Goal: Task Accomplishment & Management: Manage account settings

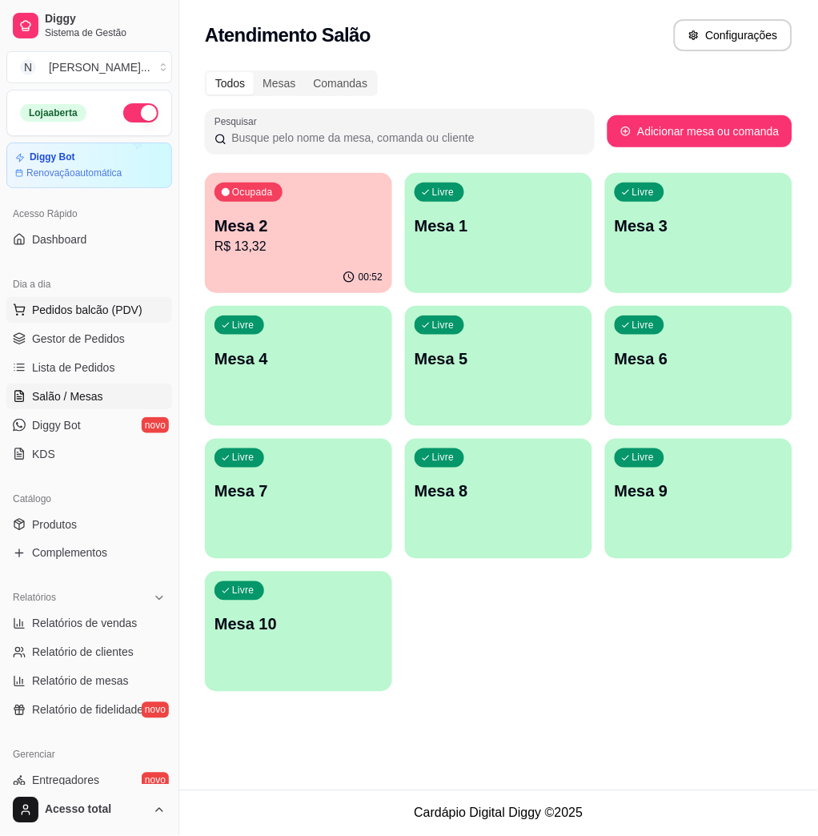
click at [110, 300] on button "Pedidos balcão (PDV)" at bounding box center [89, 310] width 166 height 26
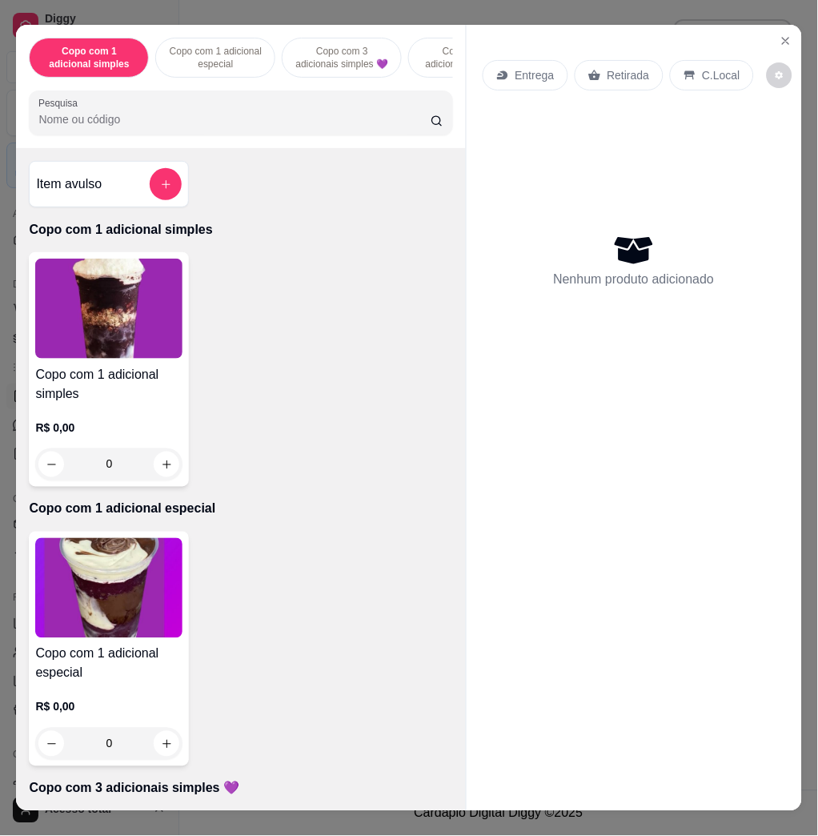
click at [300, 127] on input "Pesquisa" at bounding box center [234, 119] width 392 height 16
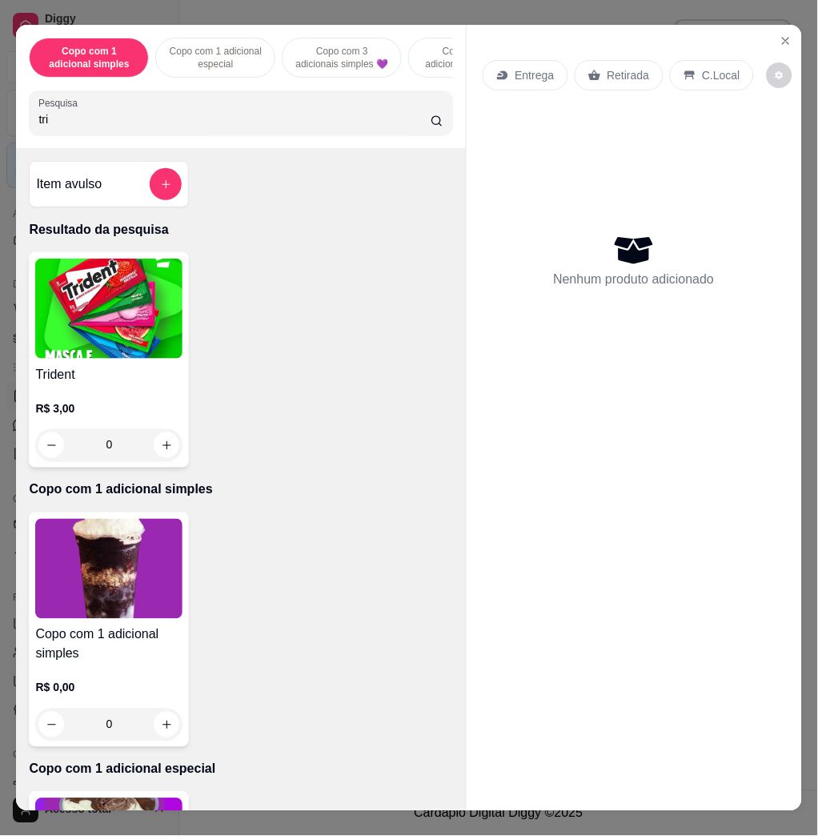
type input "tri"
click at [116, 316] on img at bounding box center [108, 309] width 147 height 100
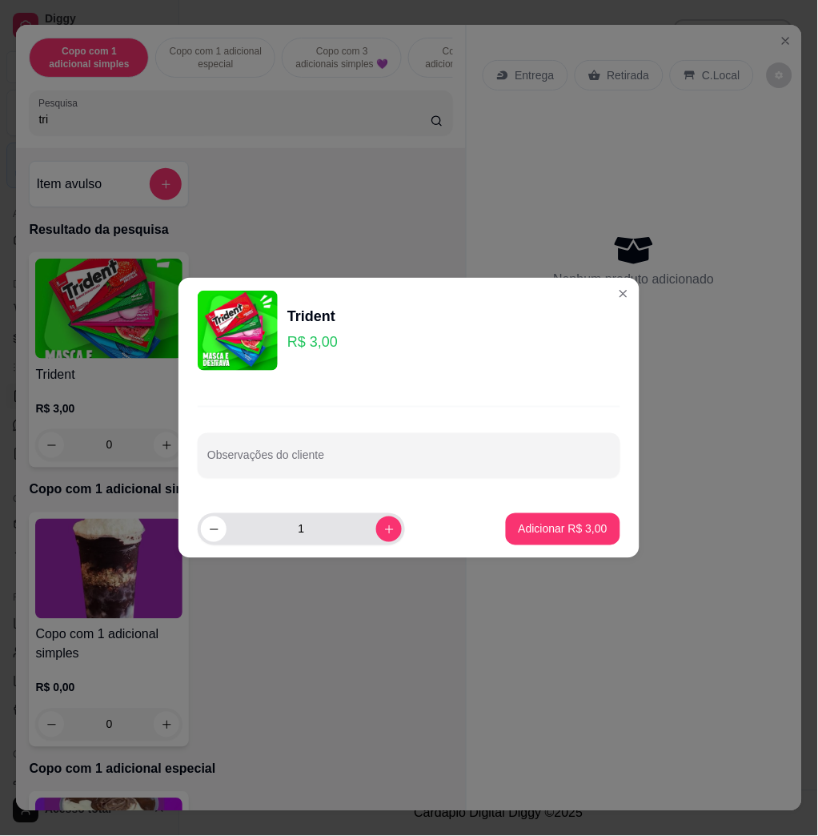
click at [363, 537] on div "1" at bounding box center [301, 529] width 201 height 32
click at [376, 533] on button "increase-product-quantity" at bounding box center [389, 530] width 26 height 26
type input "2"
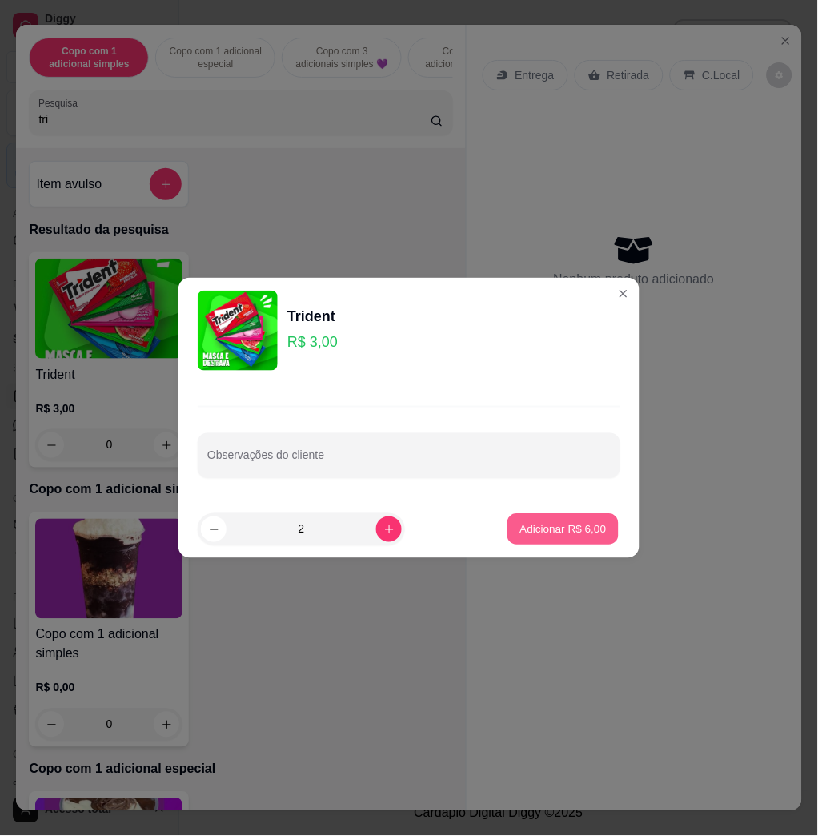
click at [520, 522] on p "Adicionar R$ 6,00" at bounding box center [563, 528] width 86 height 15
type input "2"
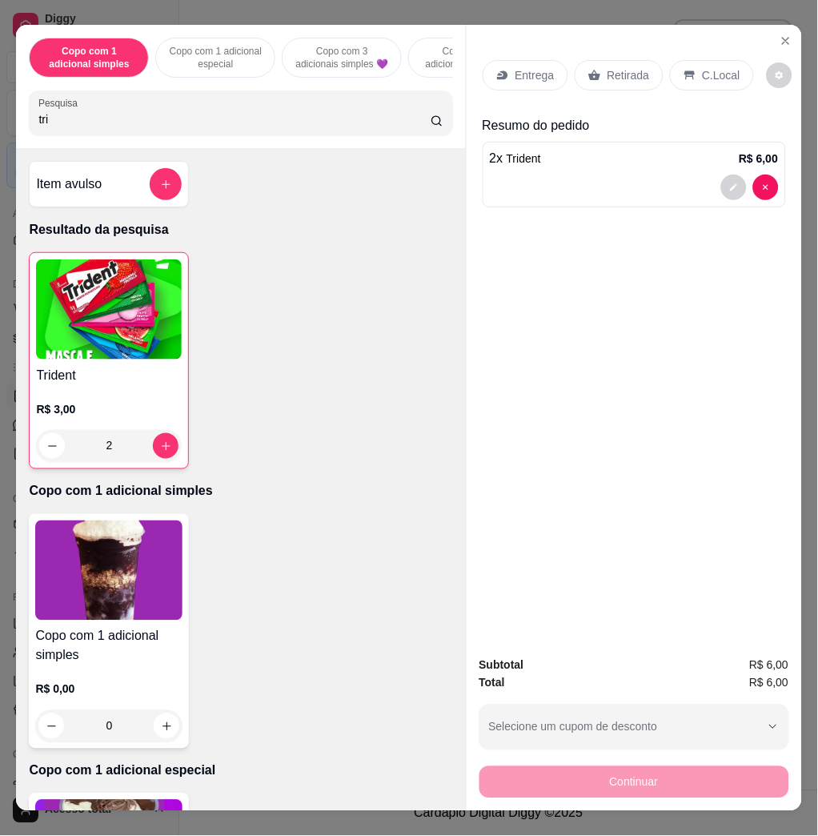
click at [688, 71] on div "C.Local" at bounding box center [712, 75] width 84 height 30
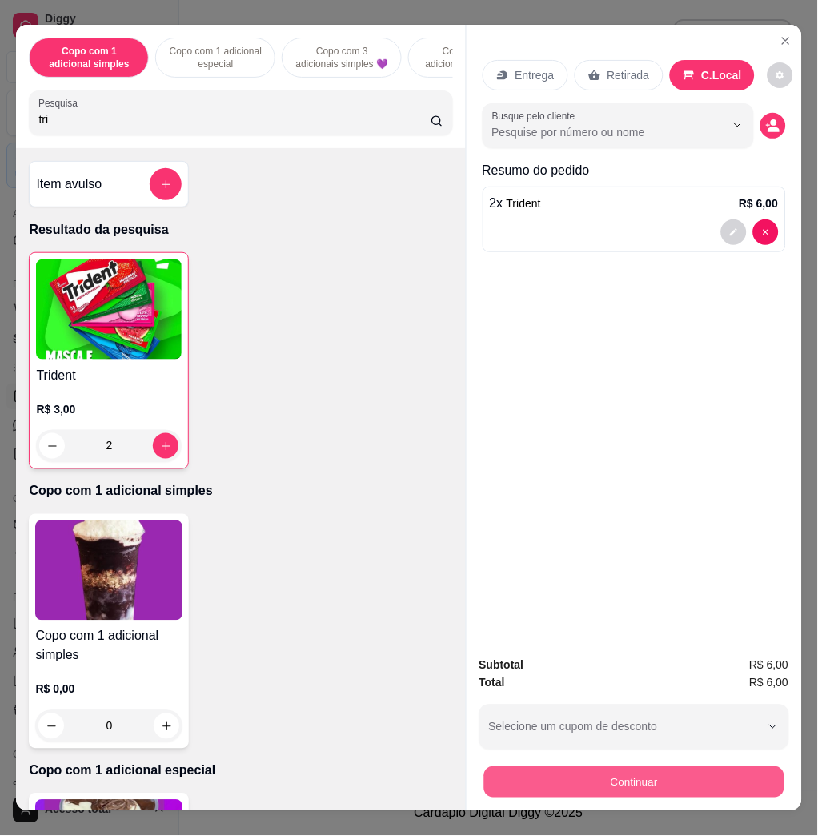
click at [589, 768] on button "Continuar" at bounding box center [634, 781] width 300 height 31
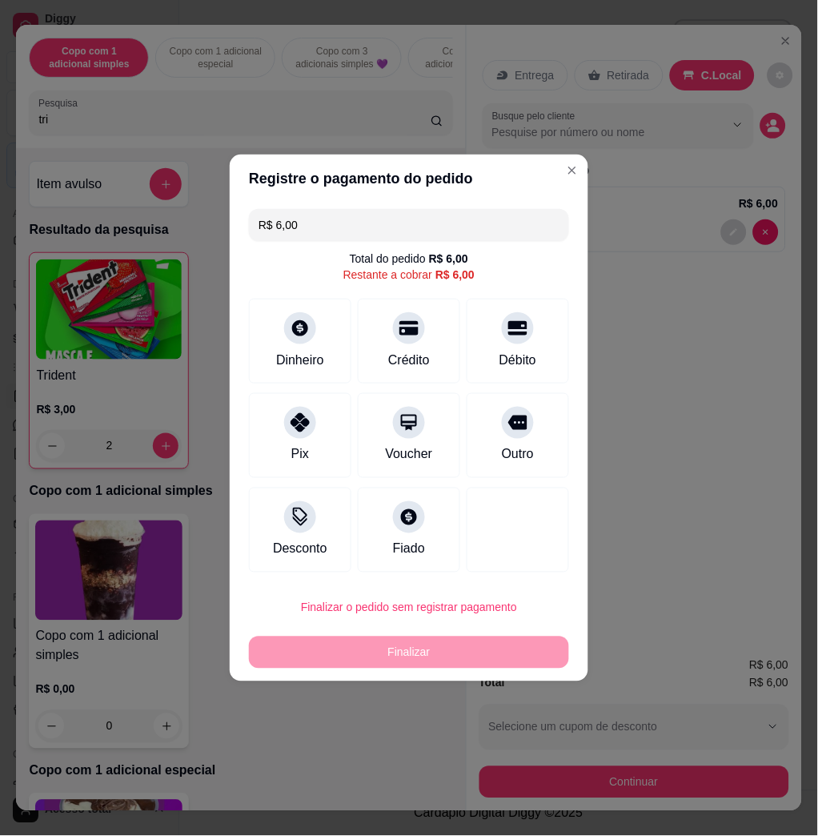
click at [497, 227] on input "R$ 6,00" at bounding box center [409, 225] width 301 height 32
click at [498, 356] on div "Débito" at bounding box center [518, 358] width 41 height 21
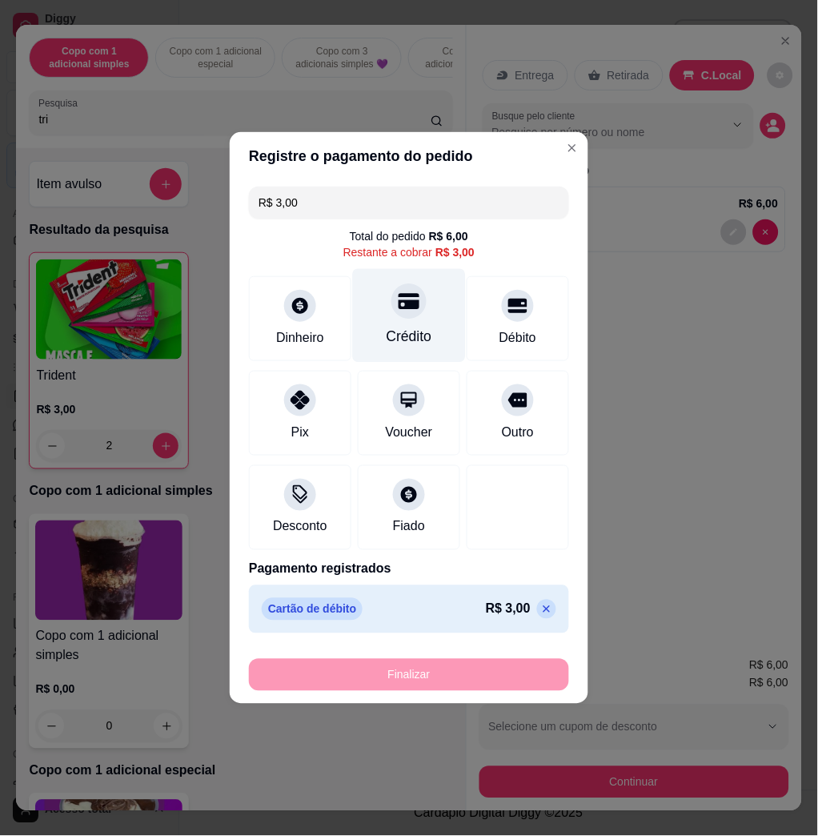
click at [398, 329] on div "Crédito" at bounding box center [410, 336] width 46 height 21
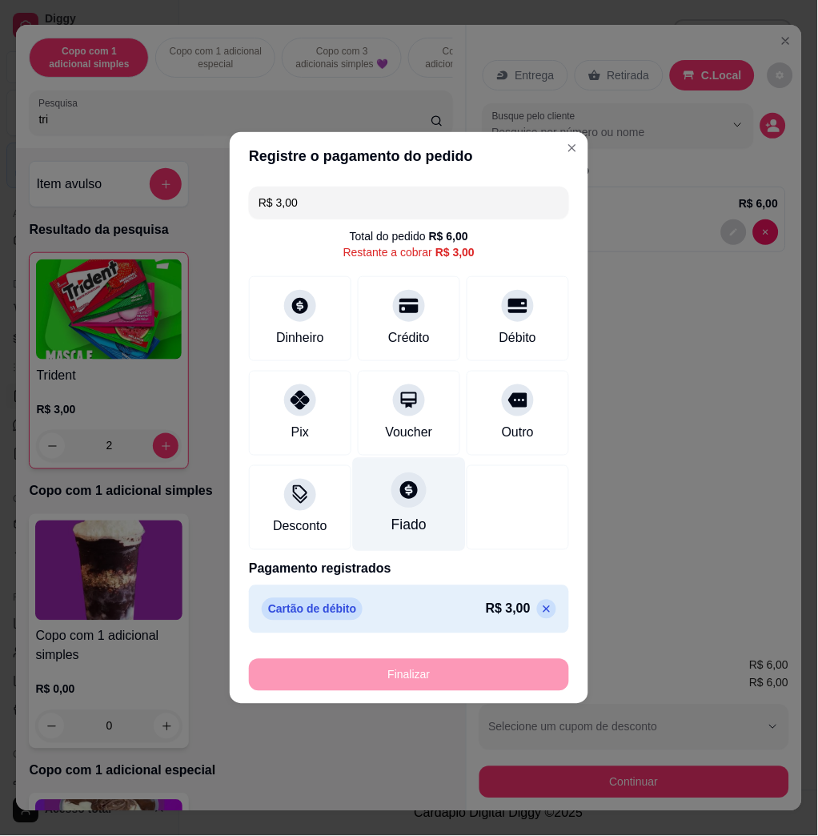
type input "R$ 0,00"
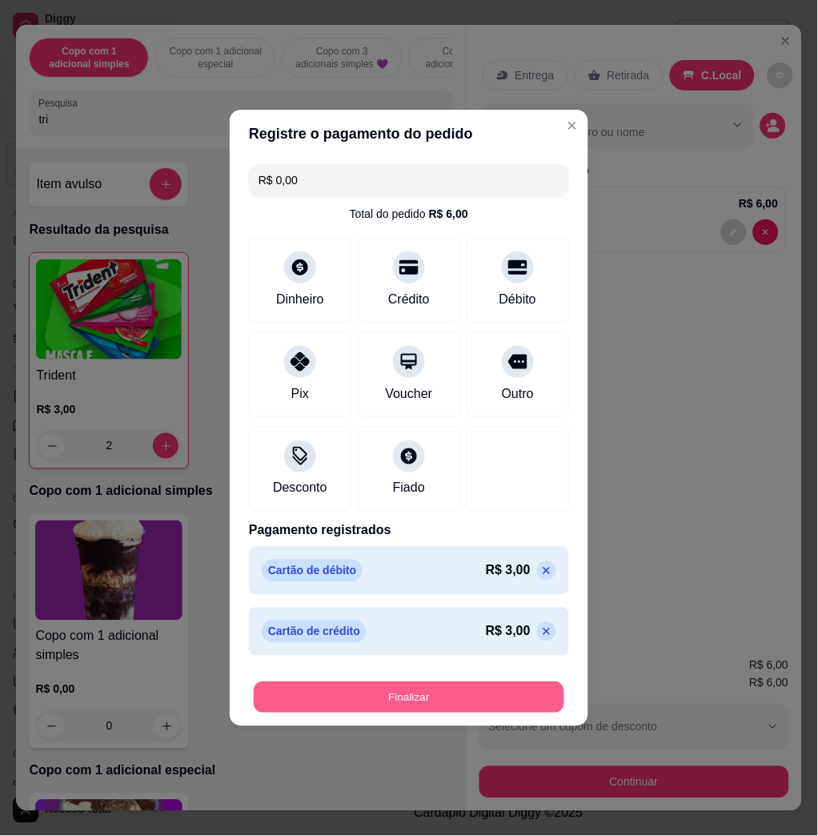
click at [348, 702] on button "Finalizar" at bounding box center [409, 697] width 311 height 31
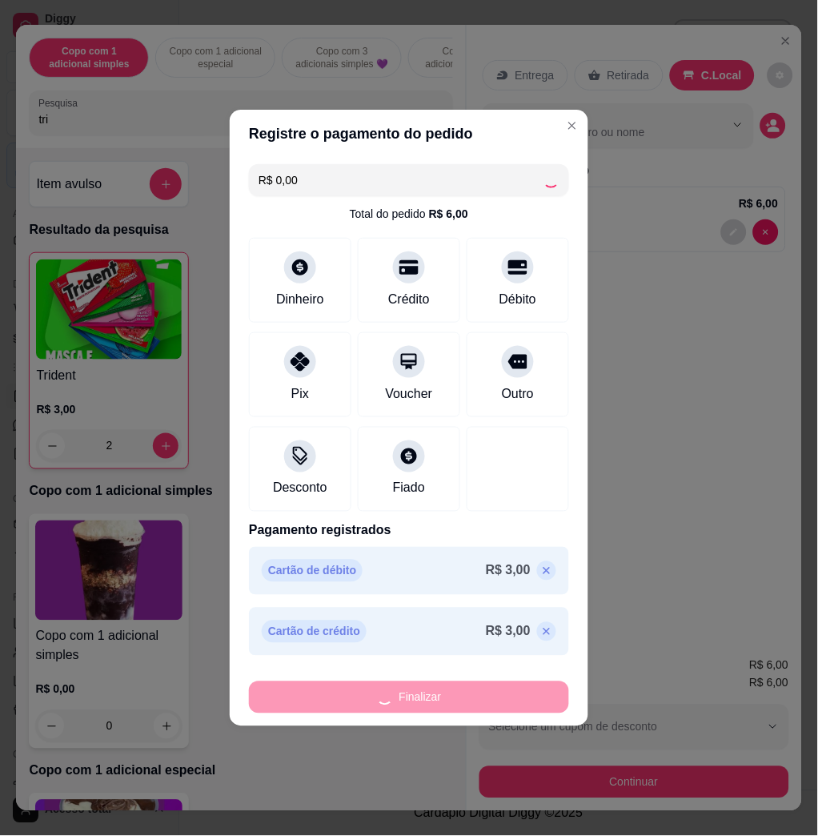
type input "0"
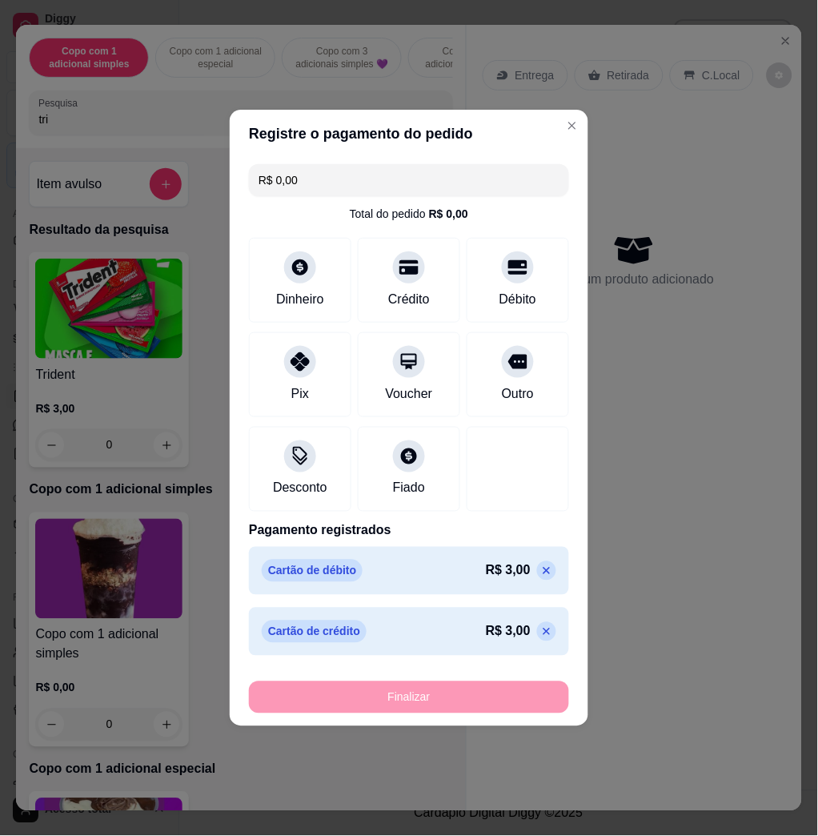
type input "-R$ 6,00"
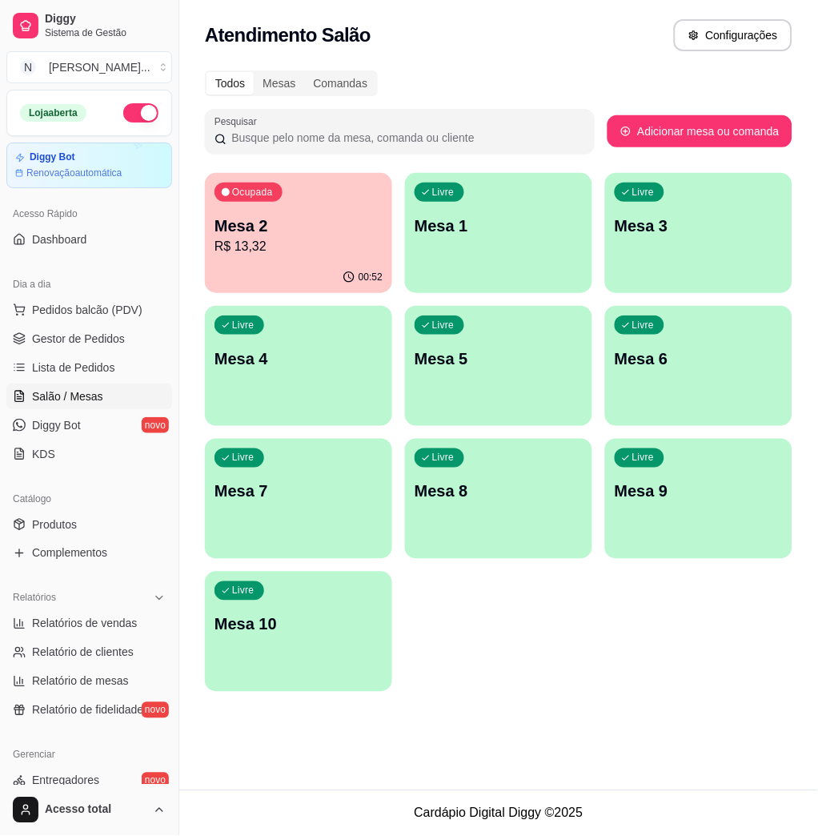
click at [319, 231] on p "Mesa 2" at bounding box center [299, 226] width 168 height 22
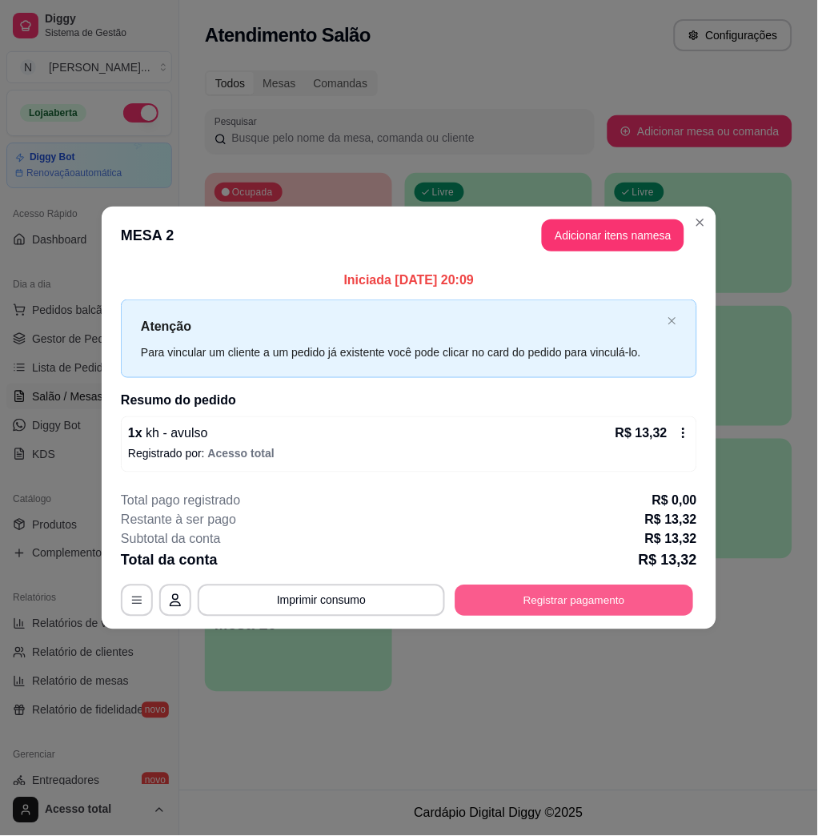
click at [554, 601] on button "Registrar pagamento" at bounding box center [575, 600] width 239 height 31
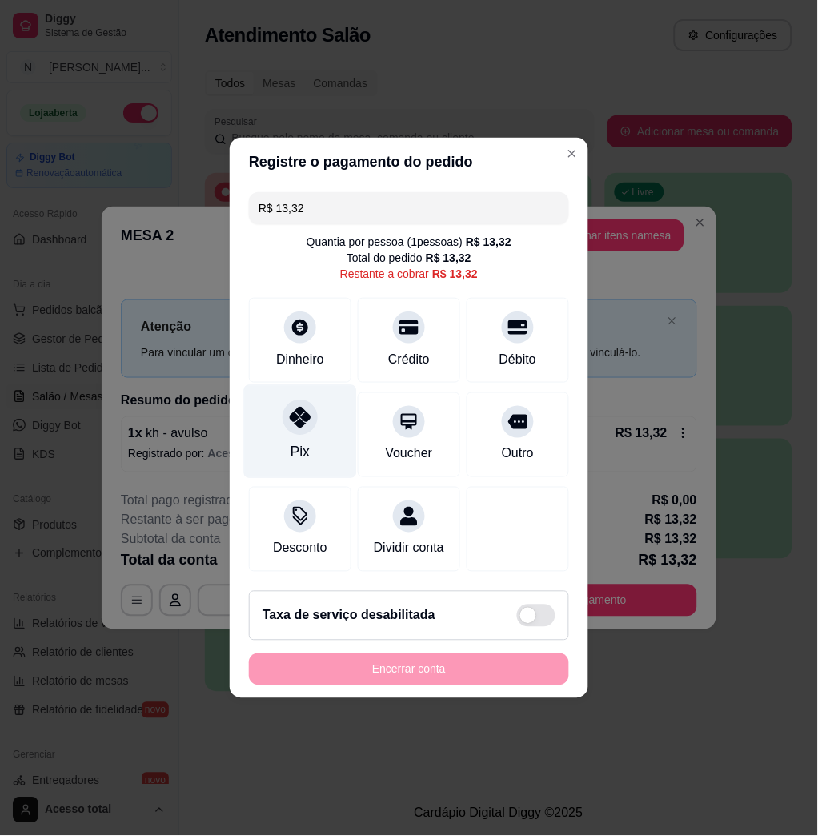
click at [285, 423] on div "Pix" at bounding box center [300, 432] width 113 height 94
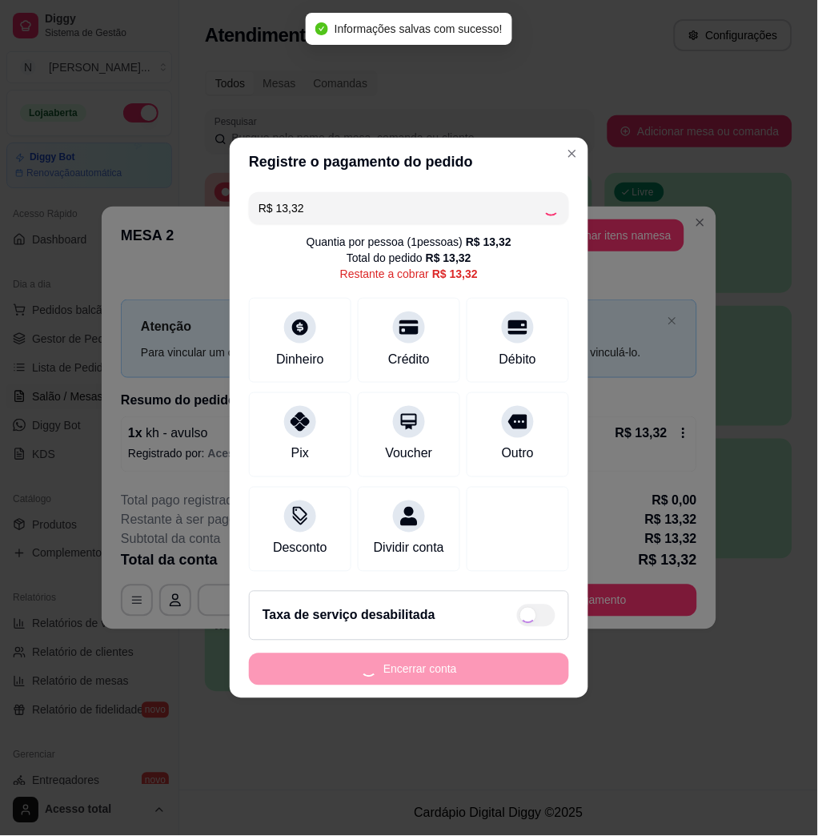
type input "R$ 0,00"
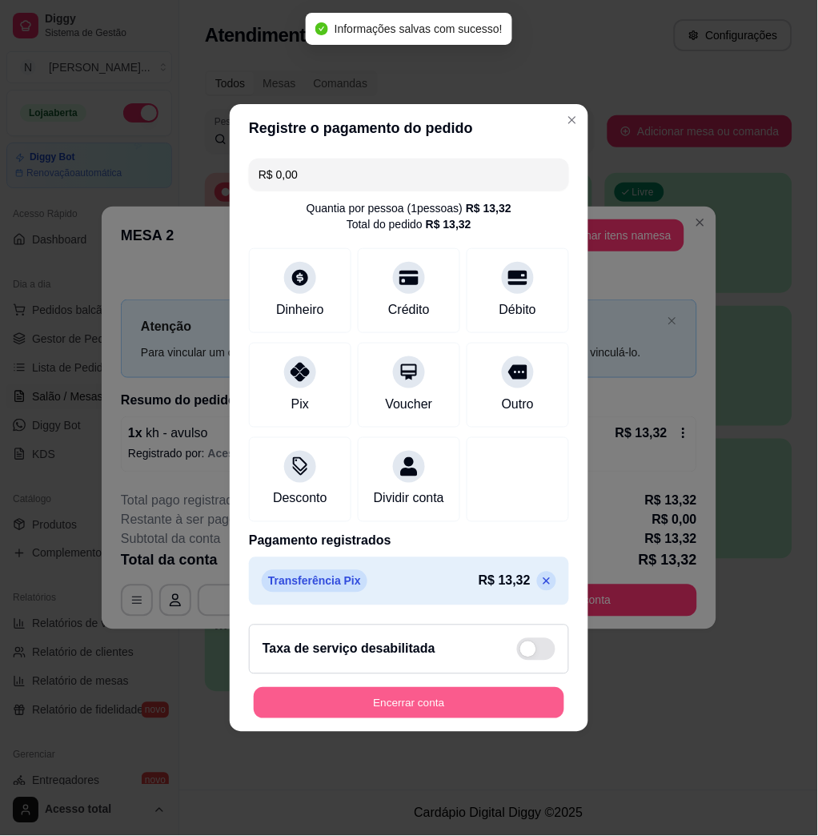
click at [450, 716] on button "Encerrar conta" at bounding box center [409, 703] width 311 height 31
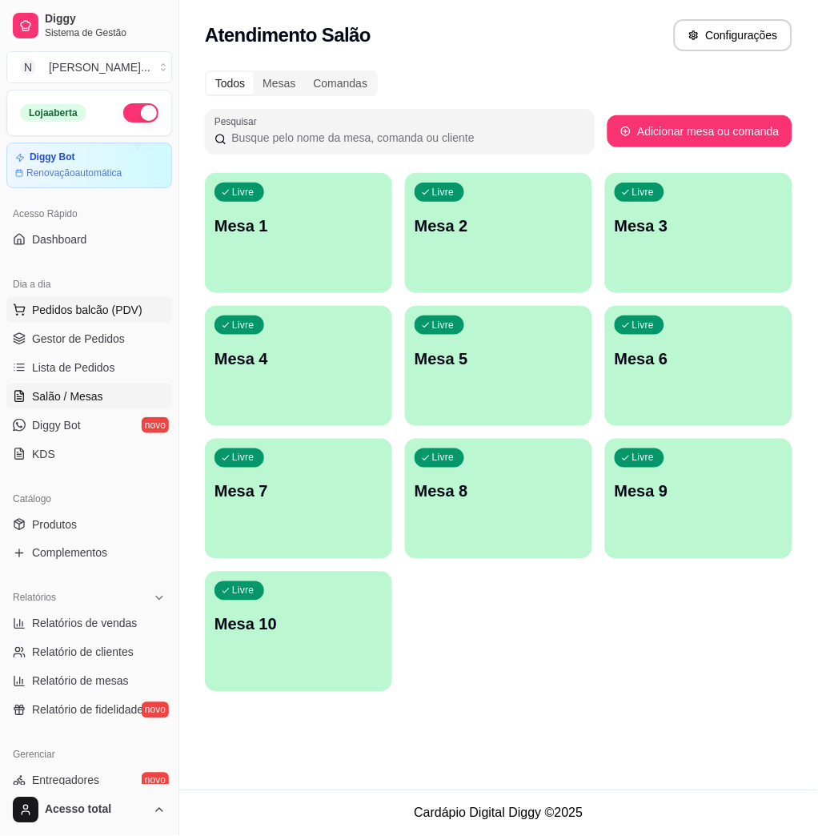
drag, startPoint x: 104, startPoint y: 328, endPoint x: 107, endPoint y: 315, distance: 14.0
click at [104, 328] on link "Gestor de Pedidos" at bounding box center [89, 339] width 166 height 26
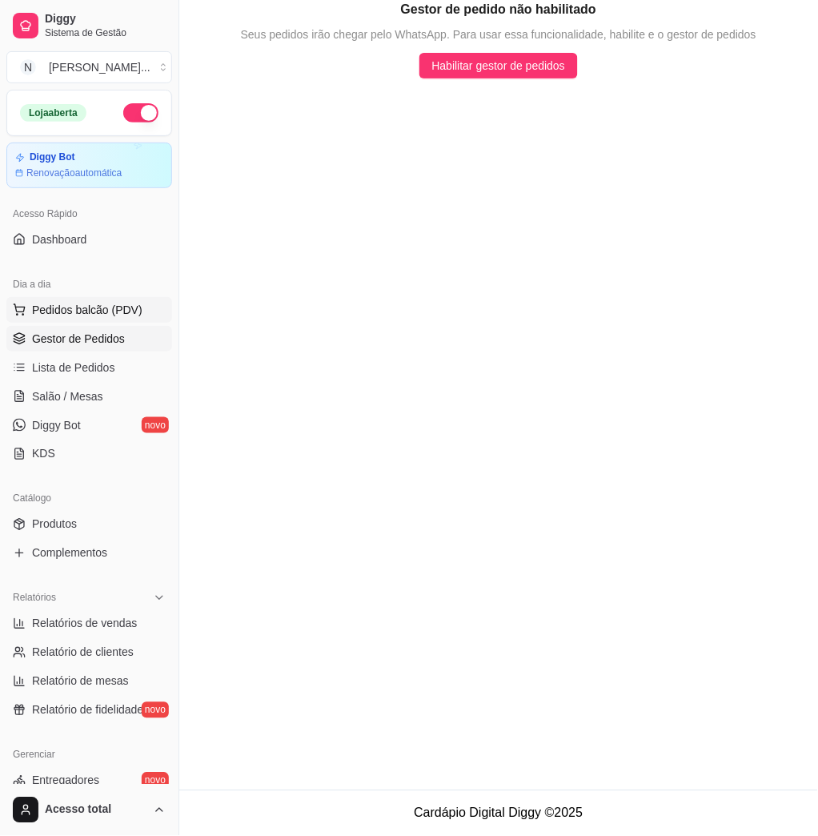
click at [111, 311] on span "Pedidos balcão (PDV)" at bounding box center [87, 310] width 111 height 16
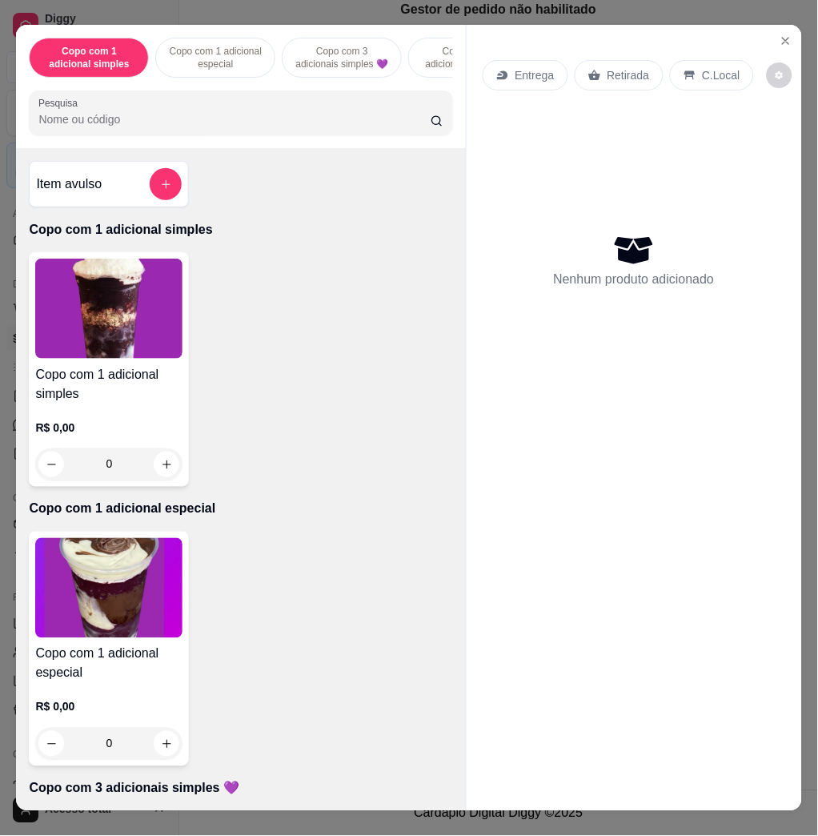
click at [316, 572] on div "Copo com 1 adicional especial R$ 0,00 0" at bounding box center [241, 649] width 424 height 235
click at [103, 591] on img at bounding box center [108, 588] width 147 height 100
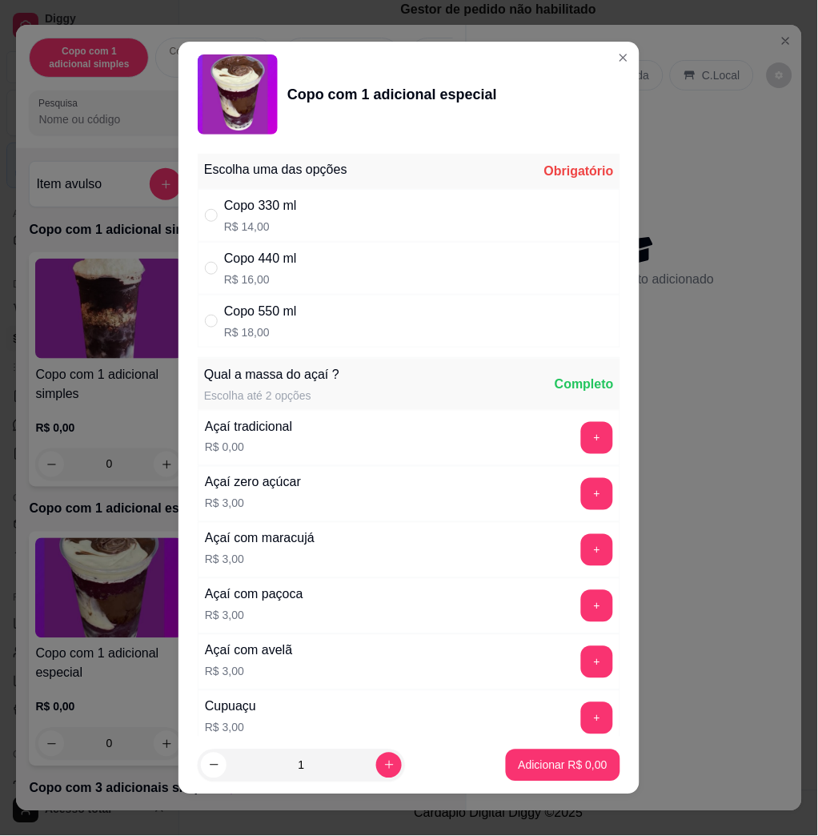
click at [372, 332] on div "Copo 550 ml R$ 18,00" at bounding box center [409, 321] width 423 height 53
radio input "true"
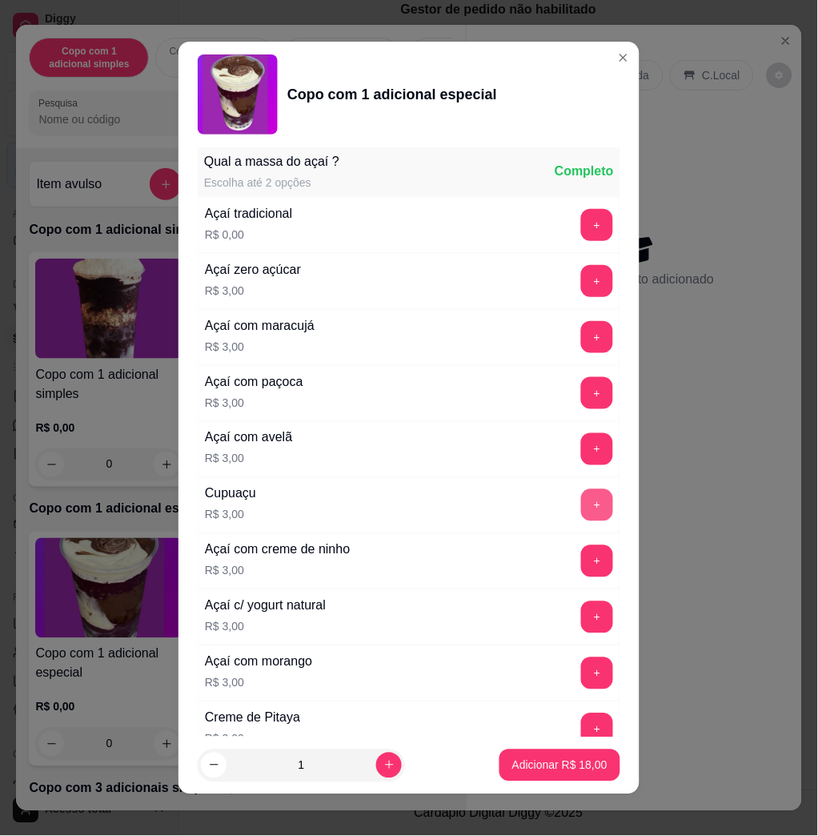
click at [581, 514] on button "+" at bounding box center [597, 505] width 32 height 32
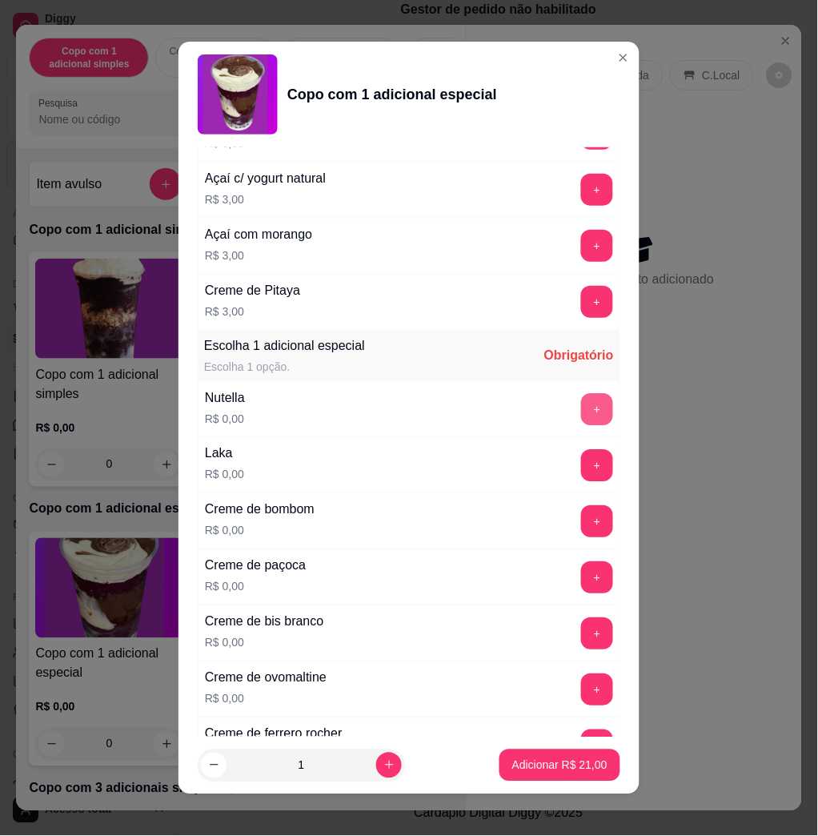
click at [581, 418] on button "+" at bounding box center [597, 409] width 32 height 32
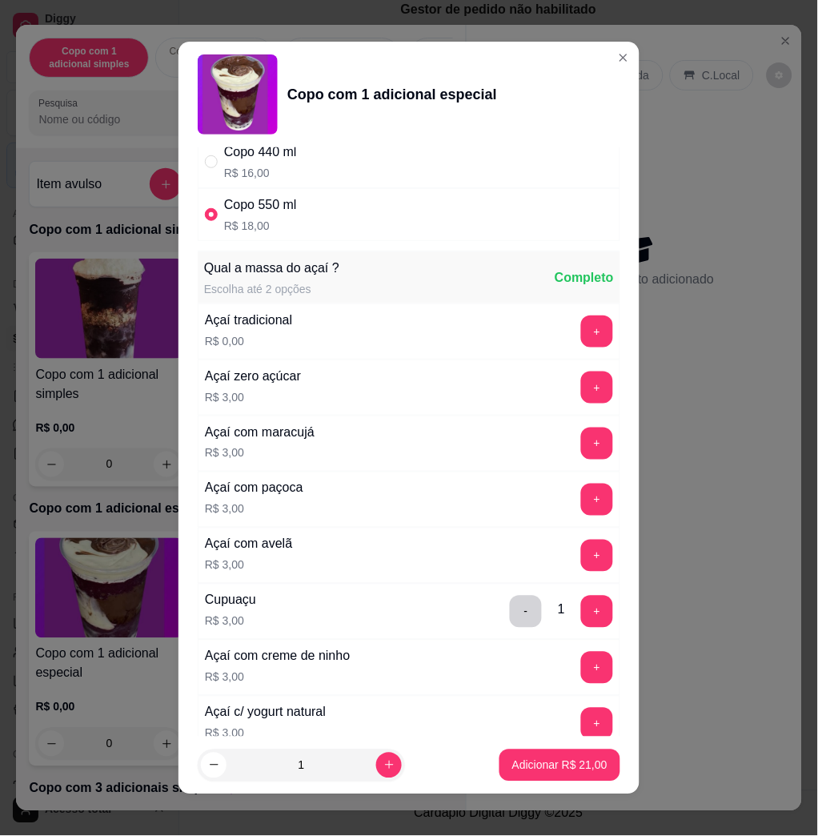
scroll to position [0, 0]
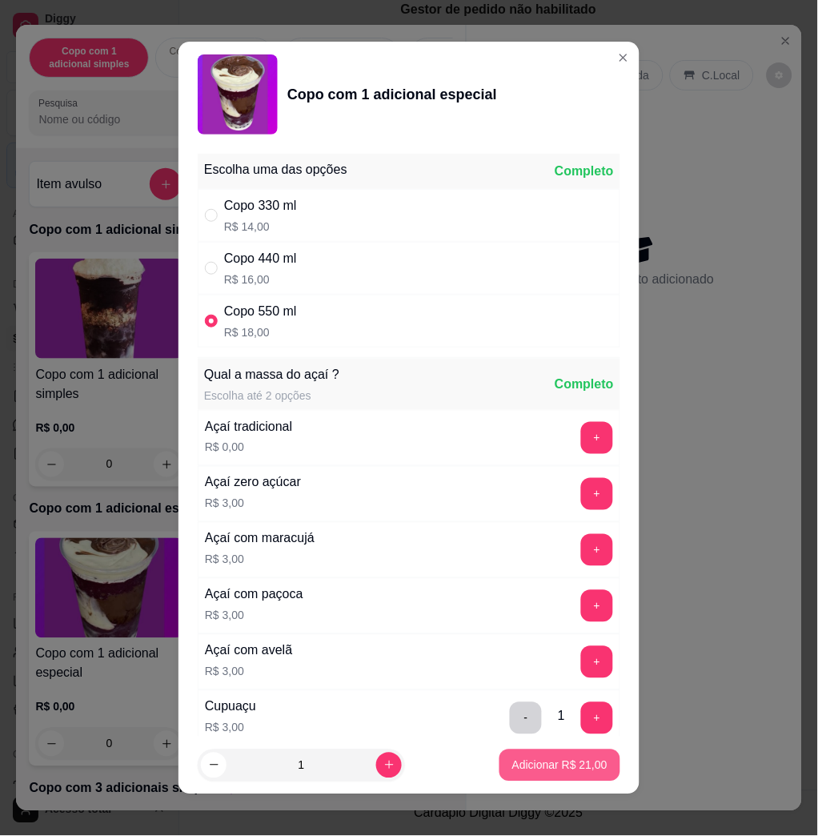
click at [519, 766] on p "Adicionar R$ 21,00" at bounding box center [560, 766] width 95 height 16
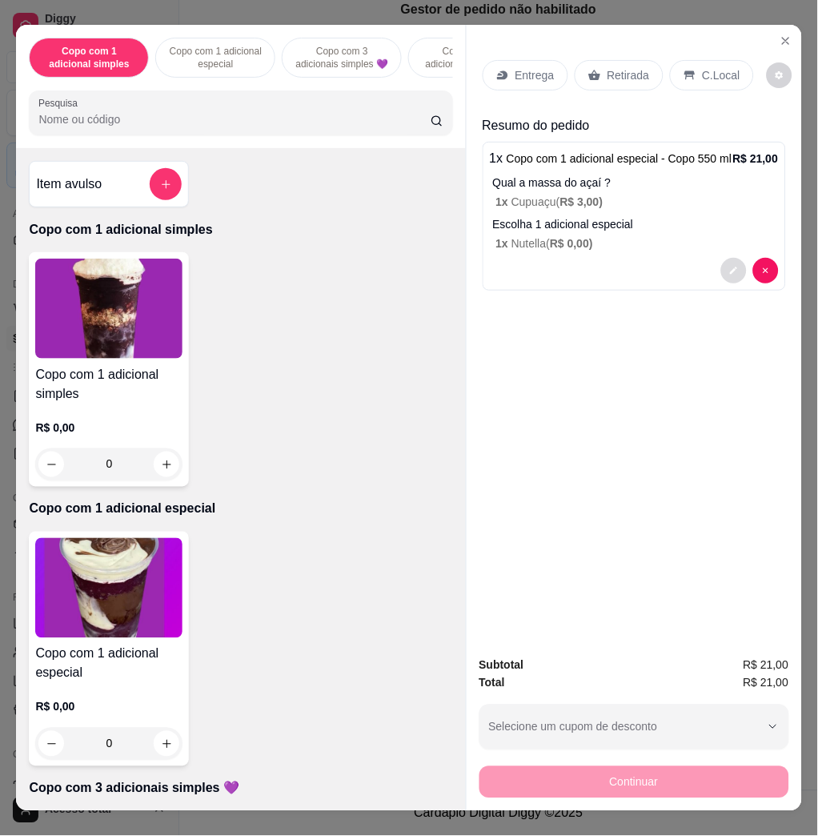
click at [730, 262] on button "decrease-product-quantity" at bounding box center [735, 271] width 26 height 26
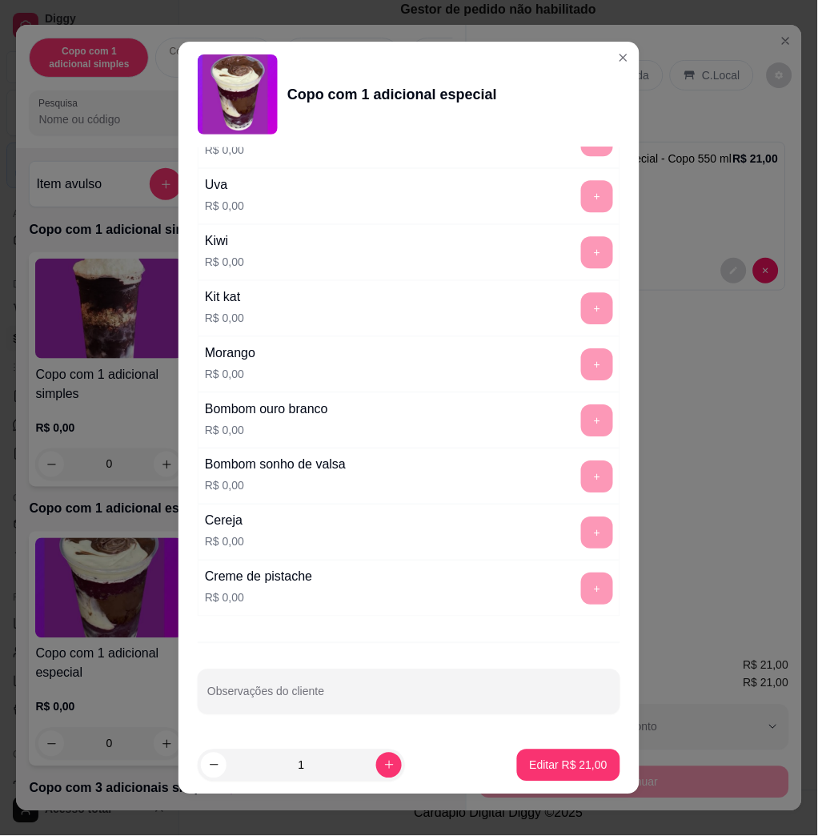
scroll to position [9, 0]
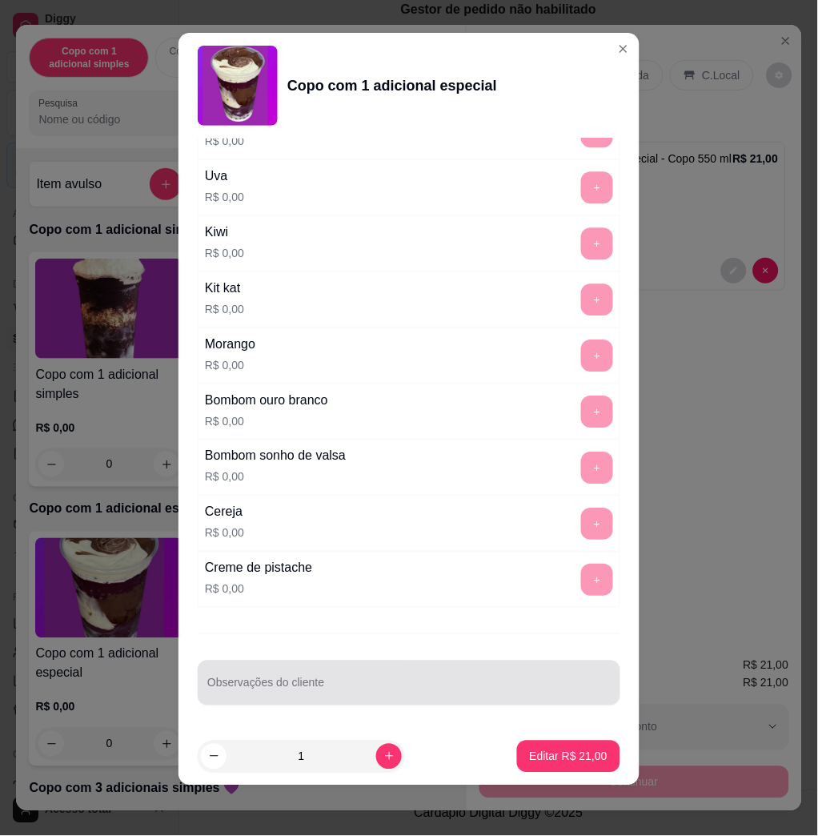
click at [436, 700] on div "Observações do cliente" at bounding box center [409, 683] width 423 height 45
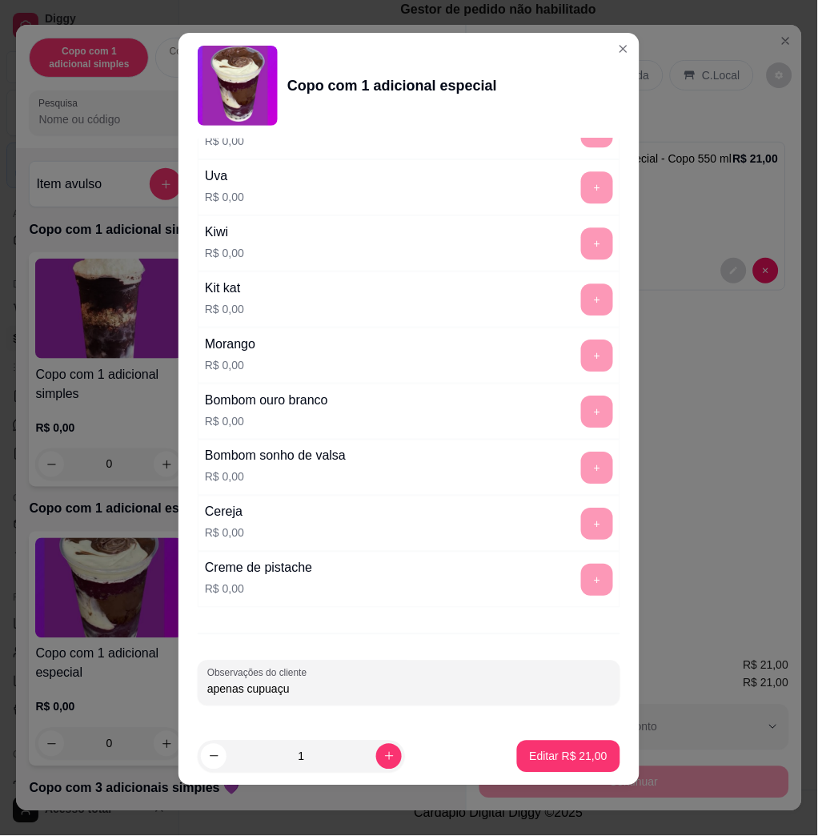
type input "apenas cupuaçu"
click at [531, 745] on button "Editar R$ 21,00" at bounding box center [569, 756] width 100 height 31
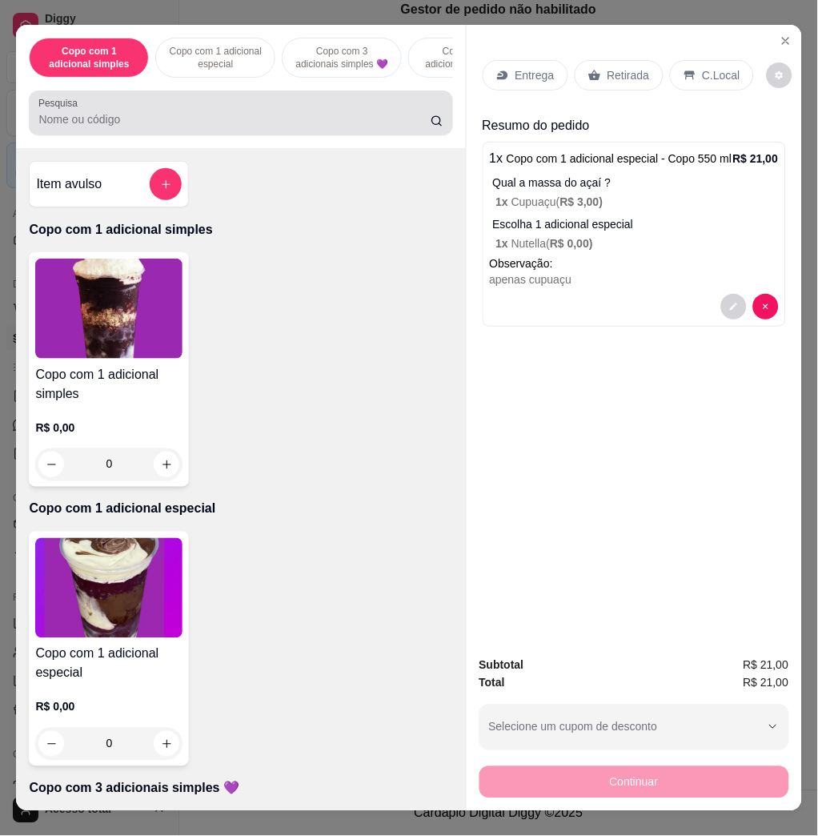
click at [148, 127] on input "Pesquisa" at bounding box center [234, 119] width 392 height 16
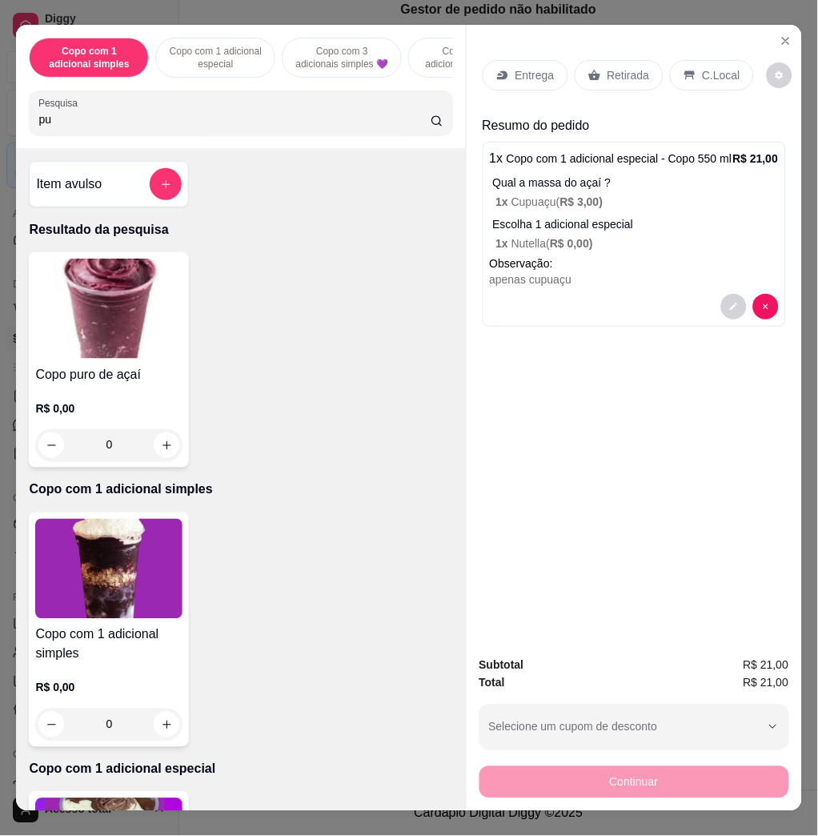
type input "pu"
click at [120, 287] on img at bounding box center [108, 309] width 147 height 100
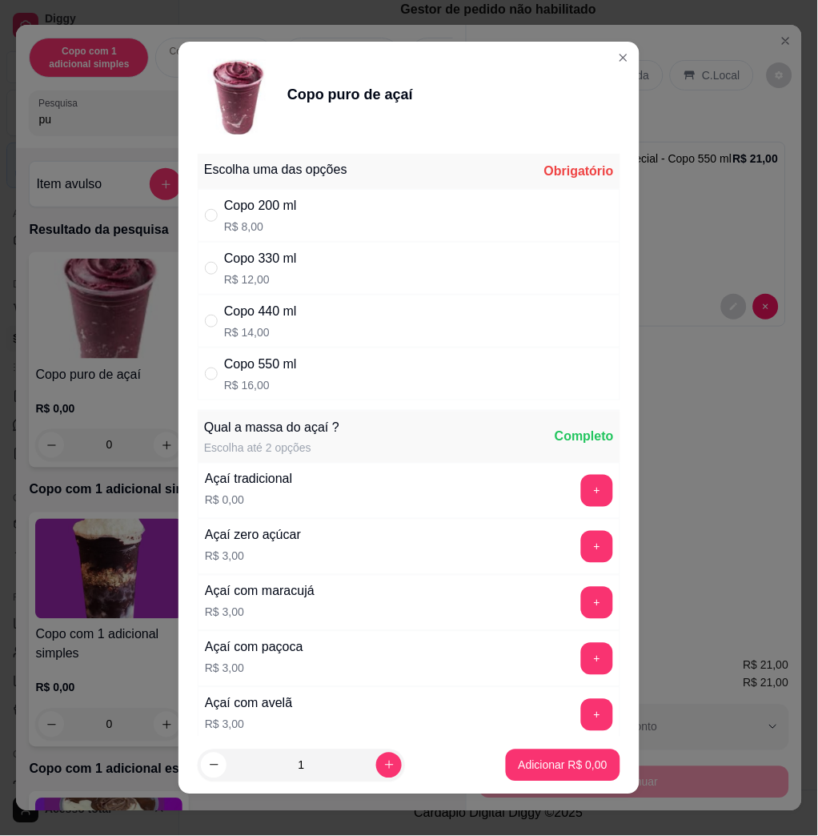
click at [289, 315] on div "Copo 440 ml" at bounding box center [260, 311] width 73 height 19
radio input "true"
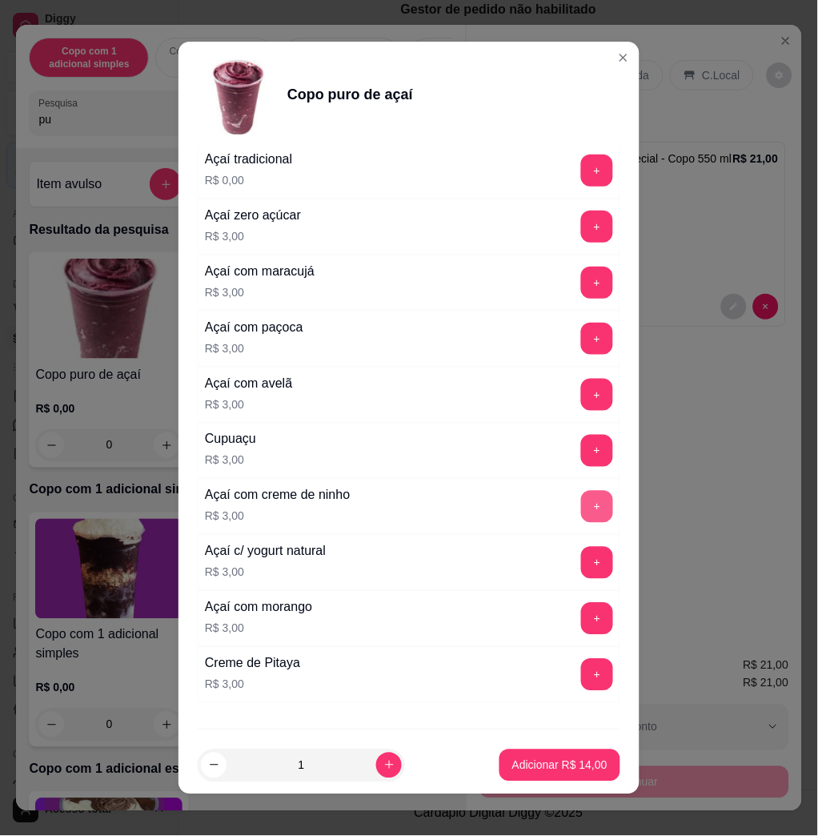
scroll to position [408, 0]
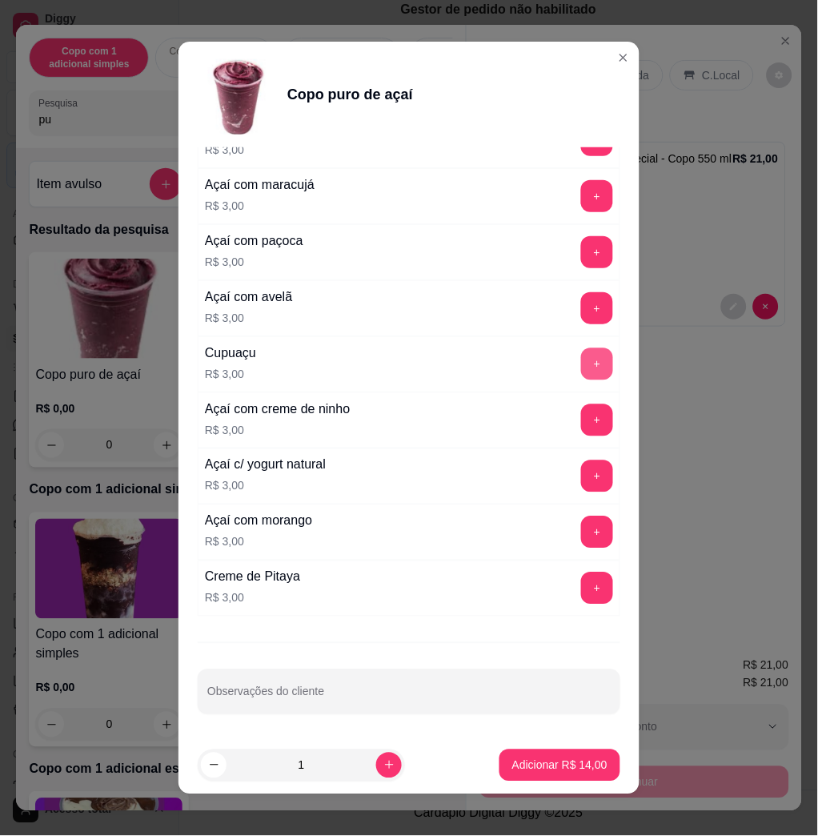
click at [581, 364] on button "+" at bounding box center [597, 364] width 32 height 32
click at [308, 705] on input "Observações do cliente" at bounding box center [409, 698] width 404 height 16
click at [525, 716] on div "Escolha uma das opções Completo Copo 200 ml R$ 8,00 Copo 330 ml R$ 12,00 Copo 4…" at bounding box center [409, 441] width 461 height 589
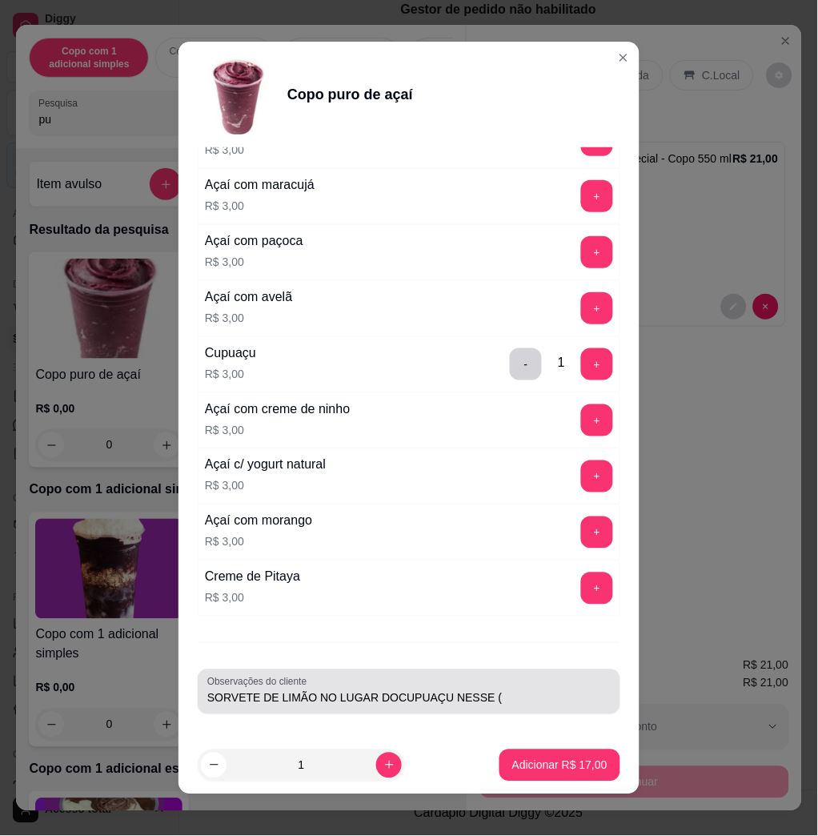
click at [517, 708] on div "SORVETE DE LIMÃO NO LUGAR DOCUPUAÇU NESSE (" at bounding box center [409, 692] width 404 height 32
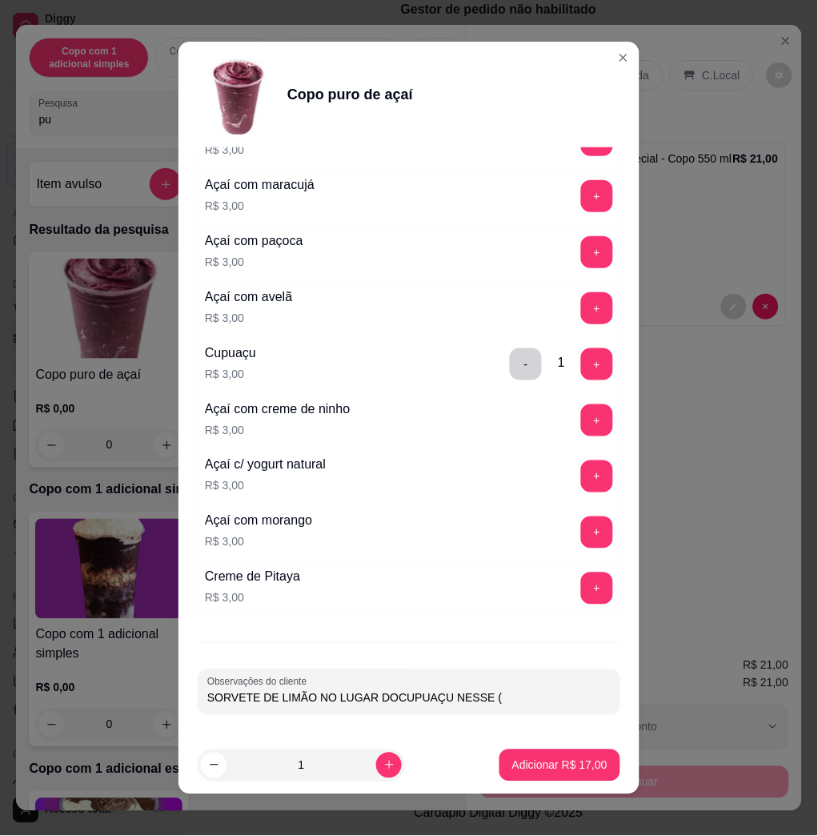
drag, startPoint x: 513, startPoint y: 705, endPoint x: 504, endPoint y: 705, distance: 9.6
click at [509, 705] on input "SORVETE DE LIMÃO NO LUGAR DOCUPUAÇU NESSE (" at bounding box center [409, 698] width 404 height 16
click at [376, 697] on input "SORVETE DE LIMÃO NO LUGAR DOCUPUAÇU NESSE (CASADINHO)" at bounding box center [409, 698] width 404 height 16
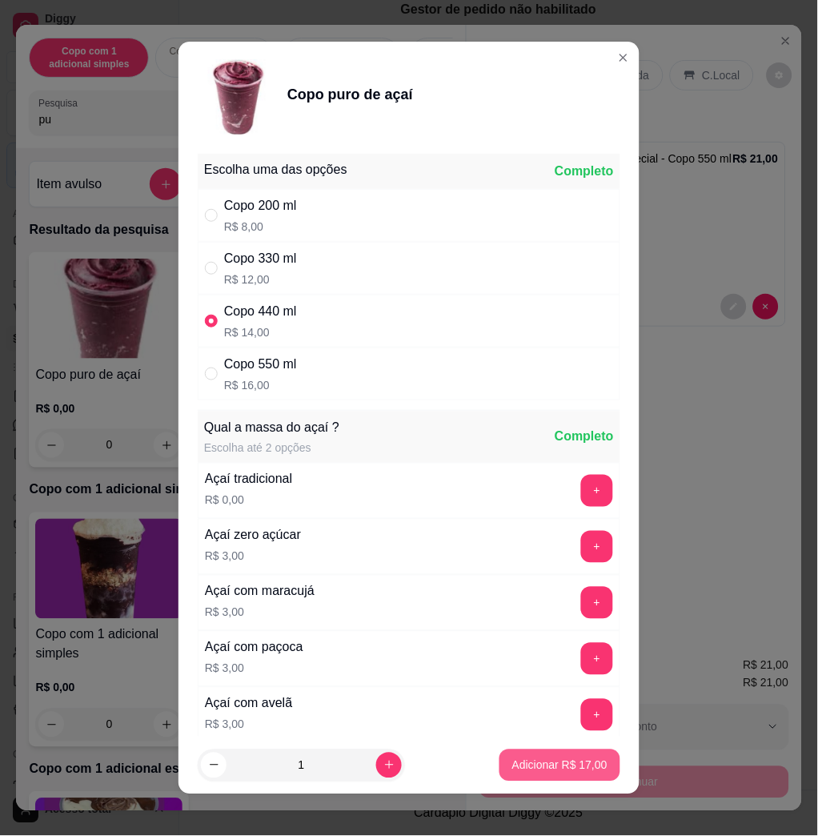
type input "SORVETE DE LIMÃO NO LUGAR DO CUPUAÇU NESSE (CASADINHO)"
click at [566, 769] on p "Adicionar R$ 17,00" at bounding box center [560, 765] width 93 height 15
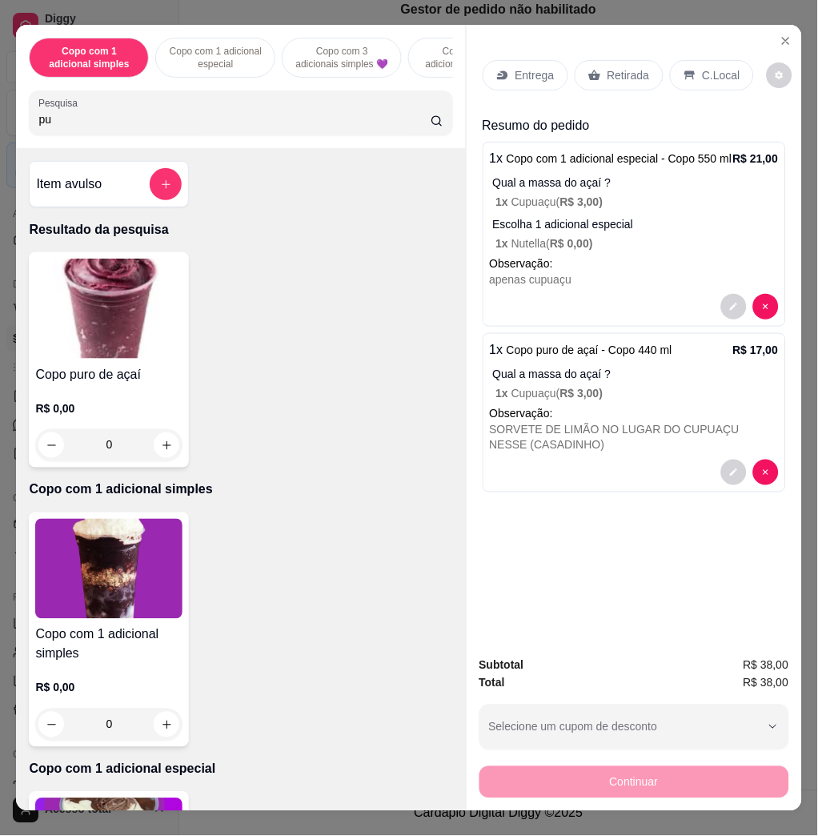
click at [483, 62] on div "Entrega" at bounding box center [526, 75] width 86 height 30
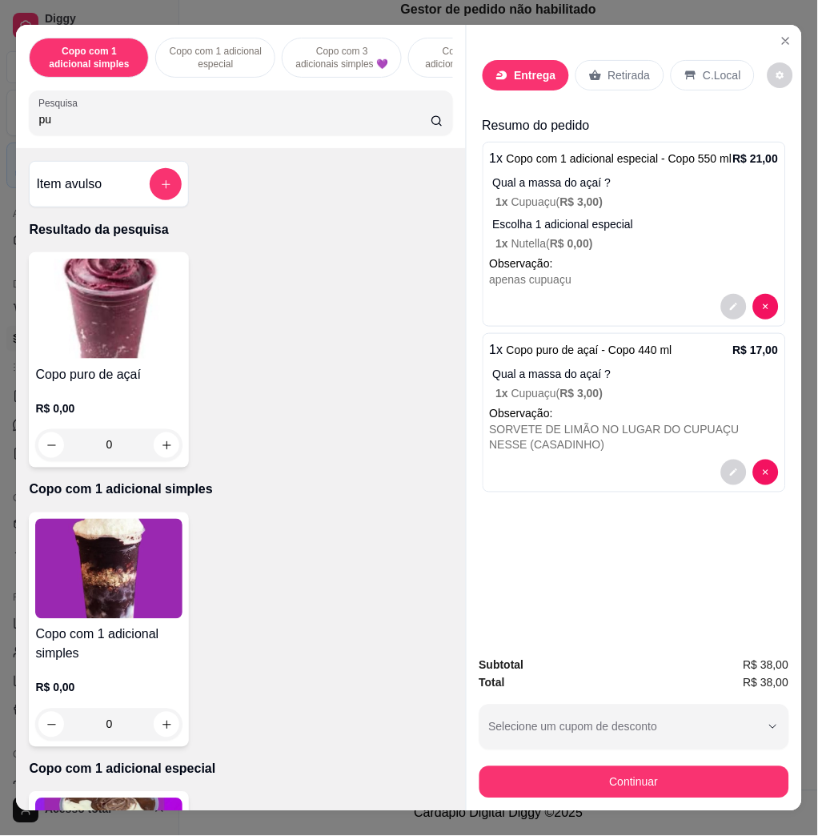
click at [505, 71] on header "Preencha os dados de entrega do pedido" at bounding box center [409, 58] width 367 height 49
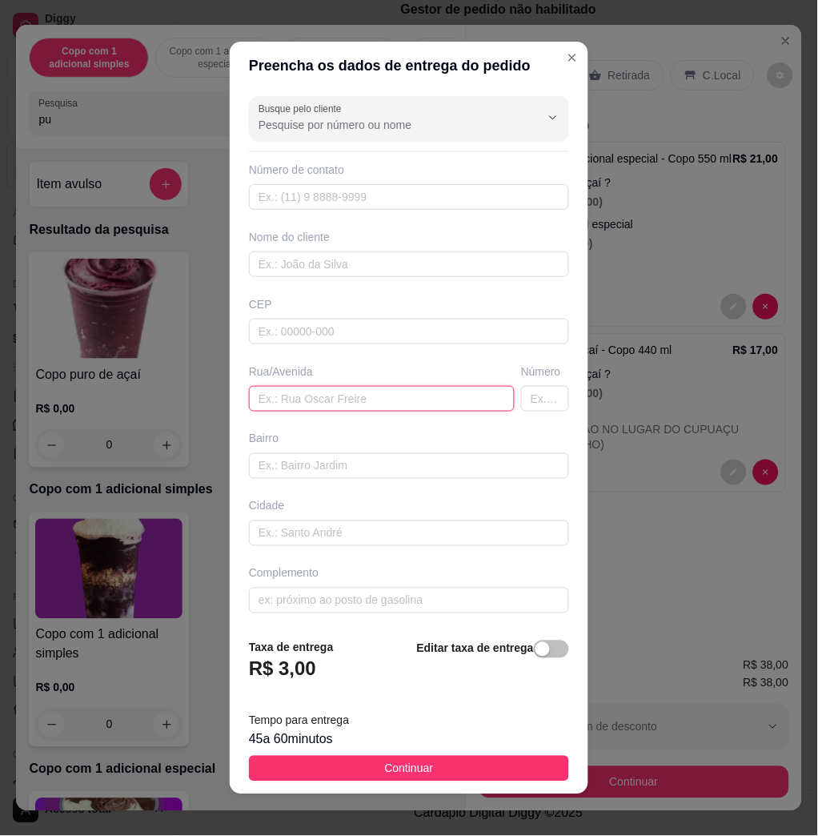
click at [337, 392] on input "text" at bounding box center [382, 399] width 266 height 26
paste input "[PERSON_NAME] 327 esquina"
type input "[PERSON_NAME] 327 esquina"
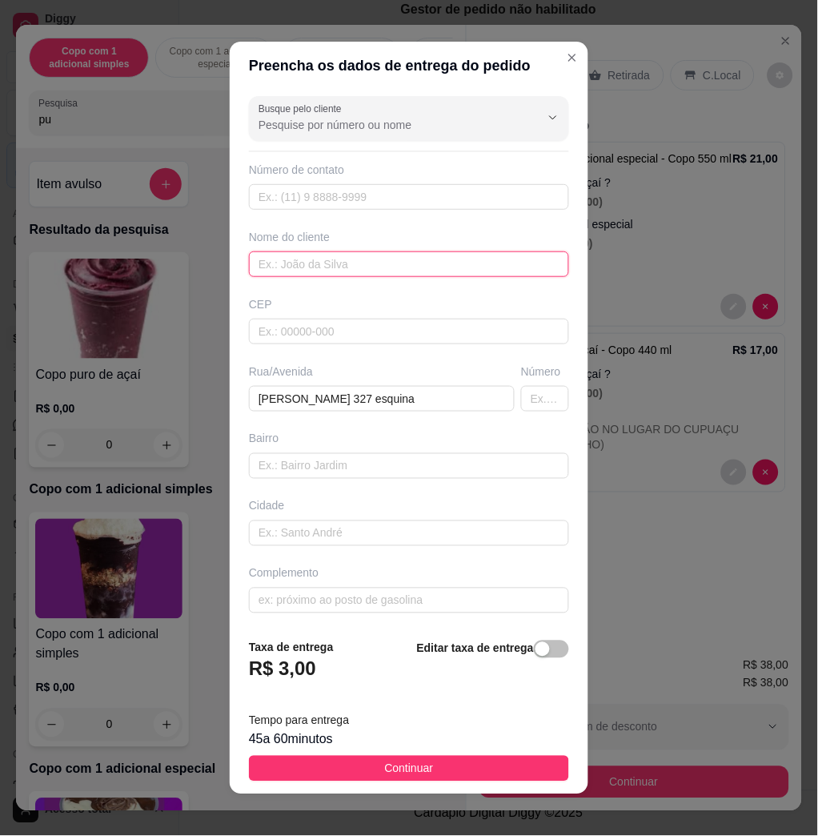
click at [399, 260] on input "text" at bounding box center [409, 264] width 320 height 26
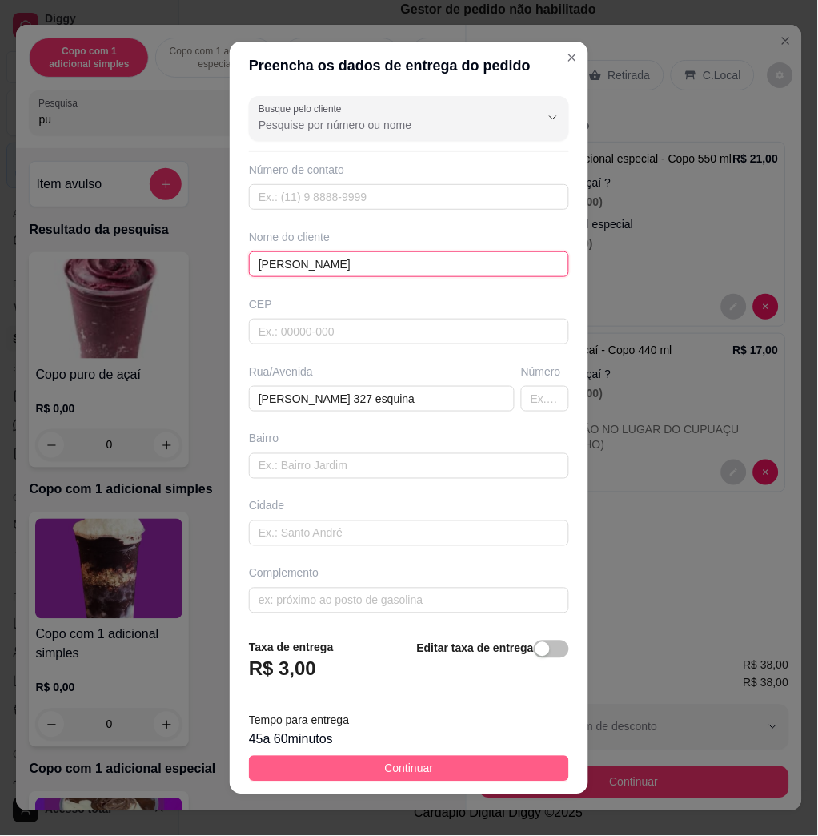
type input "[PERSON_NAME]"
click at [288, 774] on button "Continuar" at bounding box center [409, 769] width 320 height 26
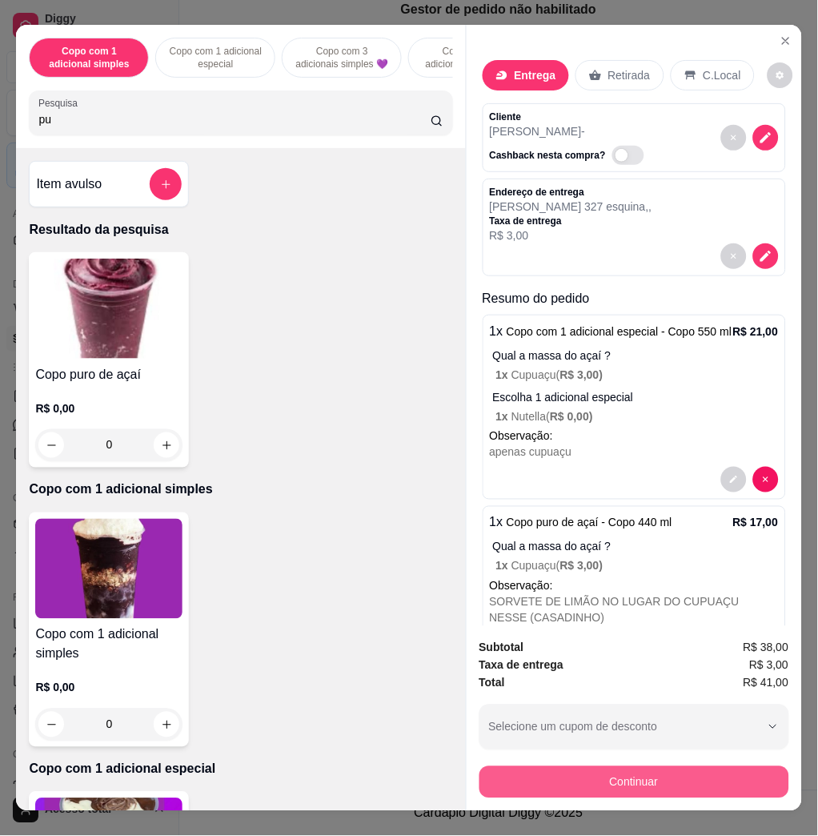
click at [647, 772] on button "Continuar" at bounding box center [635, 782] width 310 height 32
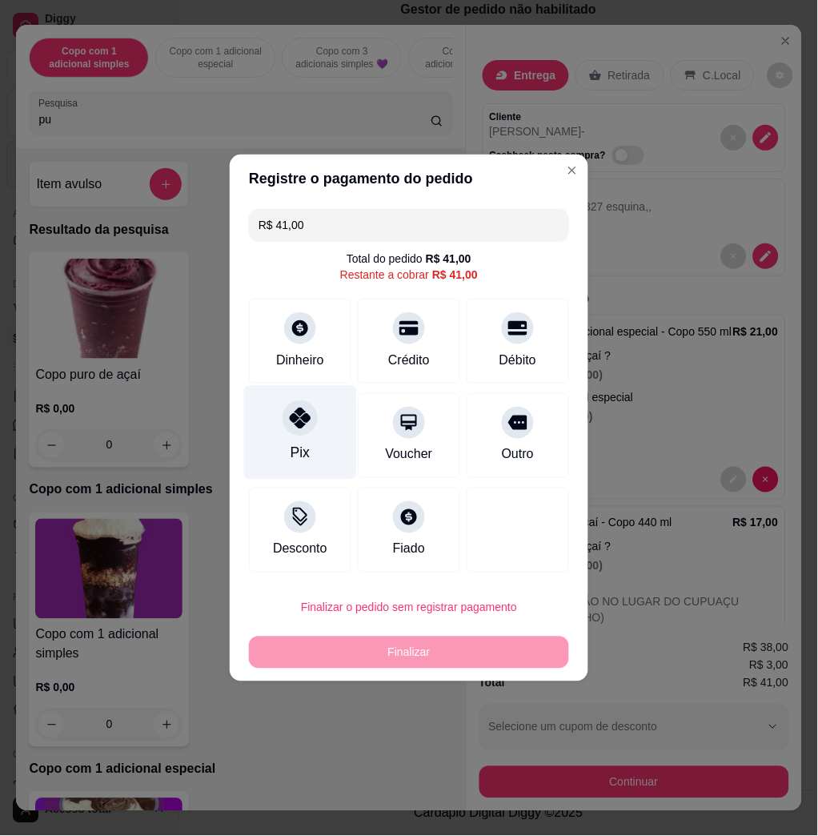
drag, startPoint x: 319, startPoint y: 422, endPoint x: 318, endPoint y: 437, distance: 15.2
click at [318, 428] on div "Pix" at bounding box center [300, 433] width 113 height 94
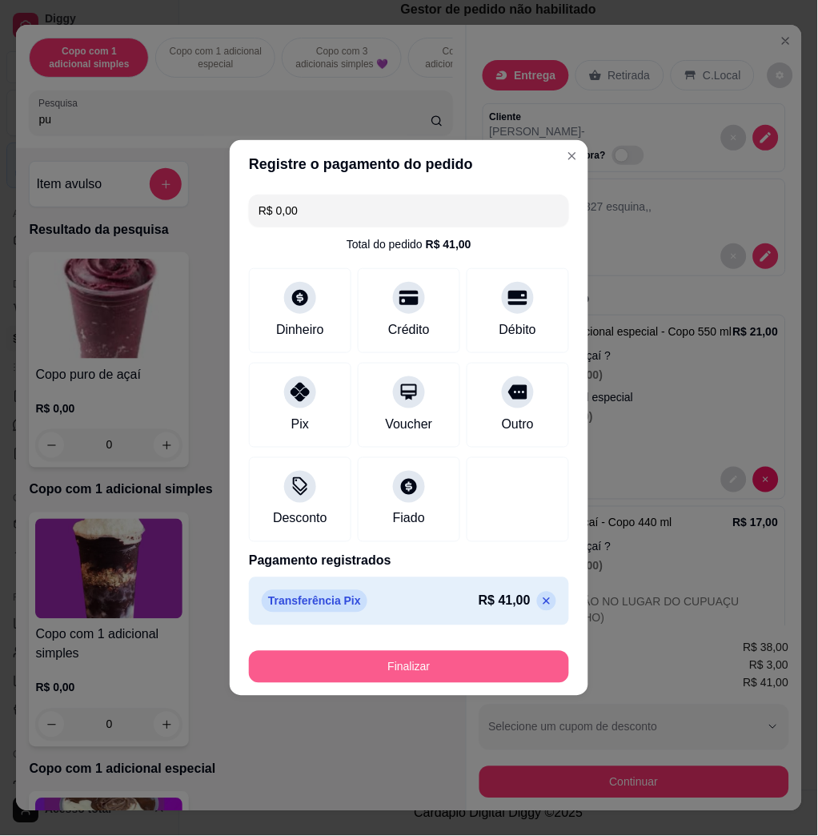
click at [420, 654] on button "Finalizar" at bounding box center [409, 667] width 320 height 32
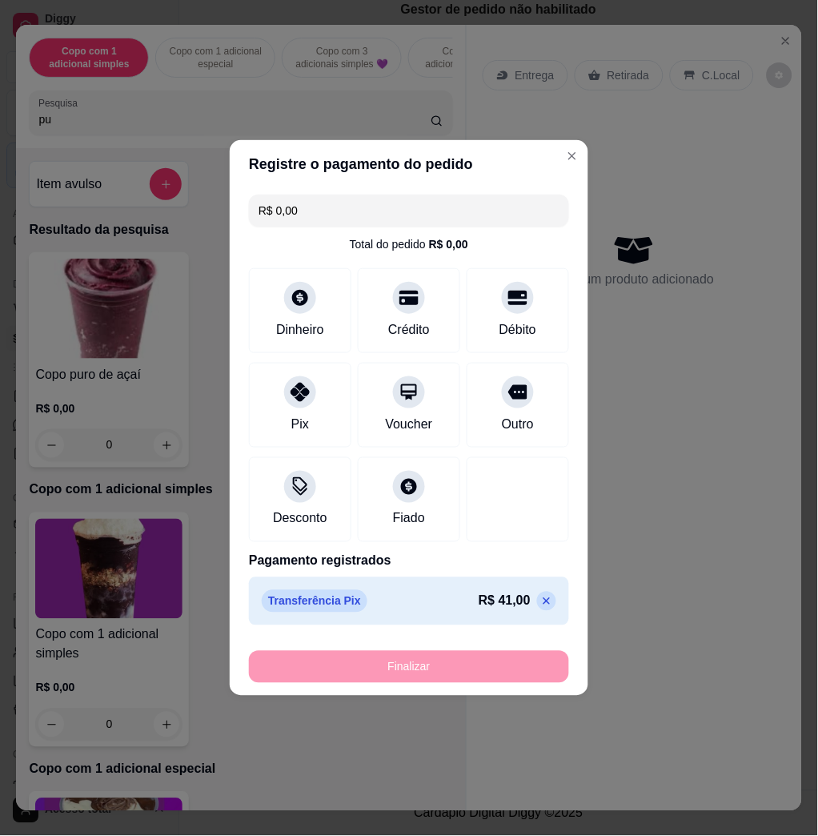
type input "-R$ 41,00"
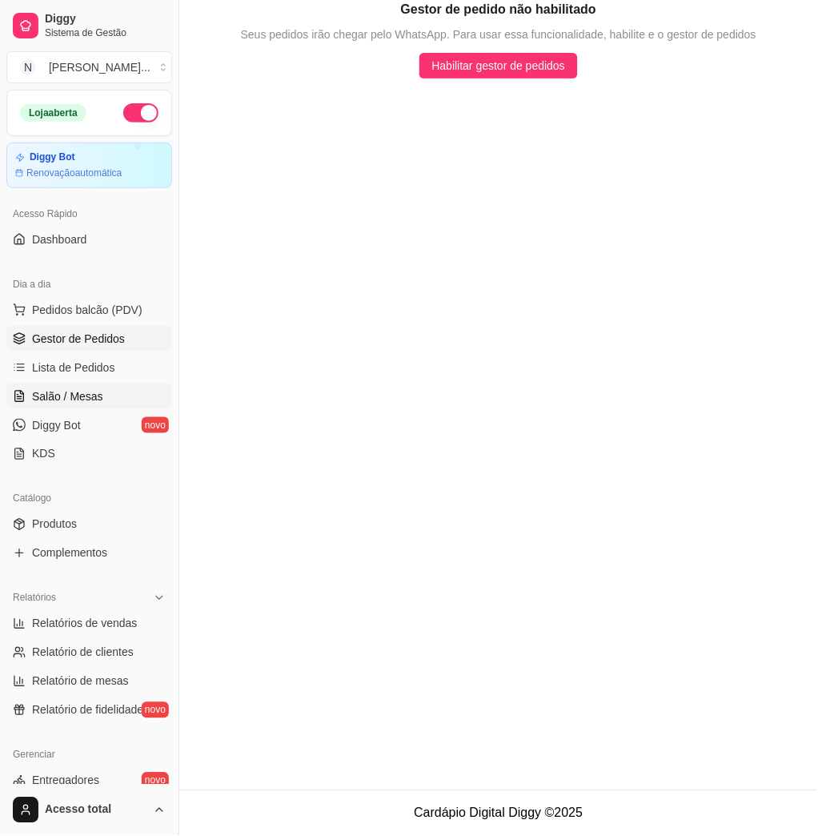
click at [112, 402] on link "Salão / Mesas" at bounding box center [89, 397] width 166 height 26
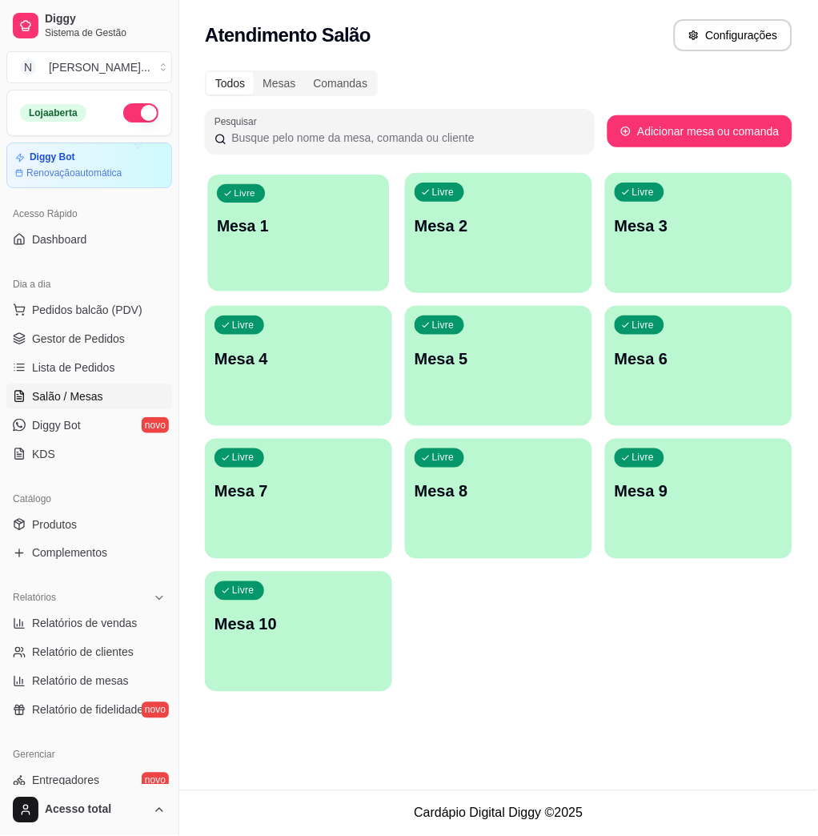
click at [333, 227] on p "Mesa 1" at bounding box center [298, 226] width 163 height 22
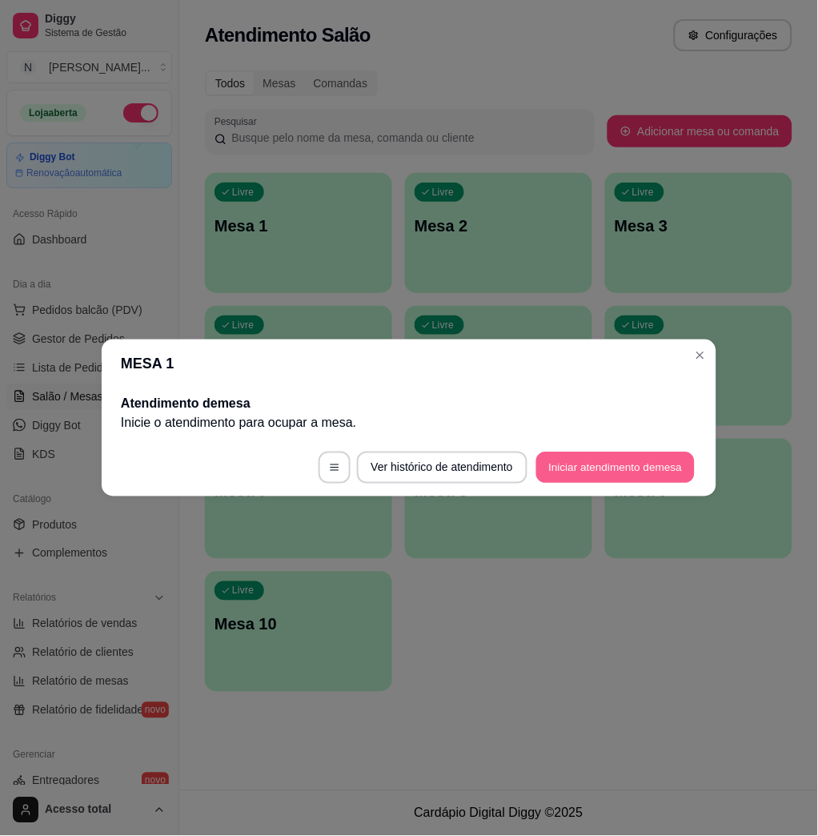
click at [596, 469] on button "Iniciar atendimento de mesa" at bounding box center [616, 467] width 159 height 31
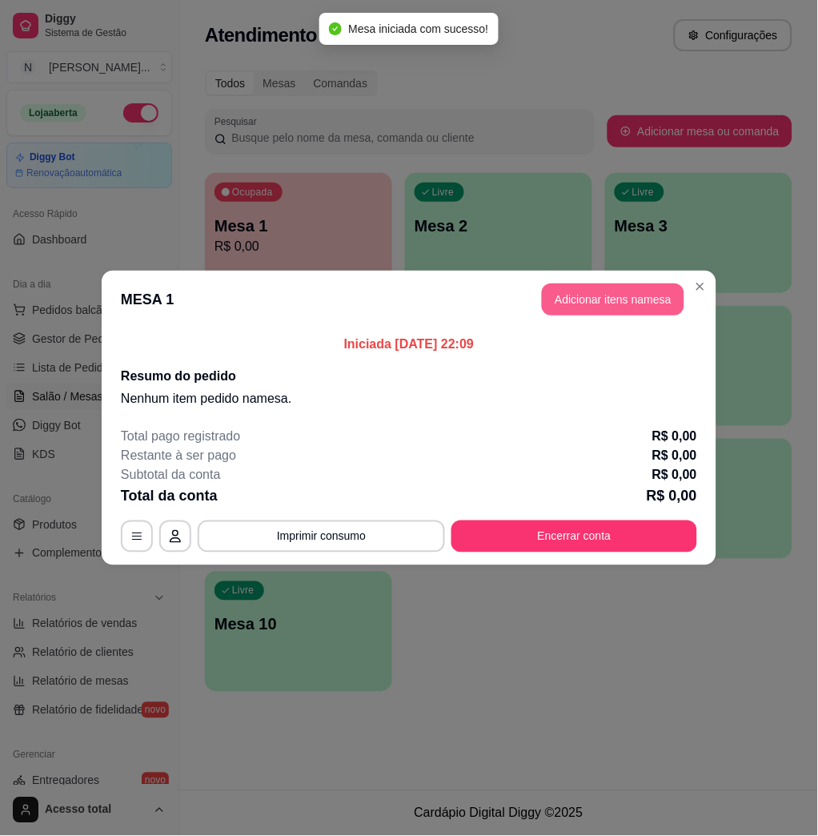
click at [595, 291] on button "Adicionar itens na mesa" at bounding box center [613, 300] width 143 height 32
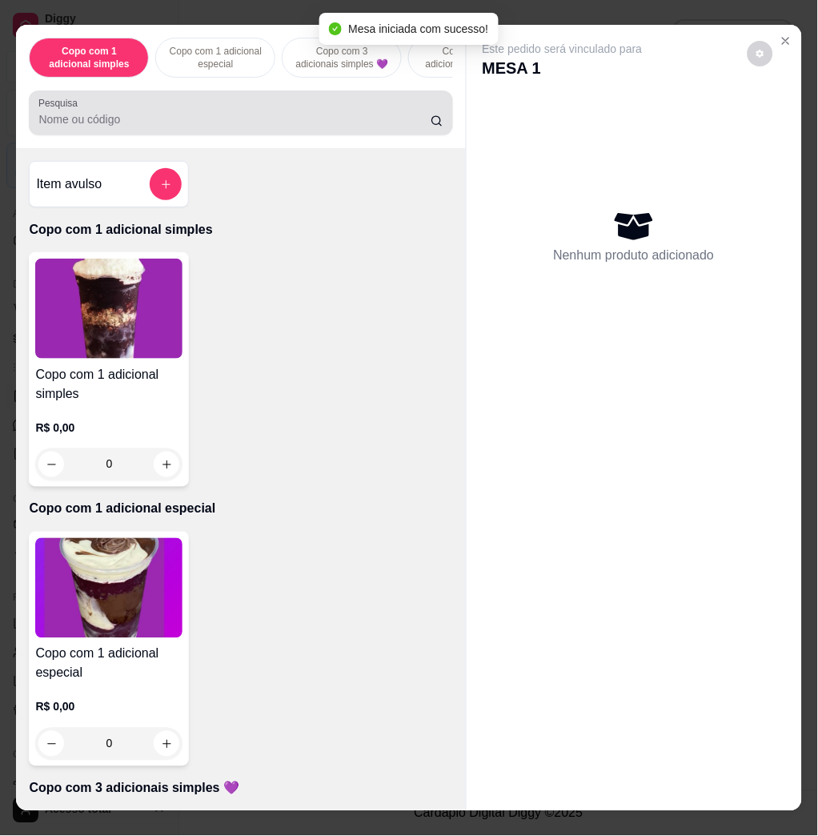
click at [202, 116] on div at bounding box center [240, 113] width 404 height 32
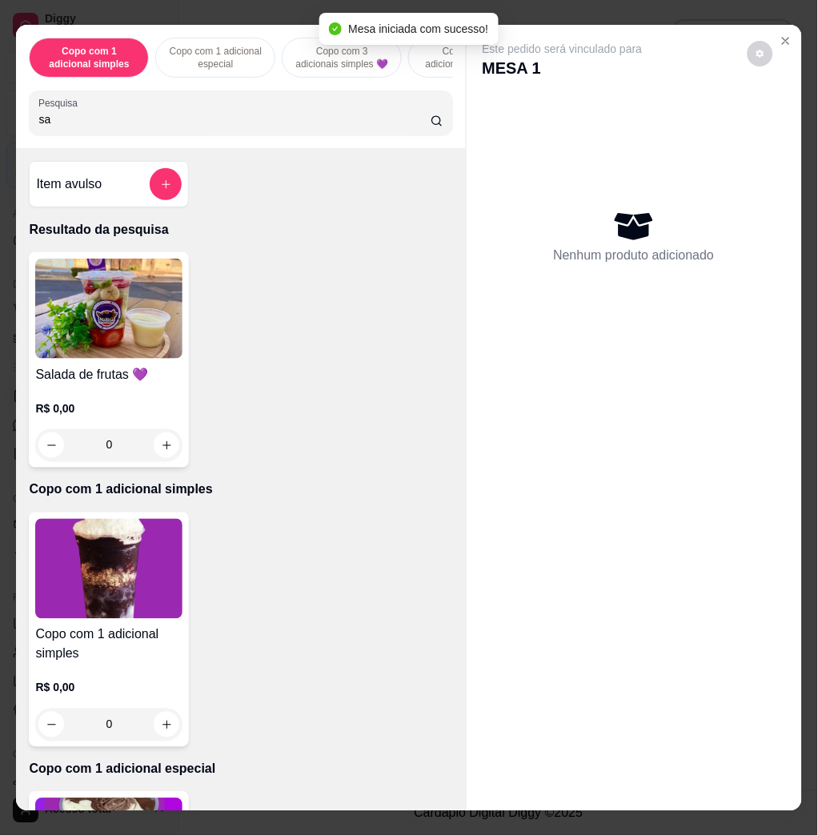
type input "sa"
click at [82, 356] on img at bounding box center [108, 309] width 147 height 100
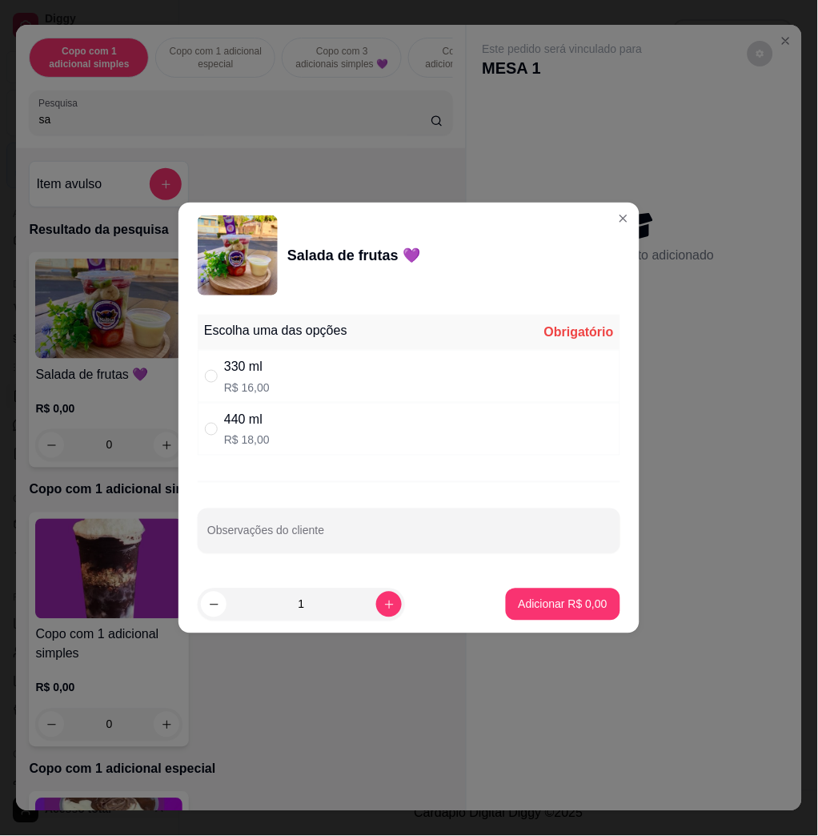
click at [405, 442] on div "440 ml R$ 18,00" at bounding box center [409, 429] width 423 height 53
radio input "true"
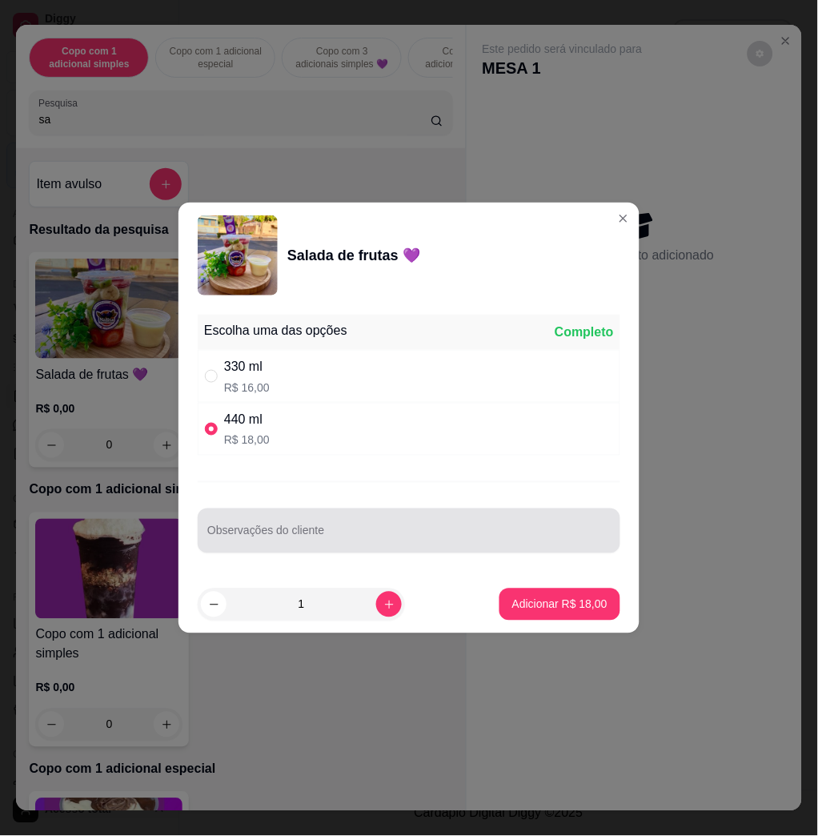
click at [404, 513] on div "Observações do cliente" at bounding box center [409, 531] width 423 height 45
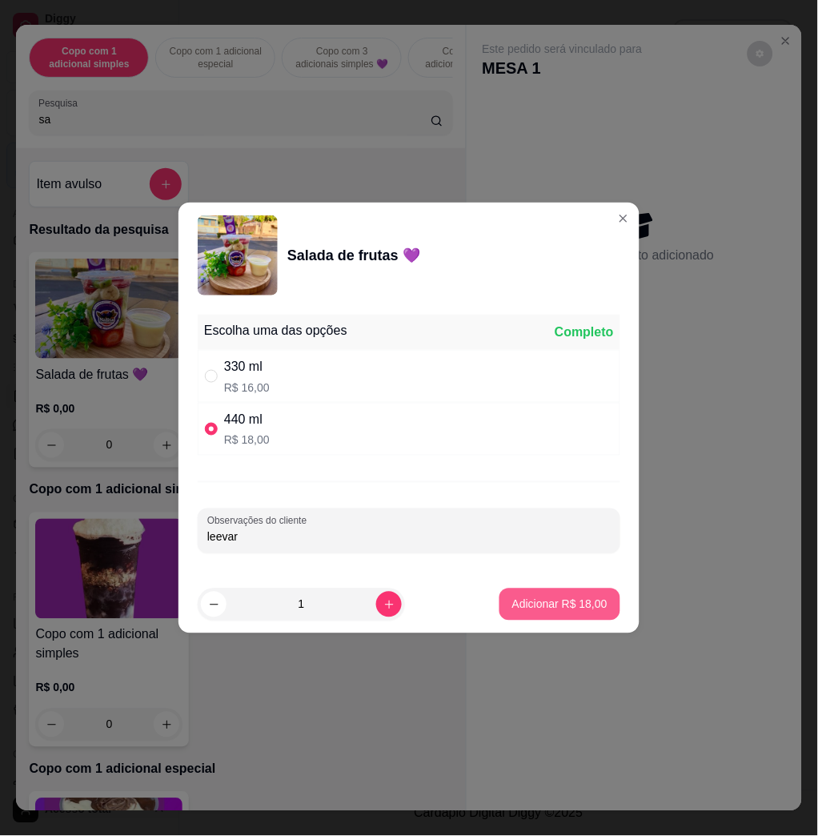
type input "leevar"
click at [477, 607] on footer "1 Adicionar R$ 18,00" at bounding box center [409, 605] width 461 height 58
click at [590, 593] on button "Adicionar R$ 18,00" at bounding box center [560, 604] width 118 height 31
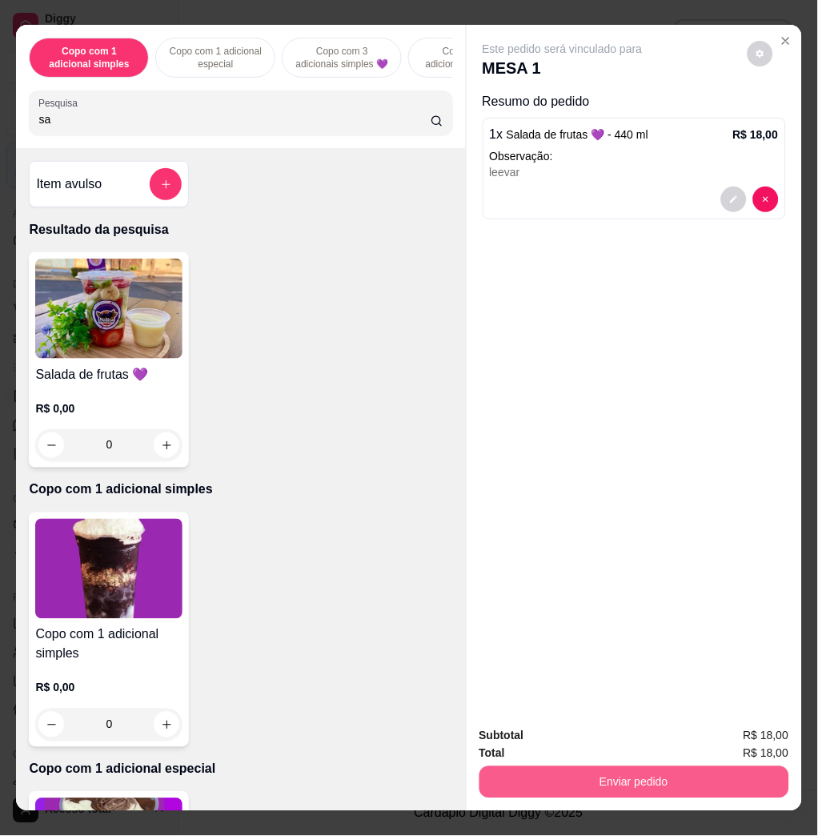
drag, startPoint x: 579, startPoint y: 760, endPoint x: 581, endPoint y: 772, distance: 12.3
click at [581, 772] on div "Enviar pedido" at bounding box center [635, 780] width 310 height 36
click at [581, 772] on button "Enviar pedido" at bounding box center [634, 781] width 300 height 31
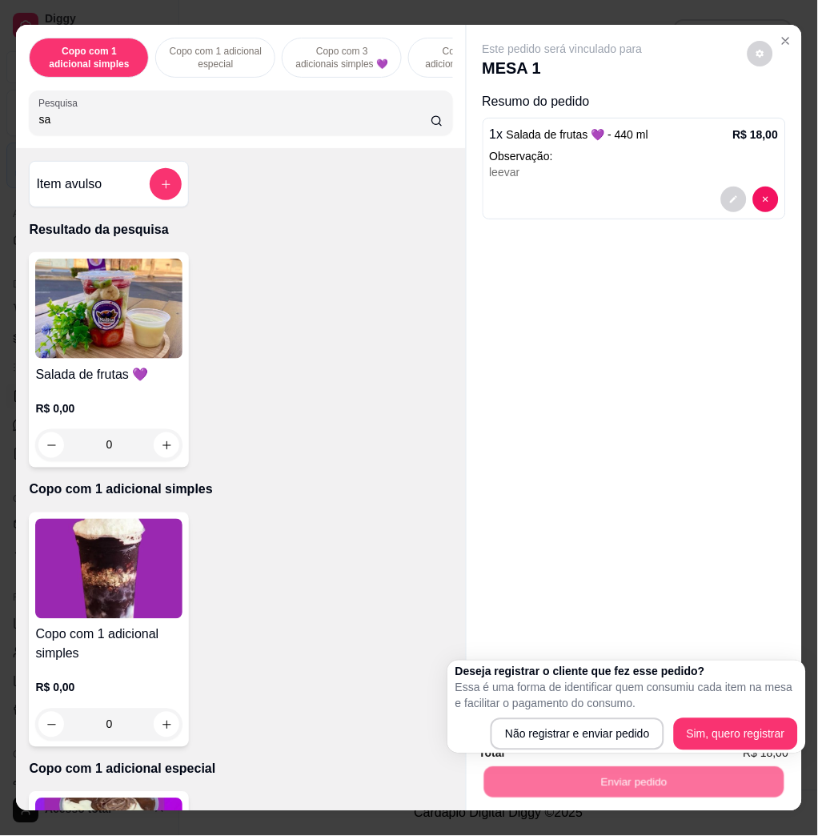
click at [575, 752] on div "Deseja registrar o cliente que fez esse pedido? Essa é uma forma de identificar…" at bounding box center [627, 707] width 359 height 93
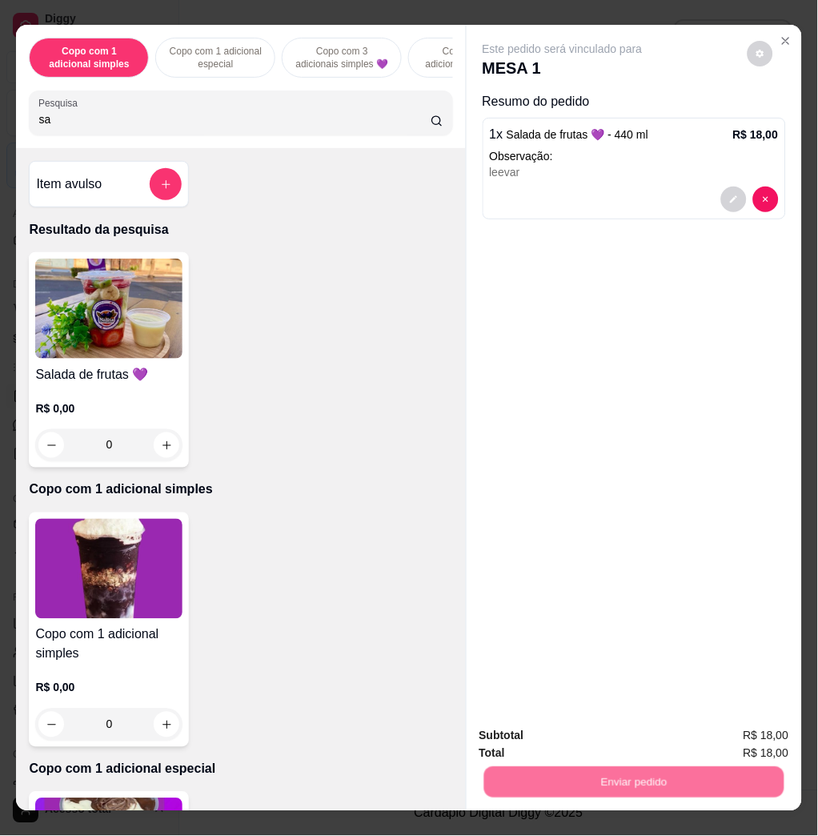
click at [573, 750] on button "Não registrar e enviar pedido" at bounding box center [580, 735] width 167 height 30
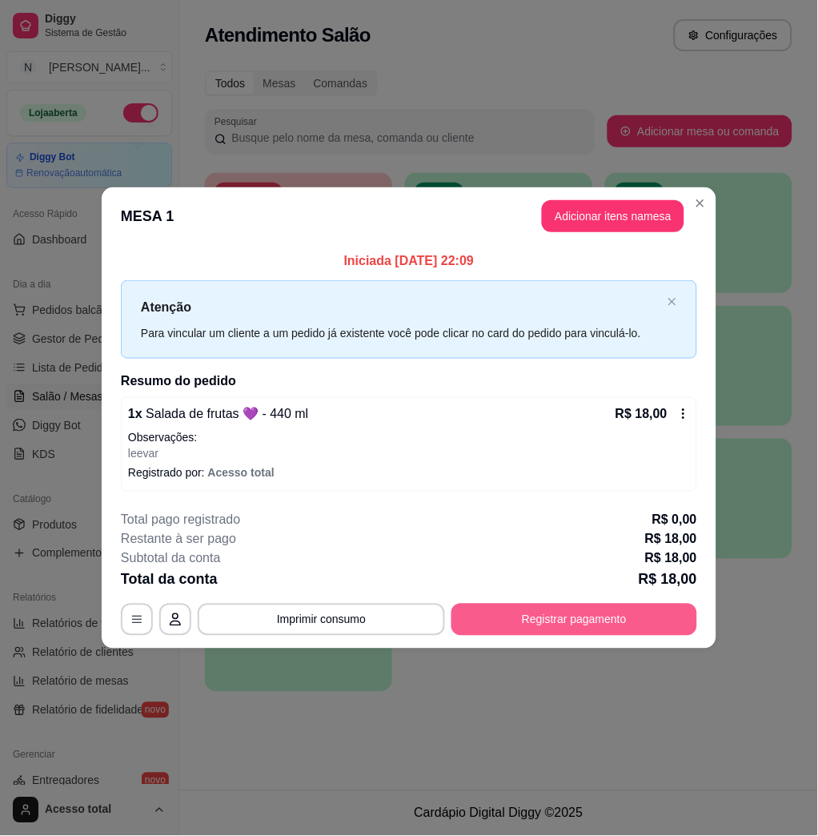
click at [609, 617] on button "Registrar pagamento" at bounding box center [575, 620] width 246 height 32
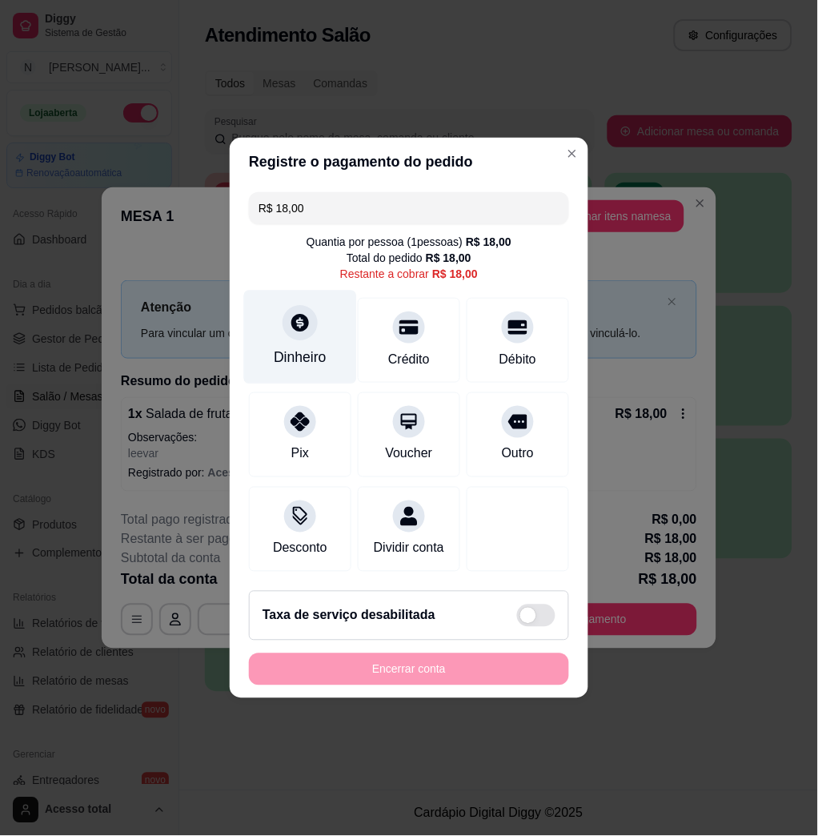
click at [311, 348] on div "Dinheiro" at bounding box center [300, 358] width 53 height 21
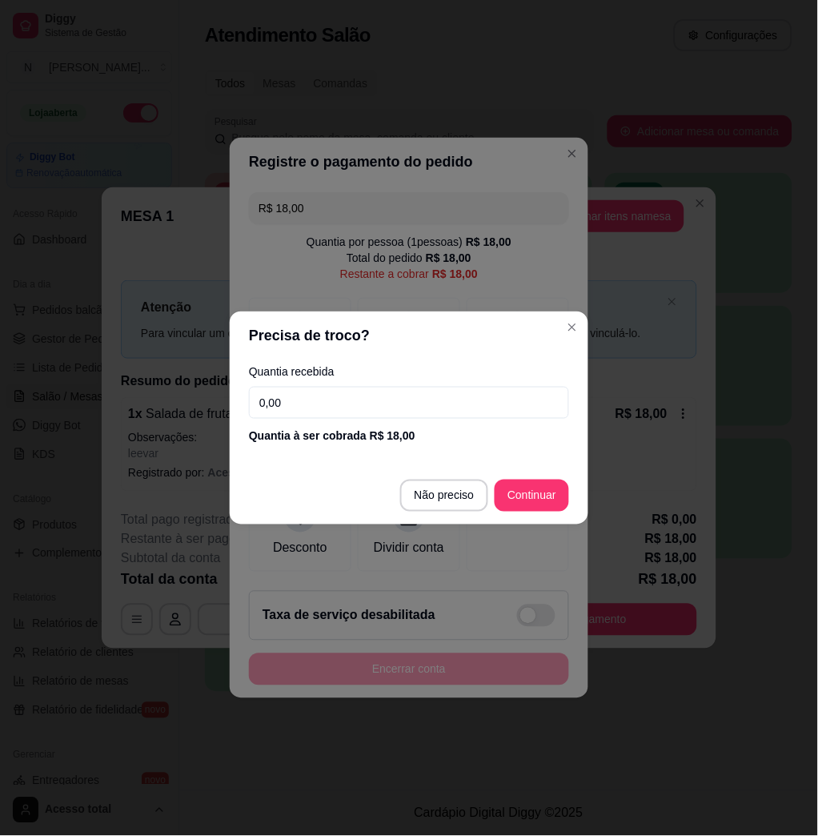
click at [388, 416] on input "0,00" at bounding box center [409, 403] width 320 height 32
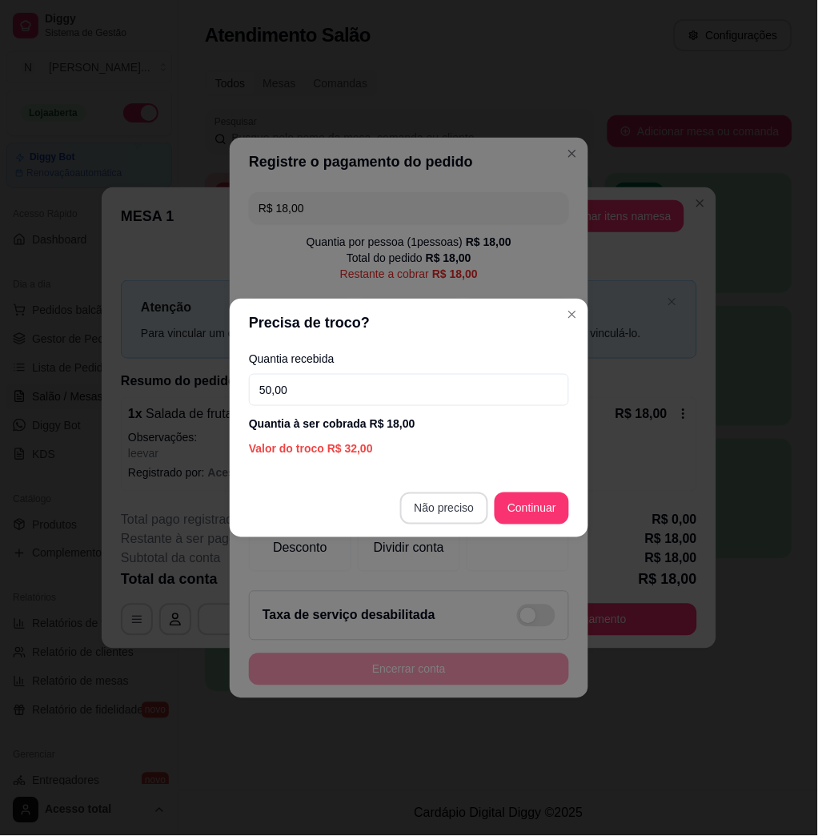
type input "50,00"
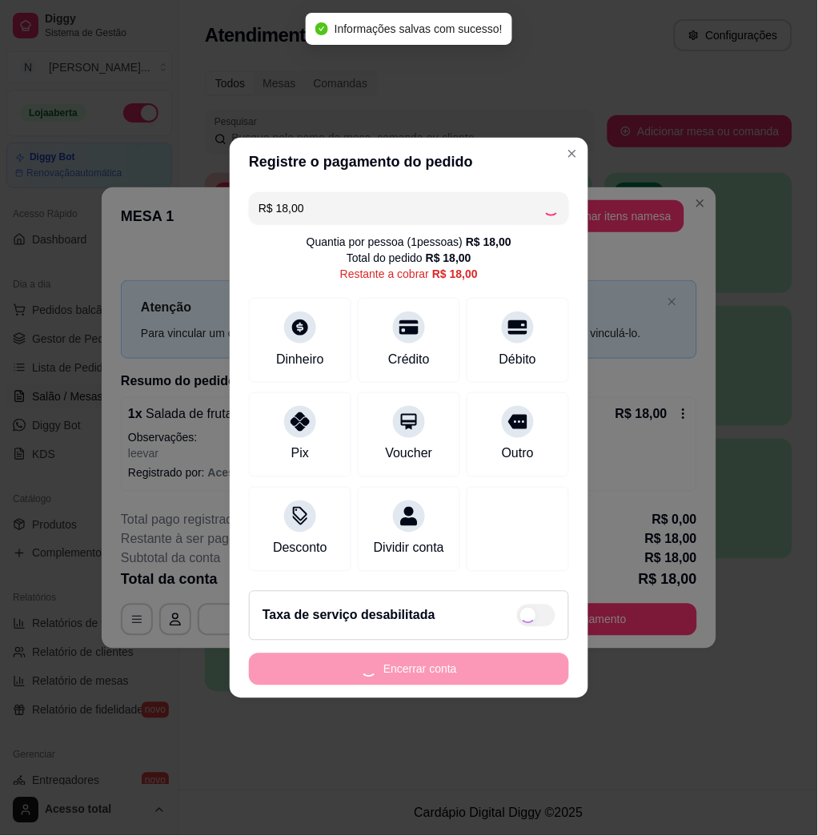
type input "R$ 0,00"
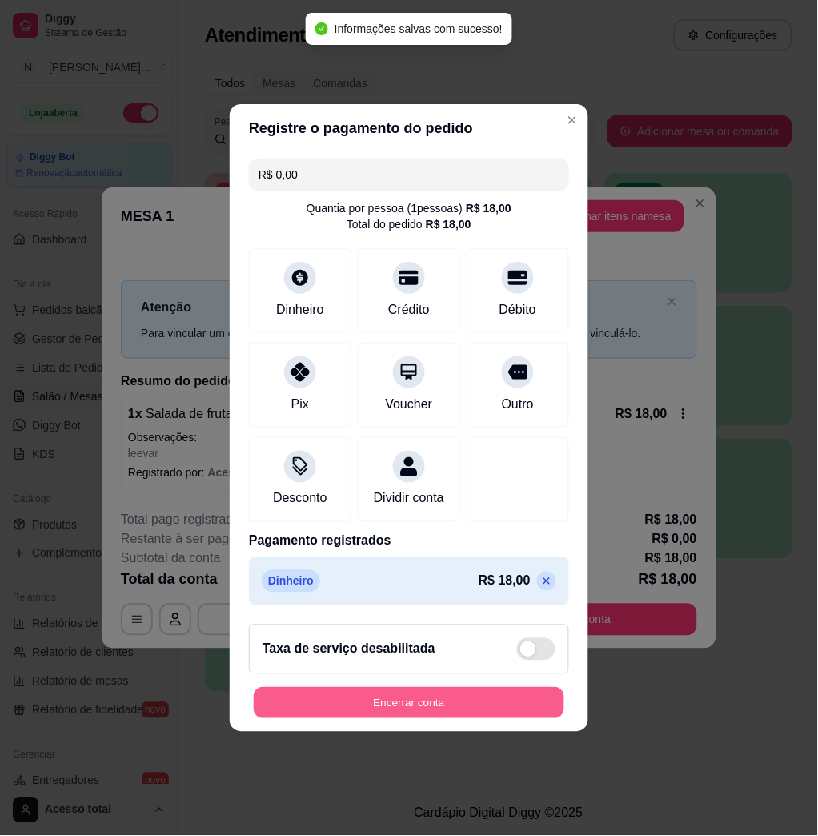
click at [484, 712] on button "Encerrar conta" at bounding box center [409, 703] width 311 height 31
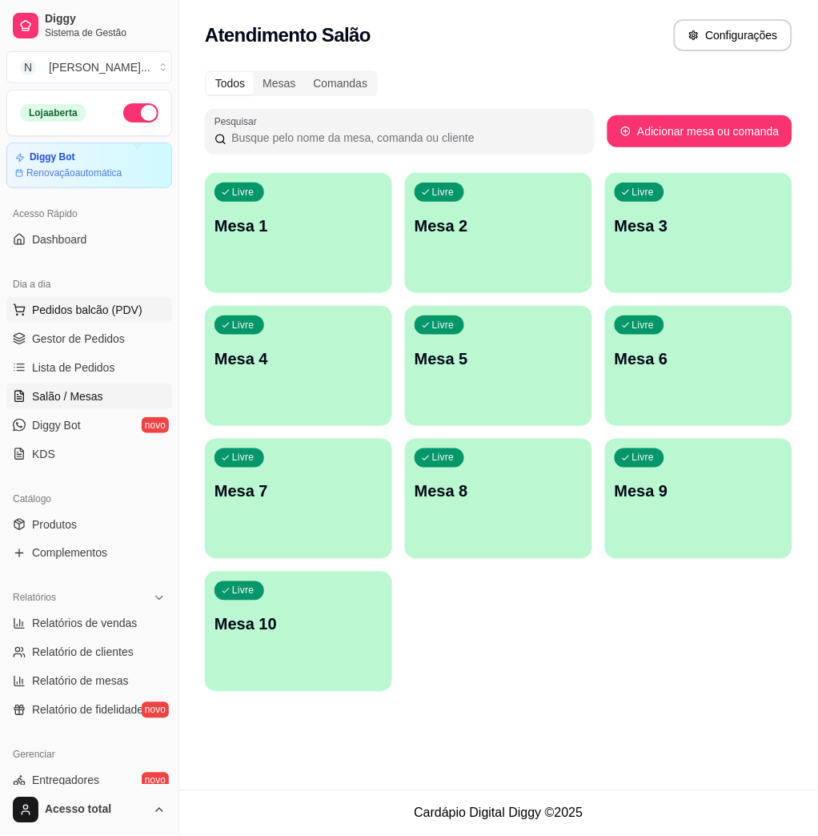
click at [114, 308] on span "Pedidos balcão (PDV)" at bounding box center [87, 310] width 111 height 16
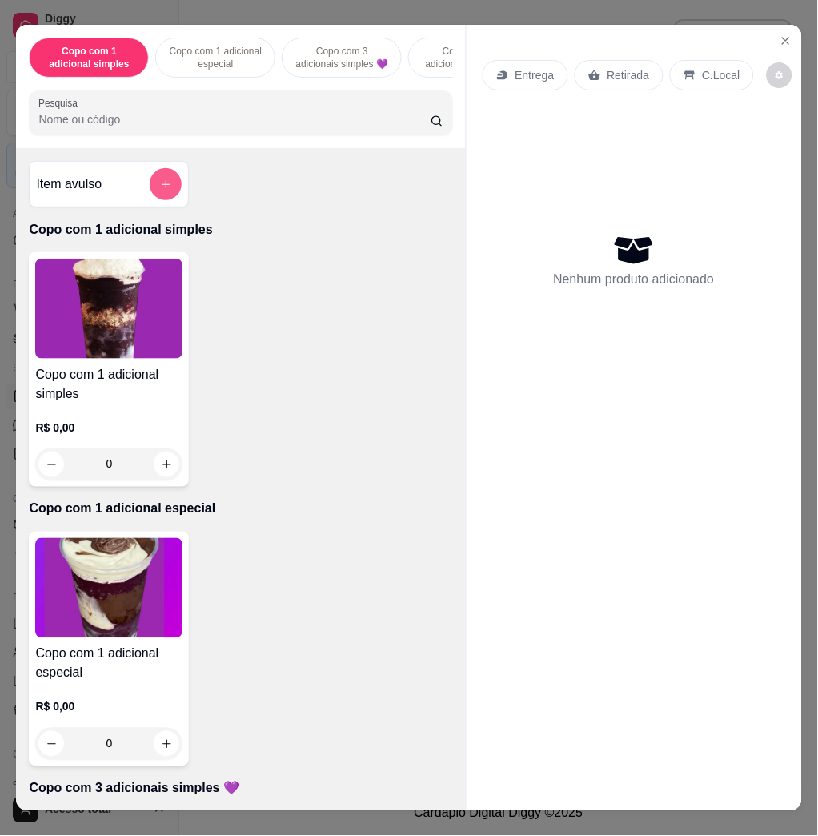
click at [165, 191] on button "add-separate-item" at bounding box center [166, 184] width 32 height 32
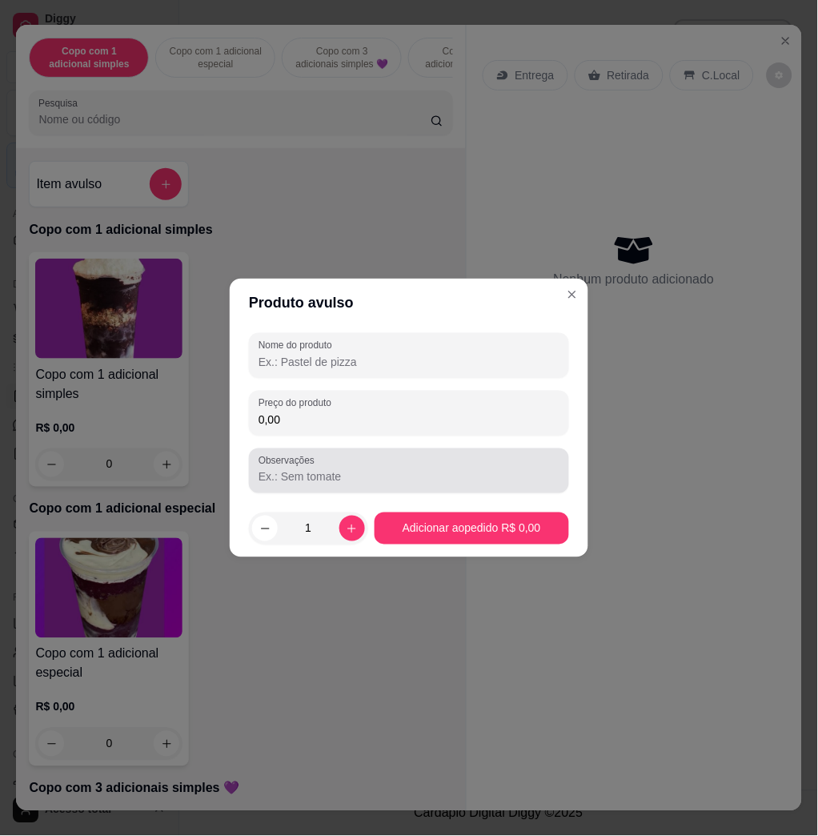
click at [334, 434] on div "Preço do produto 0,00" at bounding box center [409, 413] width 320 height 45
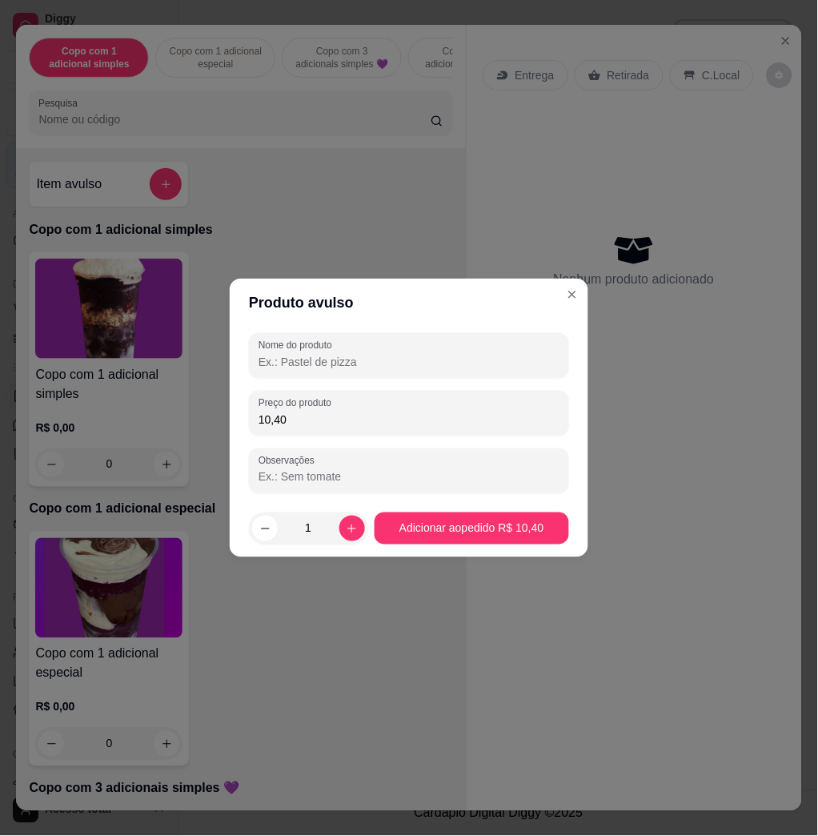
type input "10,40"
click at [325, 354] on input "Nome do produto" at bounding box center [409, 362] width 301 height 16
type input "k"
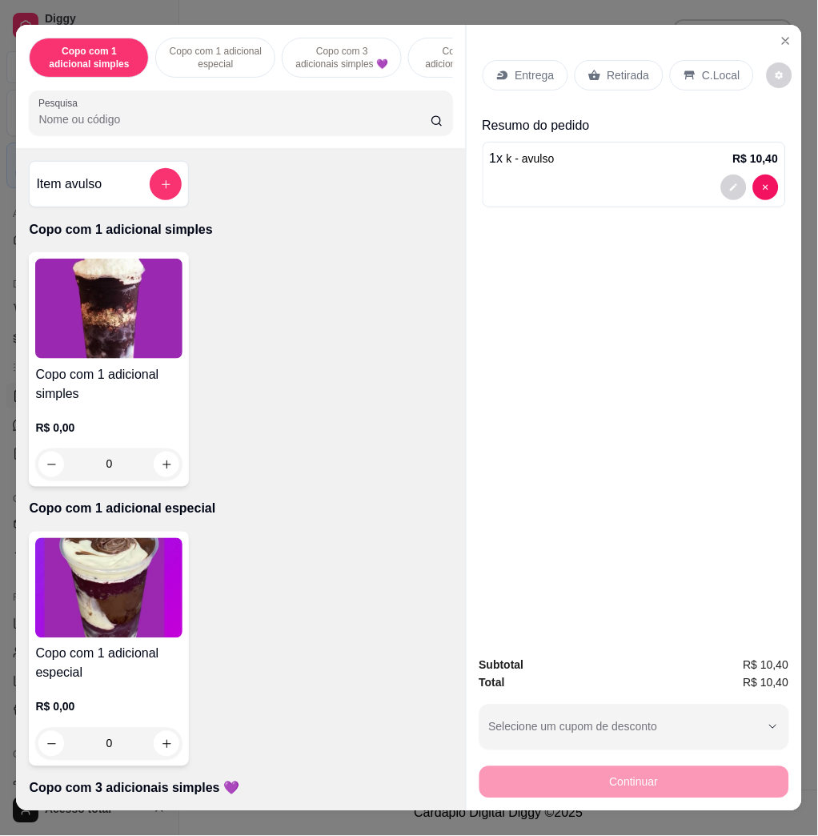
drag, startPoint x: 701, startPoint y: 89, endPoint x: 709, endPoint y: 82, distance: 10.8
click at [701, 87] on div "Entrega Retirada C.Local" at bounding box center [635, 75] width 304 height 56
click at [709, 82] on div "C.Local" at bounding box center [712, 75] width 84 height 30
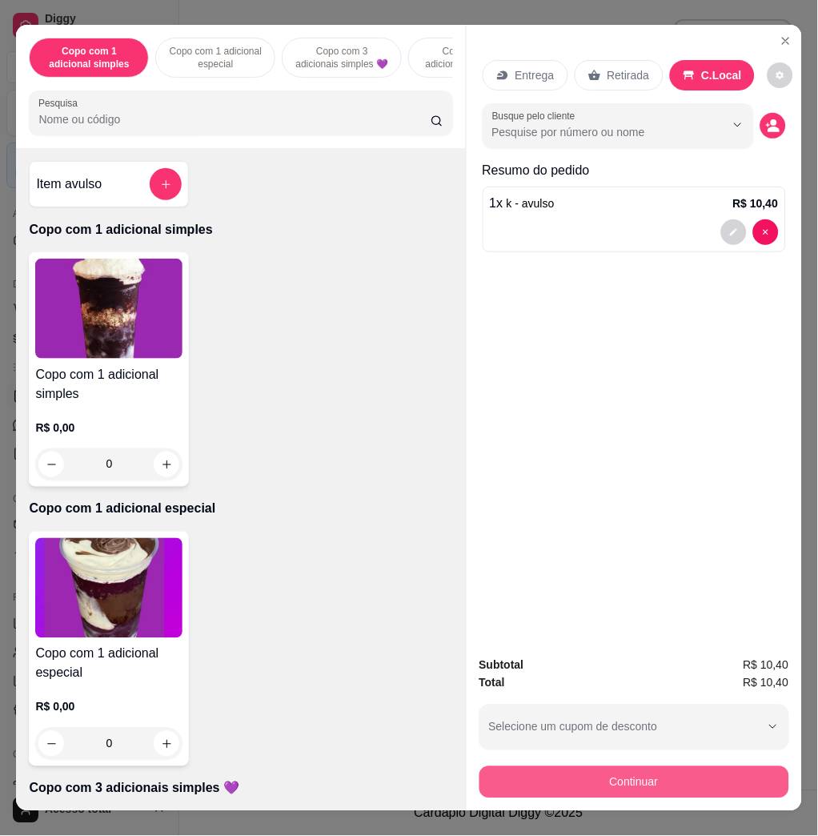
click at [686, 775] on button "Continuar" at bounding box center [635, 782] width 310 height 32
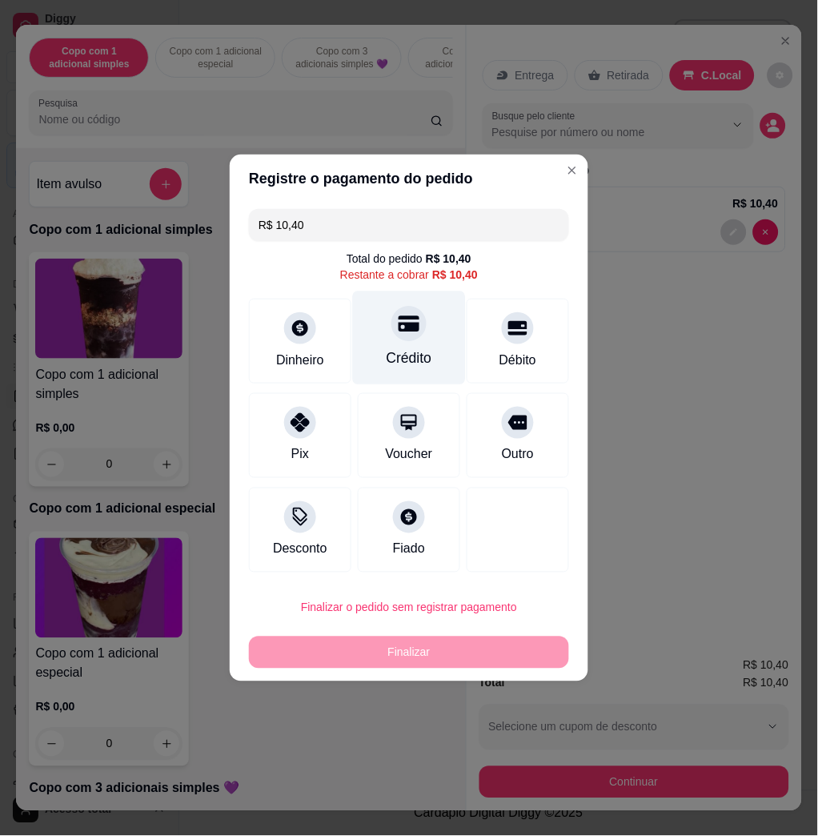
click at [408, 353] on div "Crédito" at bounding box center [410, 358] width 46 height 21
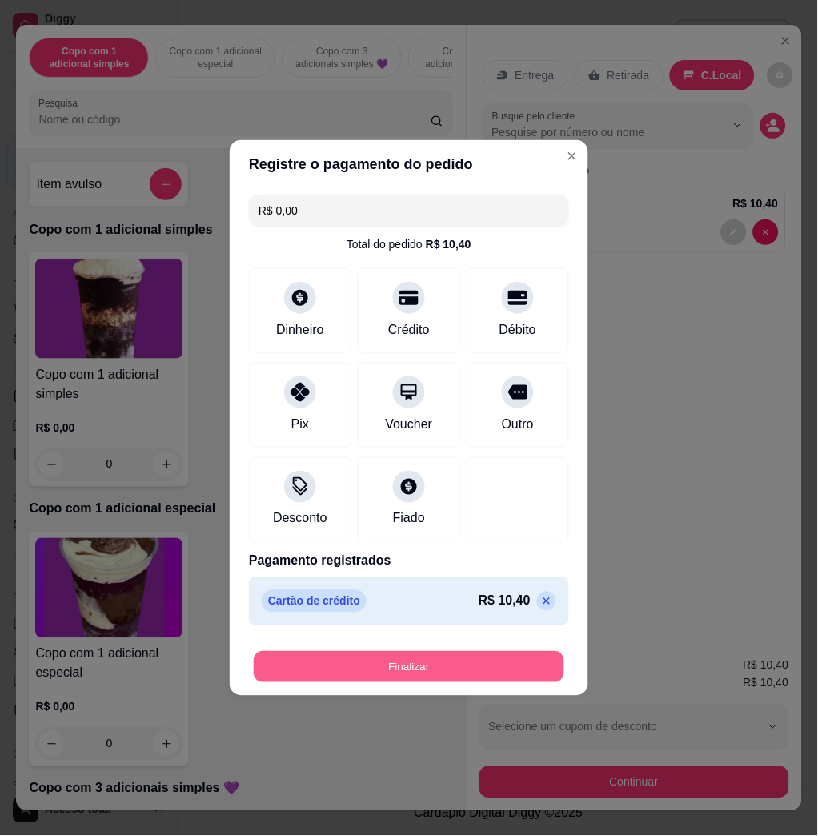
click at [476, 661] on button "Finalizar" at bounding box center [409, 667] width 311 height 31
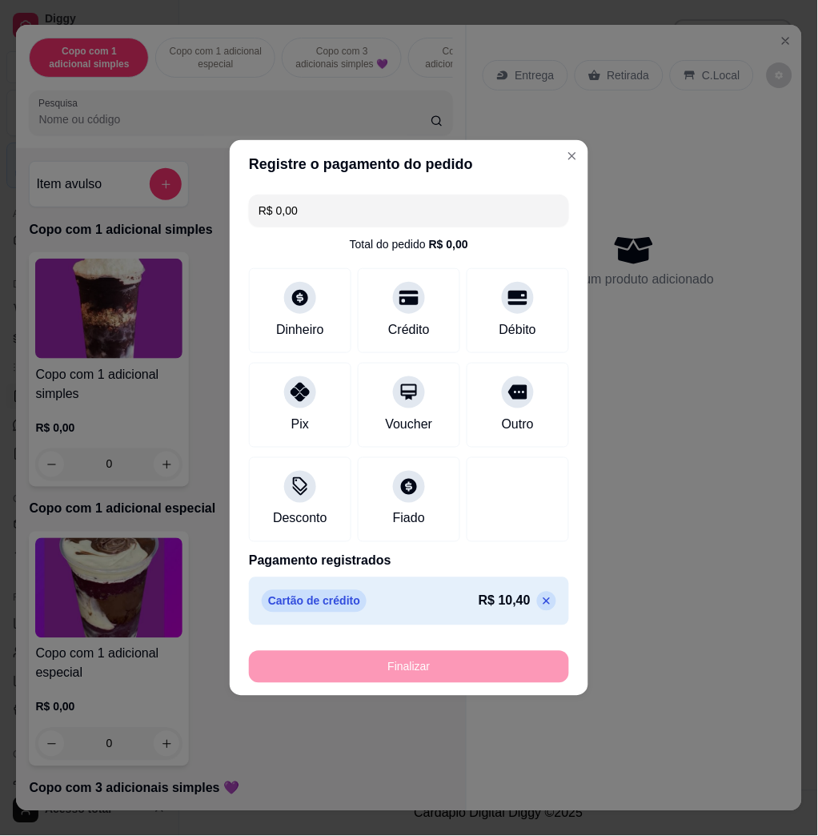
type input "-R$ 10,40"
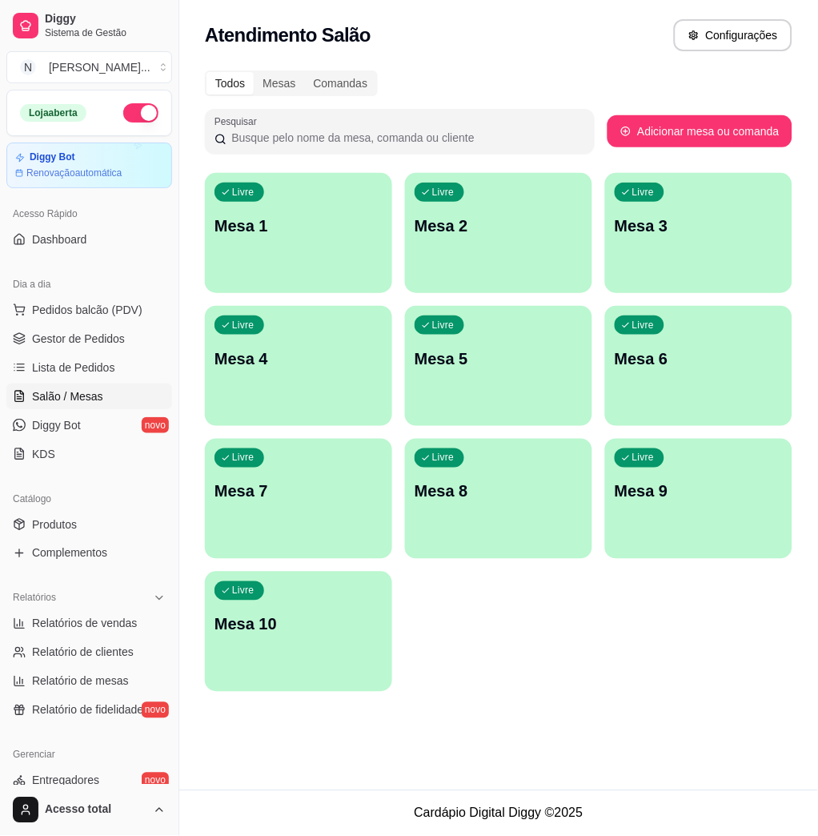
click at [322, 248] on div "Livre Mesa 1" at bounding box center [298, 223] width 187 height 101
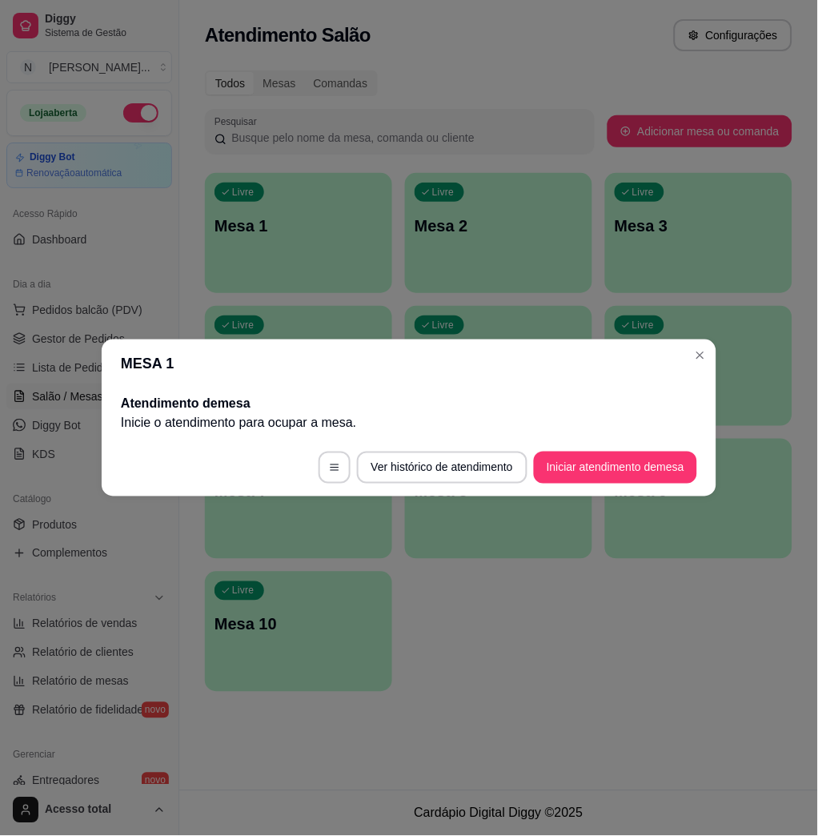
click at [617, 449] on footer "Ver histórico de atendimento Iniciar atendimento de mesa" at bounding box center [409, 468] width 615 height 58
click at [617, 470] on button "Iniciar atendimento de mesa" at bounding box center [615, 468] width 163 height 32
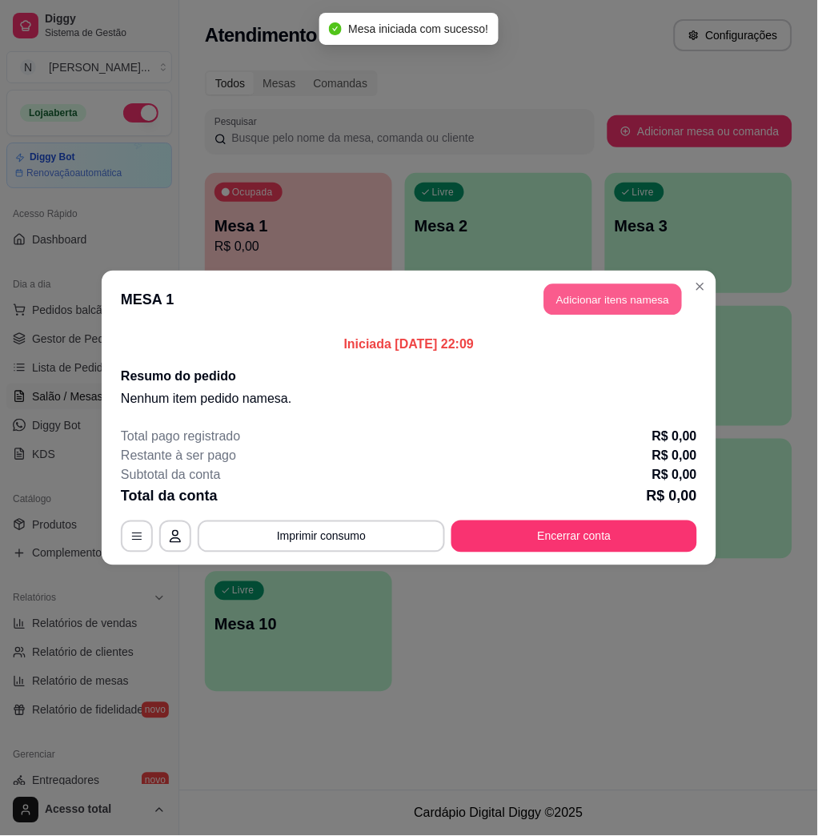
click at [603, 296] on button "Adicionar itens na mesa" at bounding box center [614, 299] width 138 height 31
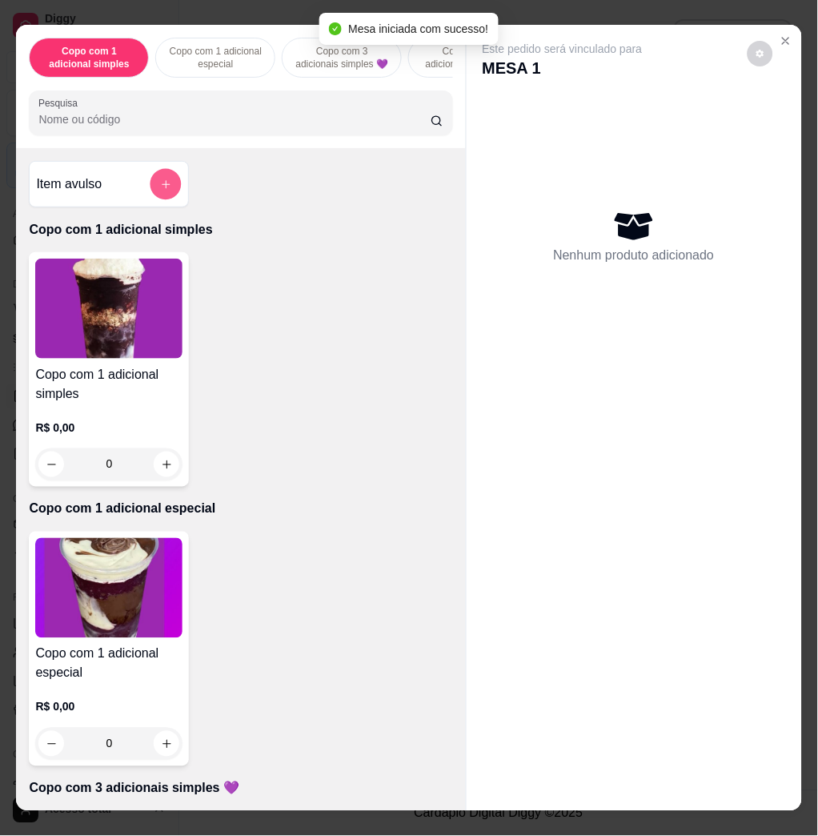
click at [155, 207] on div "Item avulso" at bounding box center [109, 184] width 160 height 46
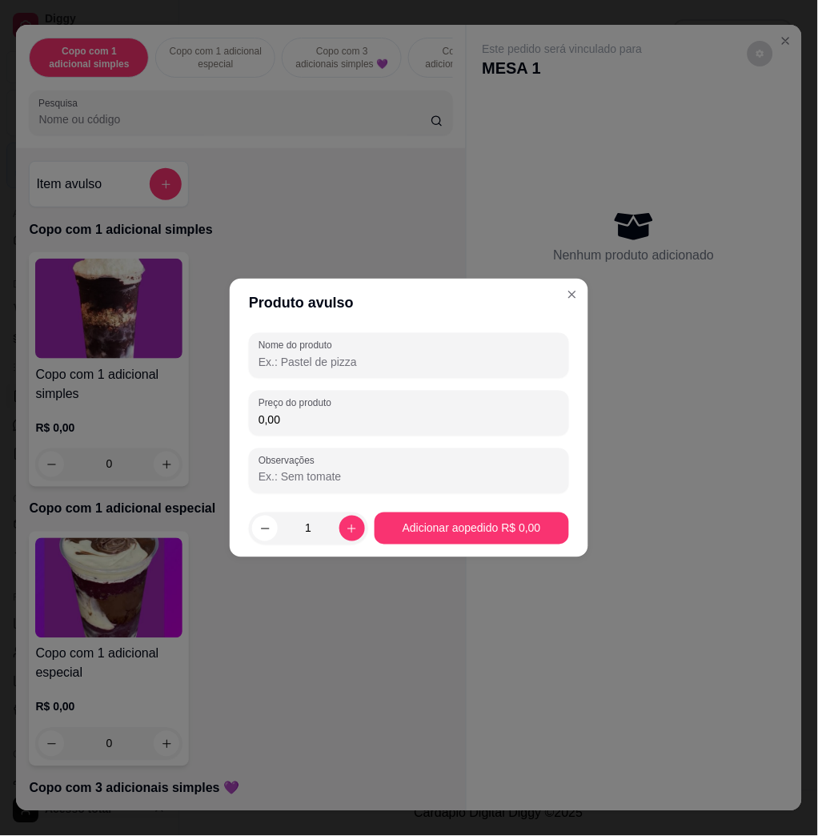
click at [367, 420] on input "0,00" at bounding box center [409, 420] width 301 height 16
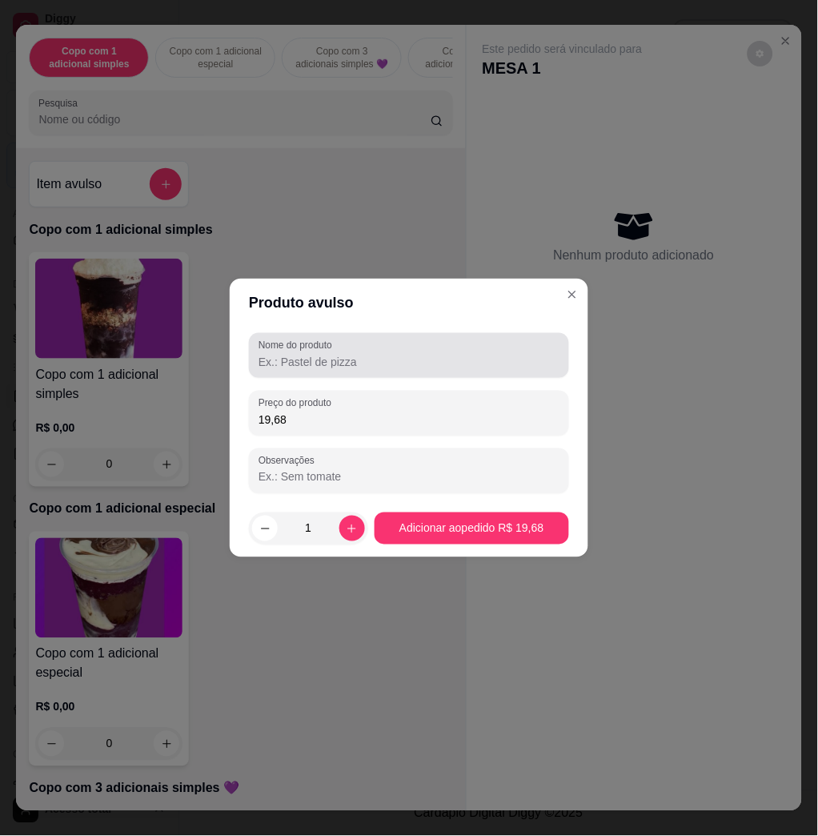
type input "19,68"
click at [432, 355] on input "Nome do produto" at bounding box center [409, 362] width 301 height 16
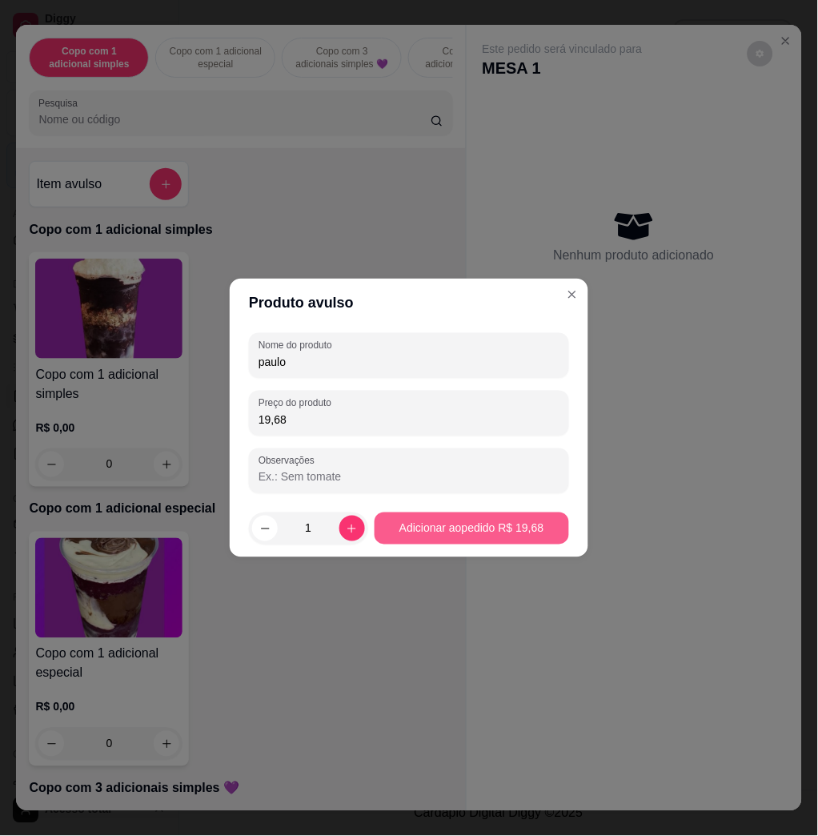
type input "paulo"
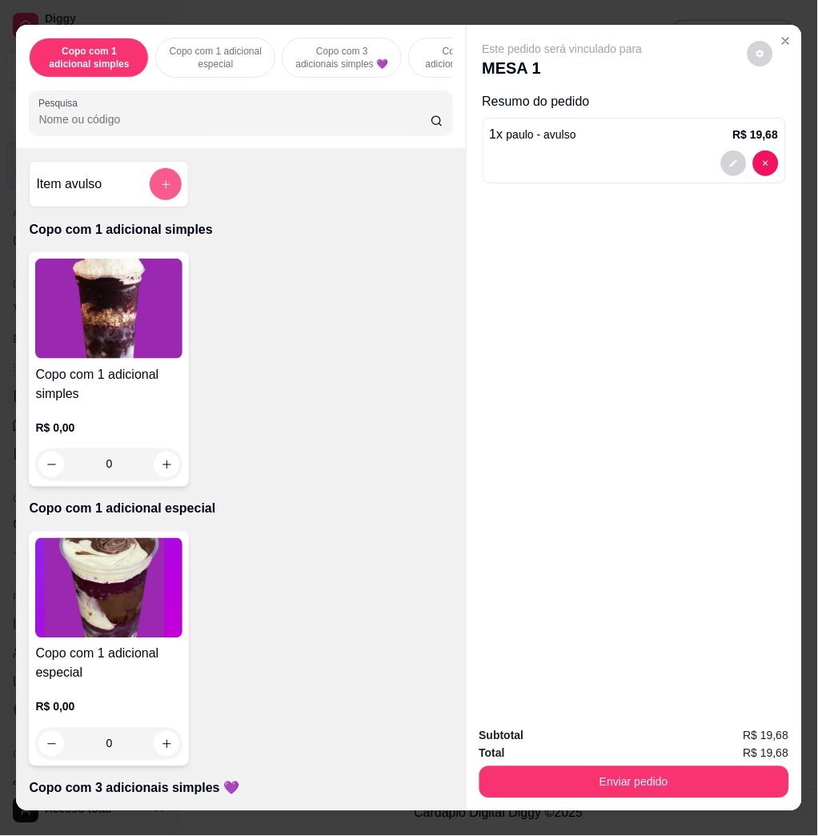
click at [150, 199] on button "add-separate-item" at bounding box center [166, 184] width 32 height 32
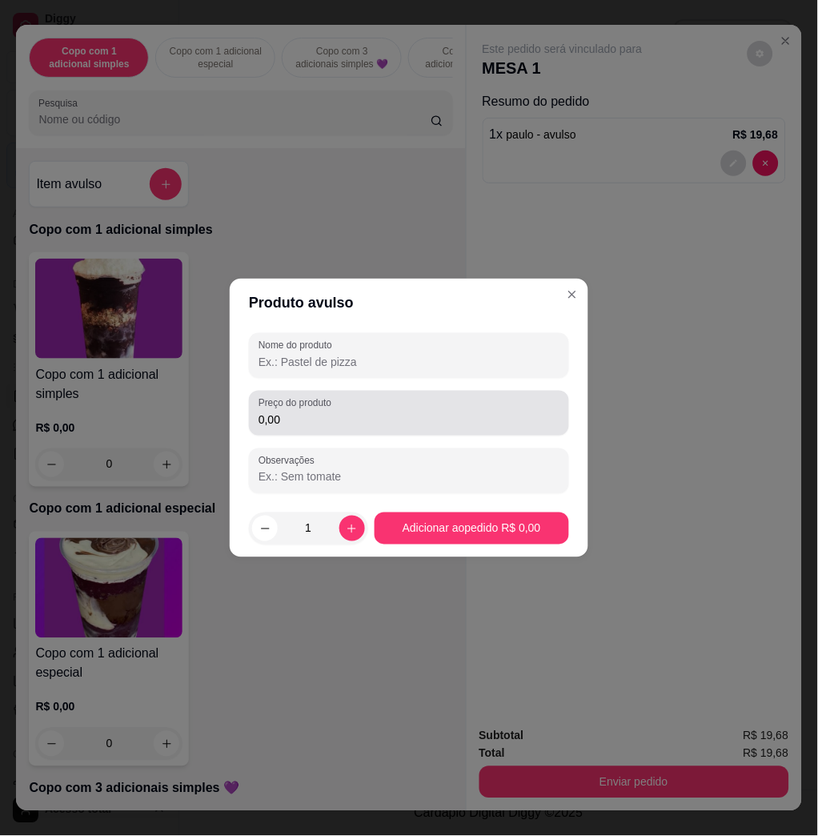
click at [376, 408] on div "0,00" at bounding box center [409, 413] width 301 height 32
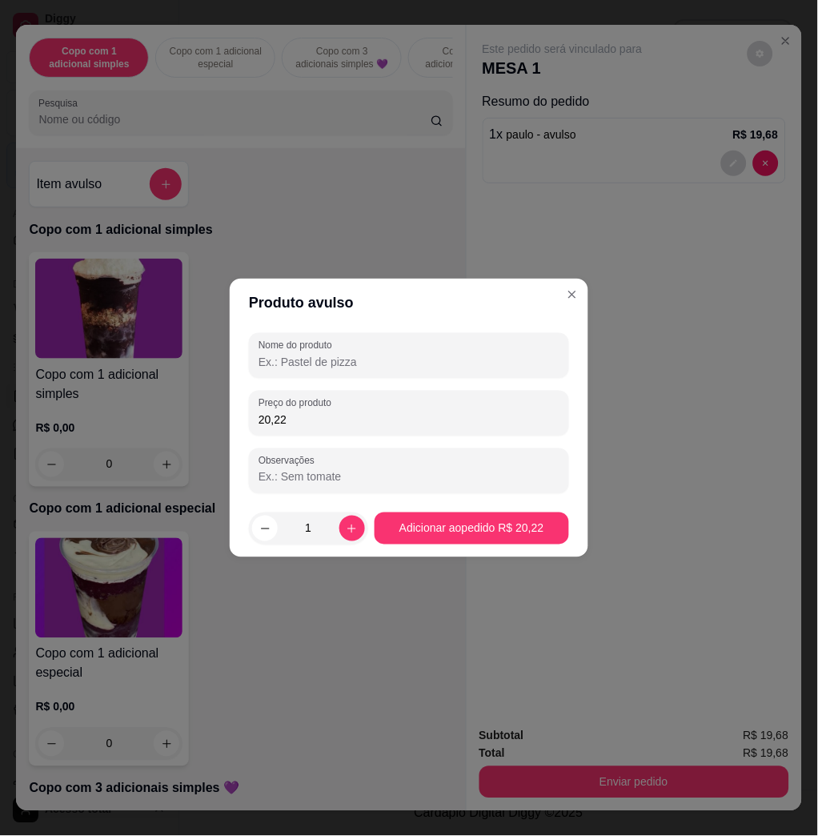
type input "20,22"
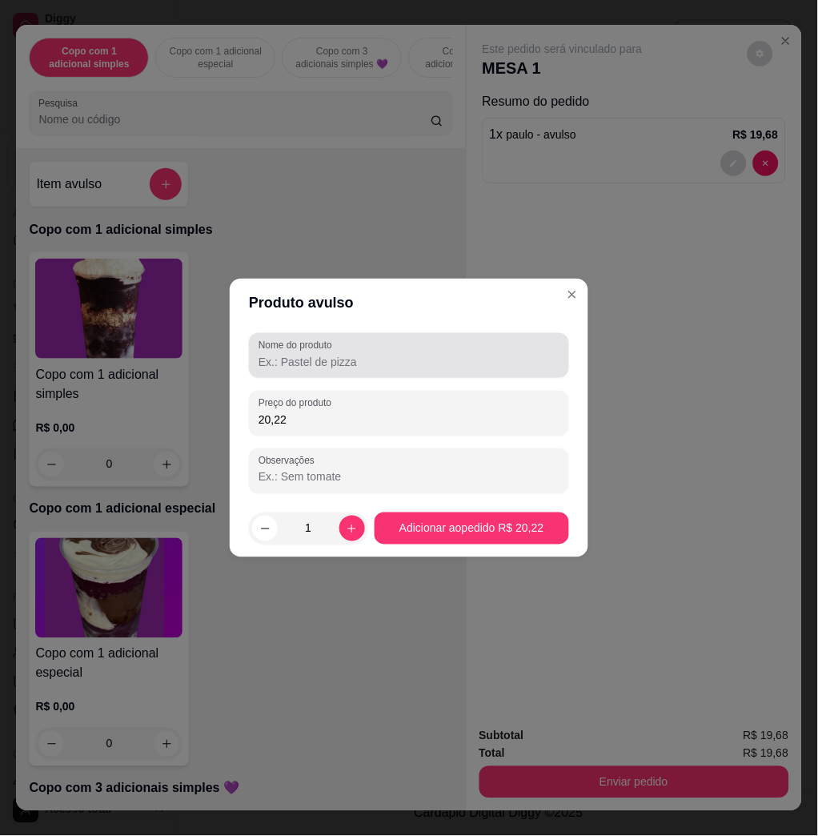
click at [465, 344] on div at bounding box center [409, 356] width 301 height 32
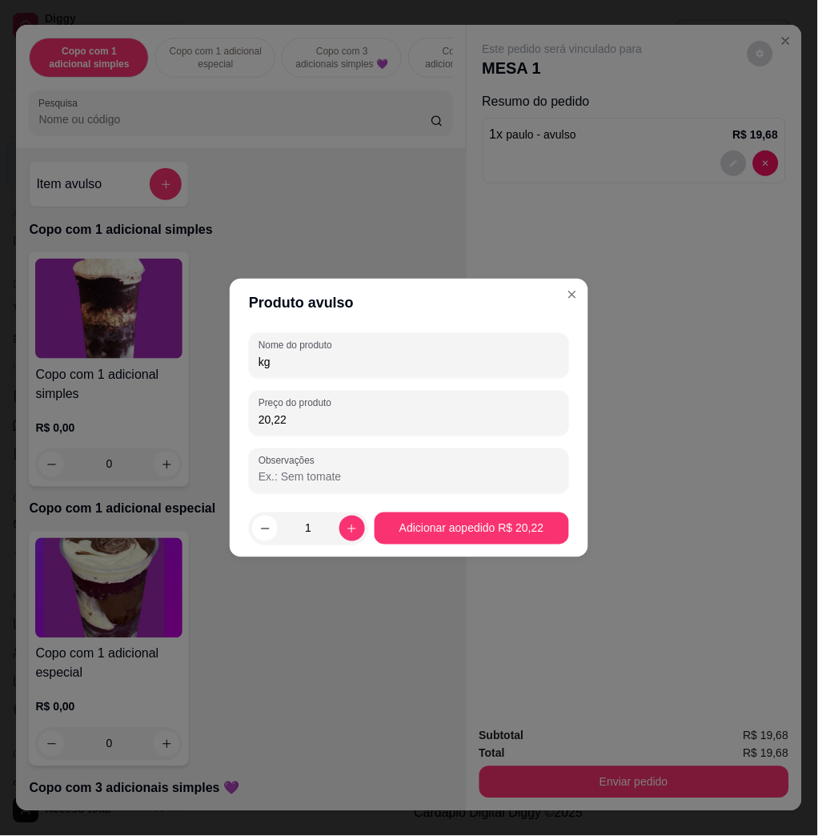
type input "kg"
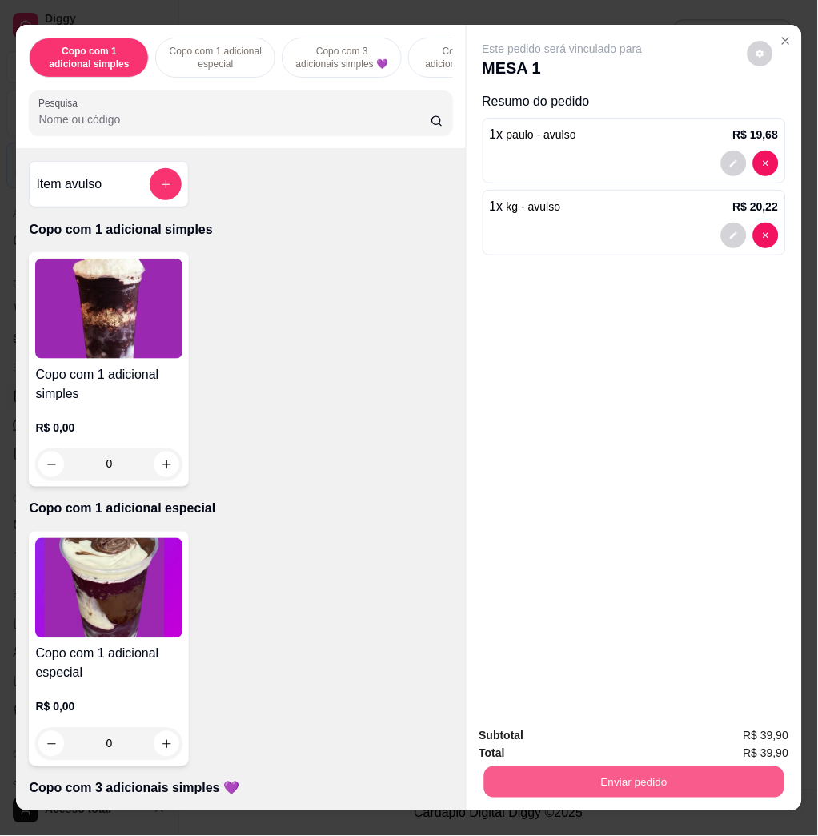
click at [631, 790] on button "Enviar pedido" at bounding box center [634, 781] width 300 height 31
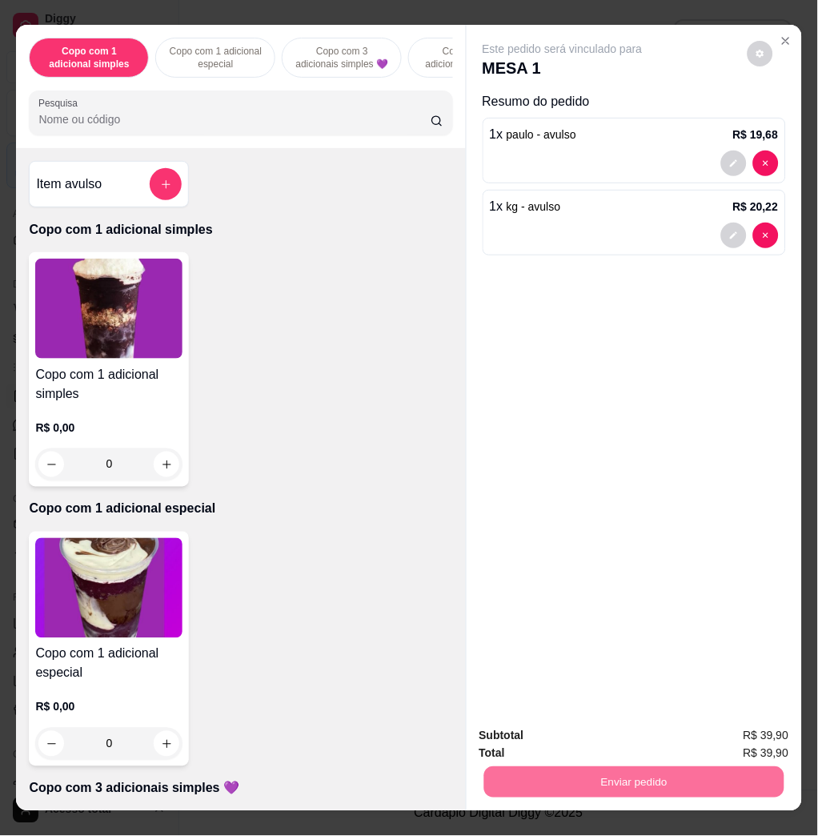
click at [601, 744] on button "Não registrar e enviar pedido" at bounding box center [580, 735] width 162 height 30
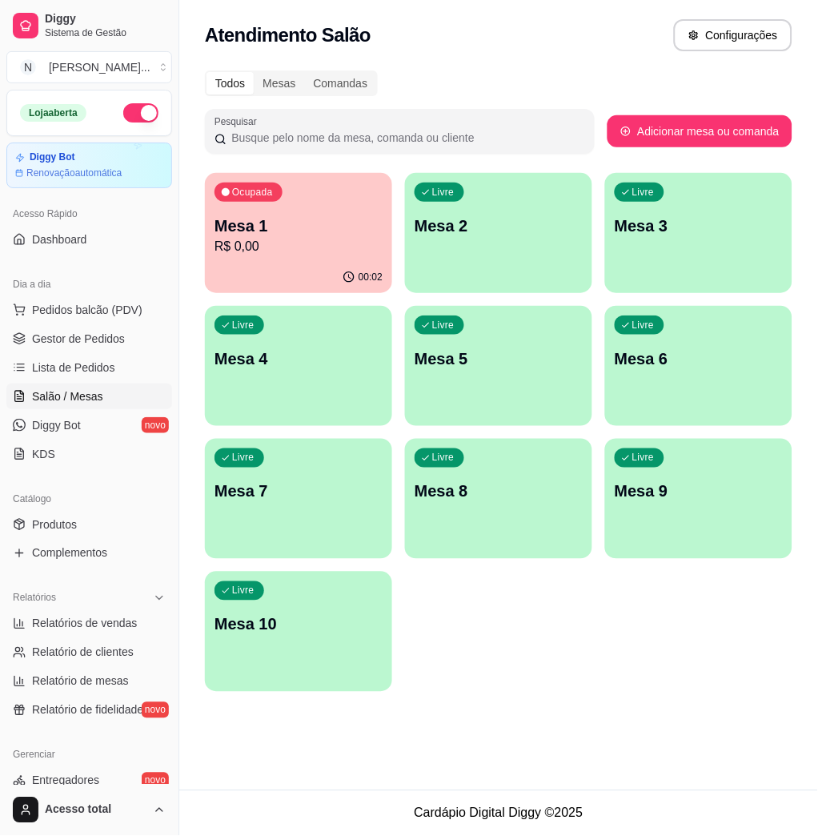
click at [315, 248] on p "R$ 0,00" at bounding box center [299, 246] width 168 height 19
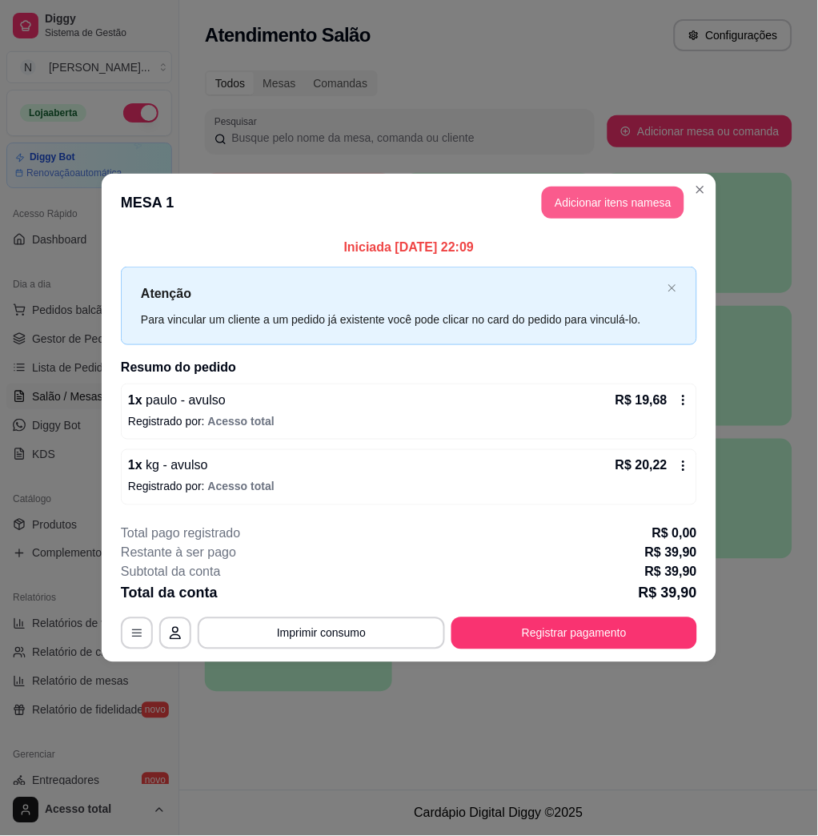
click at [632, 199] on button "Adicionar itens na mesa" at bounding box center [613, 203] width 143 height 32
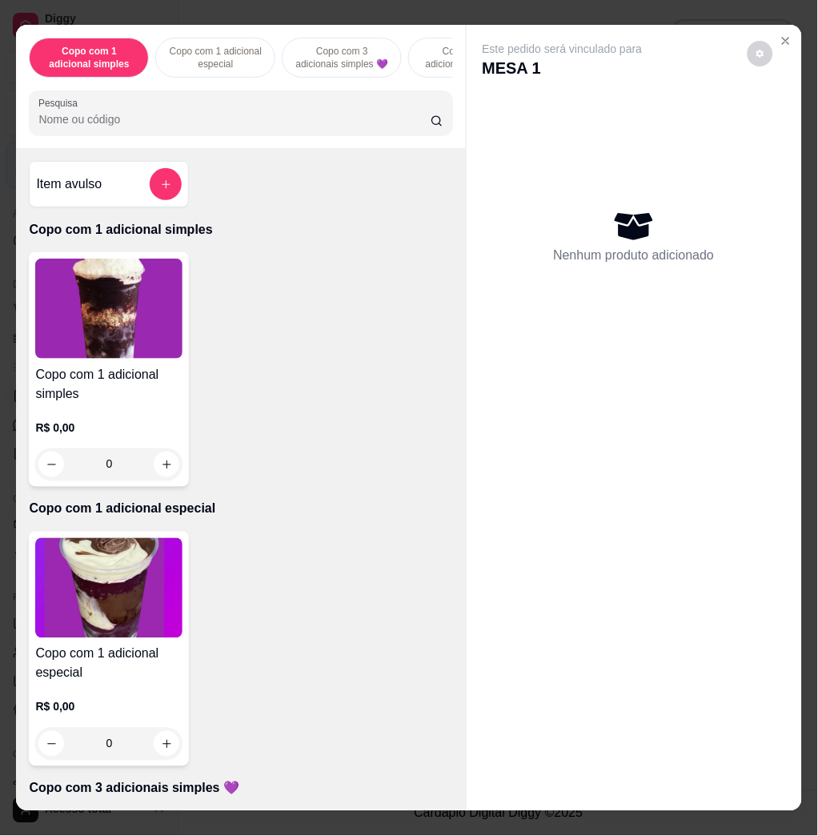
click at [205, 122] on input "Pesquisa" at bounding box center [234, 119] width 392 height 16
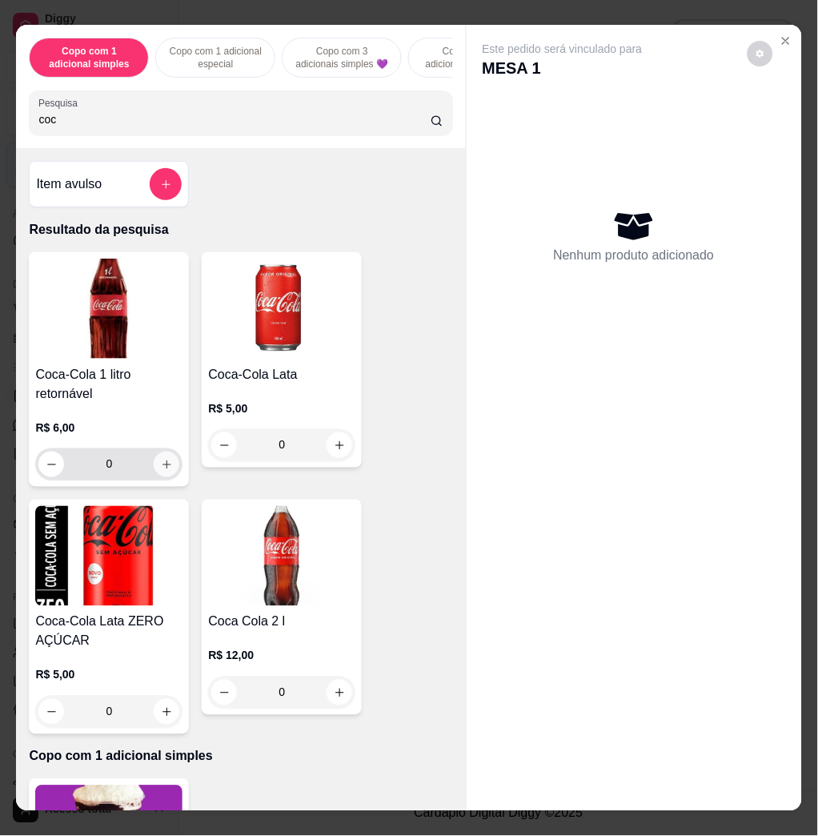
type input "coc"
click at [161, 471] on icon "increase-product-quantity" at bounding box center [167, 465] width 12 height 12
type input "1"
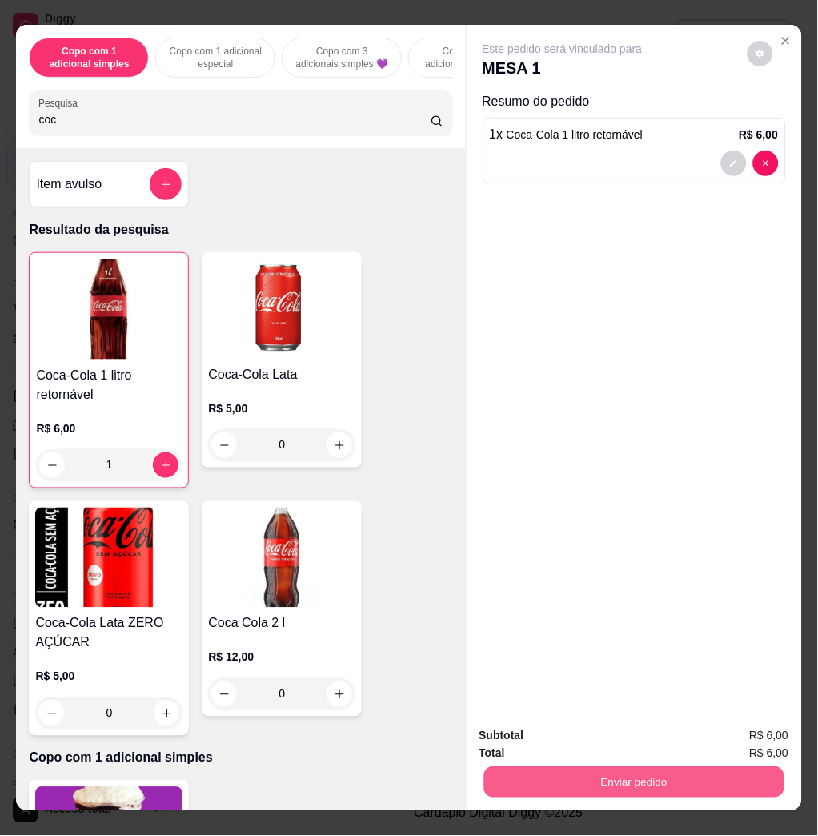
click at [583, 769] on button "Enviar pedido" at bounding box center [634, 781] width 300 height 31
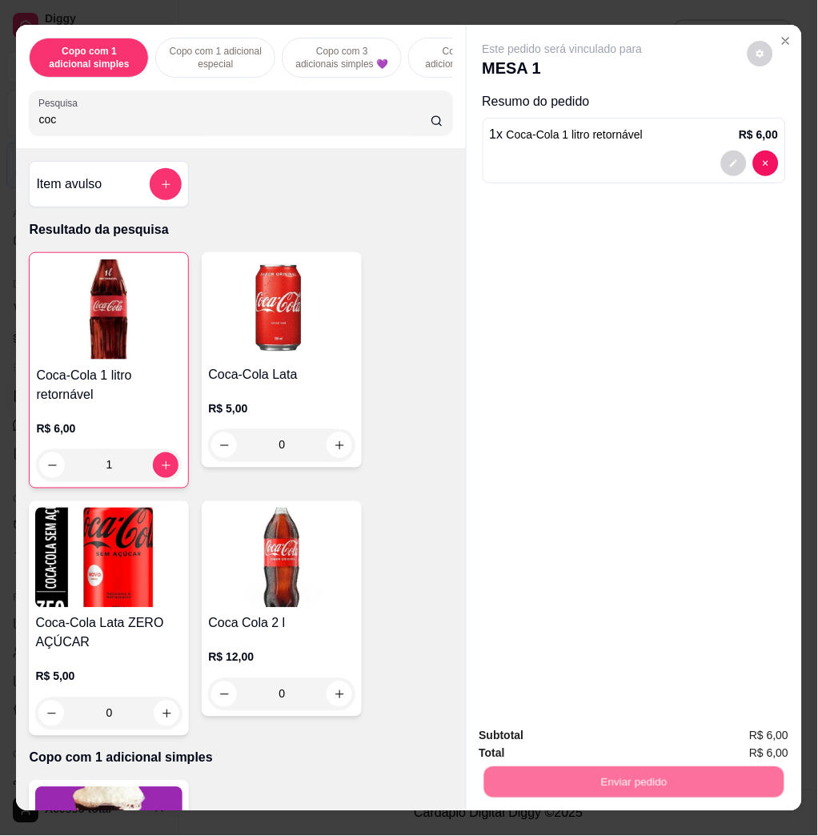
click at [573, 746] on button "Não registrar e enviar pedido" at bounding box center [580, 735] width 162 height 30
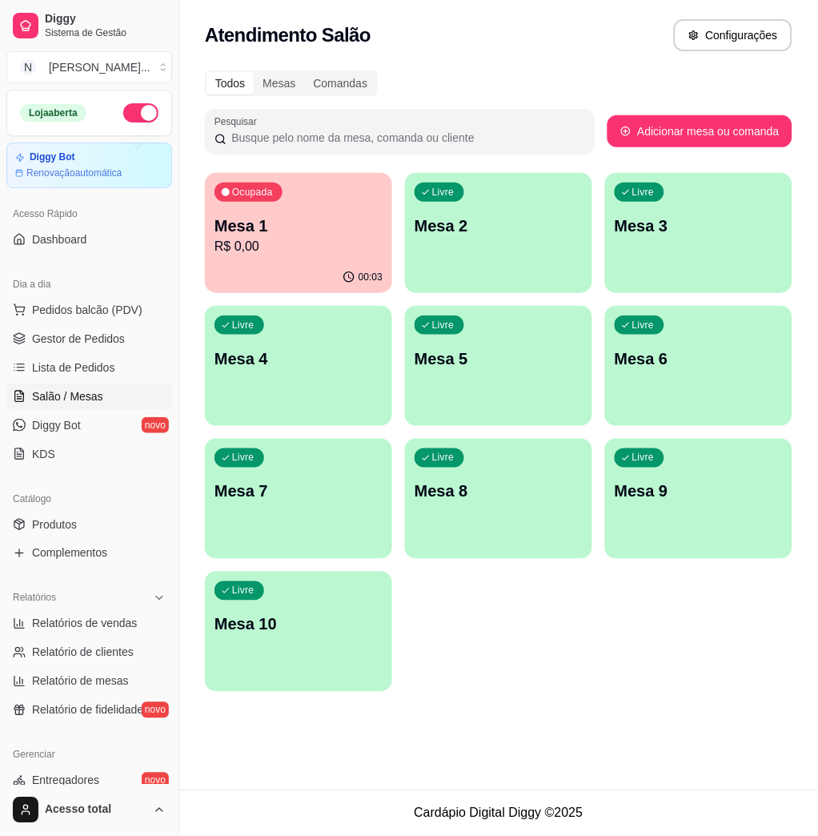
click at [562, 250] on div "Livre Mesa 2" at bounding box center [498, 223] width 187 height 101
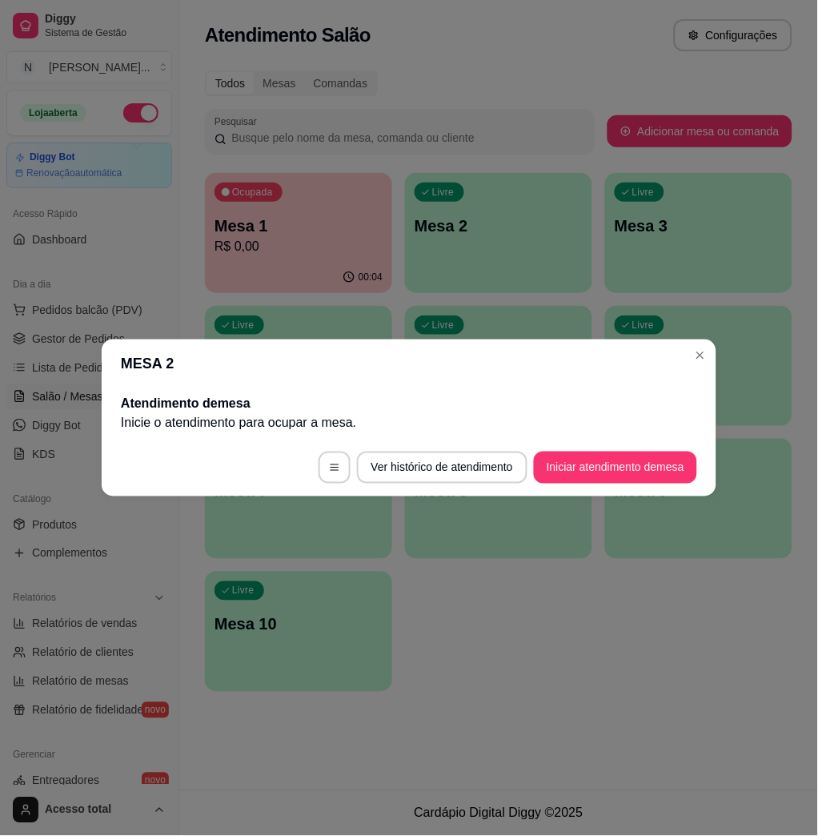
click at [613, 484] on footer "Ver histórico de atendimento Iniciar atendimento de mesa" at bounding box center [409, 468] width 615 height 58
click at [613, 478] on button "Iniciar atendimento de mesa" at bounding box center [615, 468] width 163 height 32
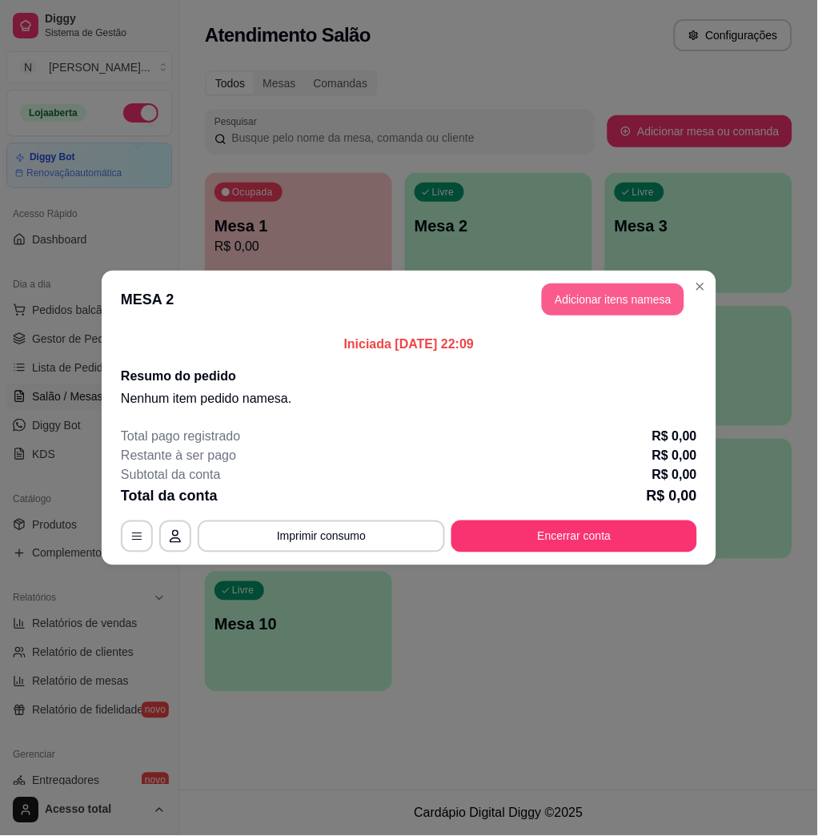
click at [626, 292] on button "Adicionar itens na mesa" at bounding box center [613, 300] width 143 height 32
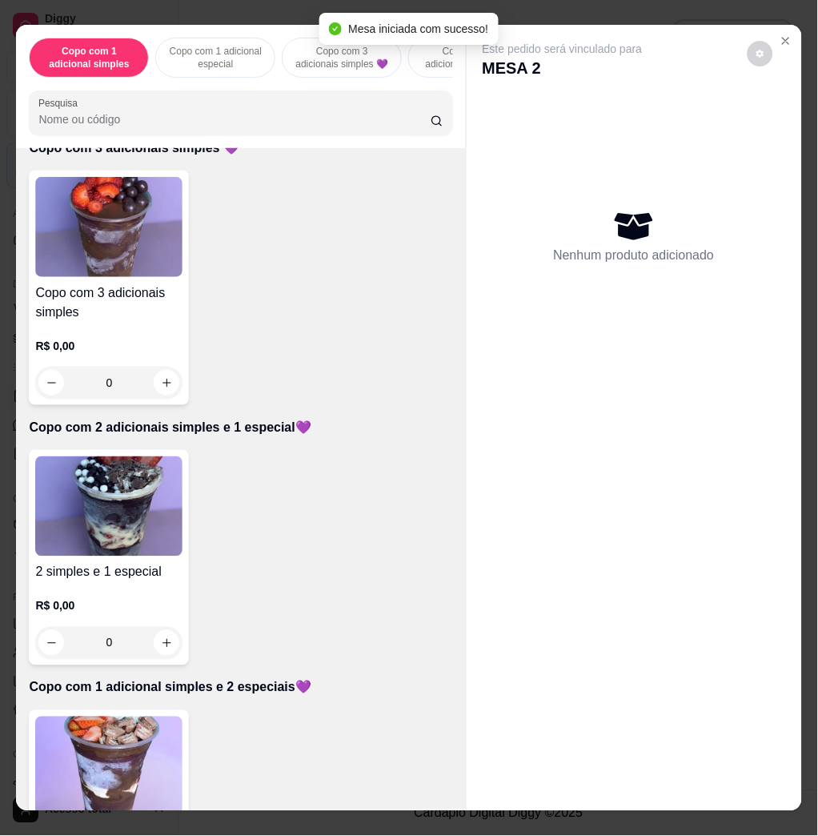
scroll to position [1068, 0]
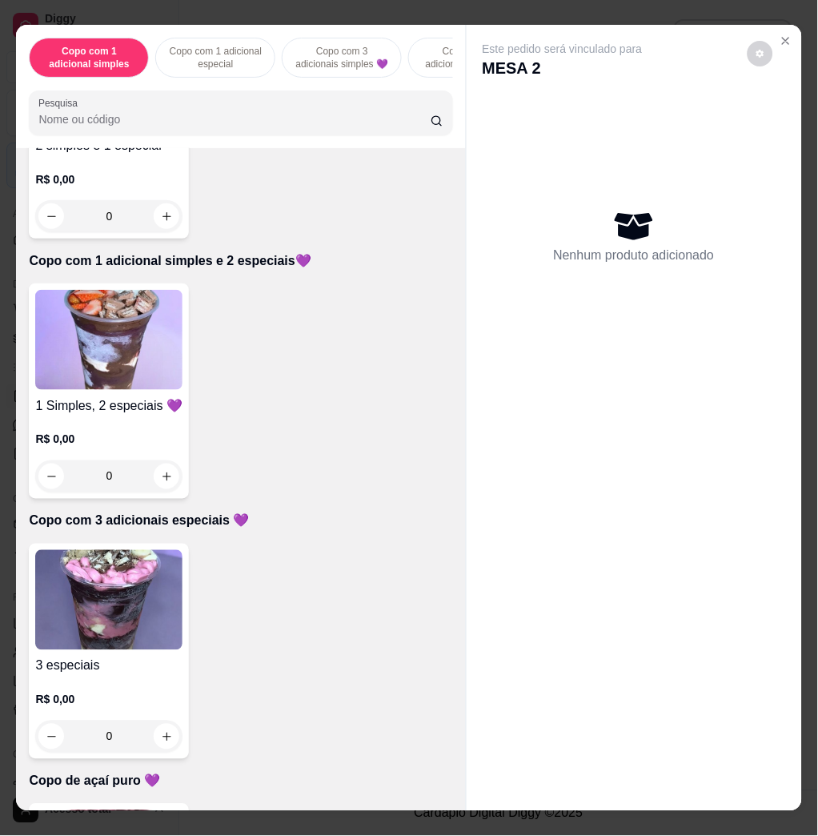
click at [122, 604] on img at bounding box center [108, 600] width 147 height 100
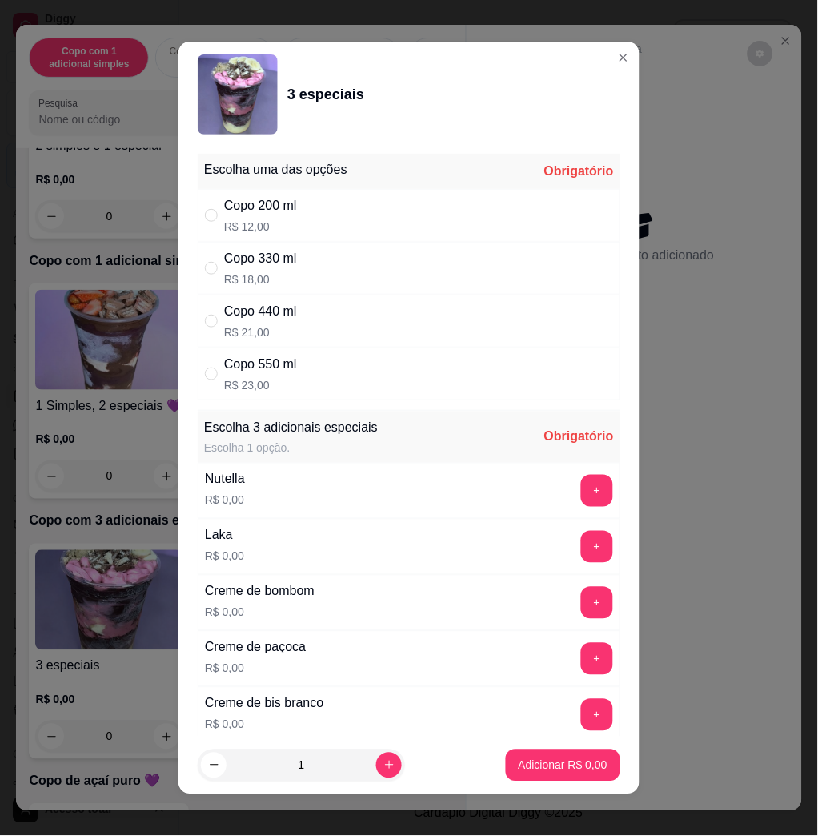
click at [344, 377] on div "Copo 550 ml R$ 23,00" at bounding box center [409, 374] width 423 height 53
radio input "true"
click at [581, 491] on button "+" at bounding box center [597, 491] width 32 height 32
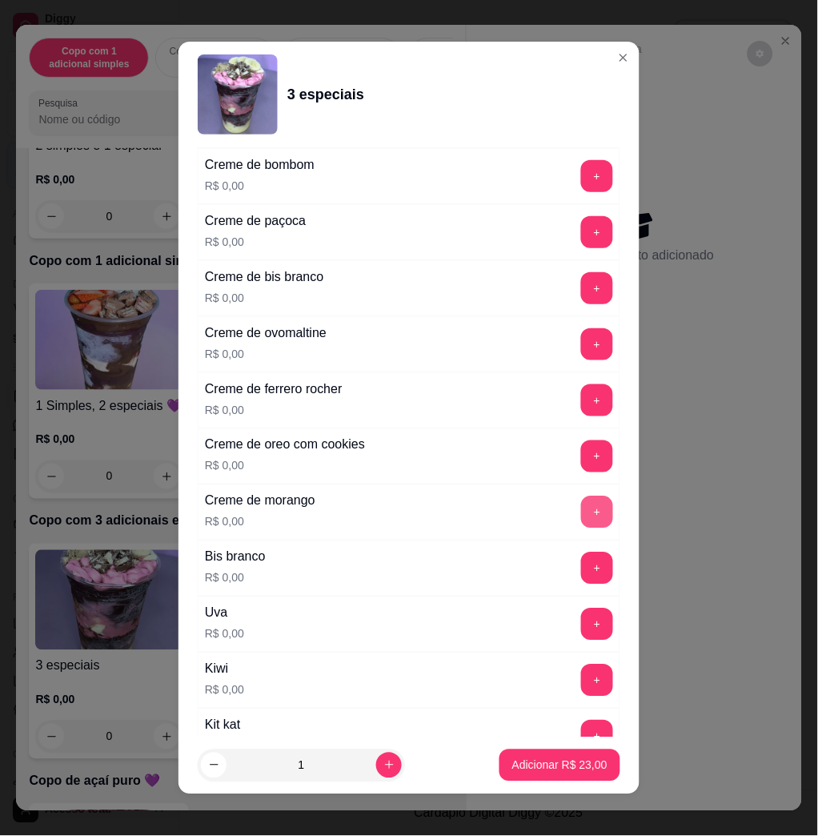
scroll to position [747, 0]
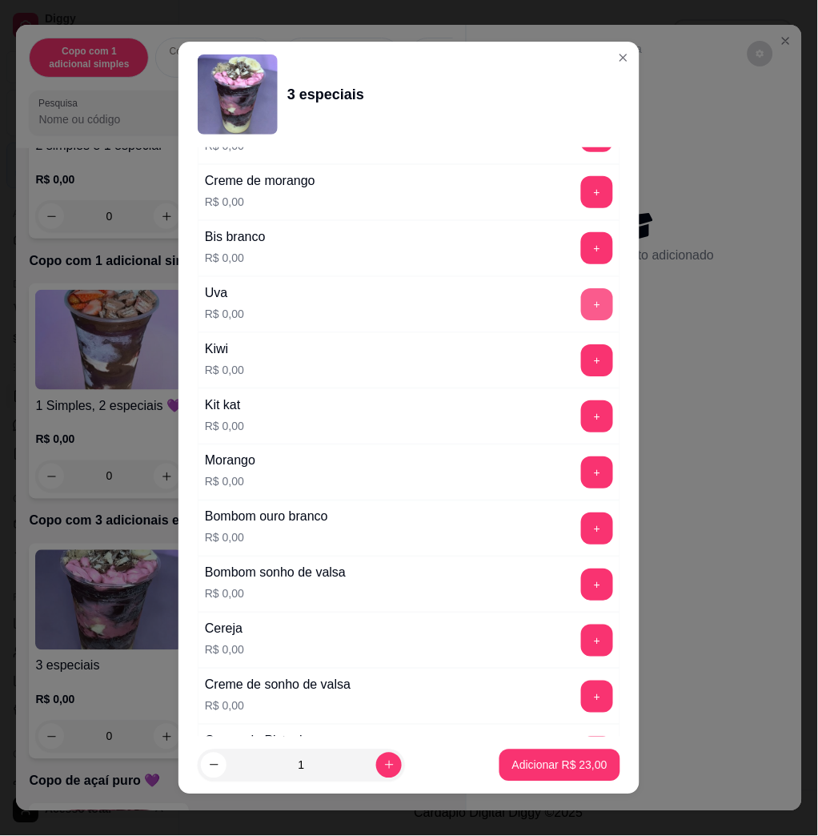
click at [581, 316] on button "+" at bounding box center [597, 304] width 32 height 32
click at [581, 479] on button "+" at bounding box center [597, 472] width 32 height 32
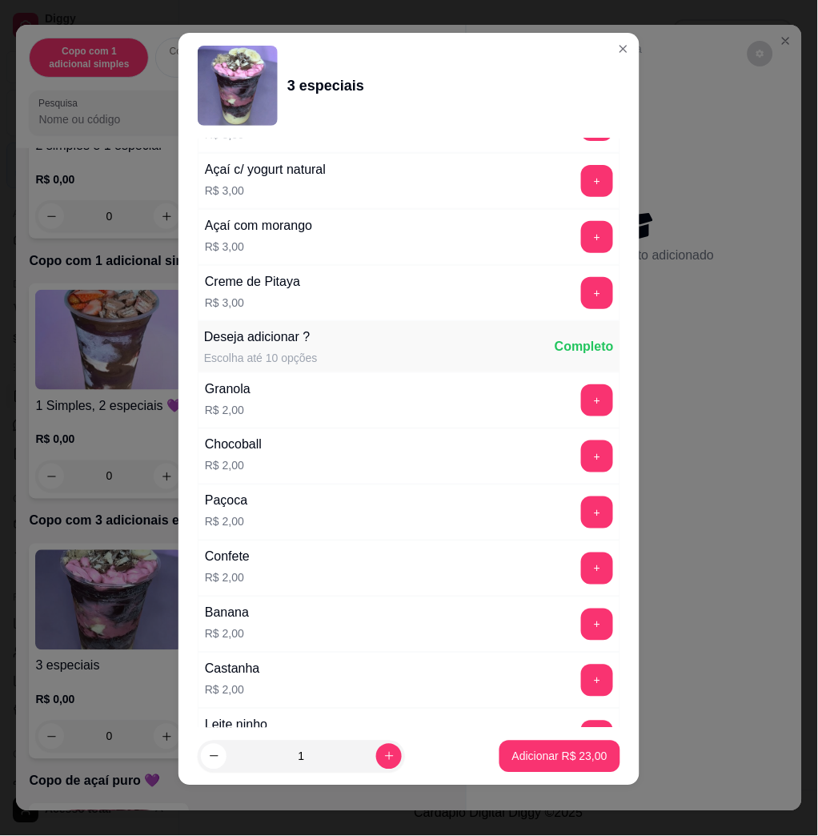
scroll to position [2130, 0]
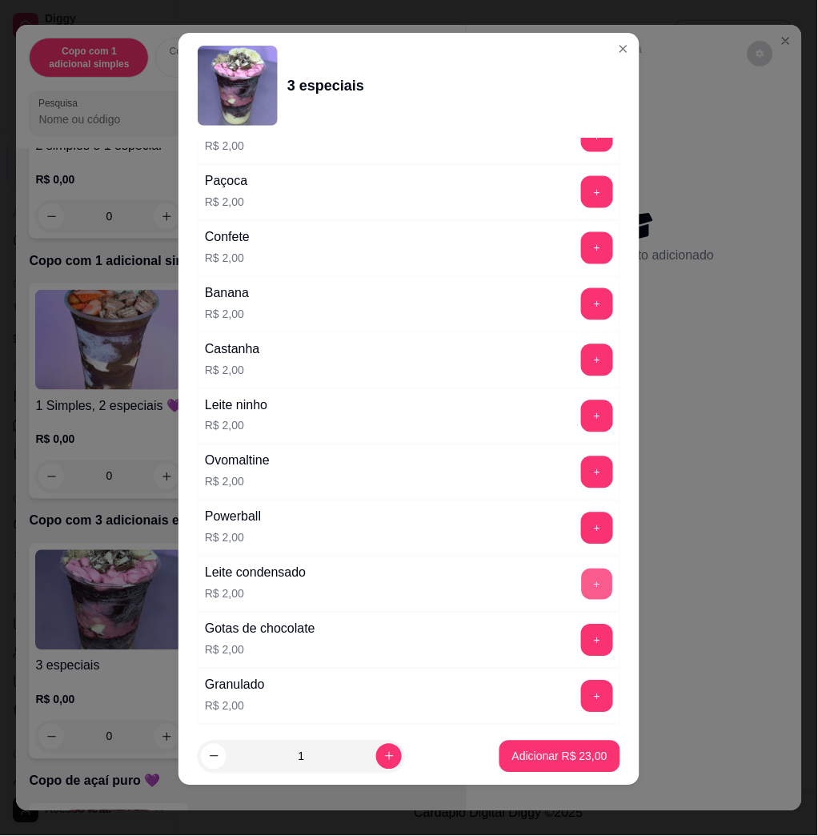
click at [582, 589] on button "+" at bounding box center [597, 584] width 31 height 31
click at [582, 428] on button "+" at bounding box center [597, 416] width 31 height 31
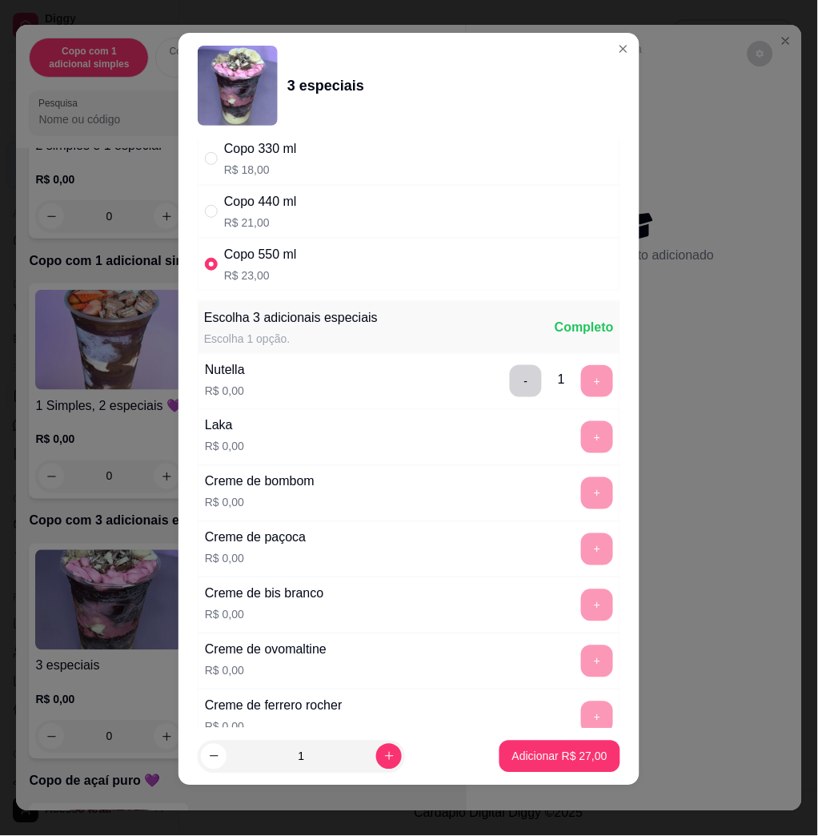
scroll to position [0, 0]
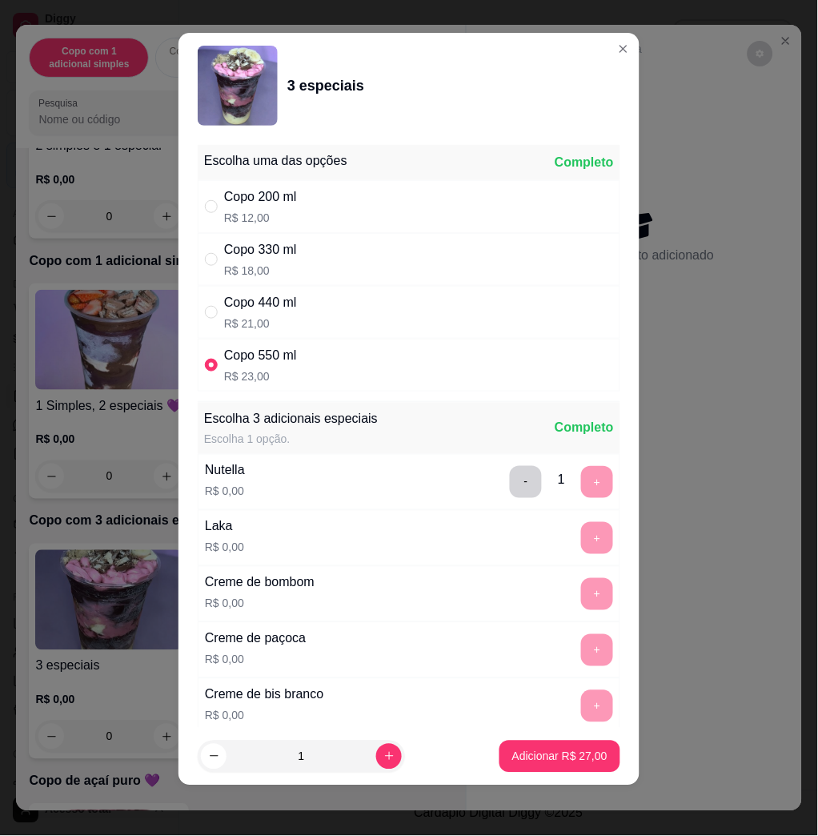
click at [295, 319] on div "Copo 440 ml R$ 21,00" at bounding box center [409, 312] width 423 height 53
radio input "true"
radio input "false"
click at [308, 250] on div "Copo 330 ml R$ 18,00" at bounding box center [409, 259] width 423 height 53
radio input "true"
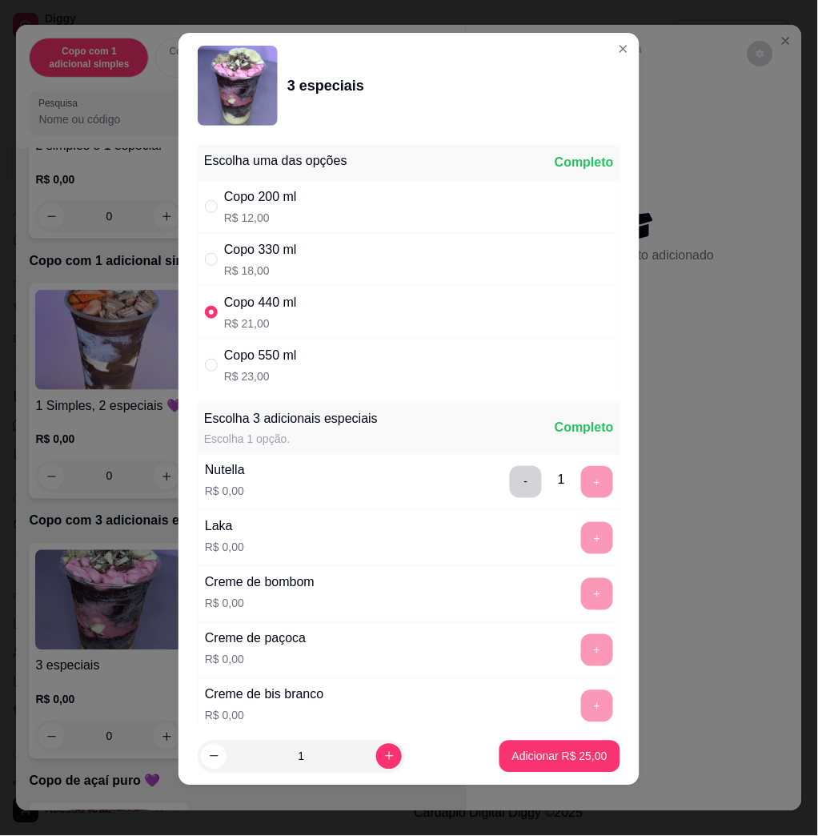
radio input "false"
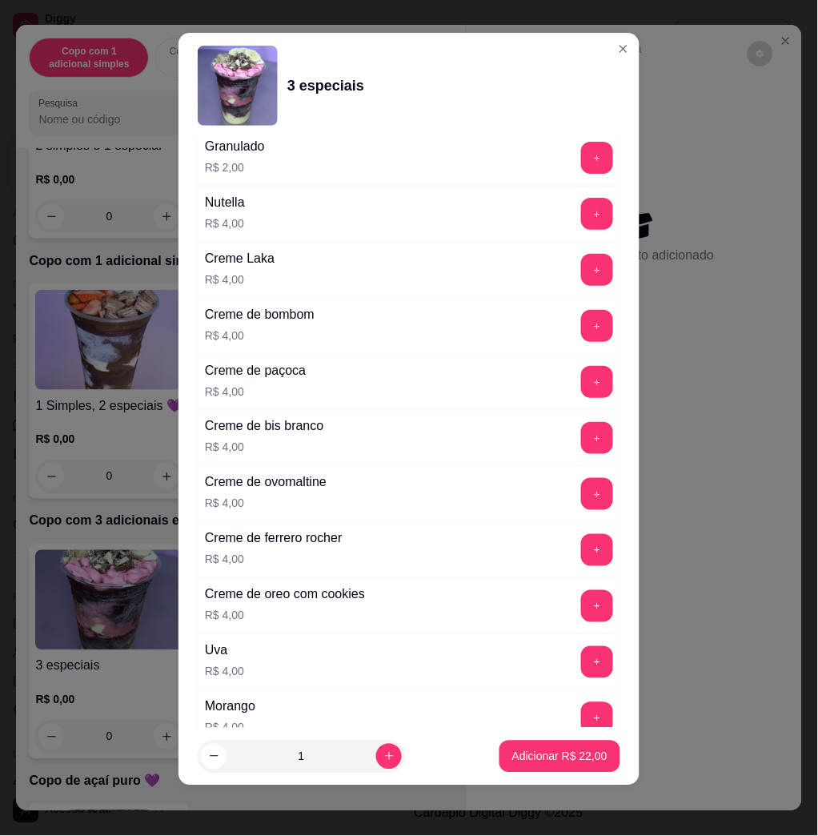
scroll to position [3263, 0]
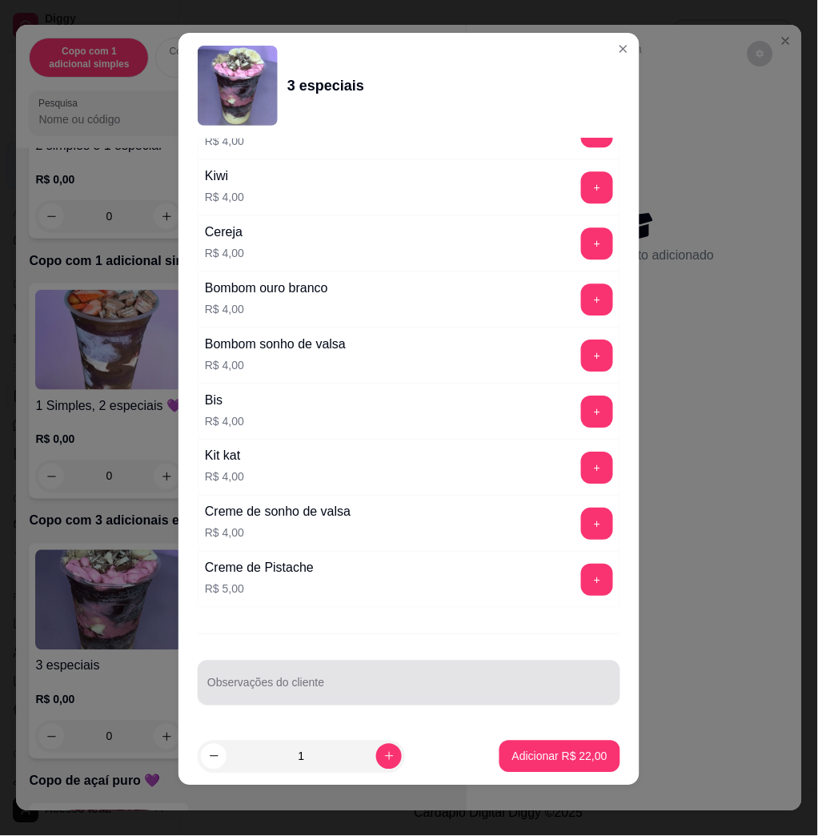
click at [501, 724] on div "Escolha uma das opções Completo Copo 200 ml R$ 12,00 Copo 330 ml R$ 18,00 Copo …" at bounding box center [409, 433] width 461 height 589
click at [519, 667] on div at bounding box center [409, 683] width 404 height 32
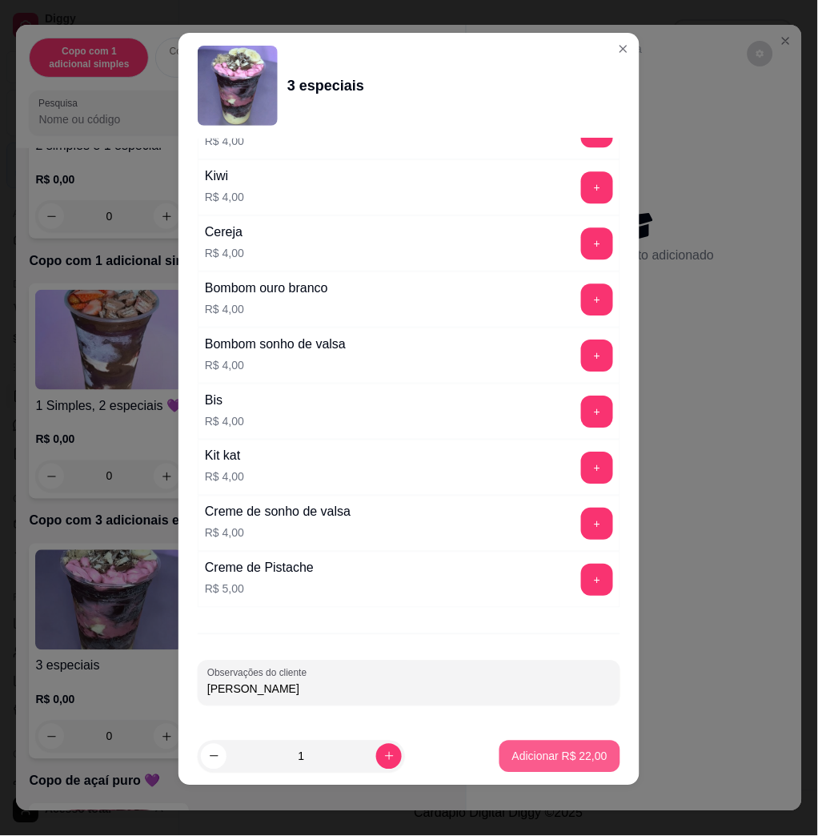
type input "[PERSON_NAME]"
click at [533, 749] on p "Adicionar R$ 22,00" at bounding box center [560, 757] width 95 height 16
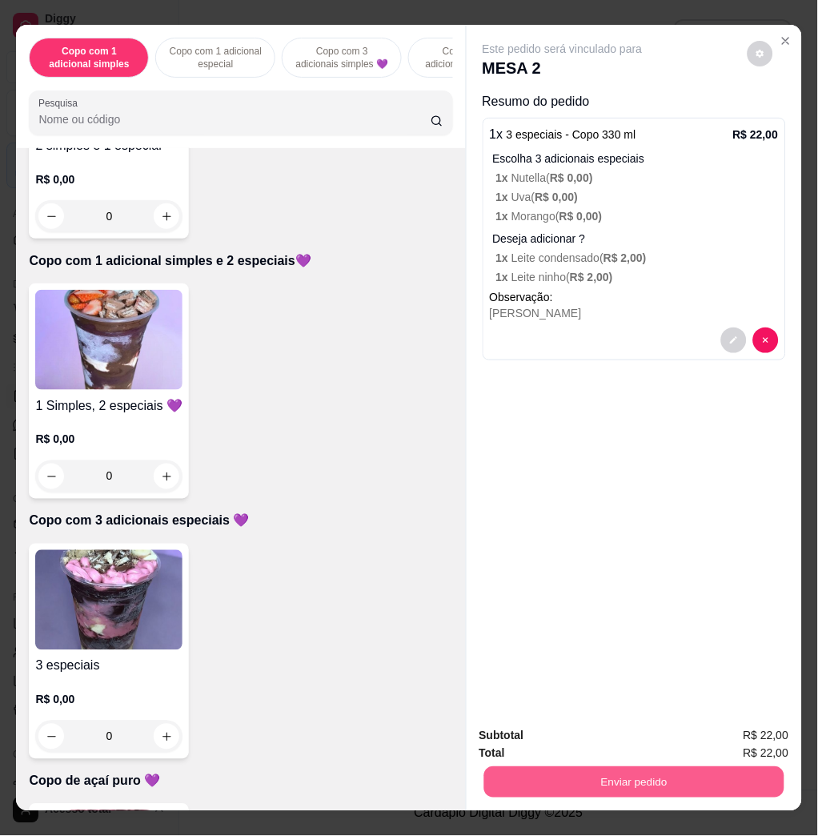
click at [645, 768] on button "Enviar pedido" at bounding box center [634, 781] width 300 height 31
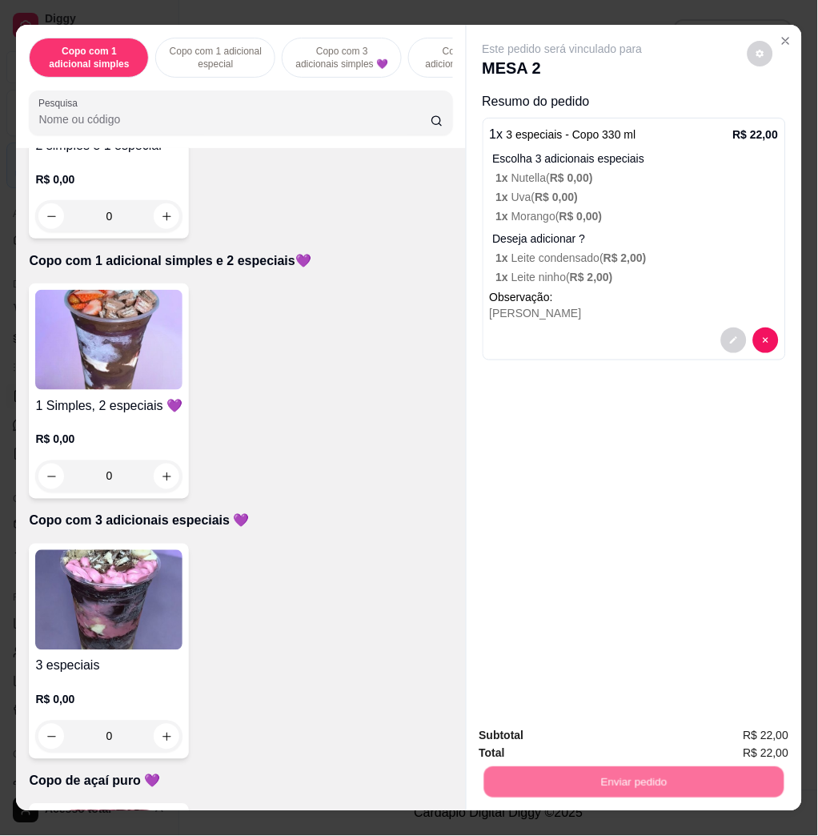
click at [628, 725] on button "Não registrar e enviar pedido" at bounding box center [580, 735] width 167 height 30
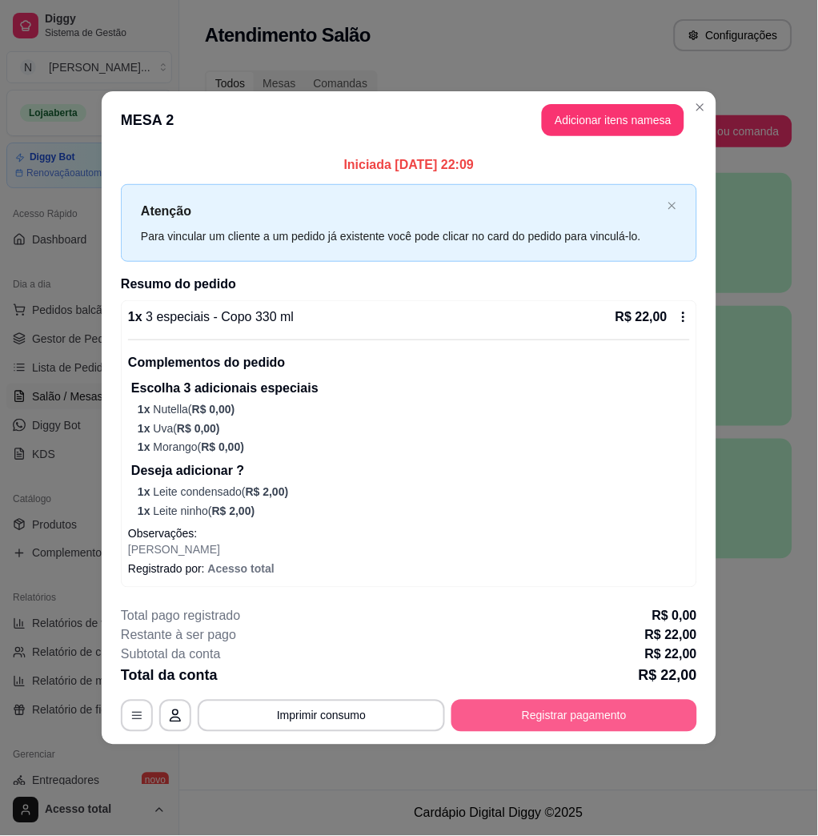
click at [528, 710] on button "Registrar pagamento" at bounding box center [575, 716] width 246 height 32
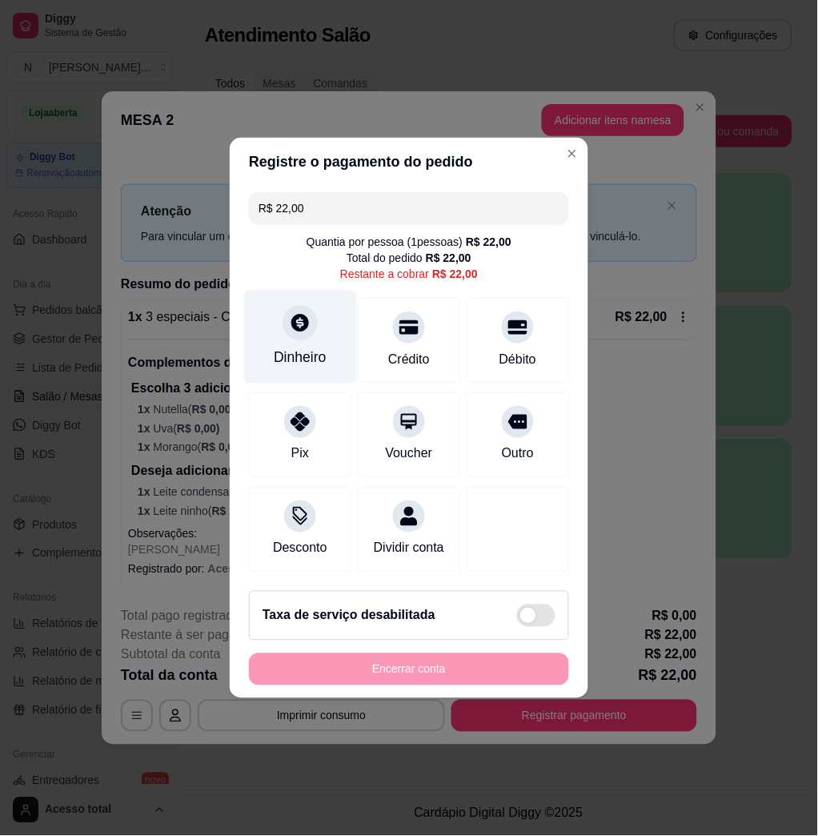
click at [328, 326] on div "Dinheiro" at bounding box center [300, 338] width 113 height 94
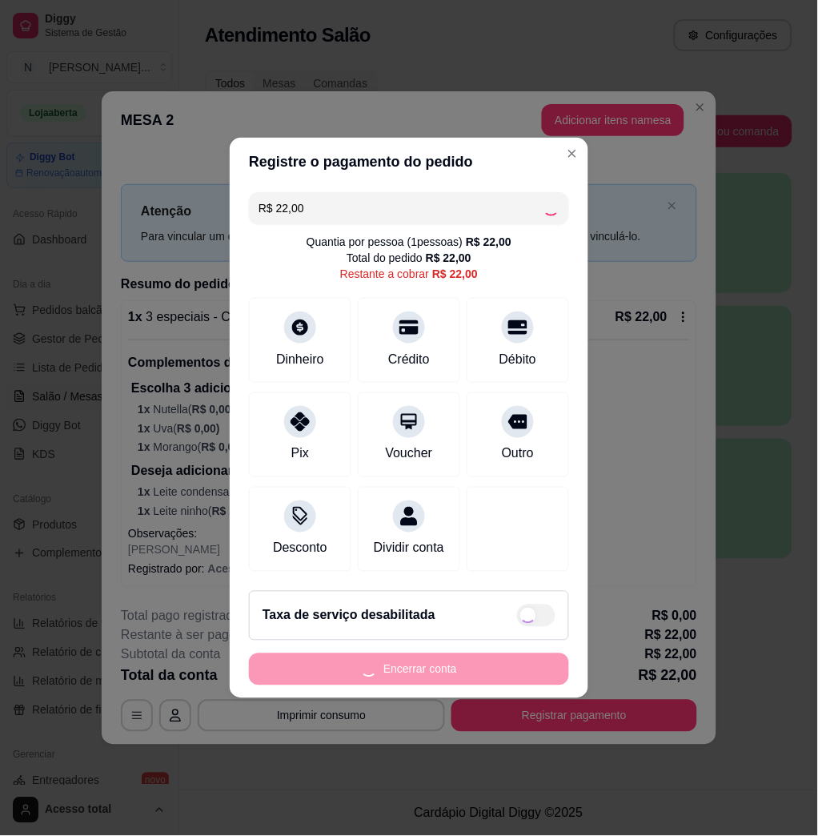
type input "R$ 0,00"
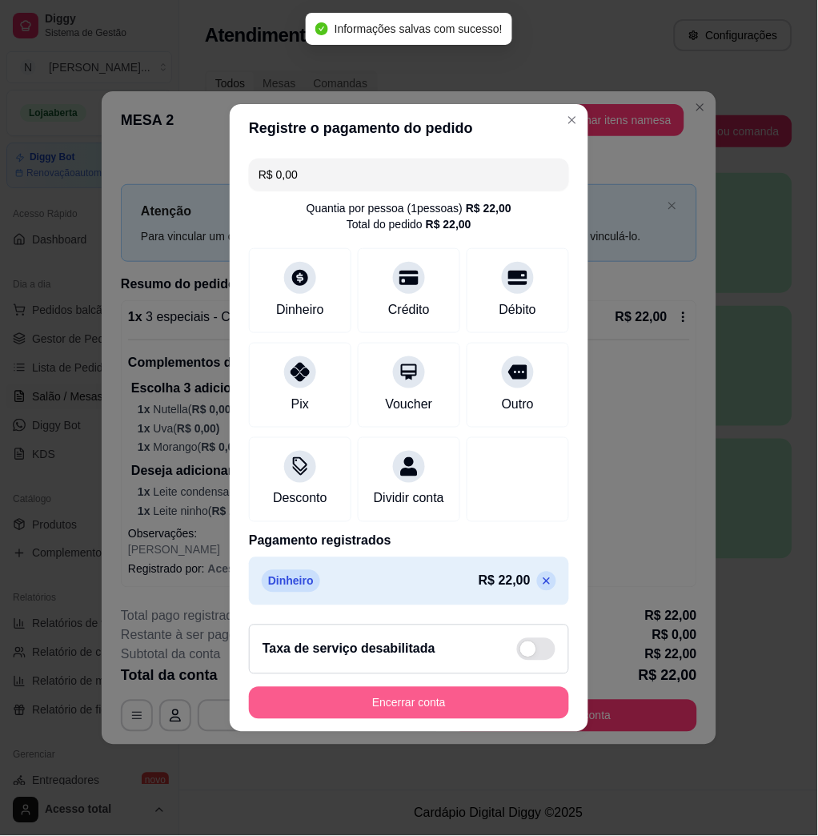
click at [517, 714] on button "Encerrar conta" at bounding box center [409, 703] width 320 height 32
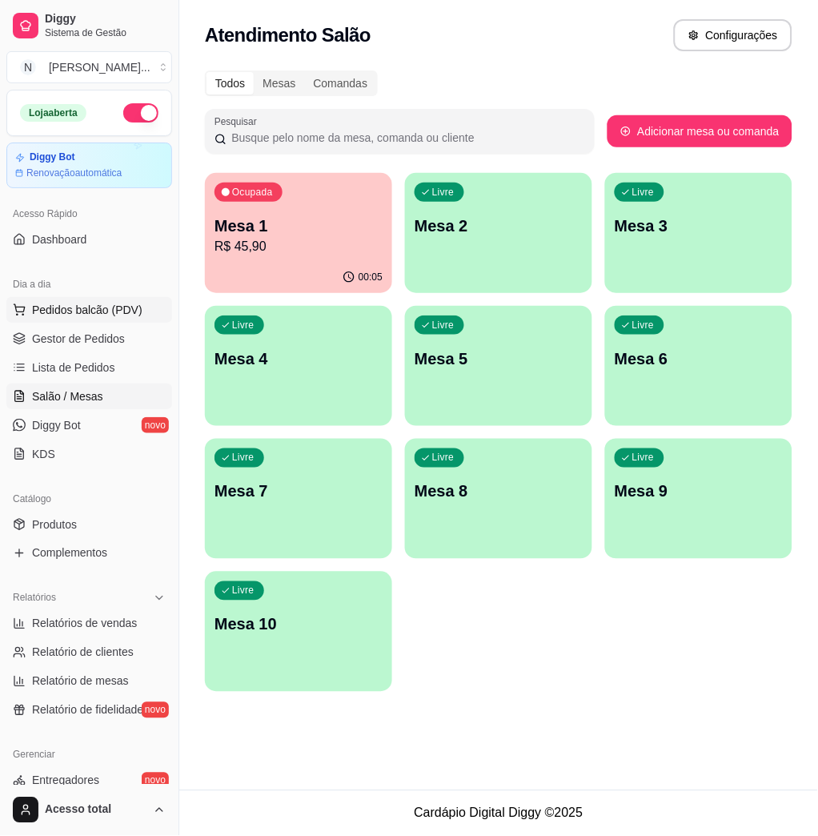
click at [108, 316] on span "Pedidos balcão (PDV)" at bounding box center [87, 310] width 111 height 16
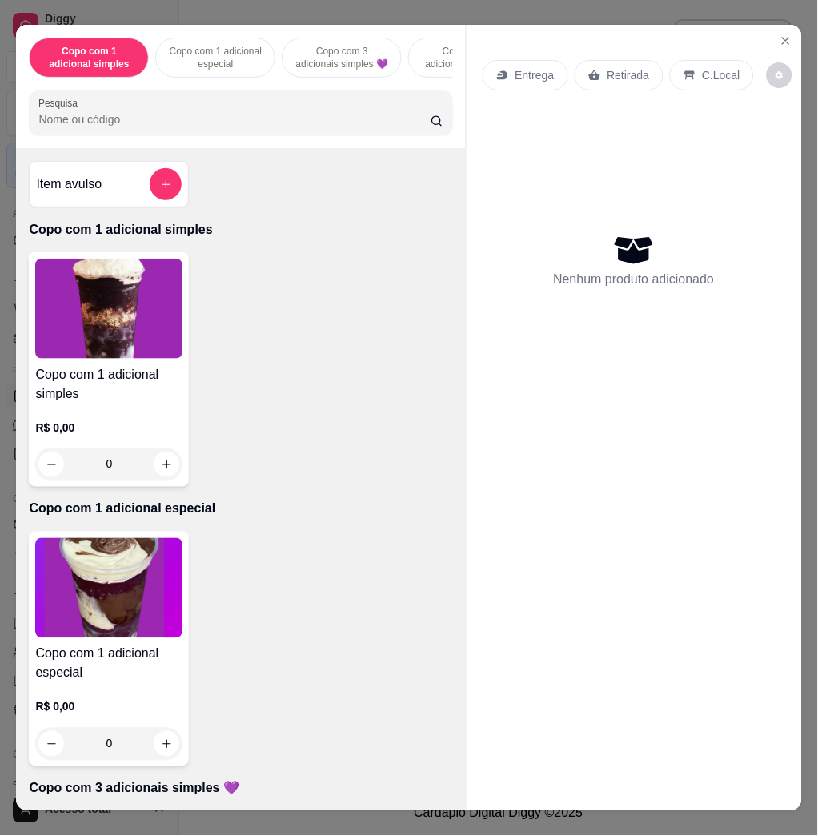
click at [134, 127] on input "Pesquisa" at bounding box center [234, 119] width 392 height 16
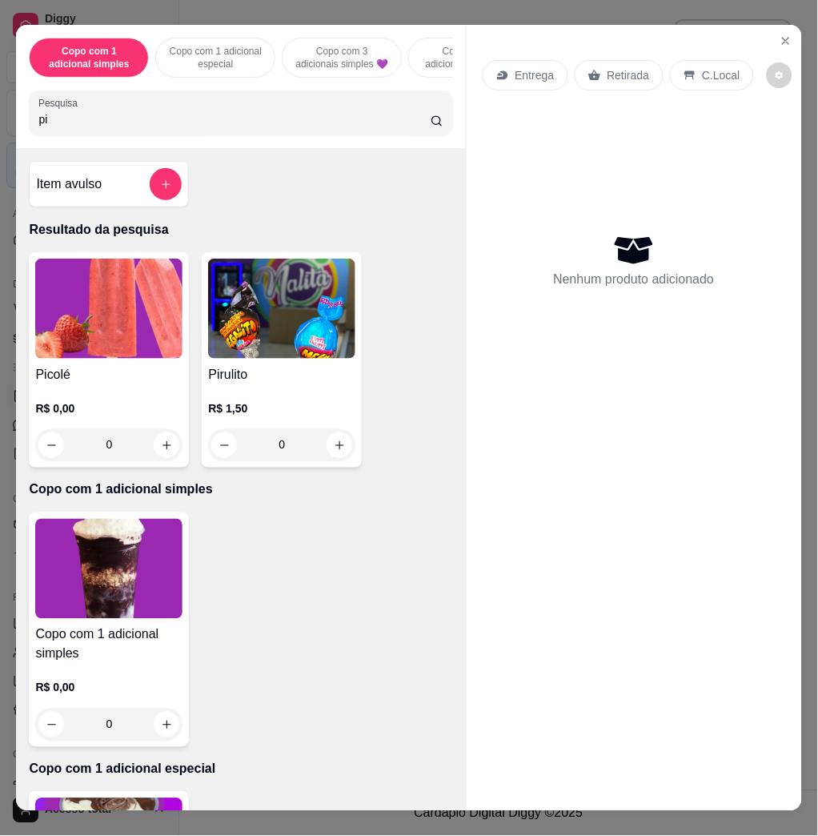
type input "pi"
click at [35, 317] on img at bounding box center [108, 309] width 147 height 100
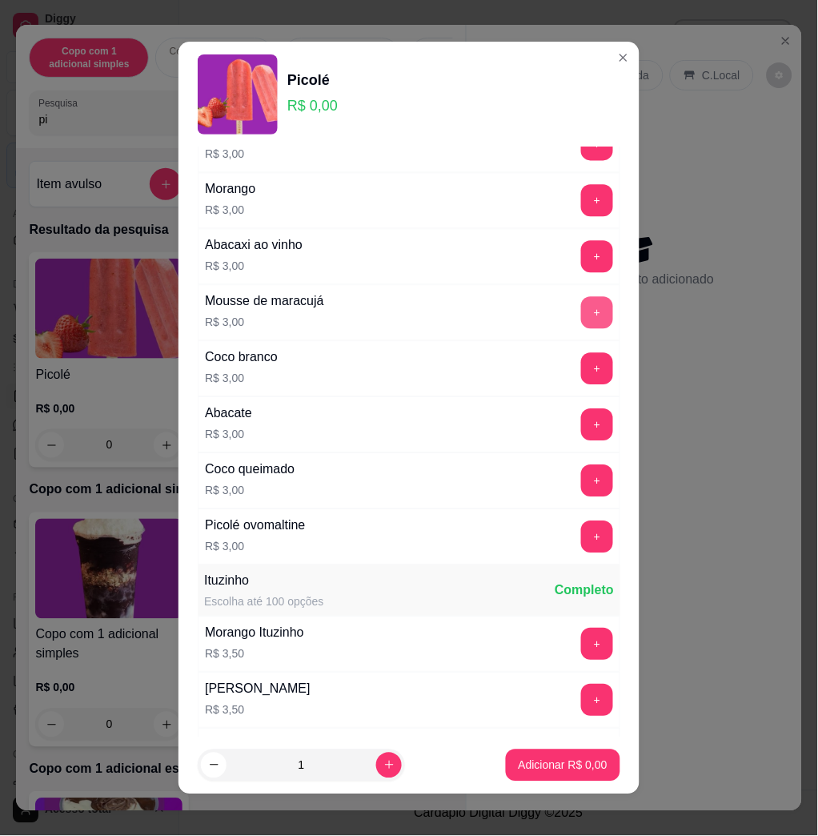
scroll to position [961, 0]
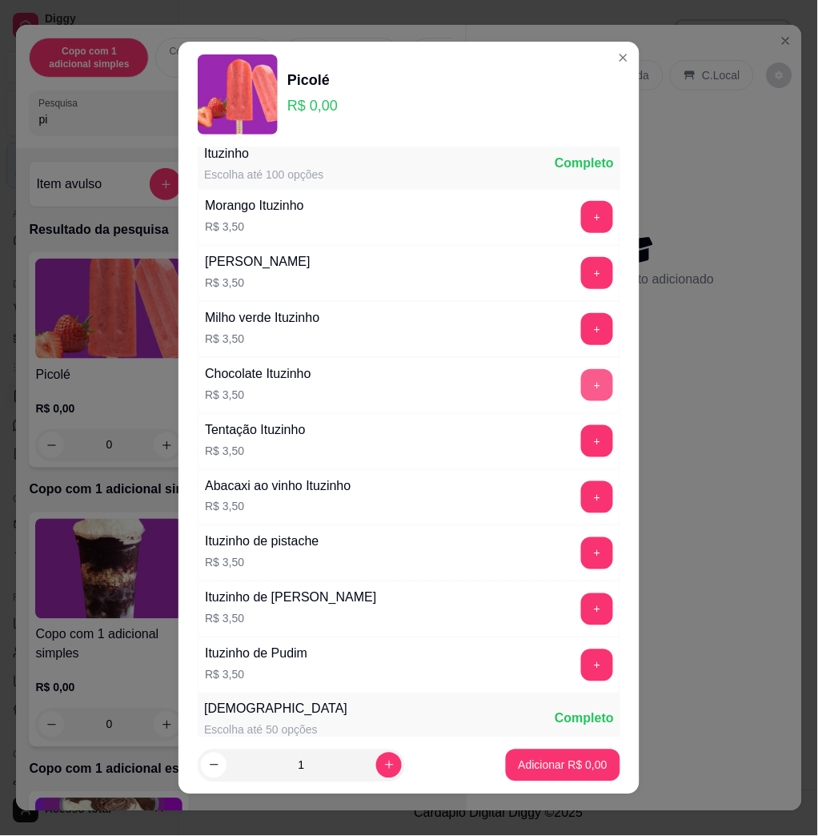
click at [581, 395] on button "+" at bounding box center [597, 385] width 32 height 32
click at [561, 765] on p "Adicionar R$ 3,50" at bounding box center [563, 766] width 89 height 16
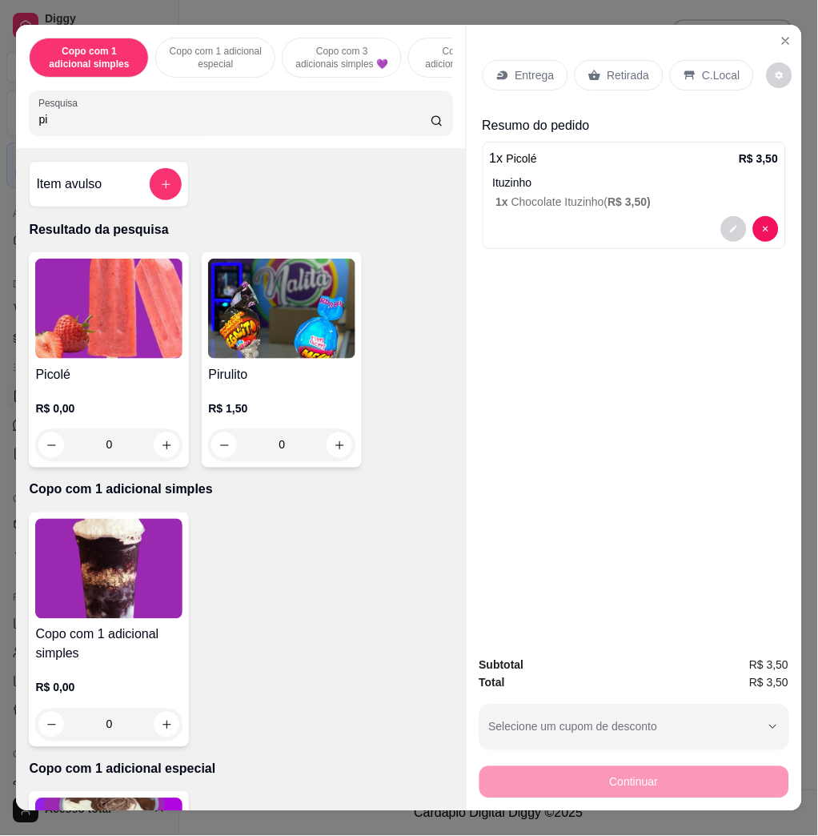
click at [718, 67] on p "C.Local" at bounding box center [722, 75] width 38 height 16
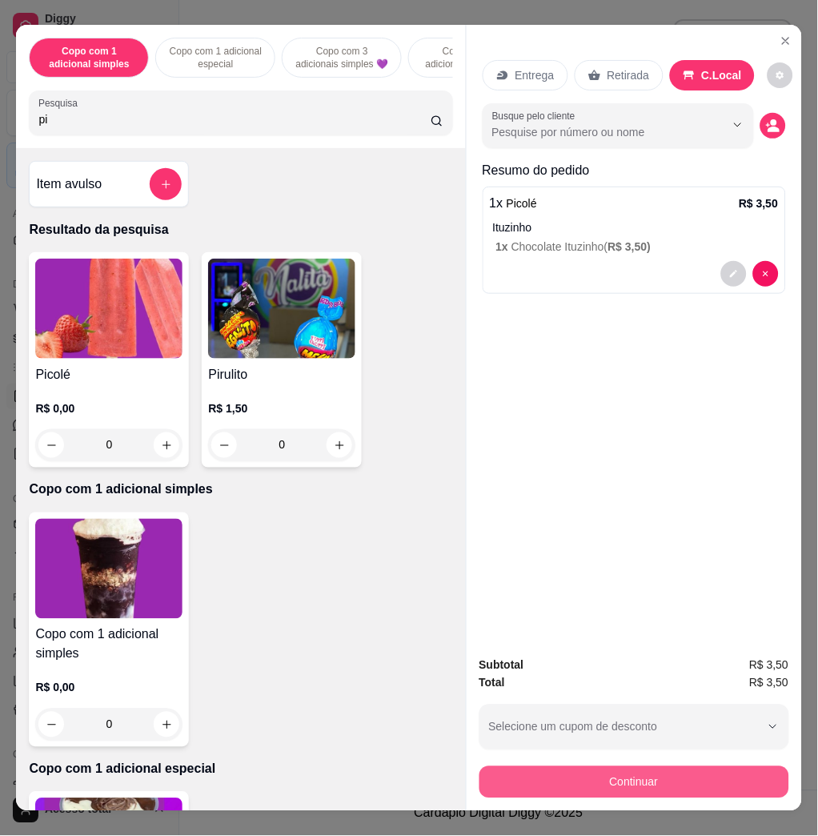
click at [613, 776] on button "Continuar" at bounding box center [635, 782] width 310 height 32
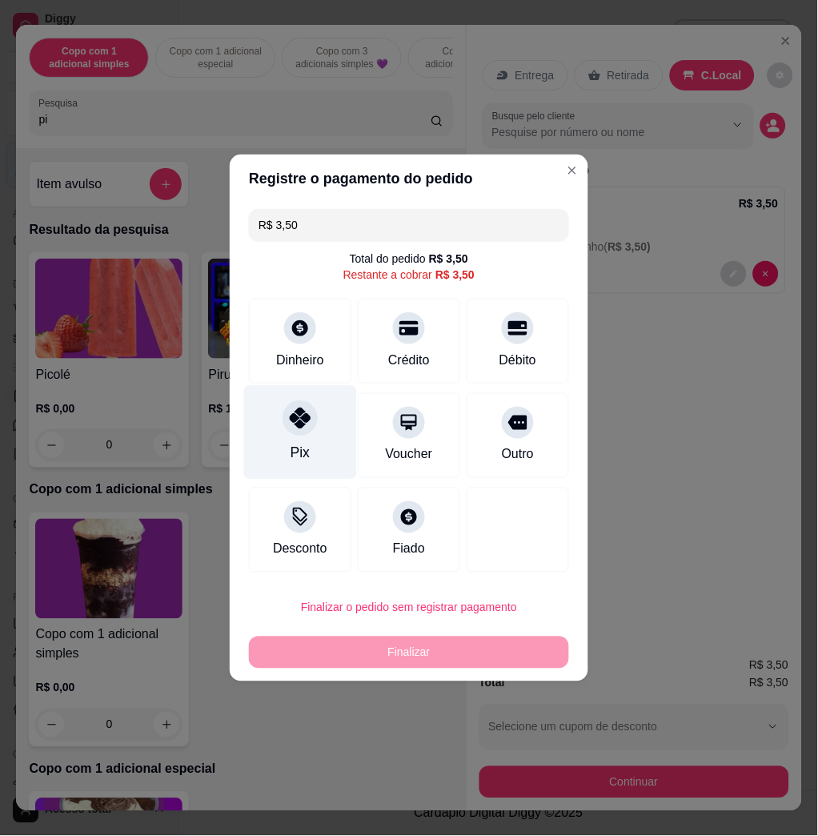
click at [304, 437] on div "Pix" at bounding box center [300, 433] width 113 height 94
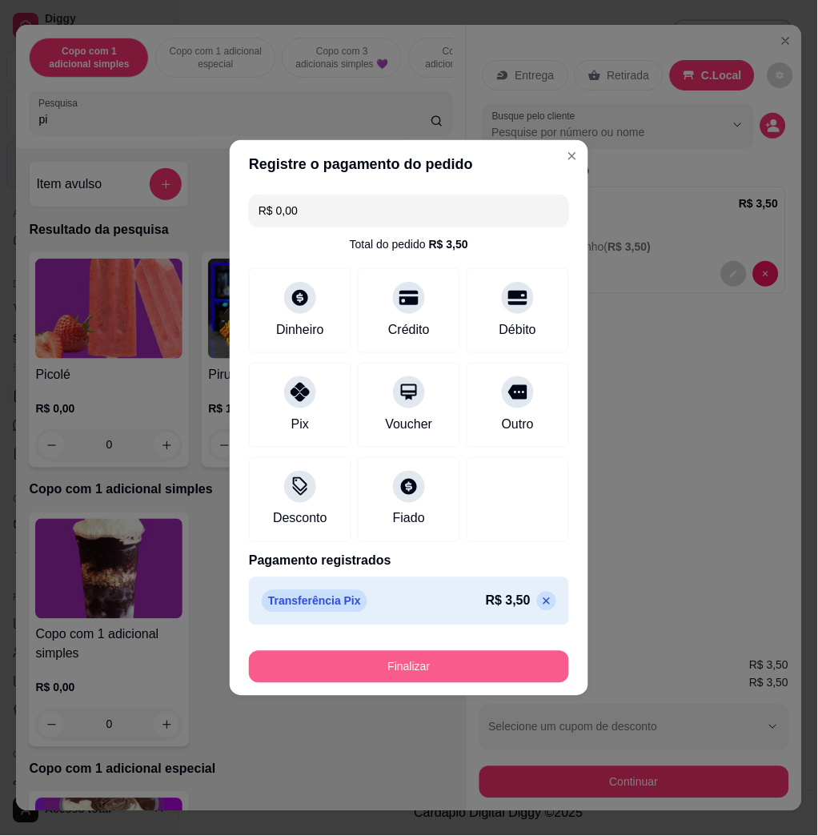
click at [465, 668] on button "Finalizar" at bounding box center [409, 667] width 320 height 32
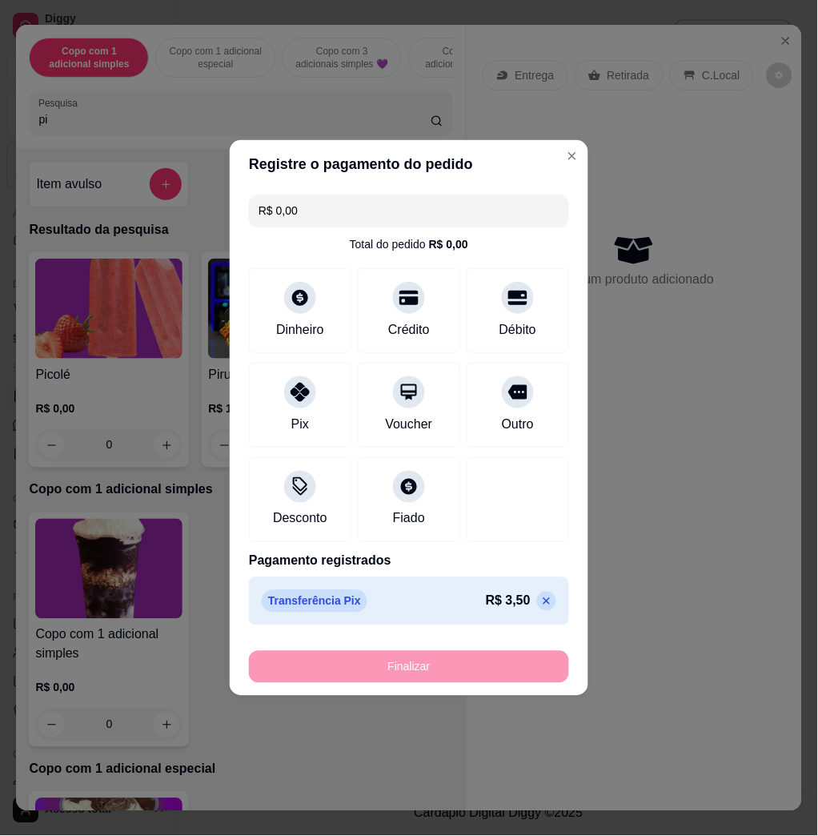
type input "-R$ 3,50"
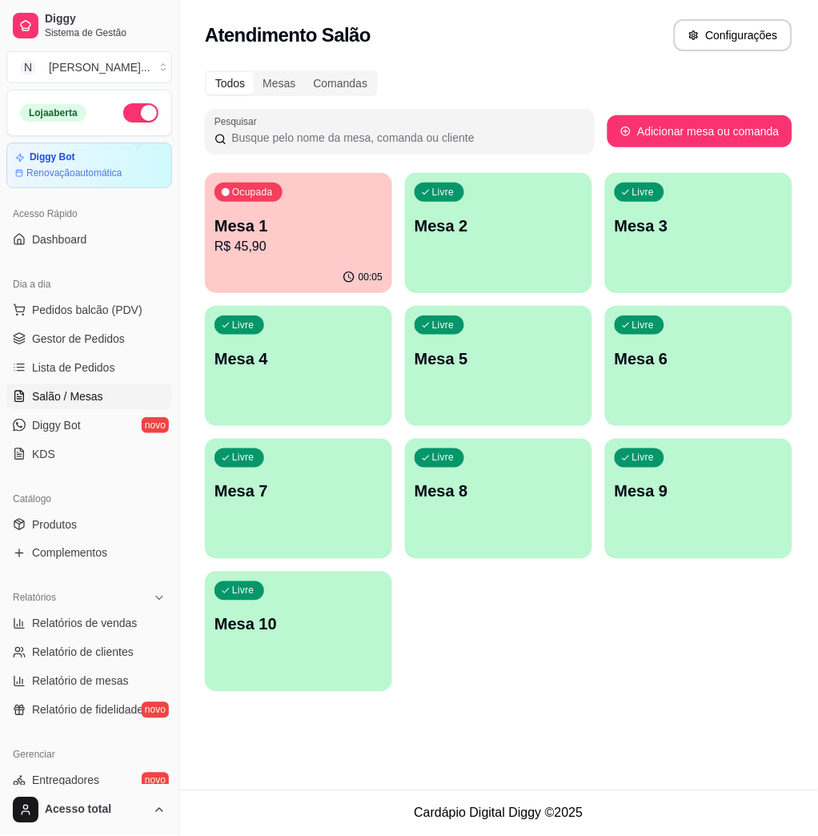
click at [522, 265] on div "Livre Mesa 2" at bounding box center [498, 223] width 187 height 101
click at [471, 230] on p "Mesa 2" at bounding box center [499, 226] width 168 height 22
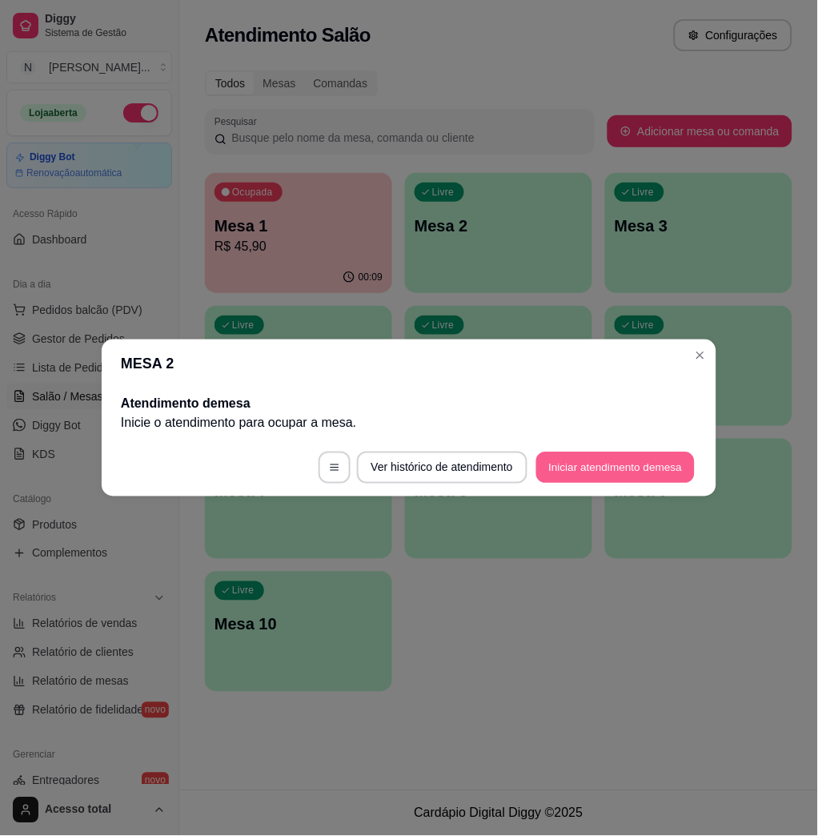
click at [602, 473] on button "Iniciar atendimento de mesa" at bounding box center [616, 467] width 159 height 31
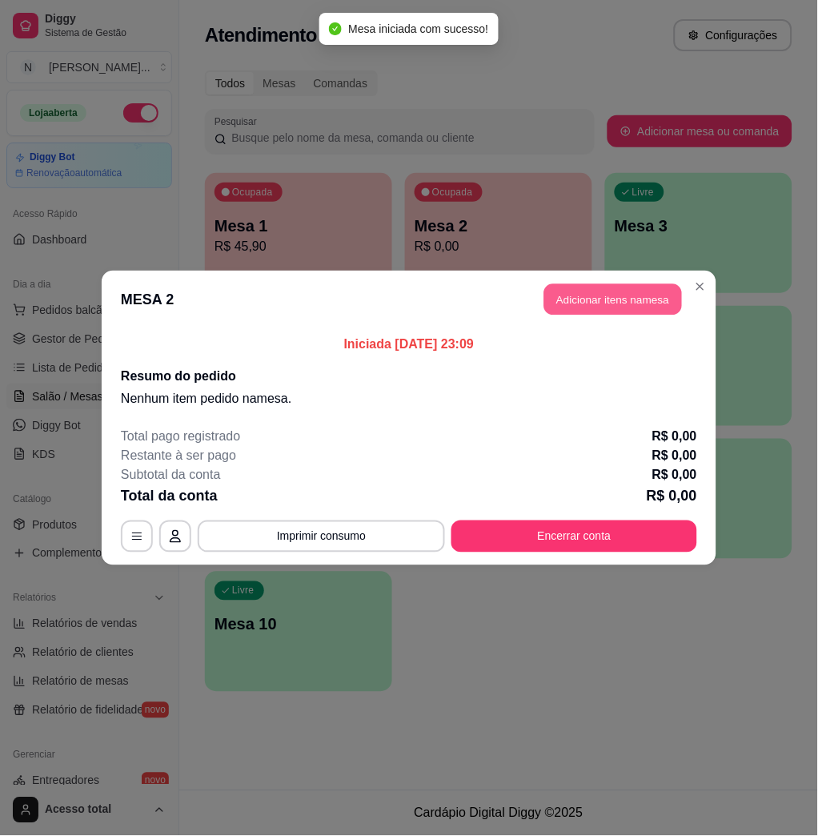
click at [624, 308] on button "Adicionar itens na mesa" at bounding box center [614, 299] width 138 height 31
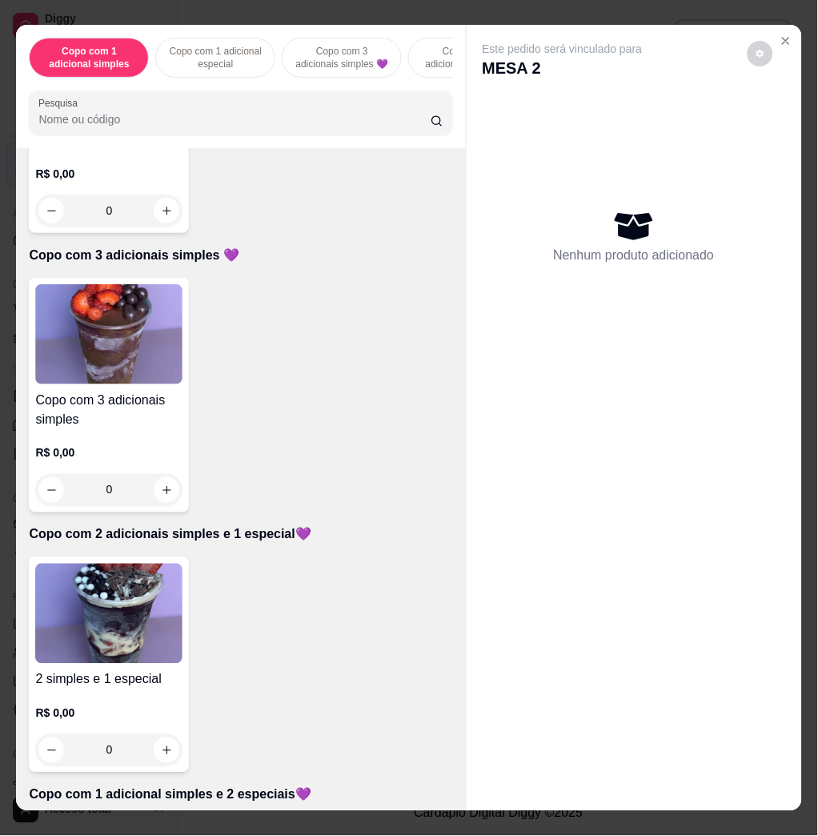
scroll to position [854, 0]
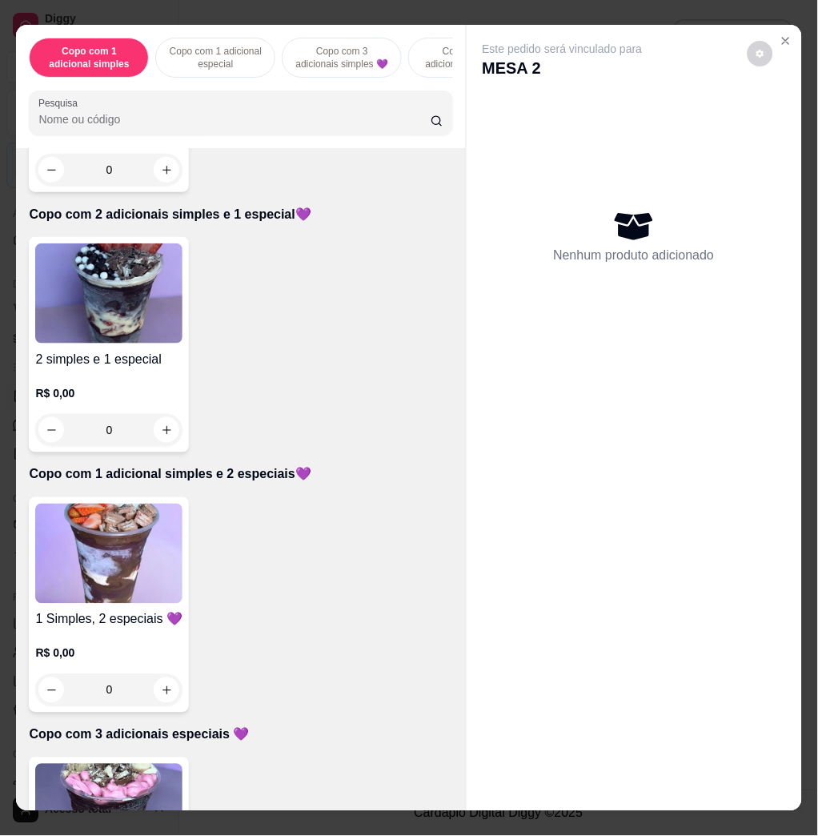
click at [135, 536] on img at bounding box center [108, 554] width 147 height 100
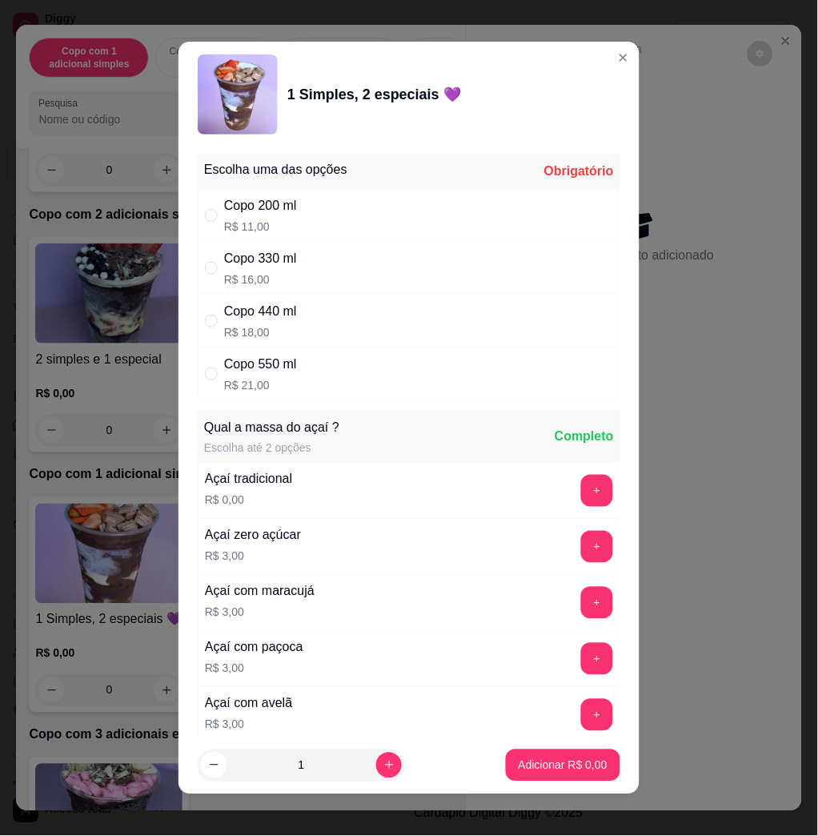
click at [325, 369] on div "Copo 550 ml R$ 21,00" at bounding box center [409, 374] width 423 height 53
radio input "true"
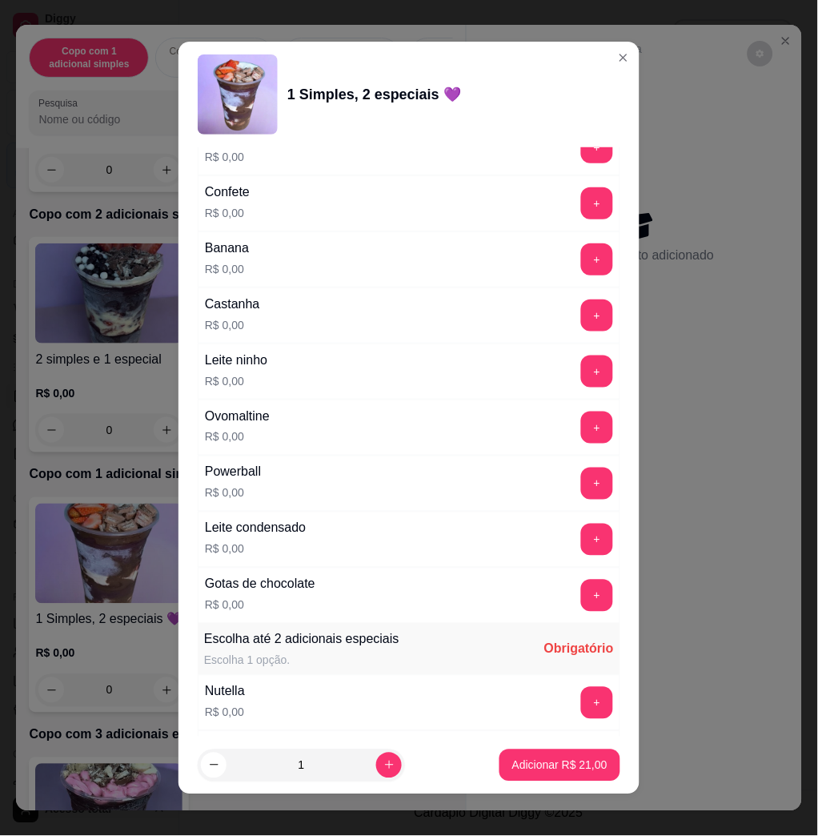
scroll to position [1602, 0]
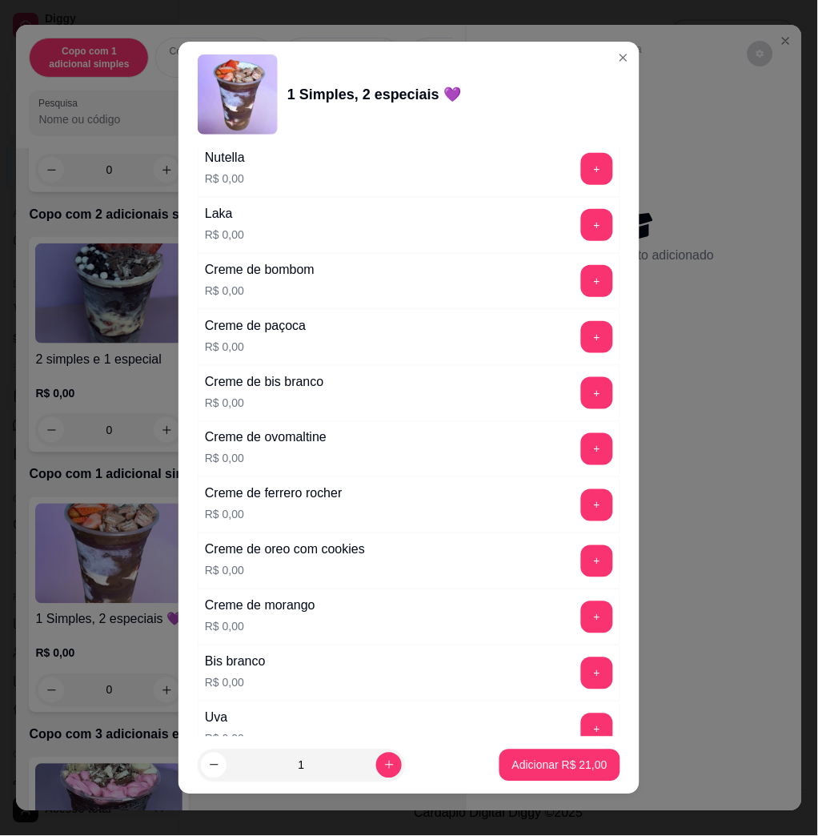
click at [581, 171] on button "+" at bounding box center [597, 169] width 32 height 32
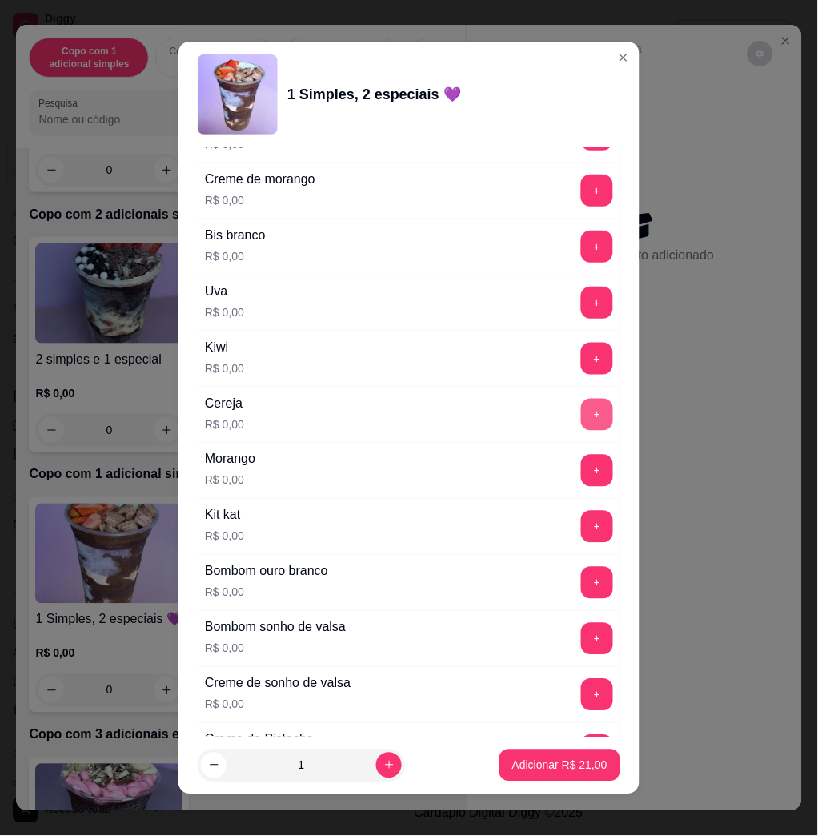
click at [581, 410] on button "+" at bounding box center [597, 415] width 32 height 32
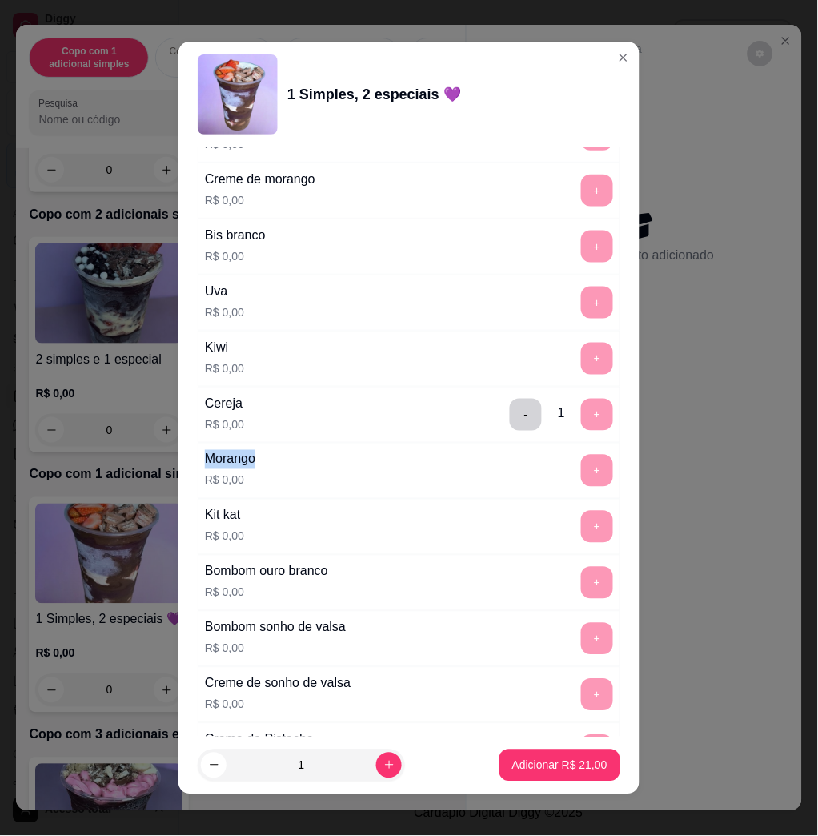
click at [561, 410] on div "- 1 +" at bounding box center [562, 415] width 116 height 32
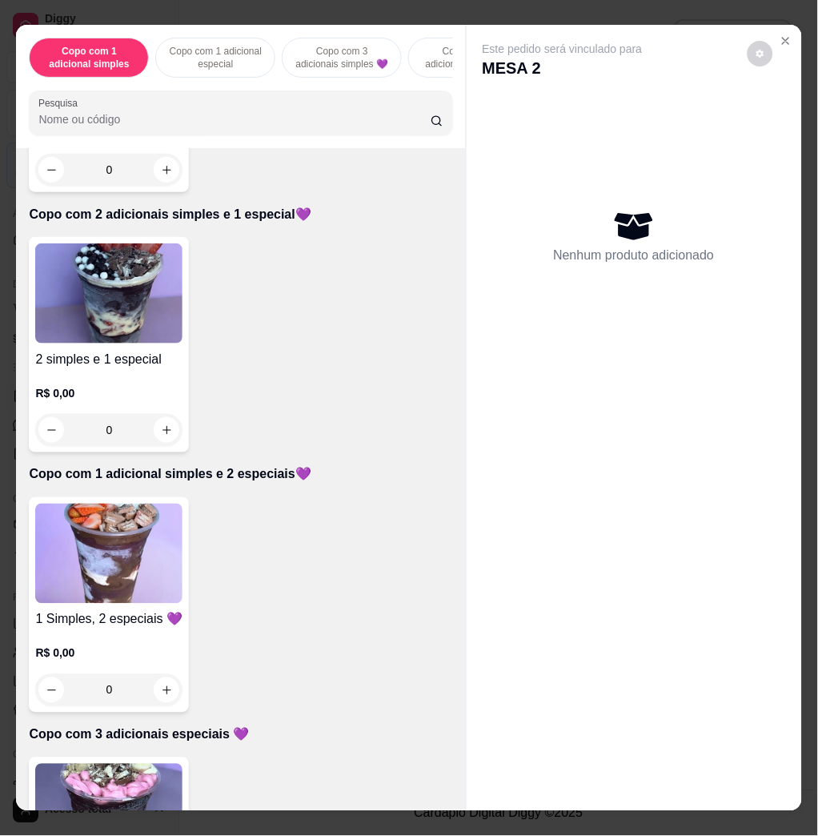
scroll to position [1068, 0]
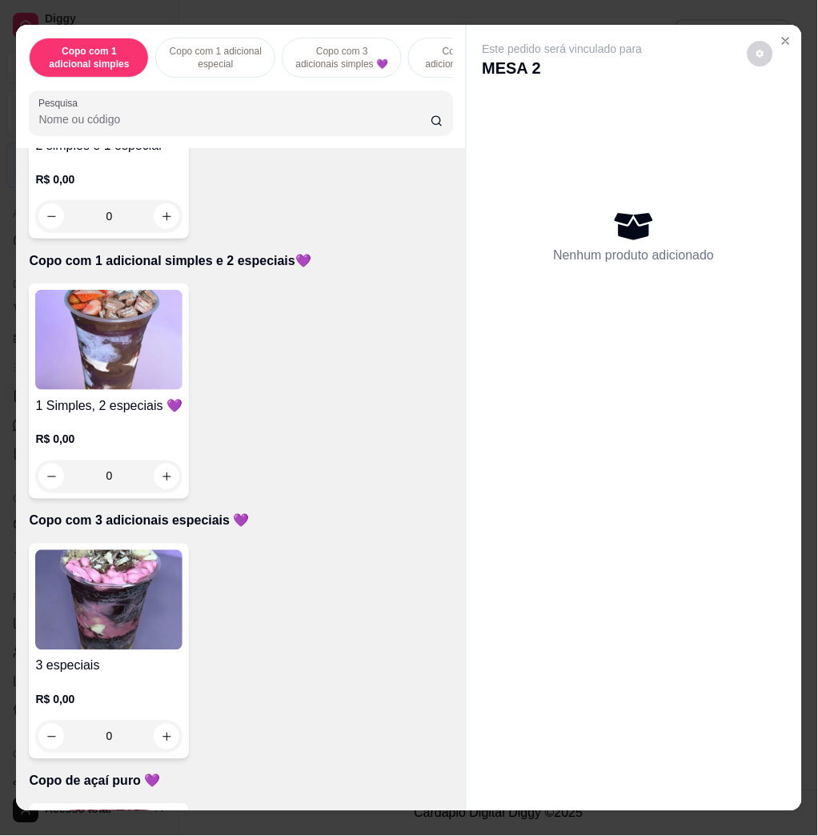
click at [111, 591] on img at bounding box center [108, 600] width 147 height 100
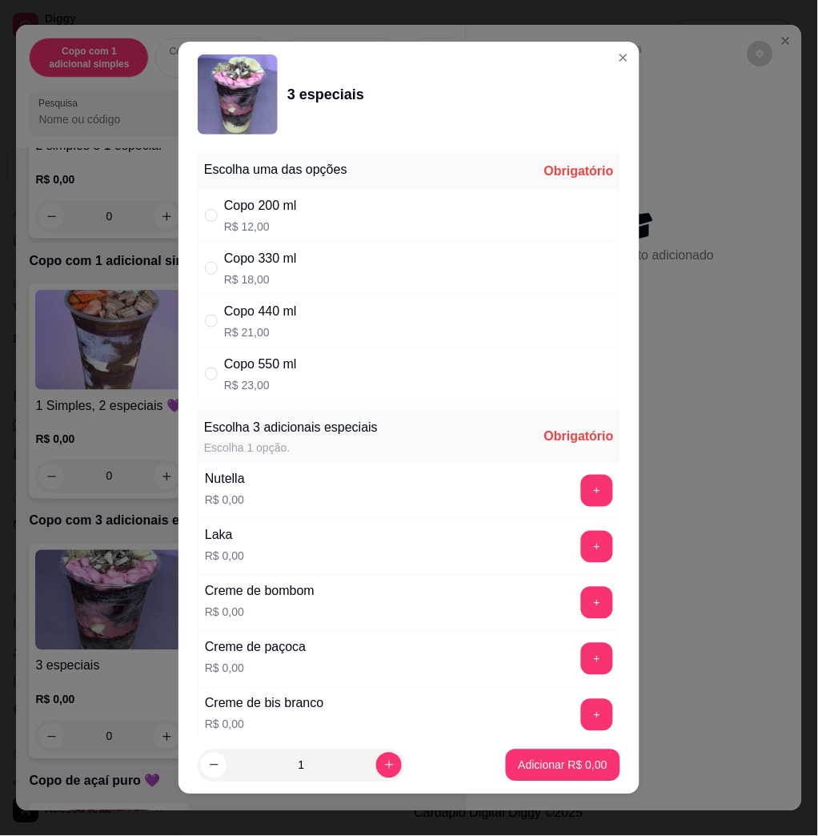
click at [300, 346] on div "Copo 440 ml R$ 21,00" at bounding box center [409, 321] width 423 height 53
click at [304, 368] on div "Copo 550 ml R$ 23,00" at bounding box center [409, 374] width 423 height 53
radio input "false"
radio input "true"
click at [582, 487] on button "+" at bounding box center [597, 491] width 31 height 31
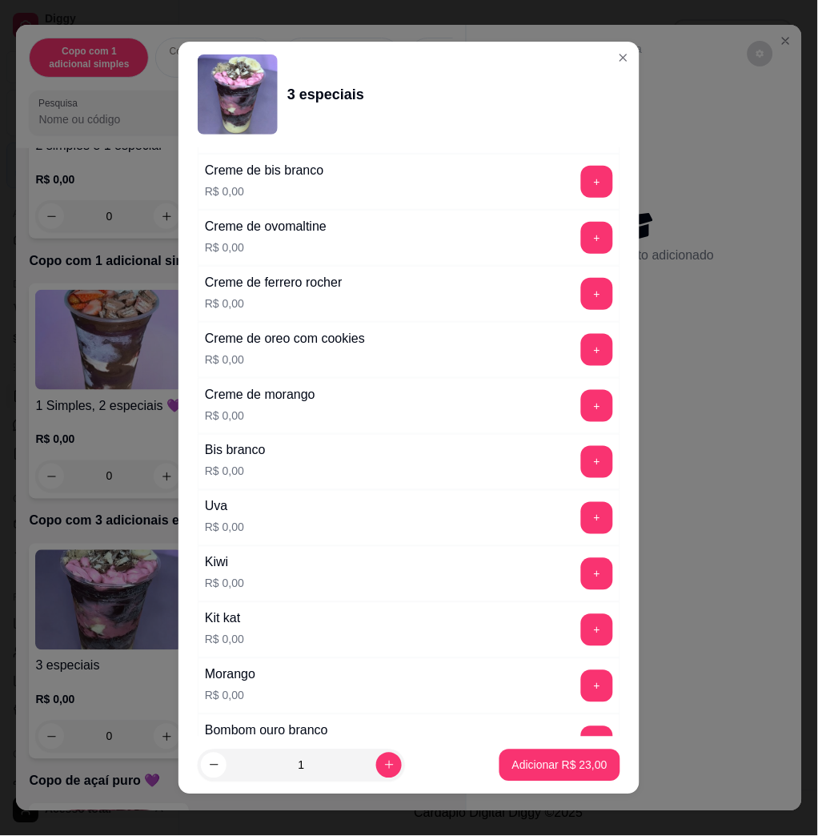
scroll to position [854, 0]
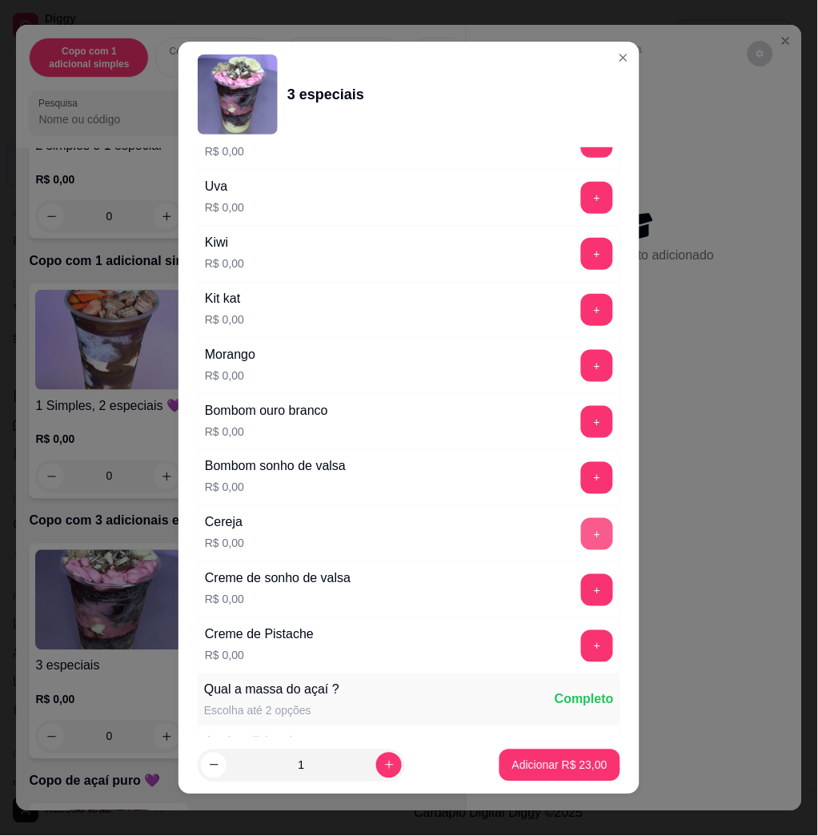
click at [581, 537] on button "+" at bounding box center [597, 534] width 32 height 32
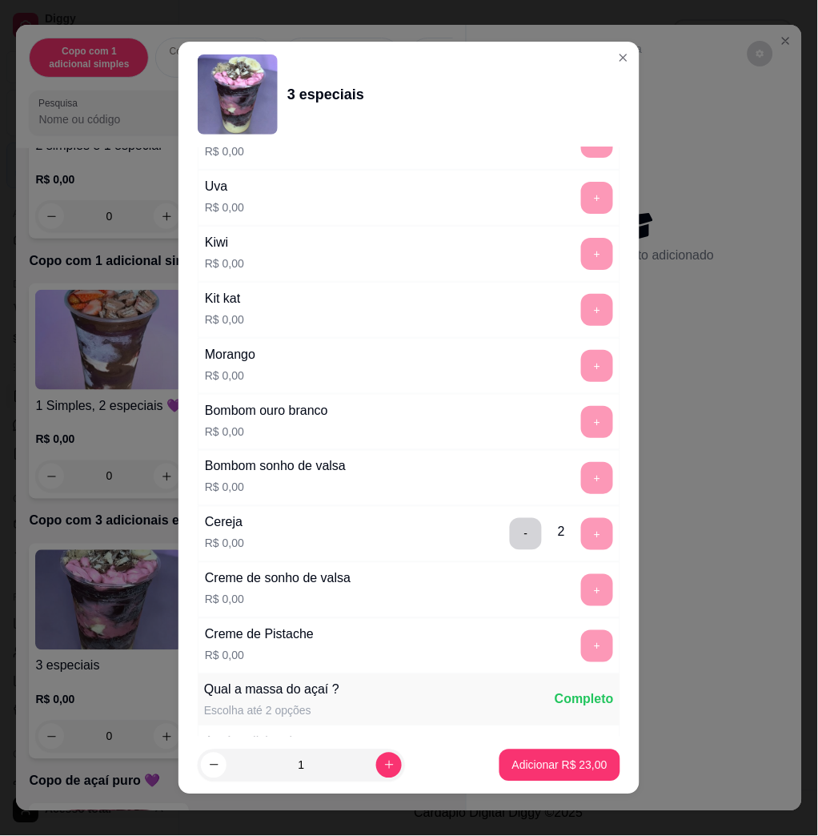
scroll to position [9, 0]
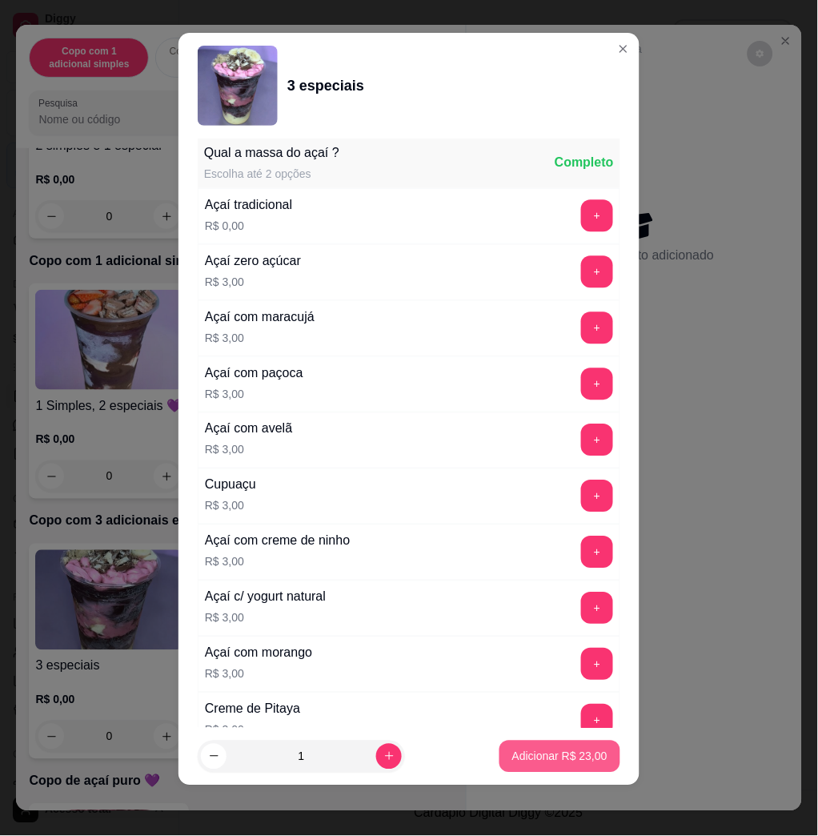
click at [529, 750] on p "Adicionar R$ 23,00" at bounding box center [560, 757] width 95 height 16
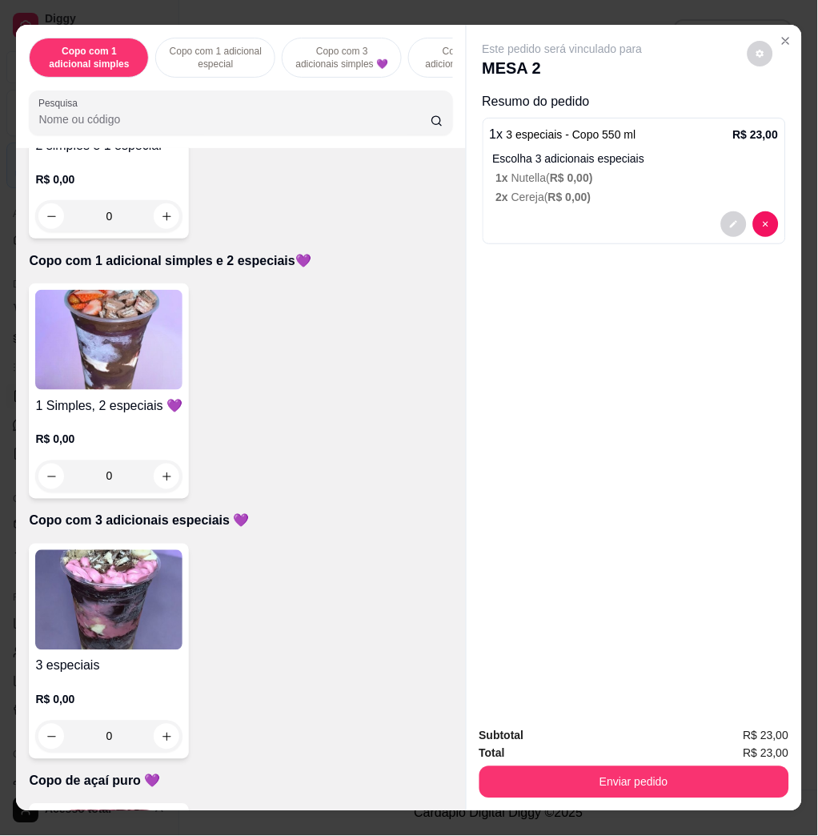
click at [96, 376] on img at bounding box center [108, 340] width 147 height 100
click at [131, 620] on img at bounding box center [108, 600] width 147 height 100
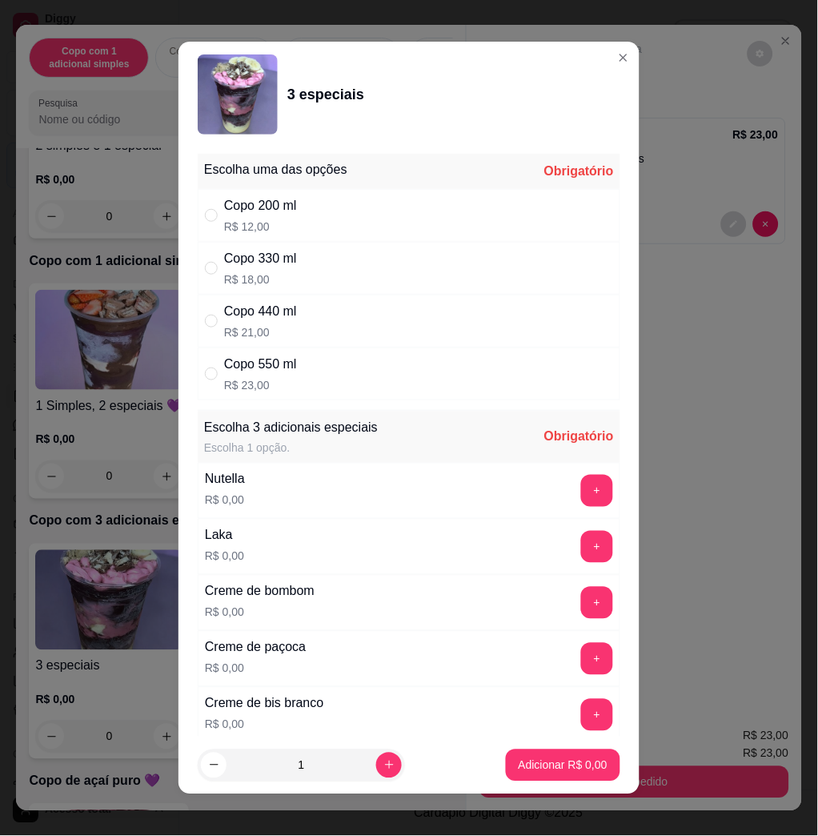
click at [317, 367] on div "Copo 550 ml R$ 23,00" at bounding box center [409, 374] width 423 height 53
radio input "true"
click at [581, 492] on button "+" at bounding box center [597, 491] width 32 height 32
click at [582, 535] on button "+" at bounding box center [597, 547] width 31 height 31
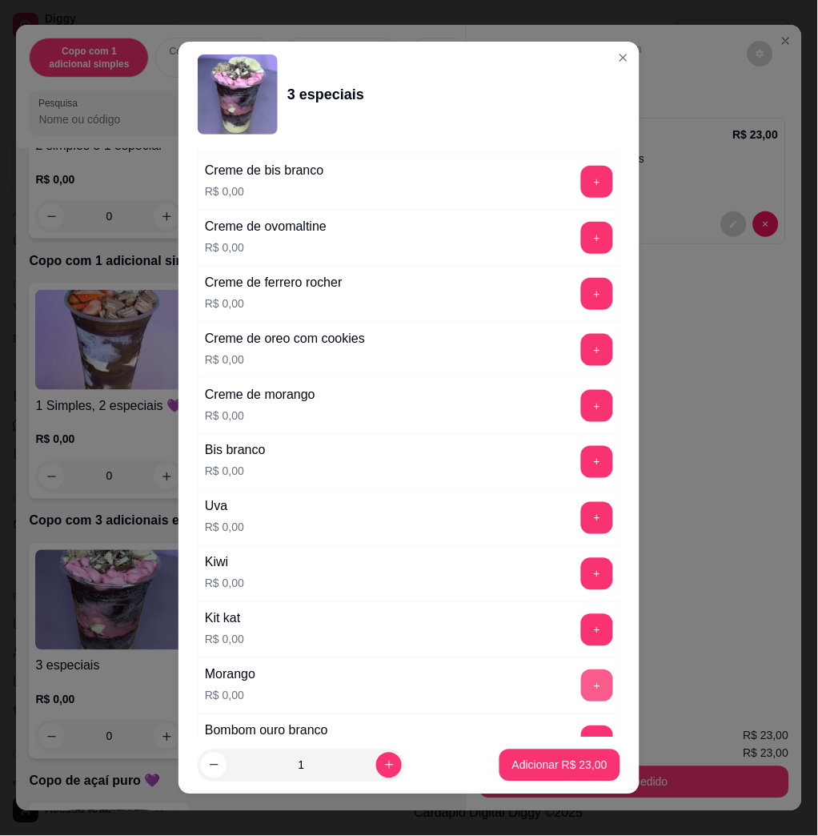
click at [581, 700] on button "+" at bounding box center [597, 686] width 32 height 32
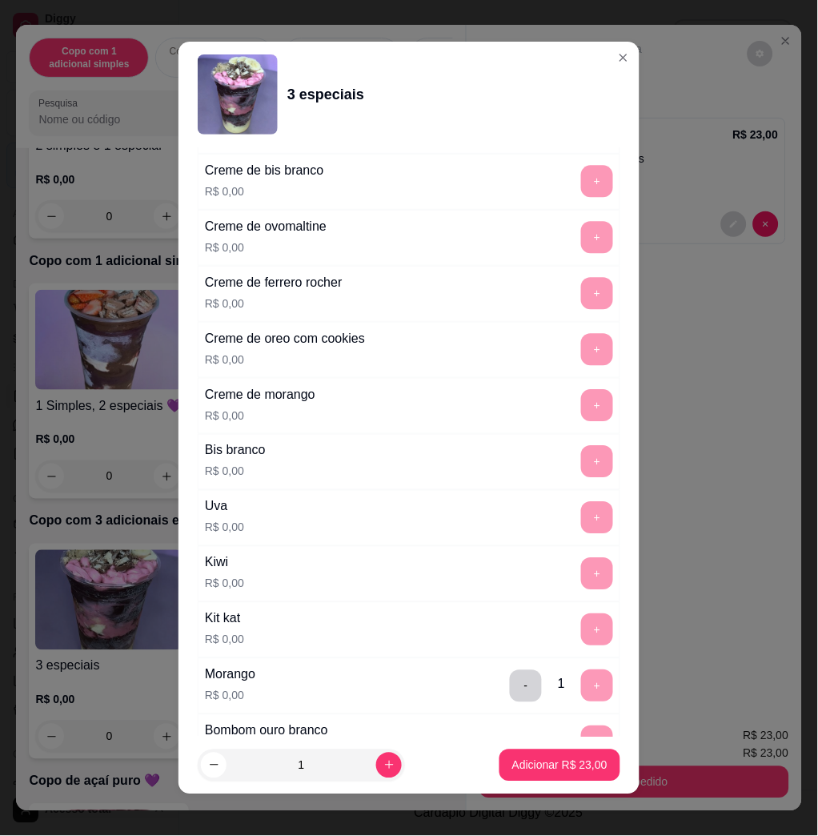
scroll to position [9, 0]
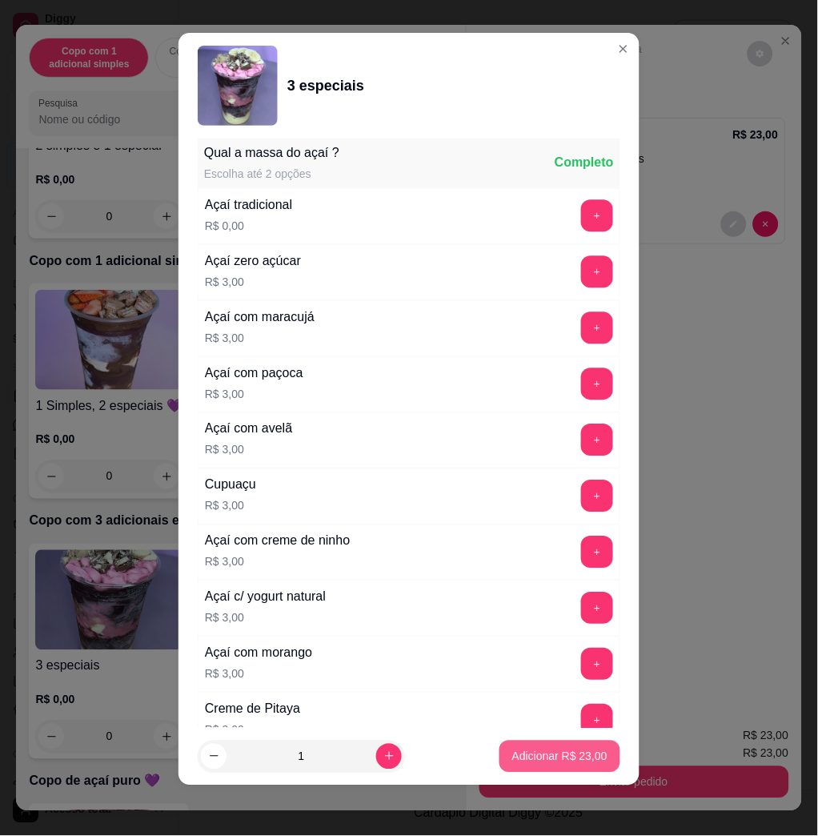
click at [552, 761] on p "Adicionar R$ 23,00" at bounding box center [560, 757] width 95 height 16
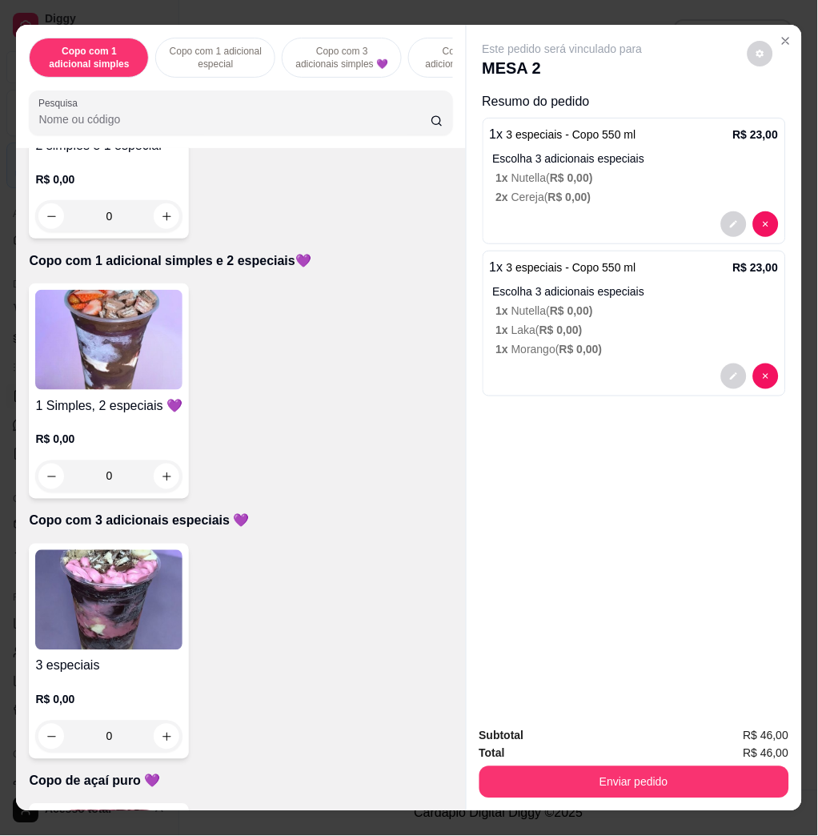
scroll to position [1281, 0]
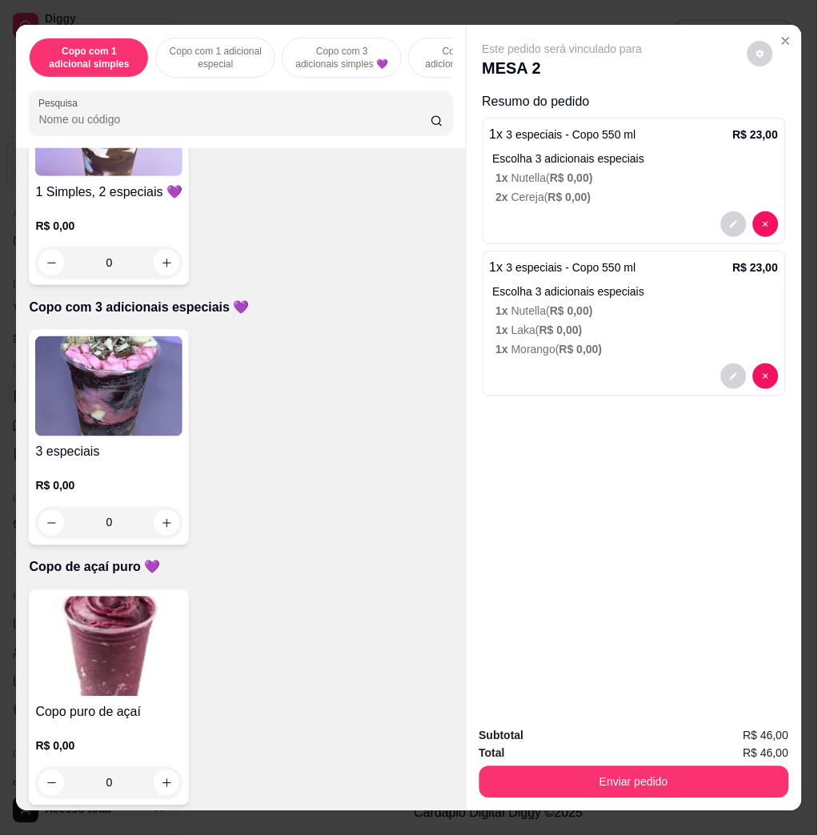
click at [123, 388] on img at bounding box center [108, 386] width 147 height 100
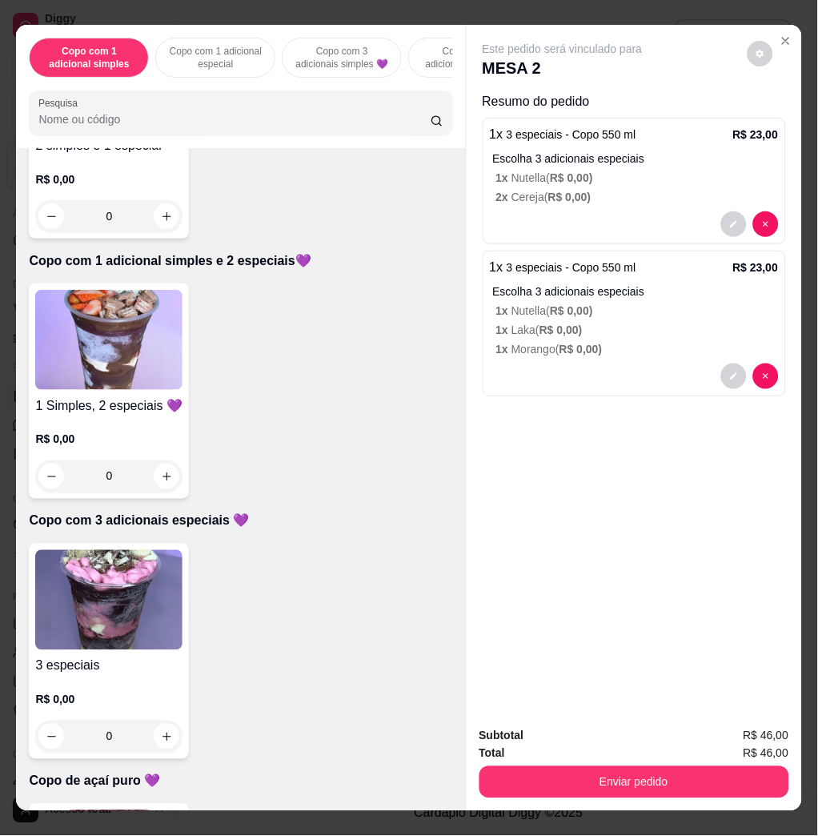
click at [185, 388] on div "1 Simples, 2 especiais 💜 R$ 0,00 0" at bounding box center [241, 391] width 424 height 215
click at [167, 388] on img at bounding box center [108, 340] width 147 height 100
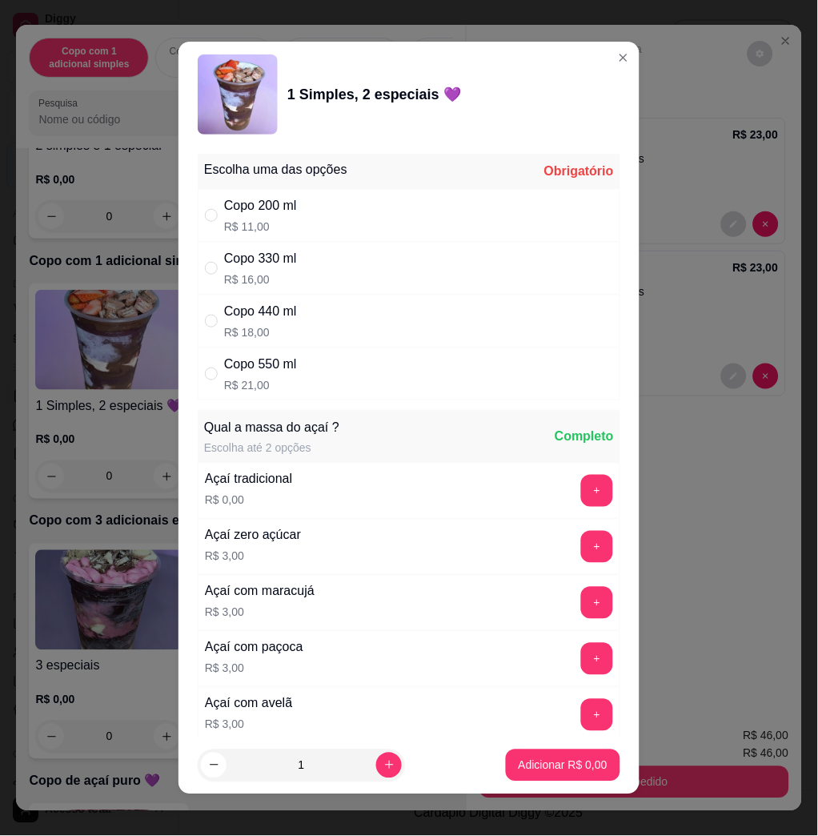
click at [292, 383] on div "Copo 550 ml R$ 21,00" at bounding box center [409, 374] width 423 height 53
radio input "true"
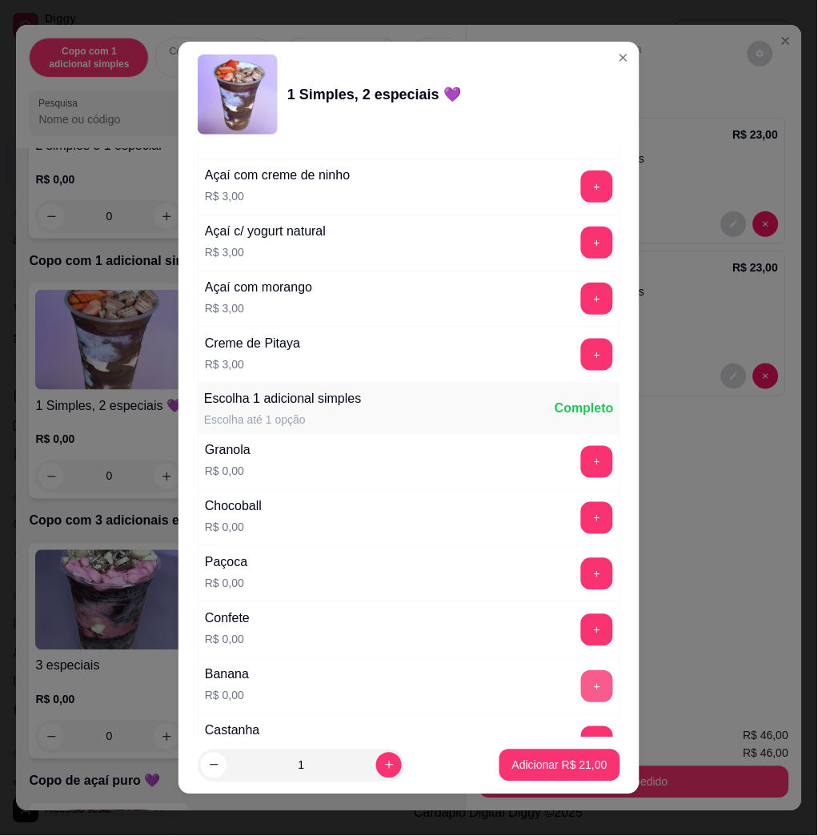
click at [581, 690] on button "+" at bounding box center [597, 686] width 32 height 32
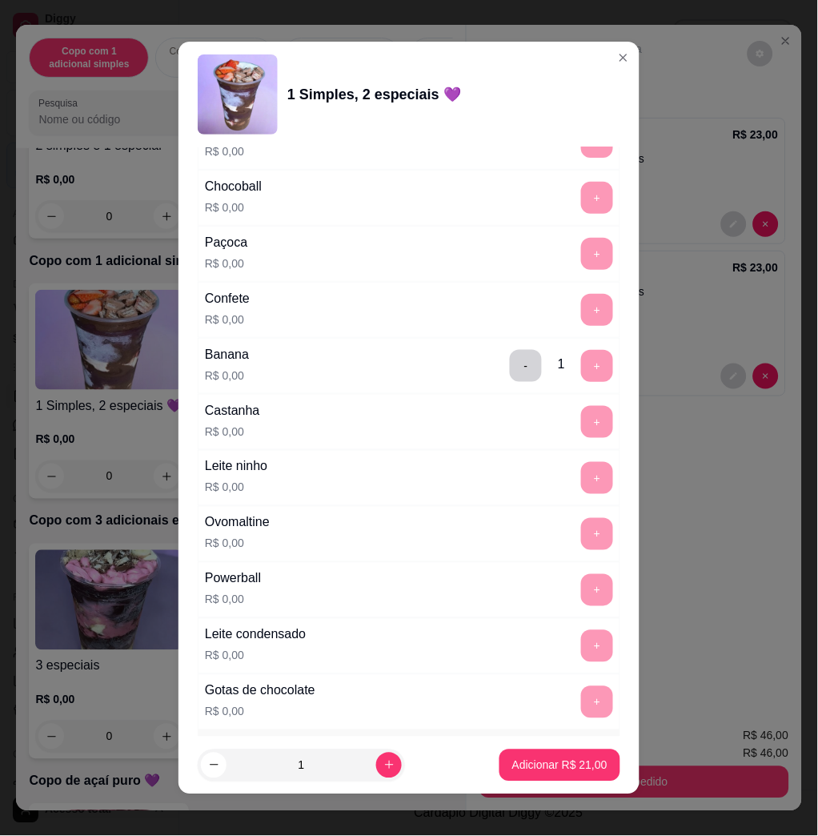
scroll to position [1494, 0]
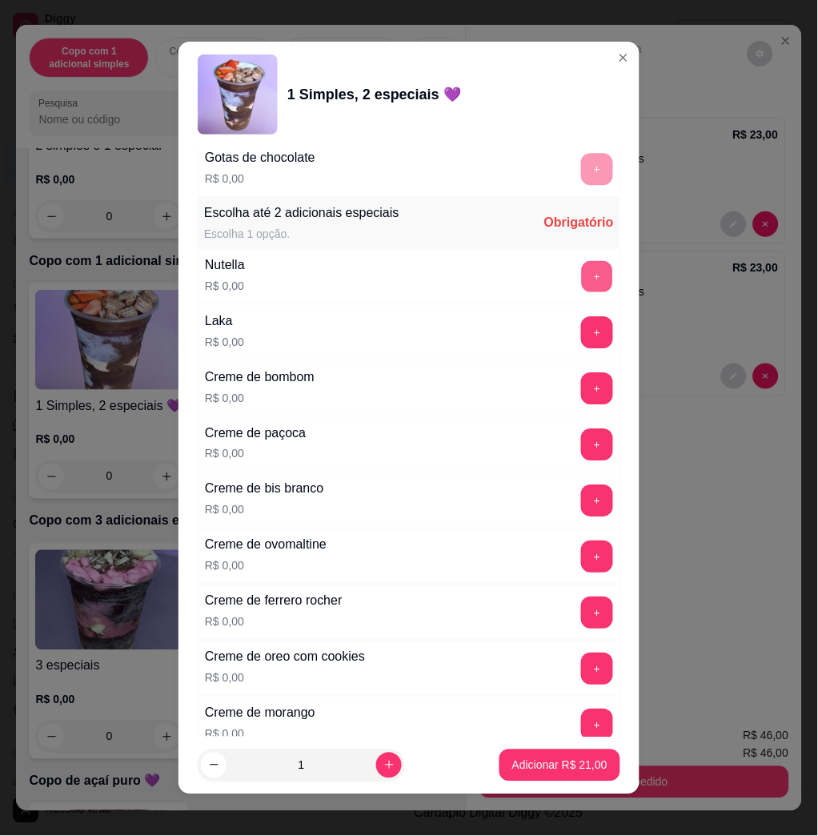
click at [582, 277] on button "+" at bounding box center [597, 276] width 31 height 31
click at [581, 500] on button "+" at bounding box center [597, 501] width 32 height 32
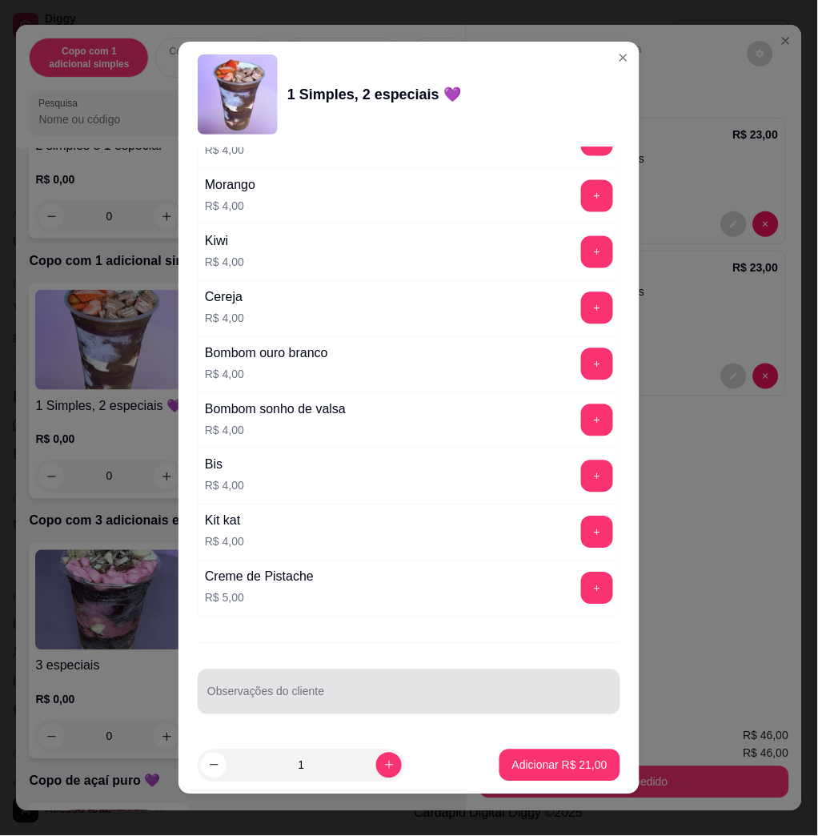
scroll to position [9, 0]
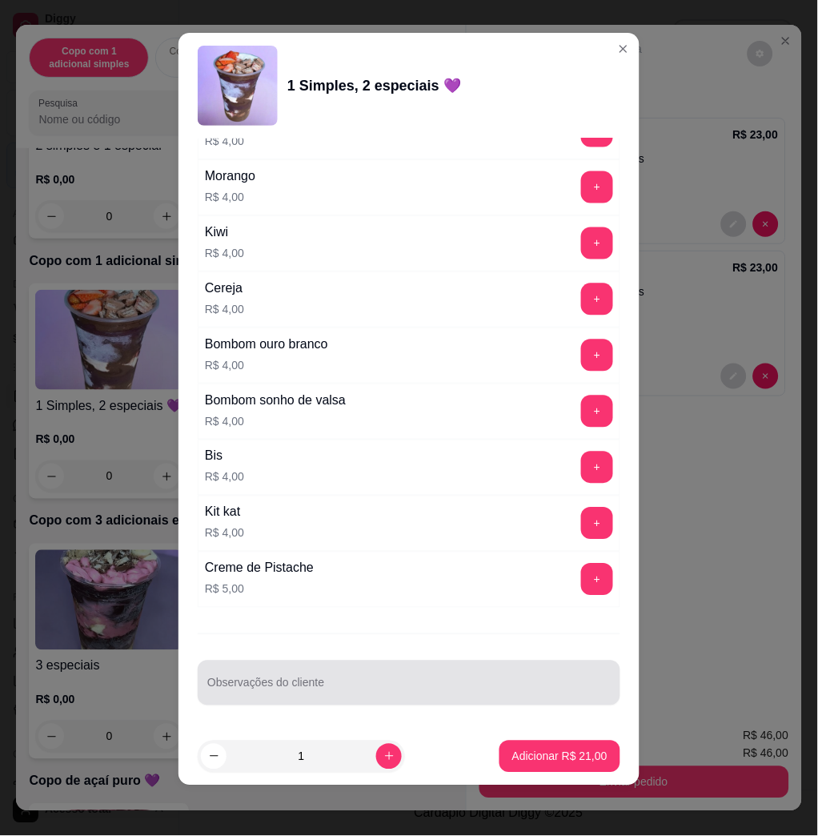
click at [393, 671] on div at bounding box center [409, 683] width 404 height 32
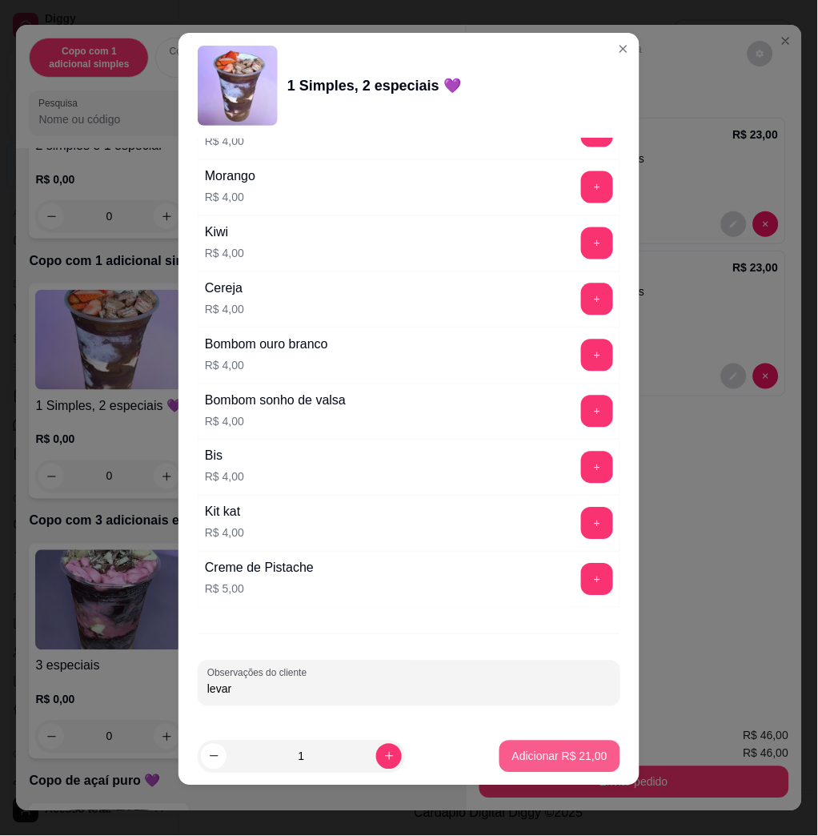
type input "levar"
click at [520, 754] on p "Adicionar R$ 21,00" at bounding box center [560, 757] width 95 height 16
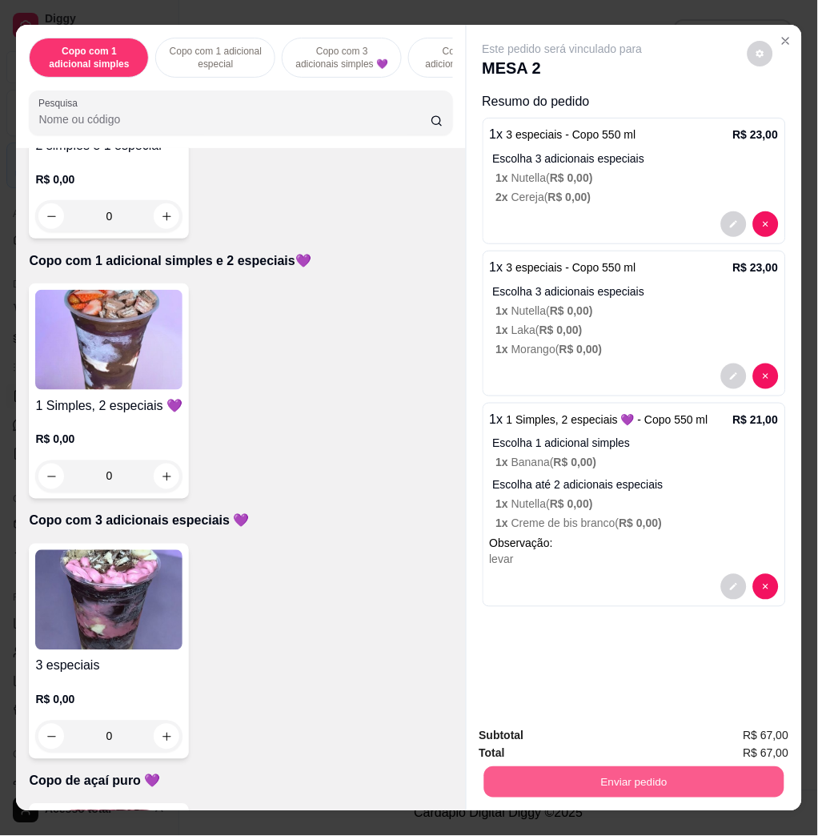
click at [610, 766] on button "Enviar pedido" at bounding box center [634, 781] width 300 height 31
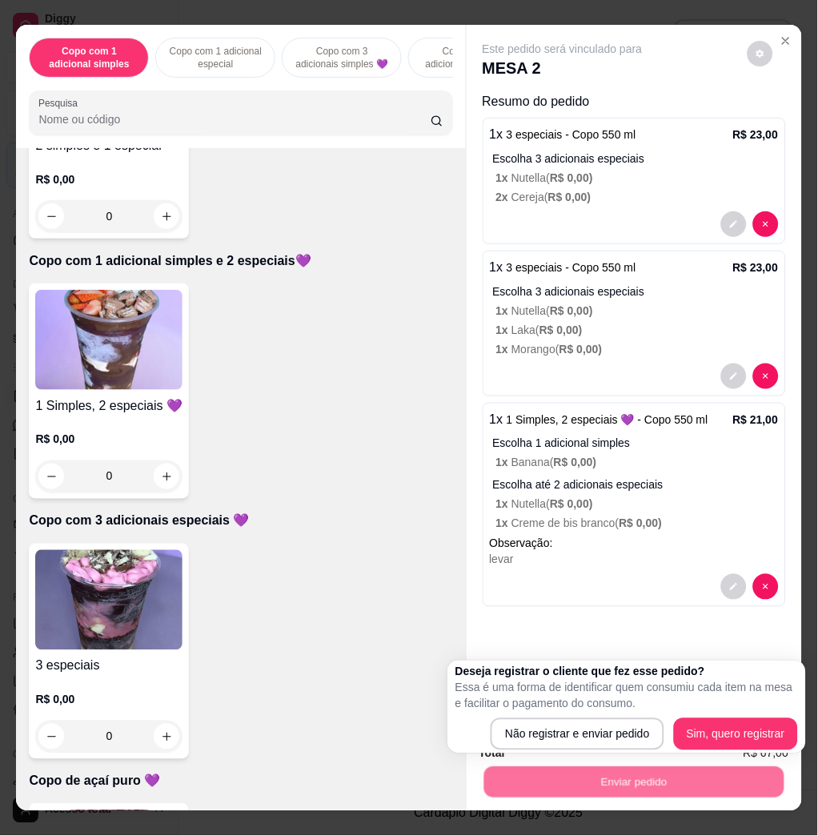
click at [580, 714] on div "Deseja registrar o cliente que fez esse pedido? Essa é uma forma de identificar…" at bounding box center [627, 707] width 343 height 86
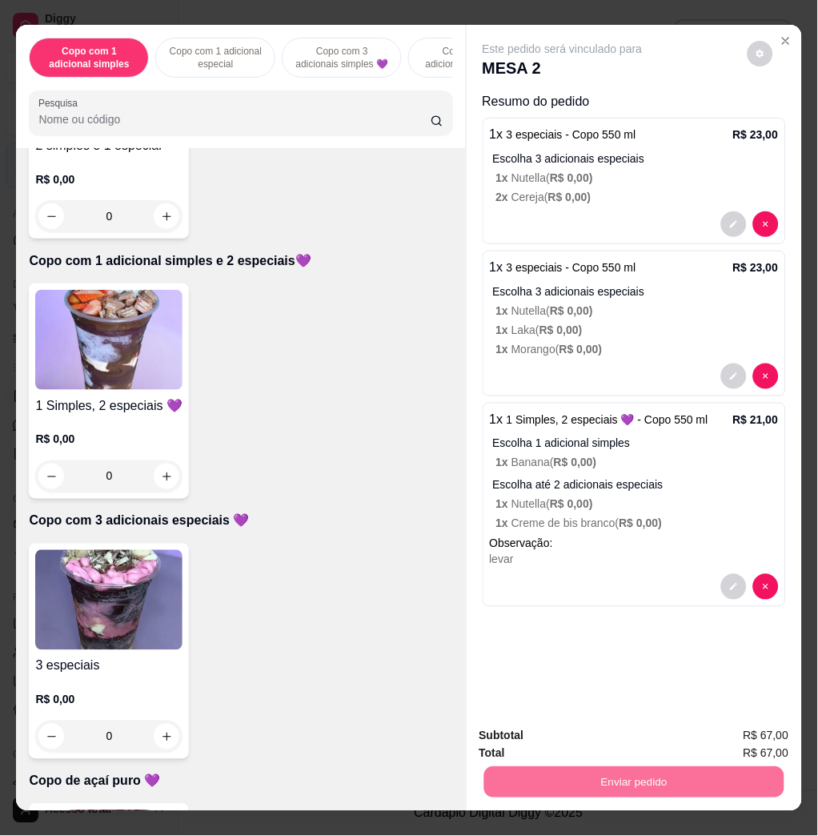
click at [582, 725] on button "Não registrar e enviar pedido" at bounding box center [580, 735] width 167 height 30
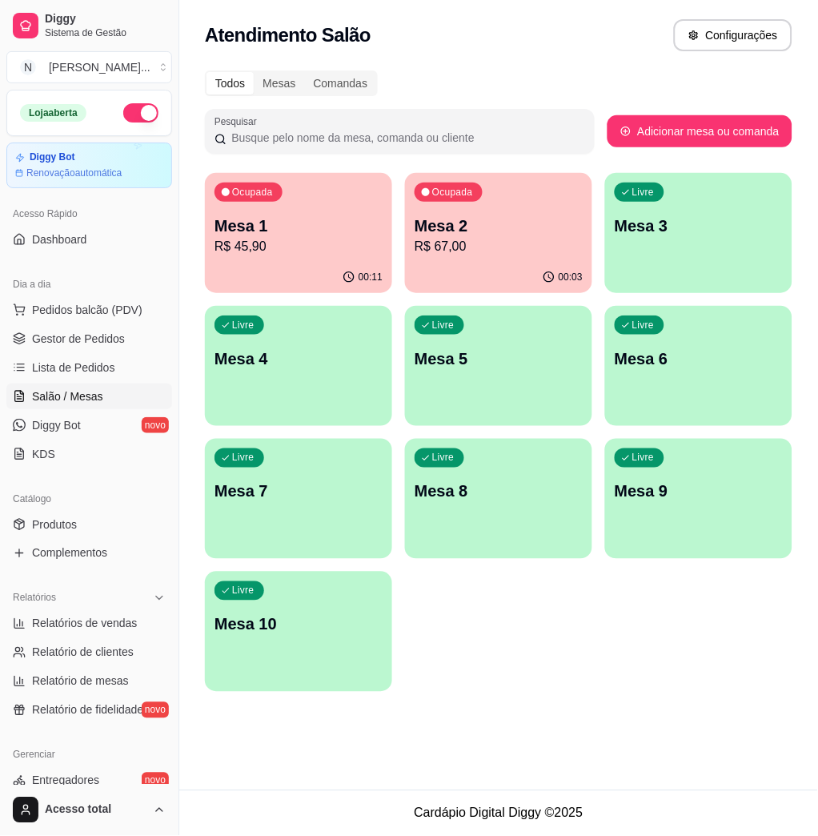
click at [350, 265] on div "00:11" at bounding box center [298, 277] width 187 height 31
click at [472, 255] on div "Ocupada Mesa 2 R$ 67,00" at bounding box center [498, 217] width 187 height 89
click at [77, 320] on button "Pedidos balcão (PDV)" at bounding box center [89, 310] width 166 height 26
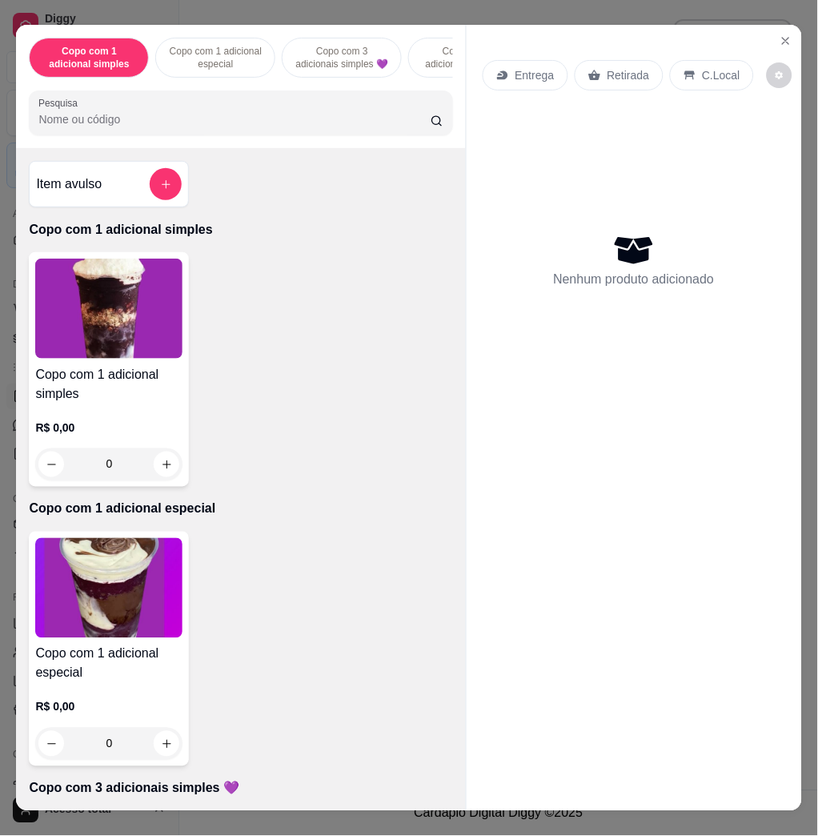
click at [233, 127] on input "Pesquisa" at bounding box center [234, 119] width 392 height 16
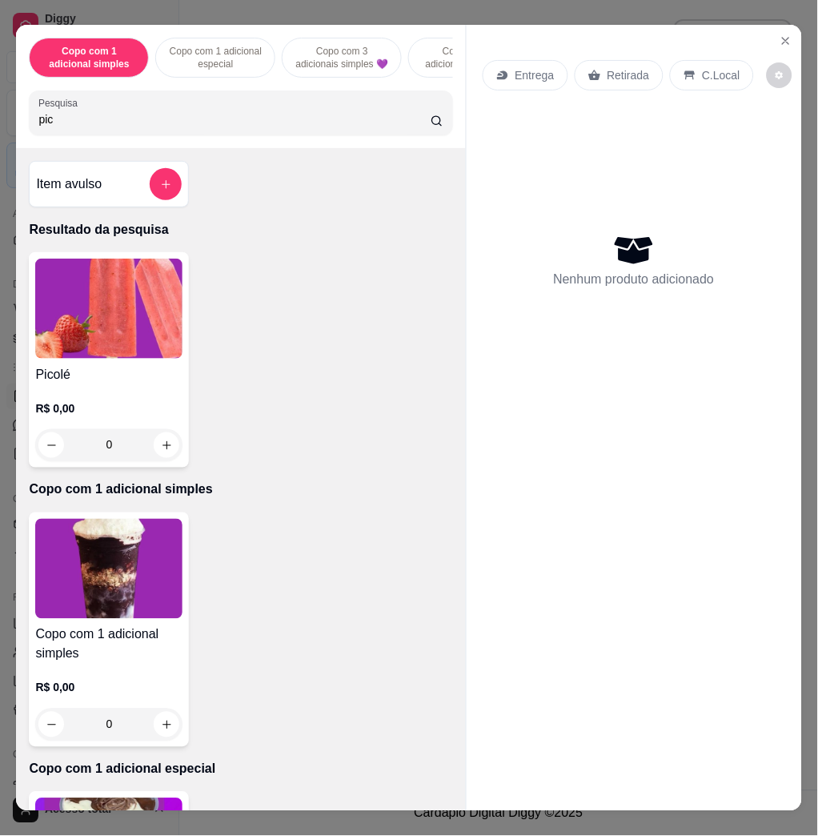
type input "pic"
click at [122, 338] on img at bounding box center [108, 309] width 147 height 100
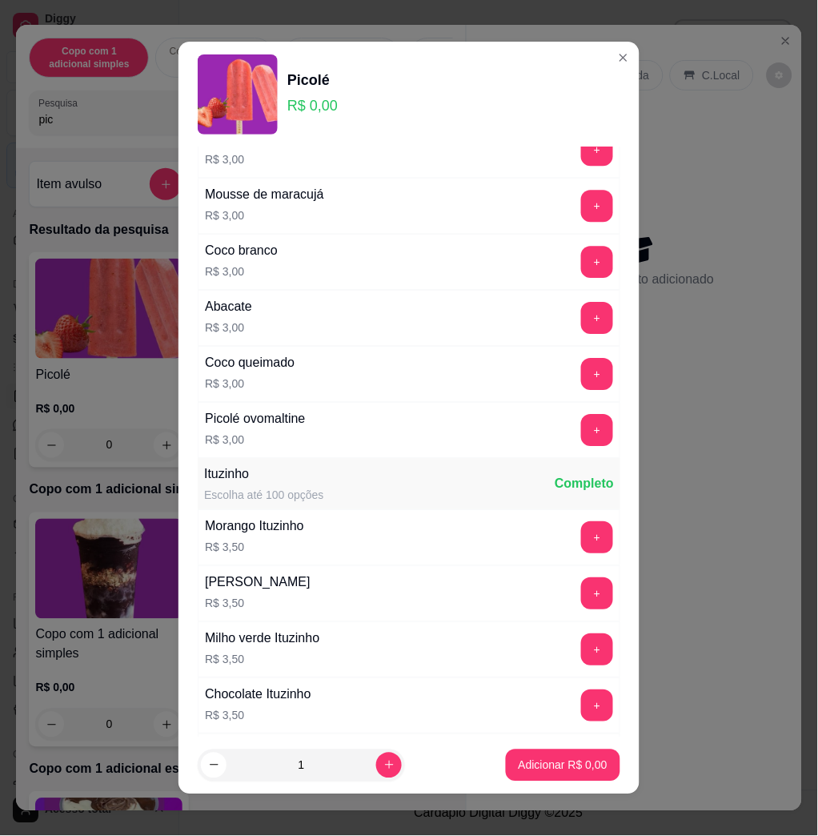
scroll to position [1174, 0]
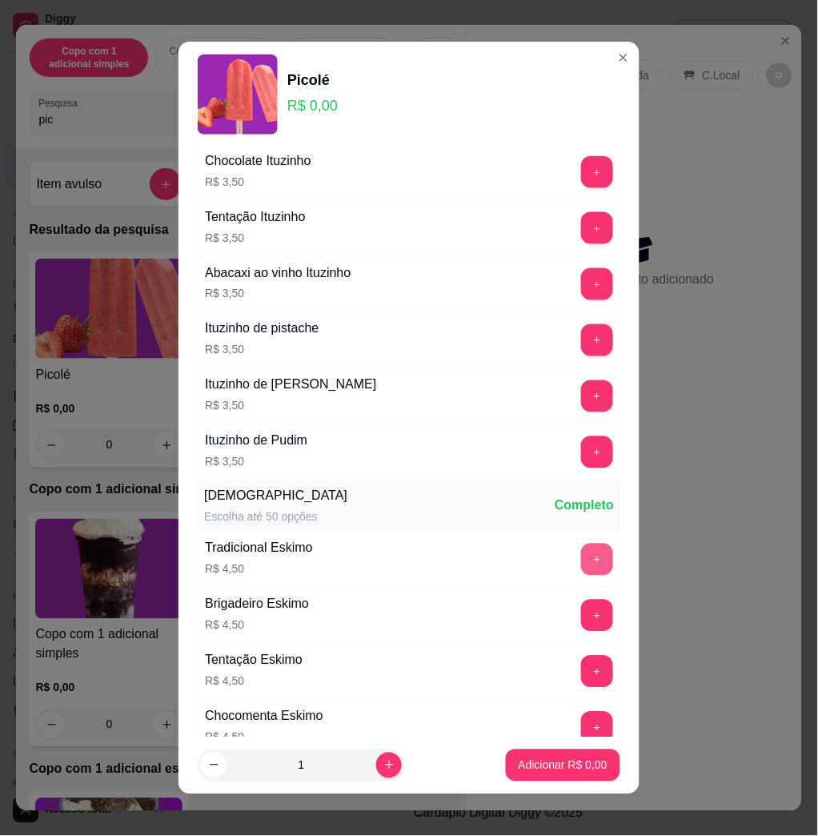
click at [581, 564] on button "+" at bounding box center [597, 560] width 32 height 32
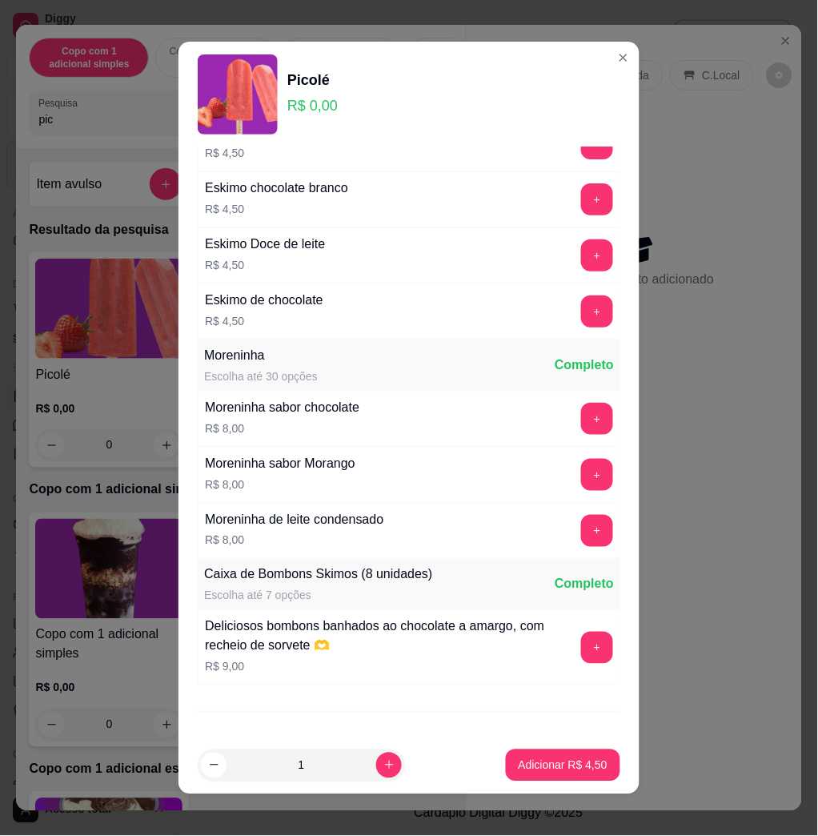
scroll to position [1388, 0]
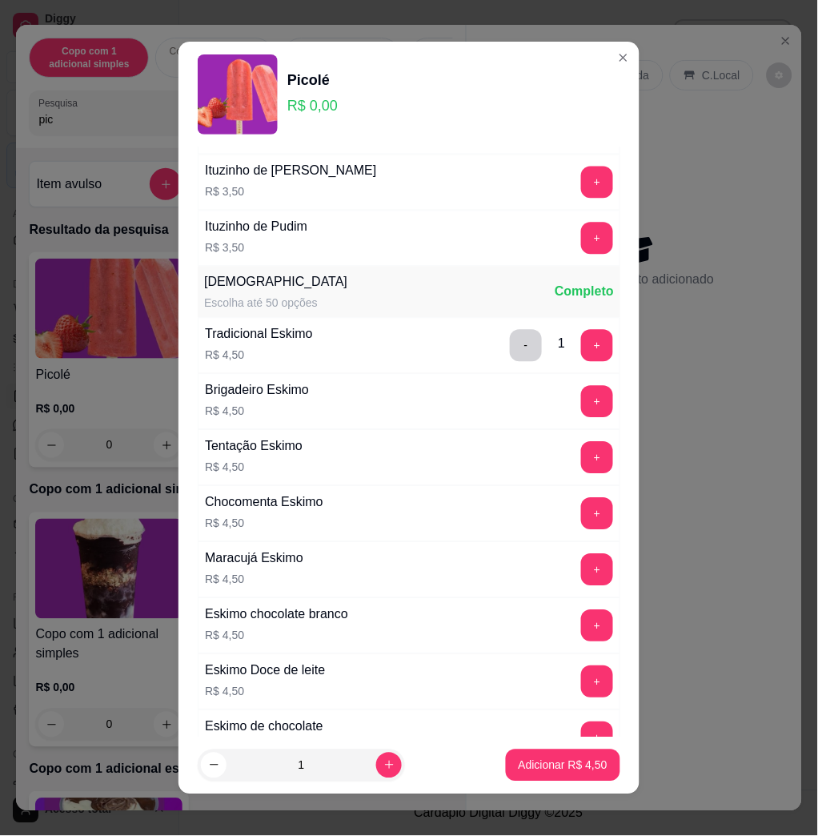
click at [581, 243] on button "+" at bounding box center [597, 239] width 32 height 32
click at [544, 762] on p "Adicionar R$ 8,00" at bounding box center [563, 766] width 89 height 16
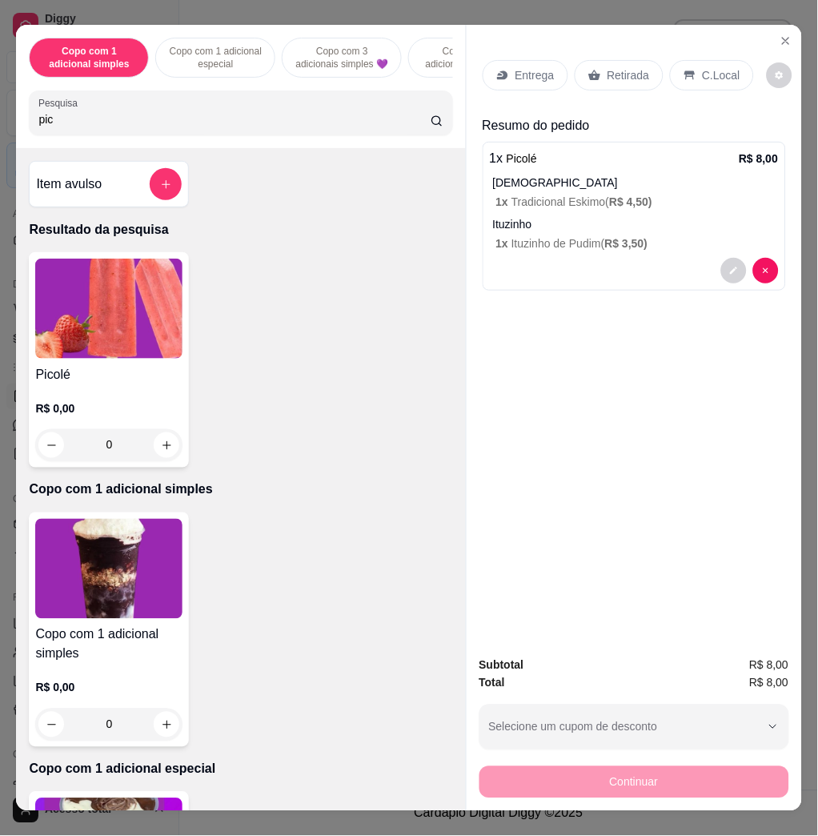
click at [500, 84] on div "Entrega Retirada C.Local" at bounding box center [635, 75] width 304 height 56
click at [689, 60] on div "C.Local" at bounding box center [712, 75] width 84 height 30
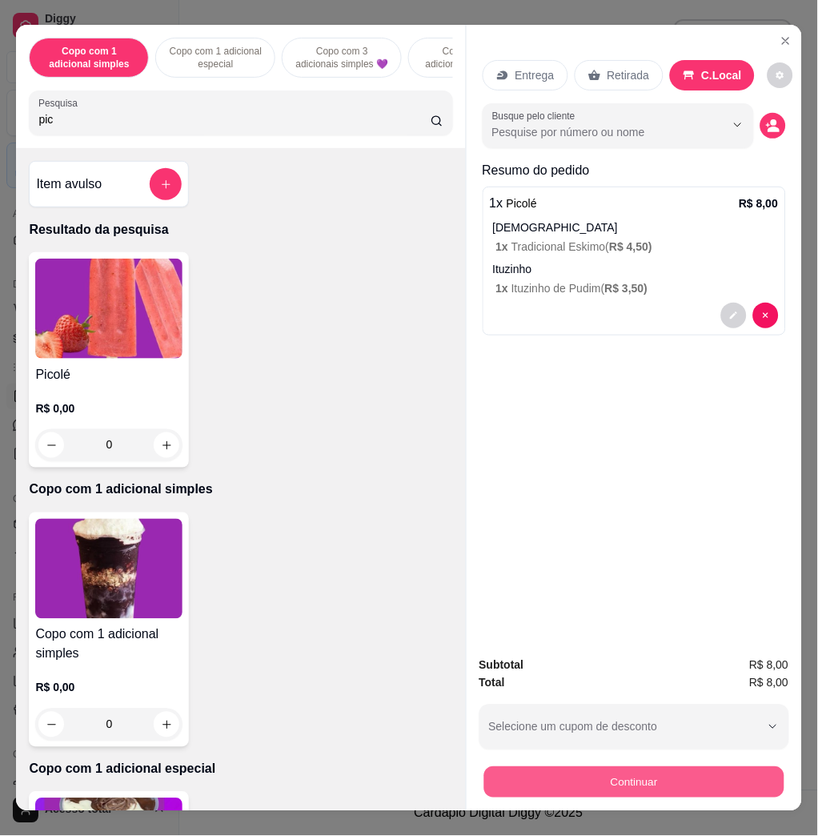
click at [598, 767] on button "Continuar" at bounding box center [634, 781] width 300 height 31
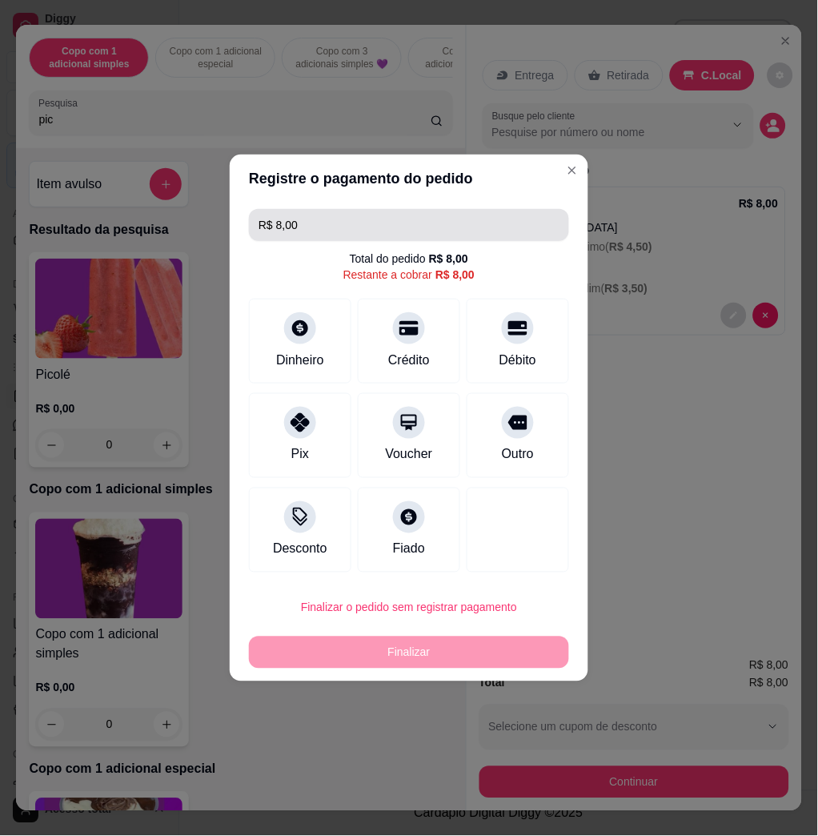
click at [388, 211] on input "R$ 8,00" at bounding box center [409, 225] width 301 height 32
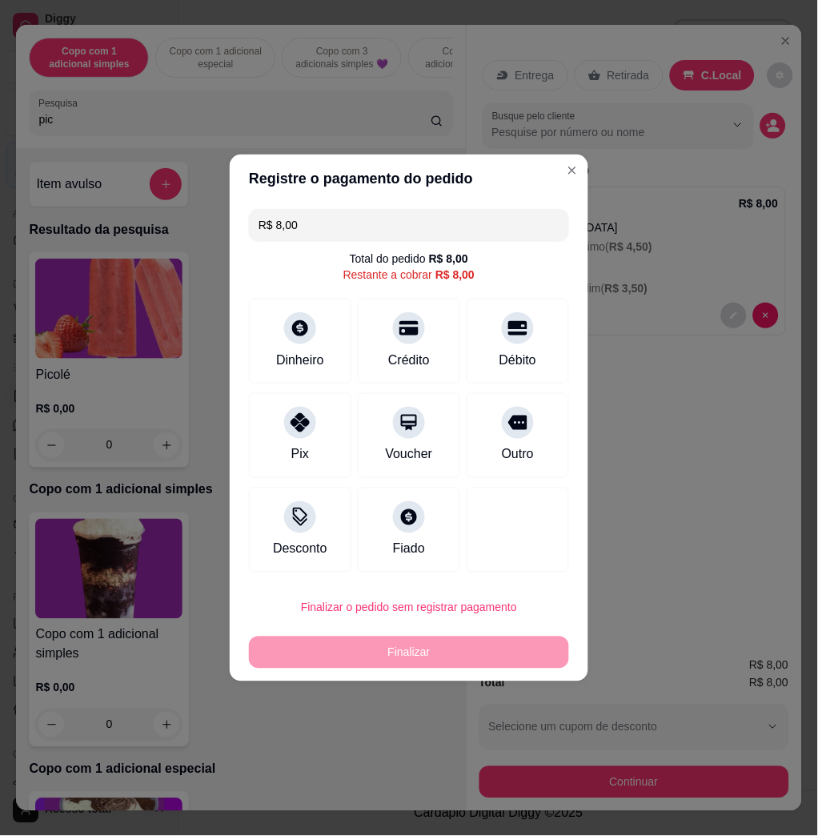
click at [388, 211] on input "R$ 8,00" at bounding box center [409, 225] width 301 height 32
click at [328, 346] on div "Dinheiro" at bounding box center [300, 339] width 113 height 94
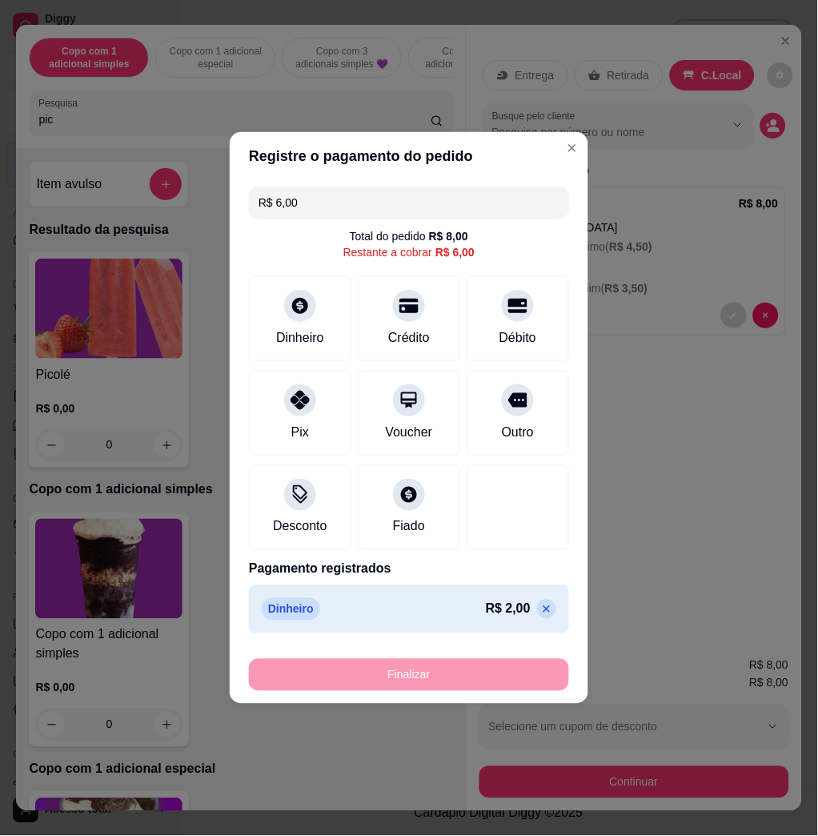
click at [304, 210] on input "R$ 6,00" at bounding box center [409, 203] width 301 height 32
click at [505, 320] on div "Débito" at bounding box center [518, 316] width 113 height 94
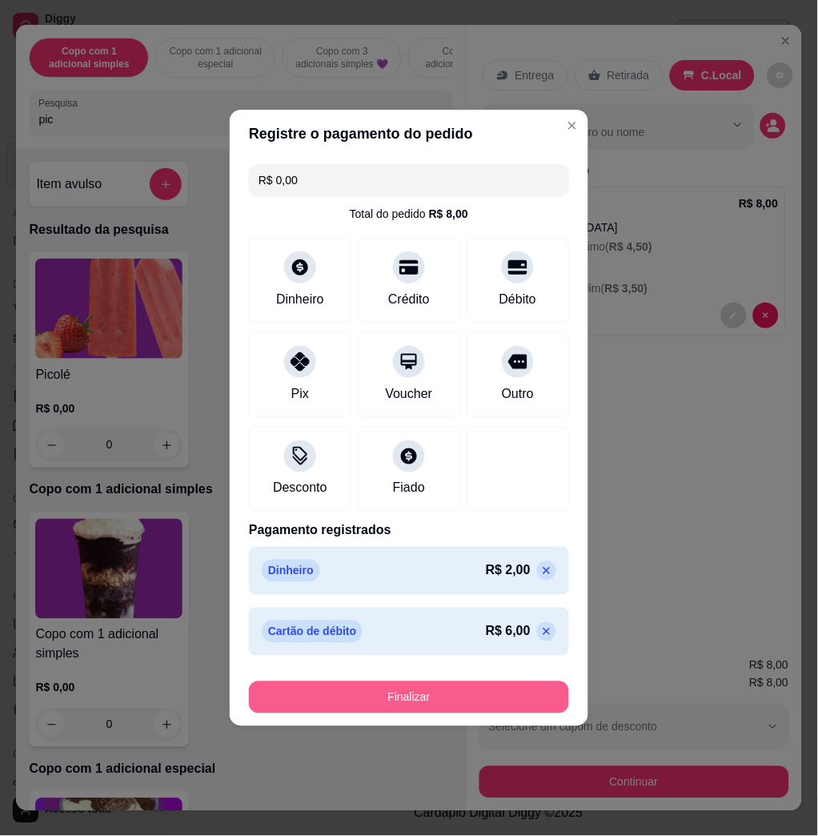
click at [497, 678] on div "Finalizar" at bounding box center [409, 694] width 320 height 38
click at [494, 699] on button "Finalizar" at bounding box center [409, 698] width 320 height 32
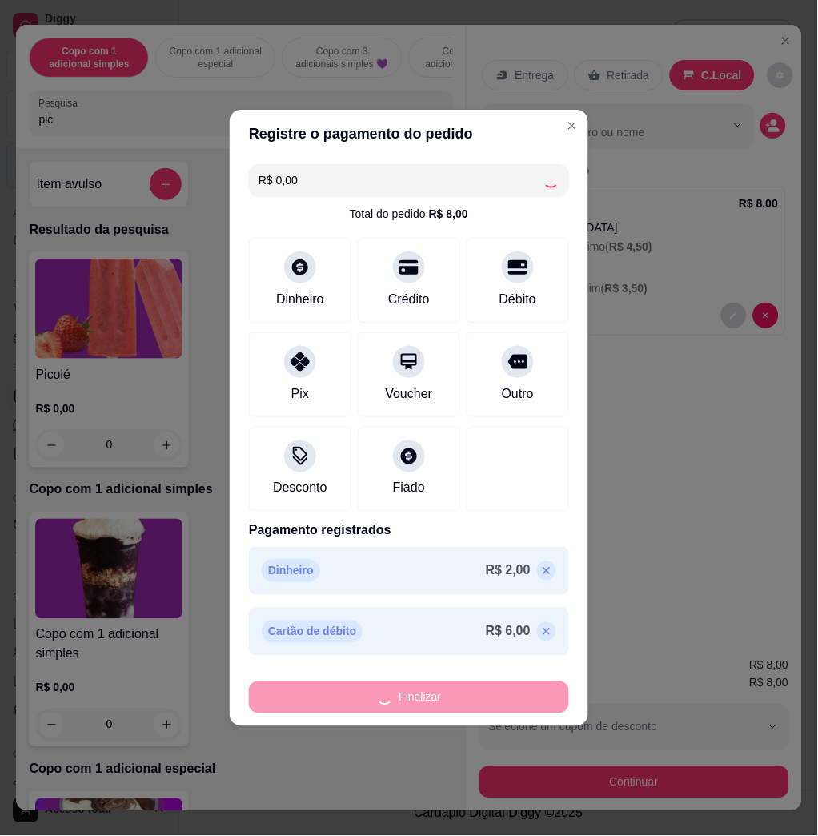
type input "-R$ 8,00"
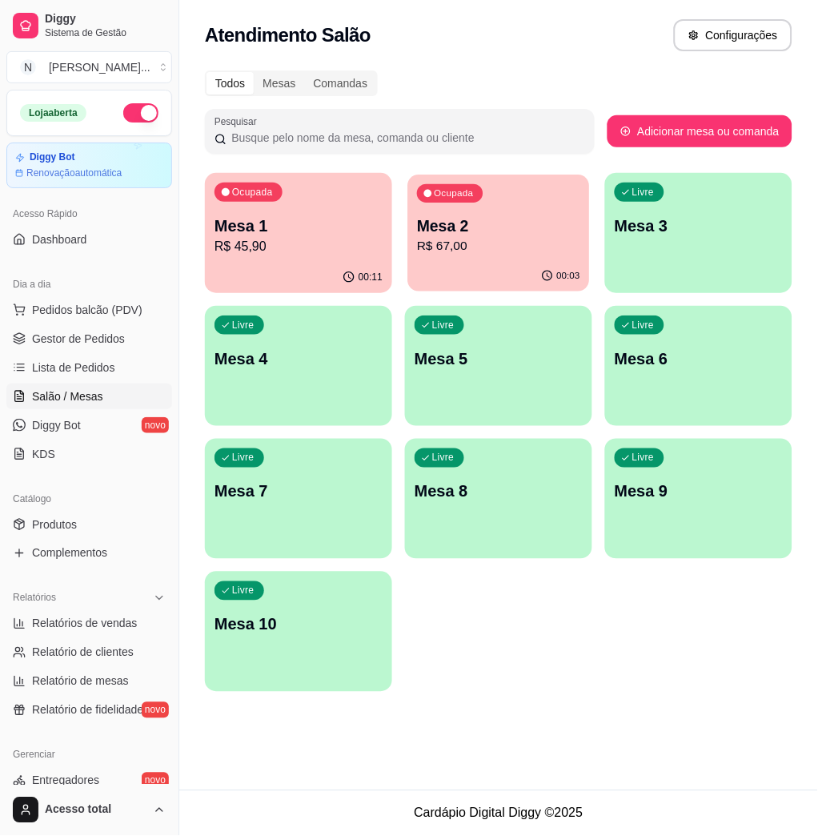
click at [565, 215] on p "Mesa 2" at bounding box center [498, 226] width 163 height 22
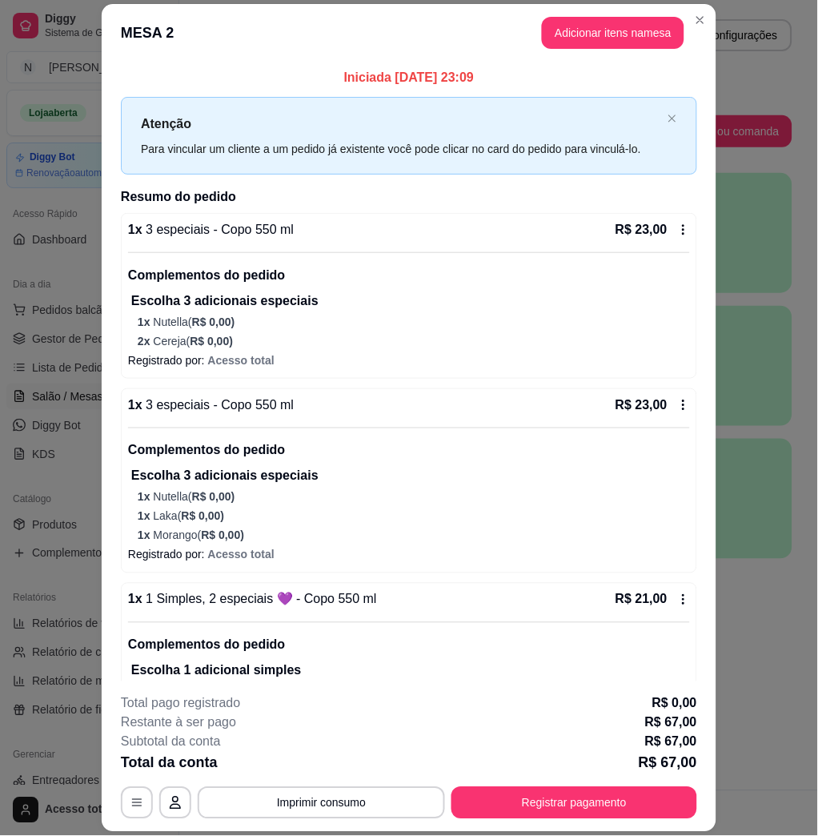
click at [585, 808] on button "Registrar pagamento" at bounding box center [575, 803] width 246 height 32
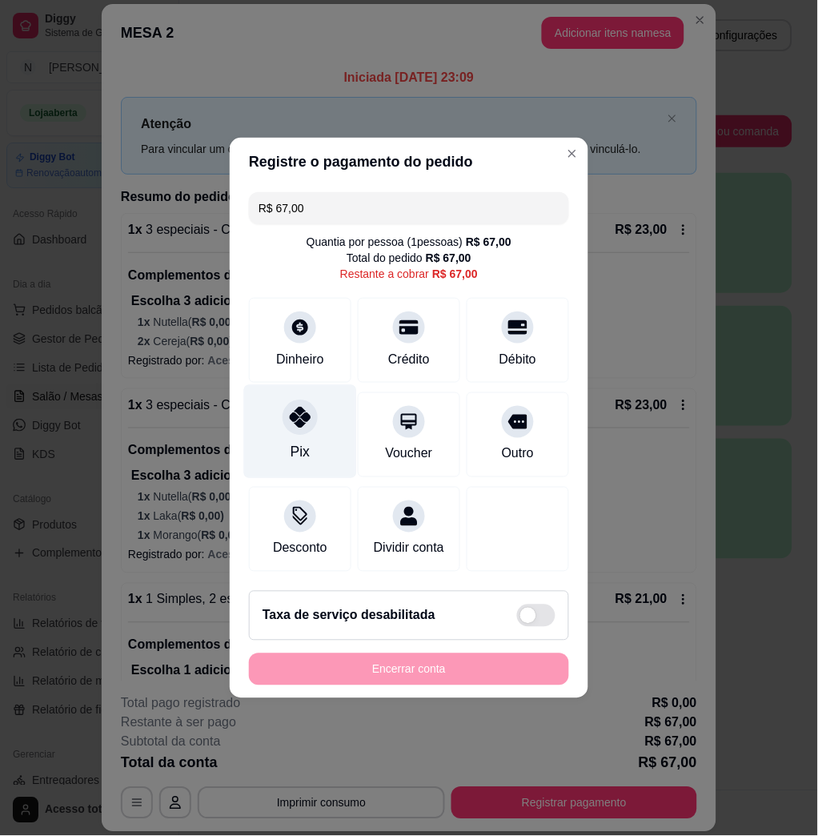
click at [292, 431] on div "Pix" at bounding box center [300, 432] width 113 height 94
type input "R$ 0,00"
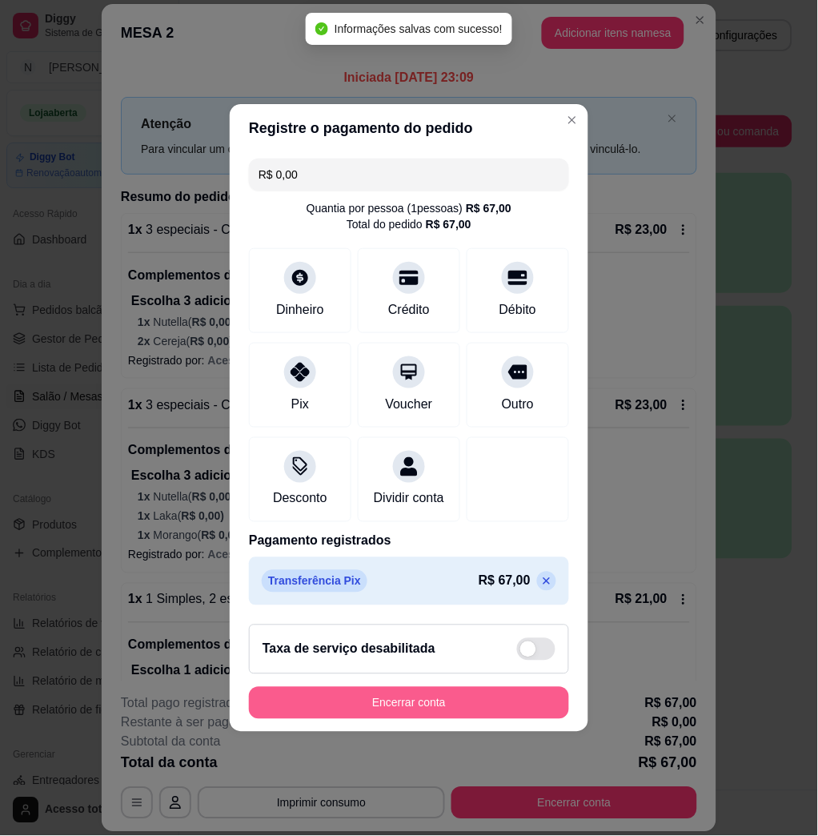
click at [403, 712] on button "Encerrar conta" at bounding box center [409, 703] width 320 height 32
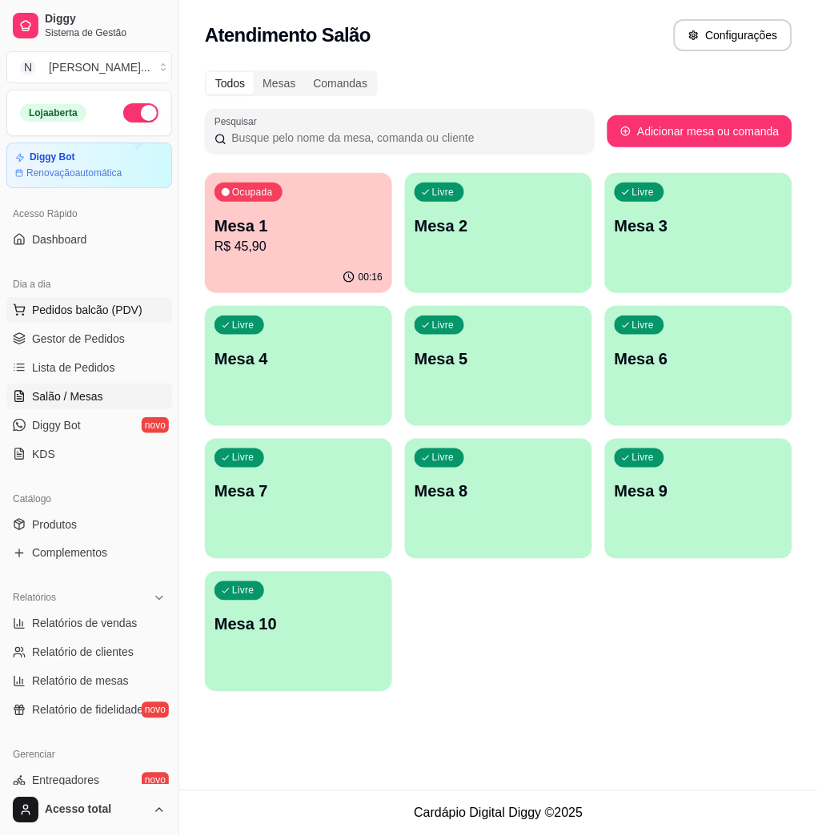
click at [134, 324] on ul "Pedidos balcão (PDV) Gestor de Pedidos Lista de Pedidos Salão / Mesas Diggy Bot…" at bounding box center [89, 382] width 166 height 170
click at [131, 314] on span "Pedidos balcão (PDV)" at bounding box center [87, 310] width 111 height 16
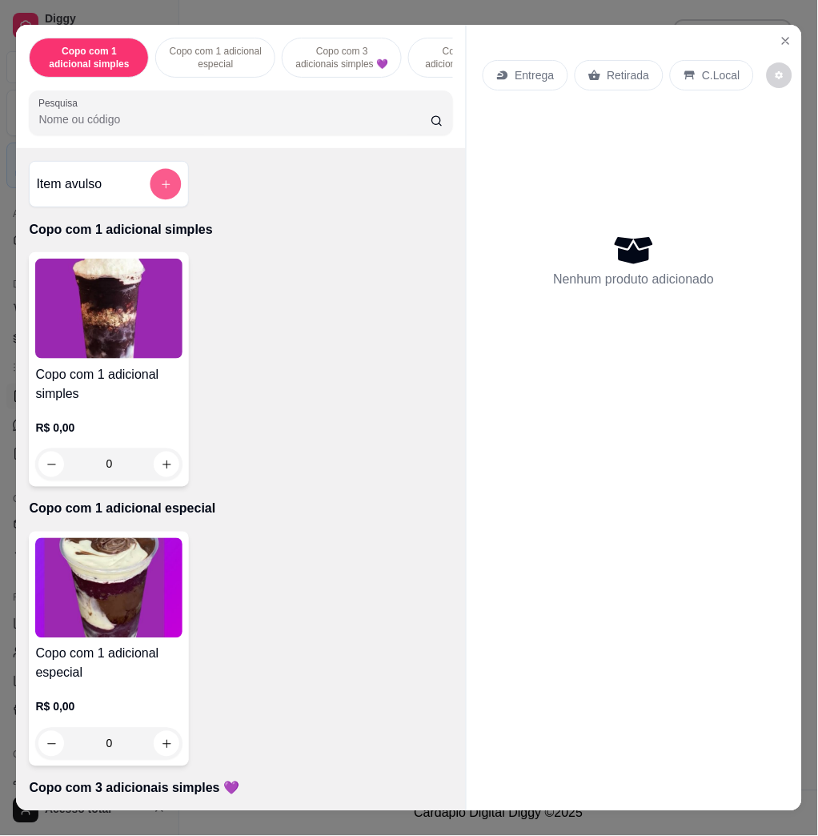
click at [159, 186] on button "add-separate-item" at bounding box center [166, 184] width 31 height 31
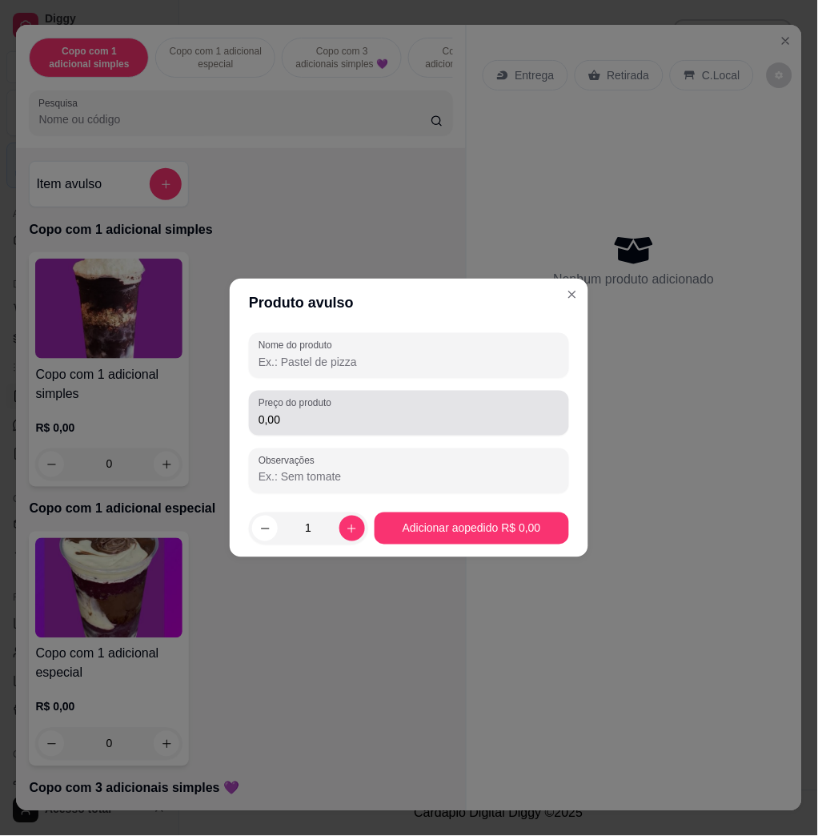
drag, startPoint x: 376, startPoint y: 456, endPoint x: 372, endPoint y: 436, distance: 19.5
click at [374, 452] on div "Observações" at bounding box center [409, 470] width 320 height 45
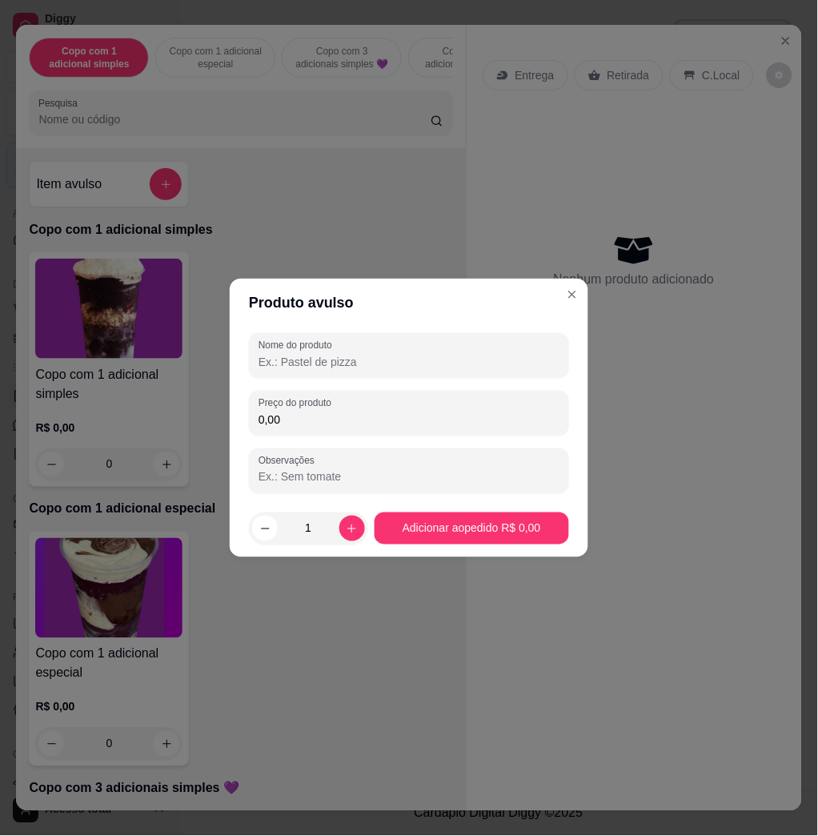
click at [373, 426] on input "0,00" at bounding box center [409, 420] width 301 height 16
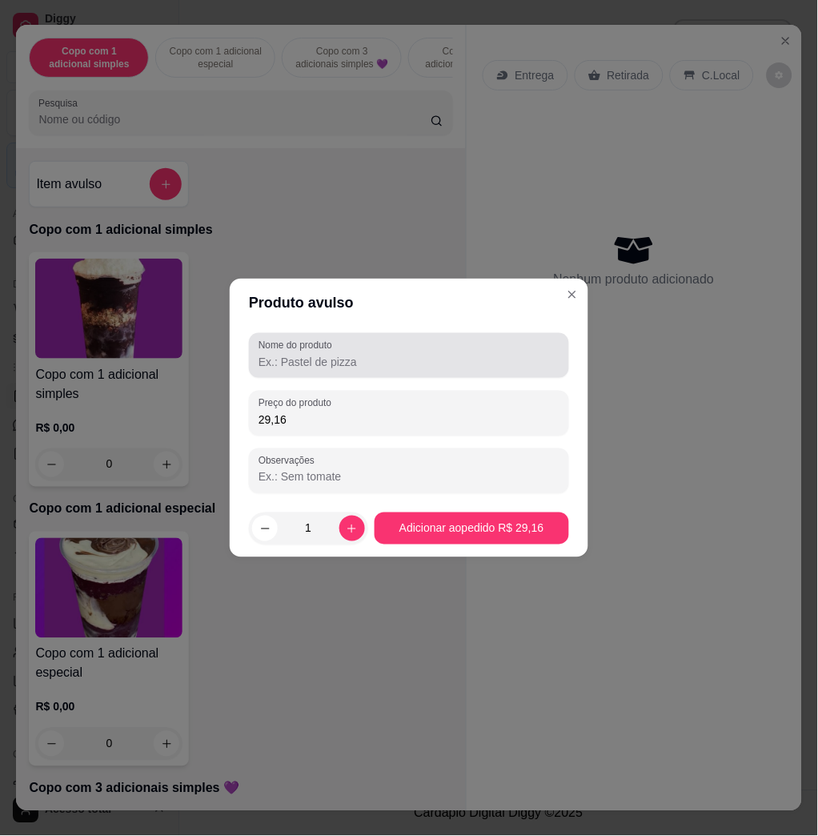
type input "29,16"
click at [471, 352] on div at bounding box center [409, 356] width 301 height 32
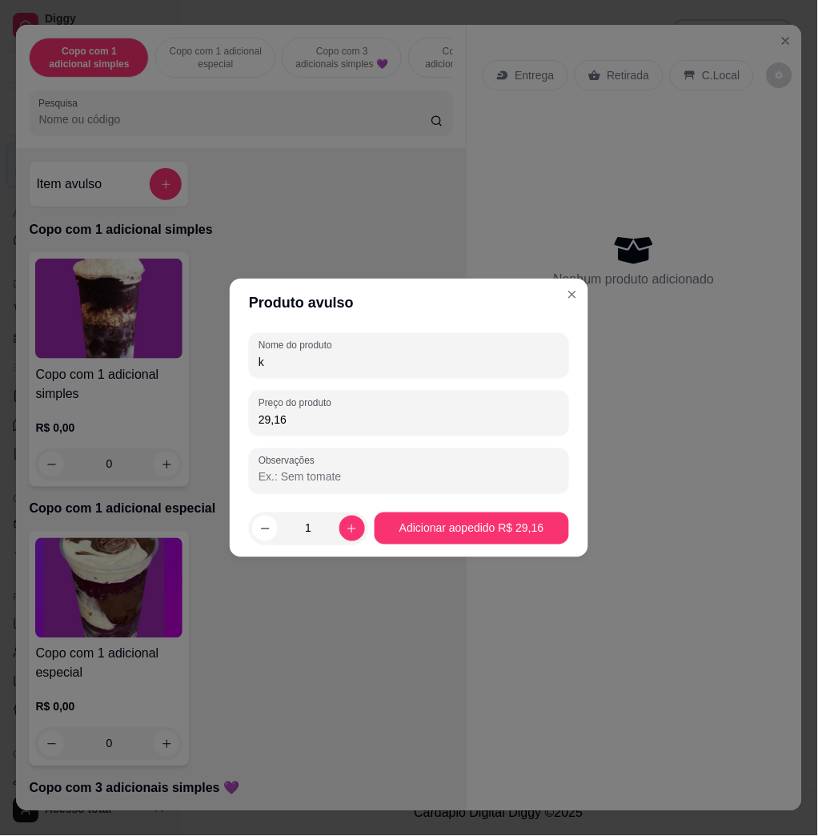
type input "kj"
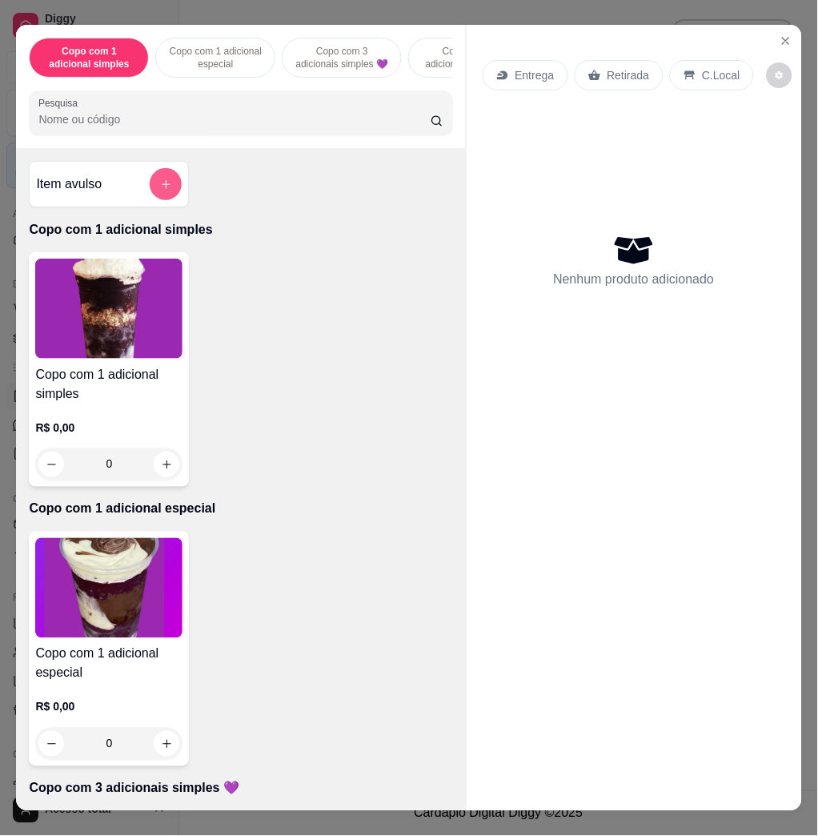
click at [163, 200] on button "add-separate-item" at bounding box center [166, 184] width 32 height 32
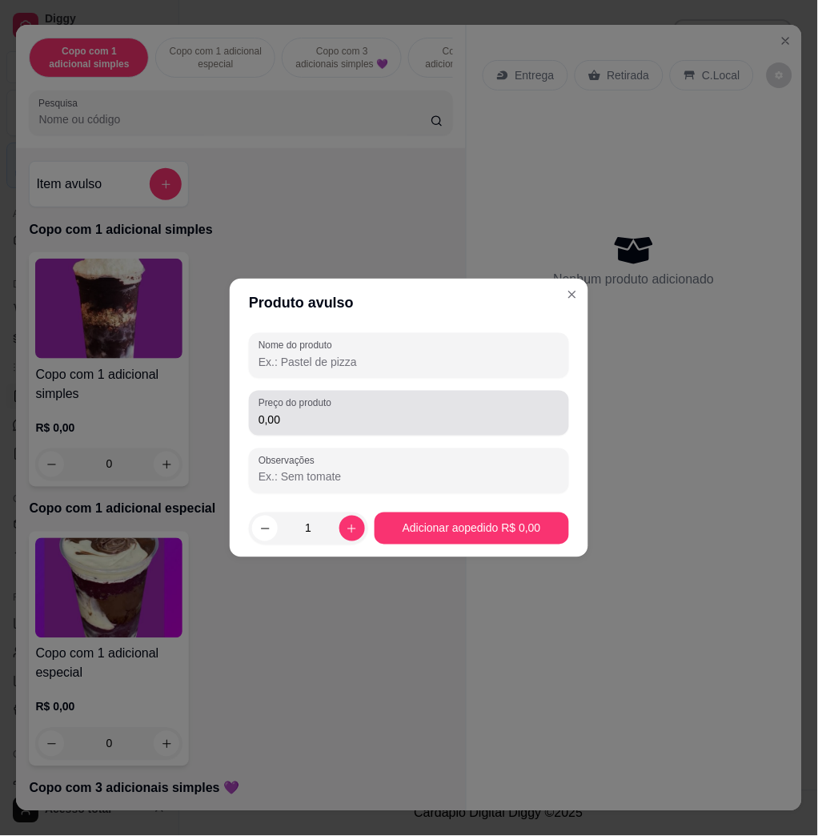
click at [402, 417] on input "0,00" at bounding box center [409, 420] width 301 height 16
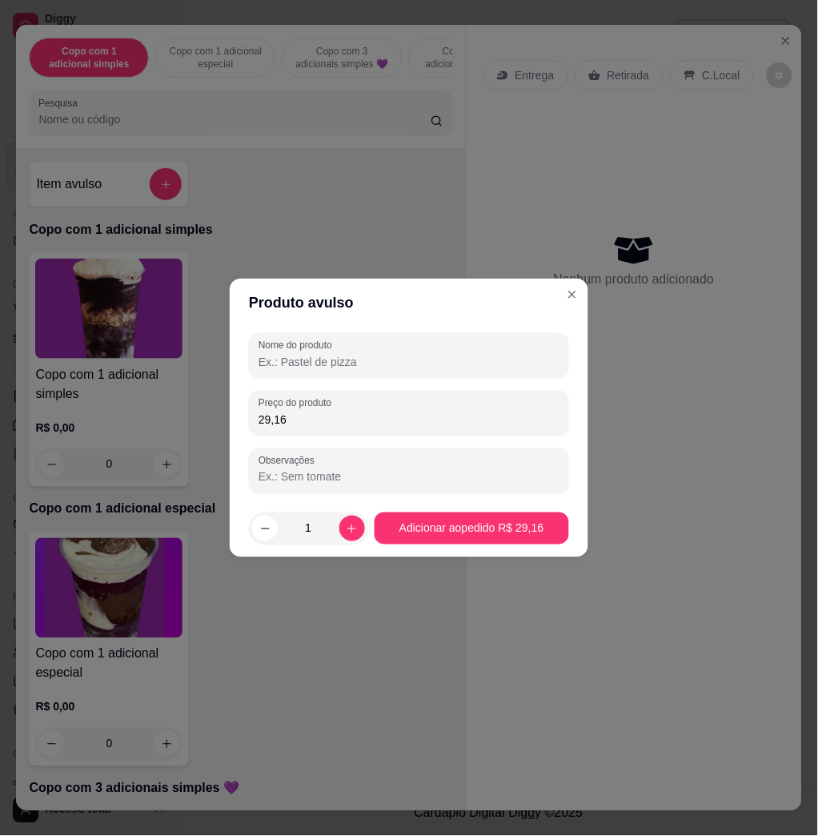
type input "29,16"
click at [400, 372] on div "Nome do produto" at bounding box center [409, 355] width 320 height 45
type input "k"
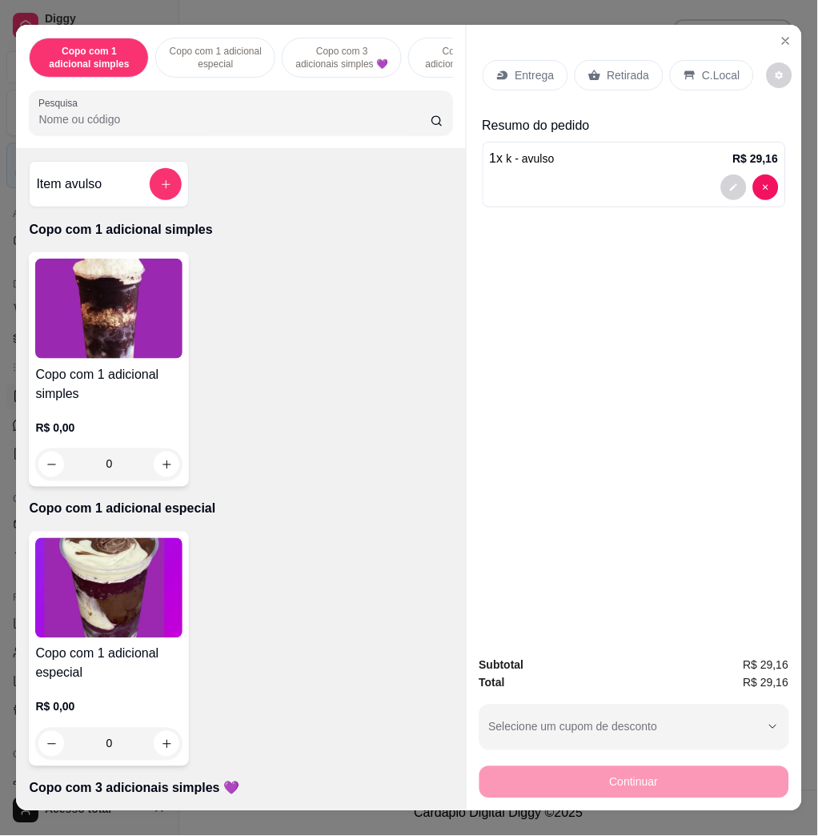
click at [706, 70] on p "C.Local" at bounding box center [722, 75] width 38 height 16
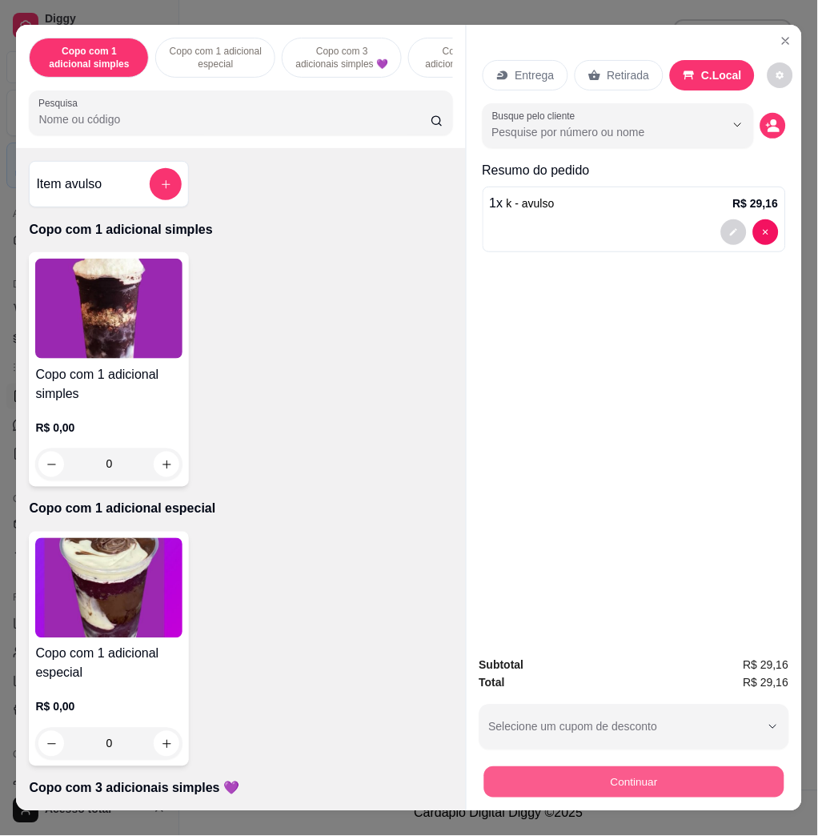
click at [737, 776] on button "Continuar" at bounding box center [634, 781] width 300 height 31
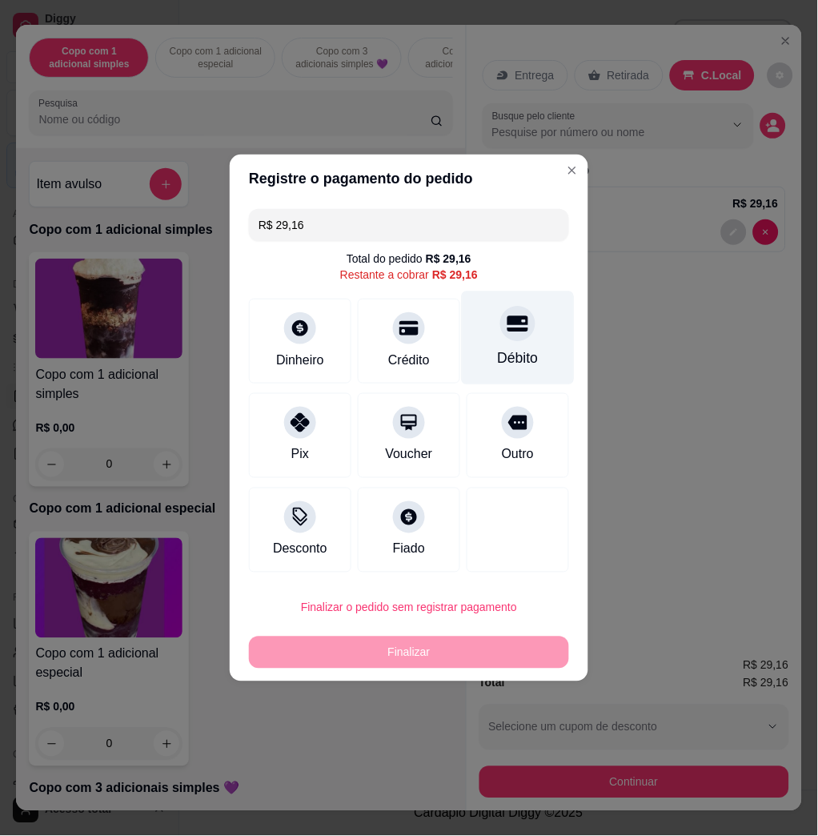
click at [497, 349] on div "Débito" at bounding box center [518, 339] width 113 height 94
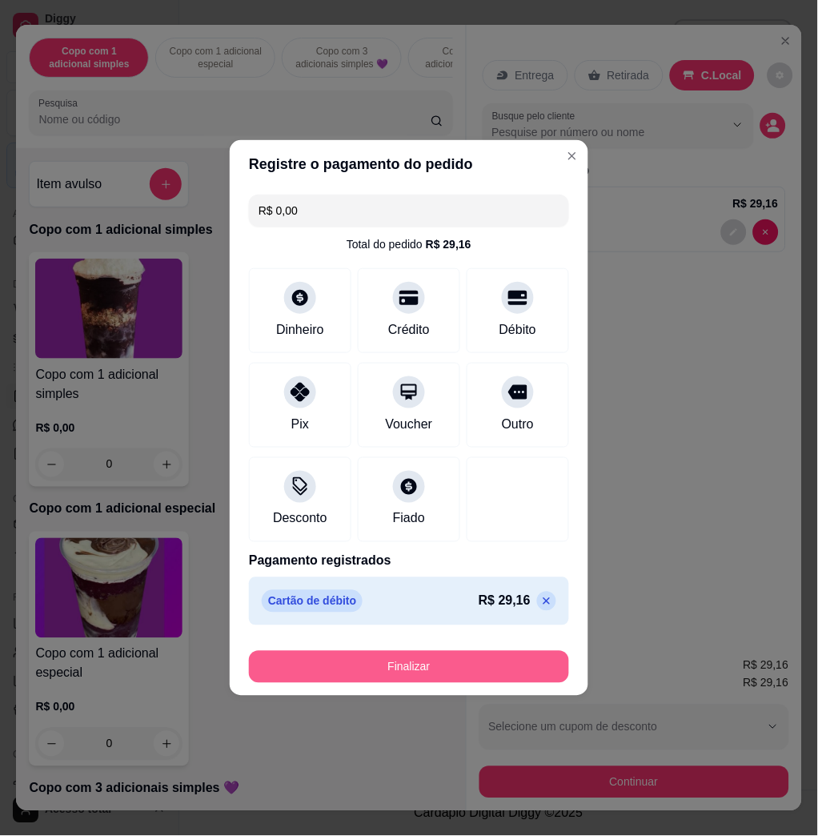
click at [500, 678] on button "Finalizar" at bounding box center [409, 667] width 320 height 32
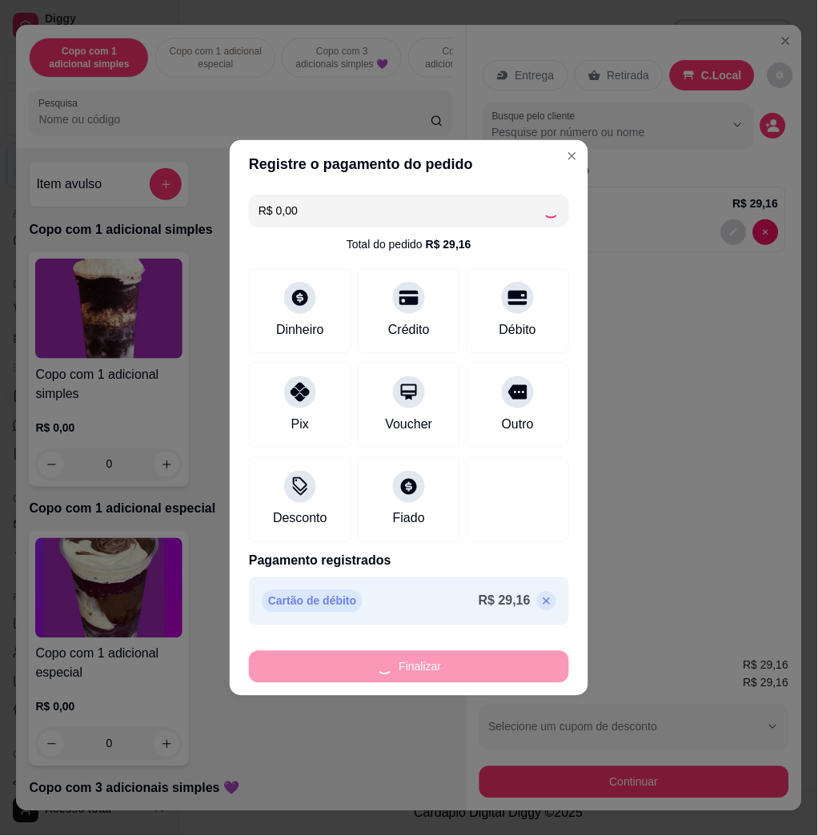
type input "-R$ 29,16"
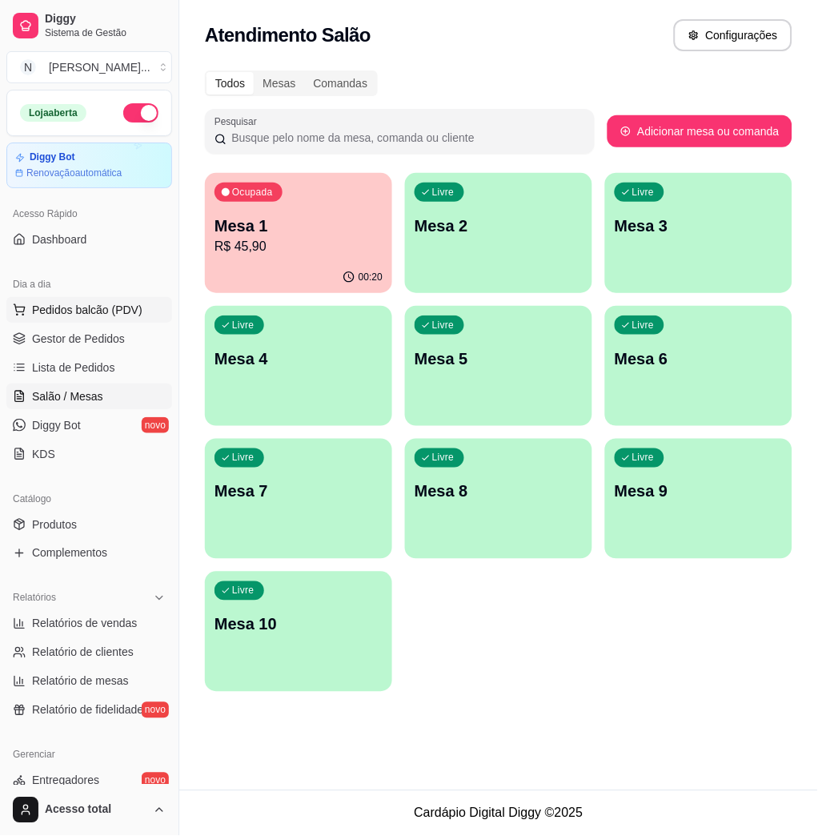
click at [134, 318] on button "Pedidos balcão (PDV)" at bounding box center [89, 310] width 166 height 26
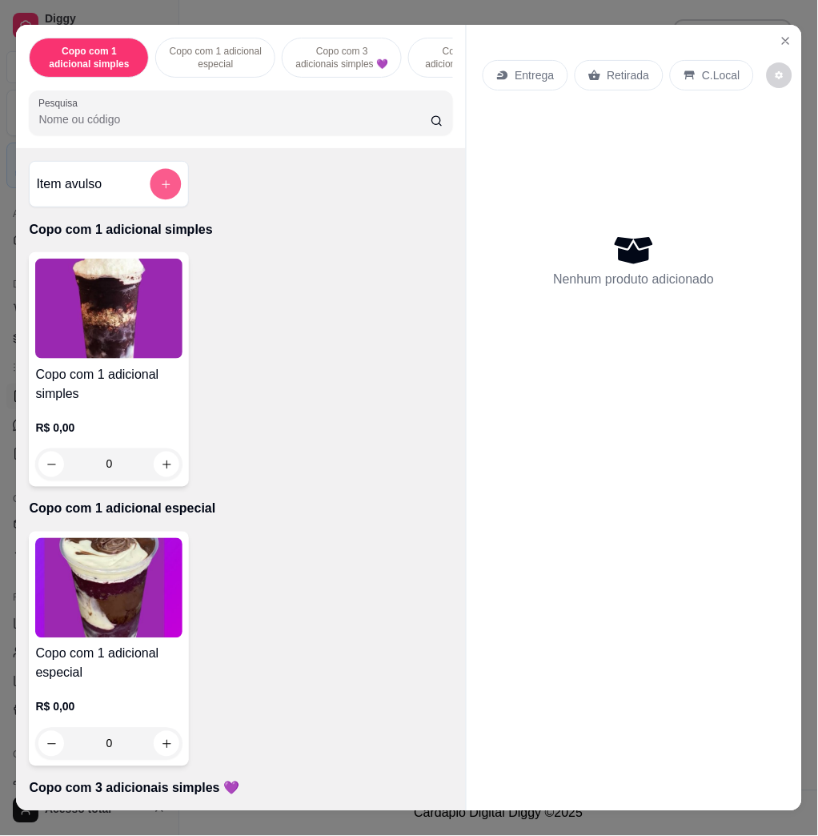
click at [158, 181] on button "add-separate-item" at bounding box center [166, 184] width 31 height 31
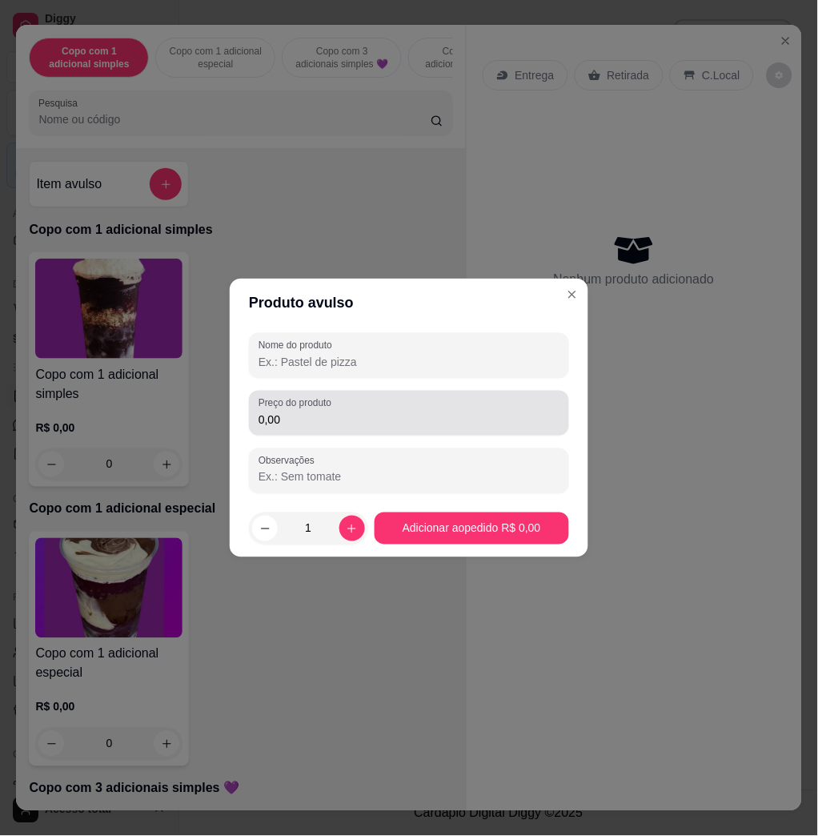
drag, startPoint x: 316, startPoint y: 407, endPoint x: 300, endPoint y: 413, distance: 16.5
click at [319, 413] on div "Preço do produto 0,00" at bounding box center [409, 413] width 320 height 45
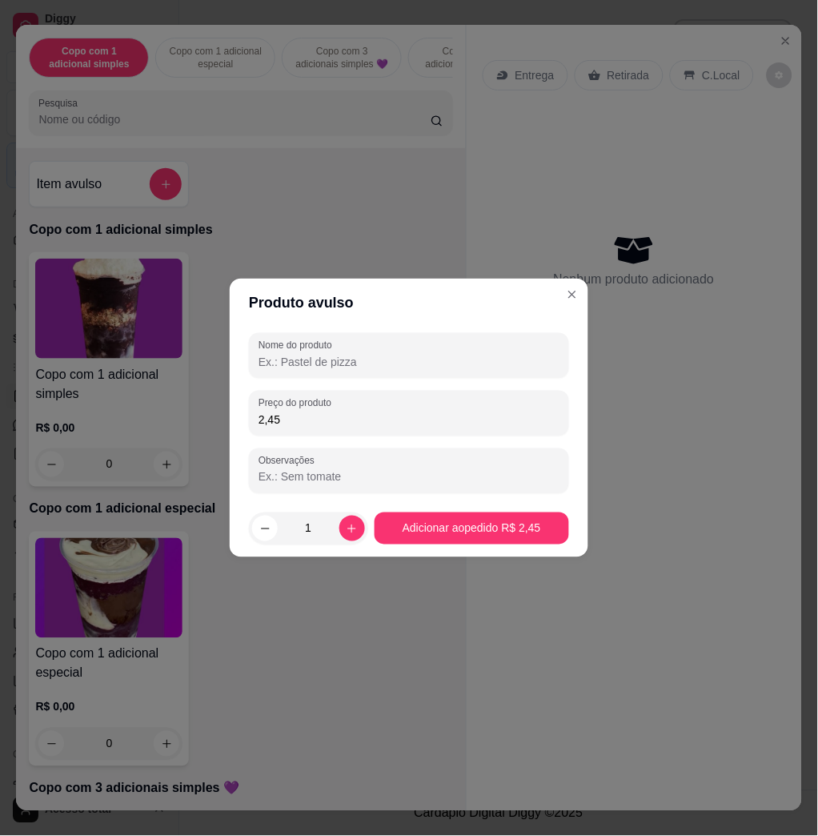
type input "2,45"
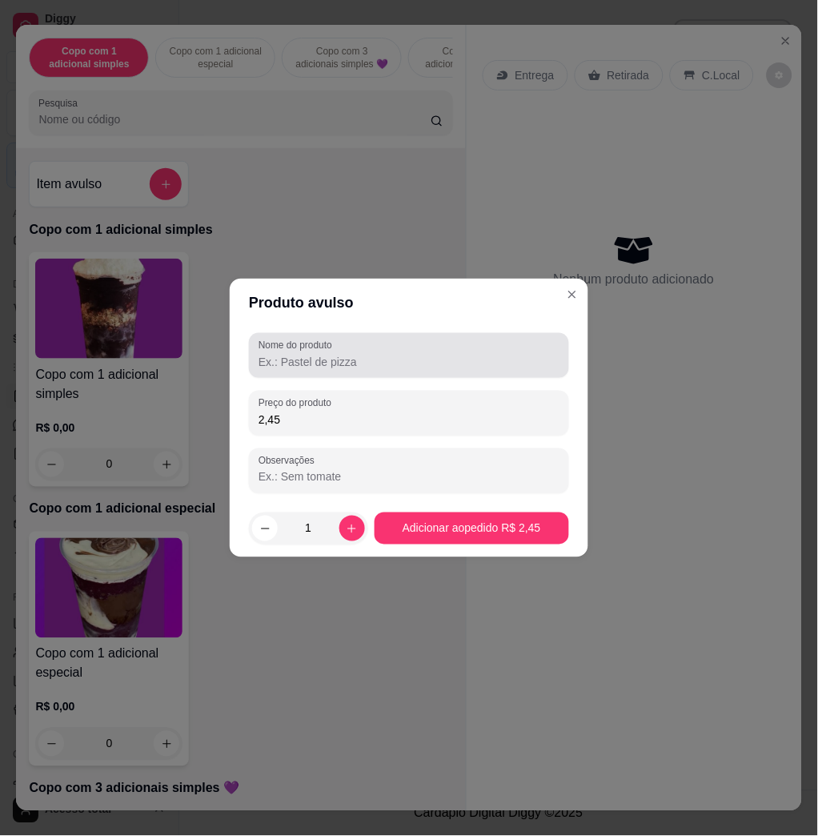
click at [311, 371] on div "Nome do produto" at bounding box center [409, 355] width 320 height 45
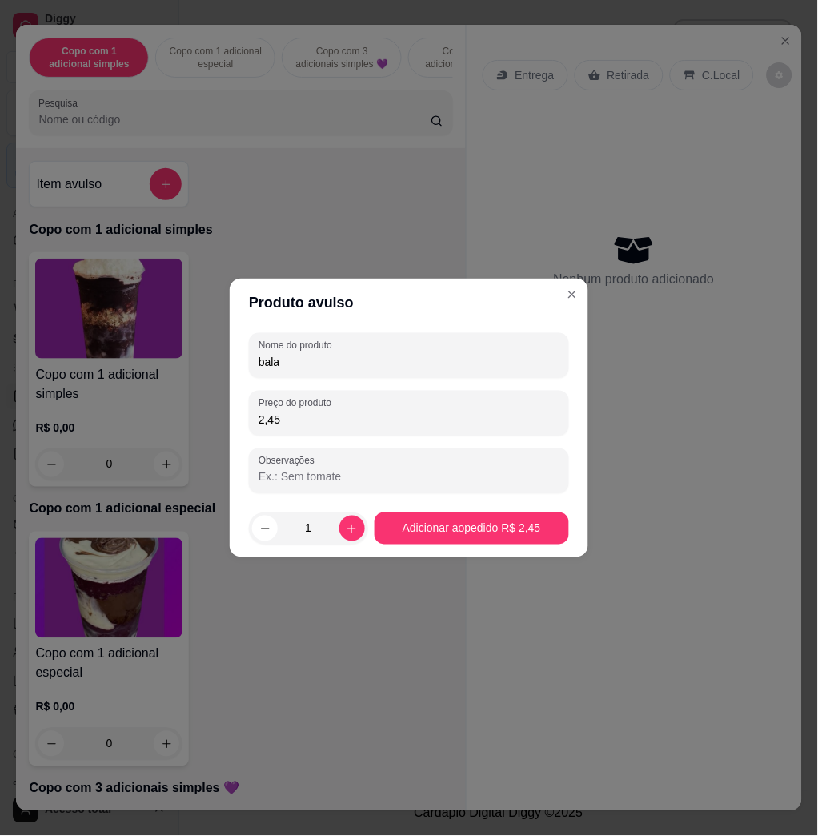
type input "bala"
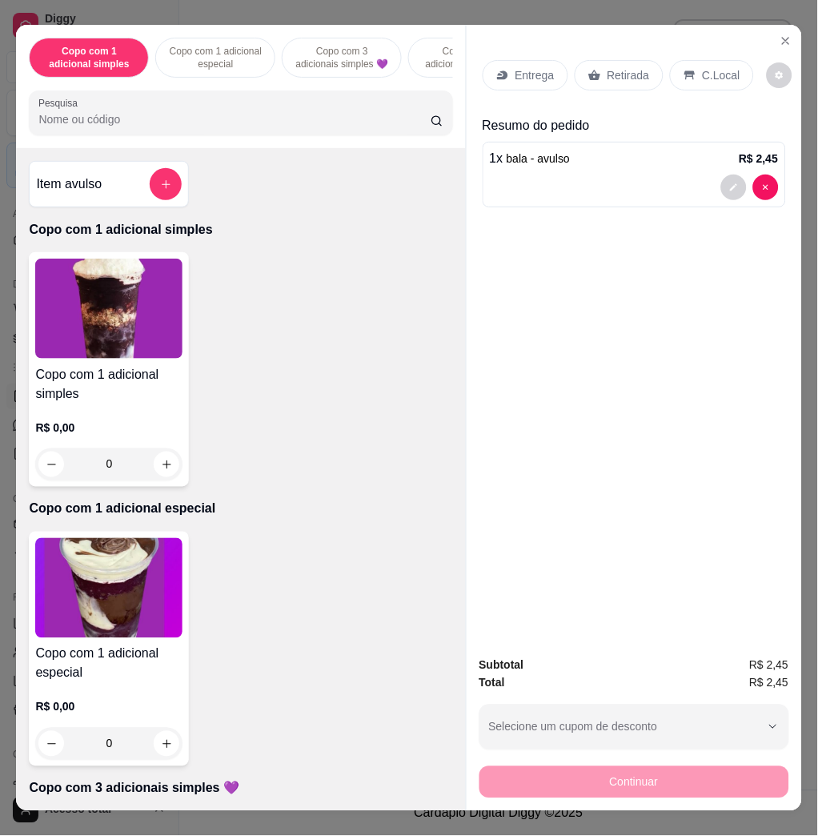
click at [707, 67] on p "C.Local" at bounding box center [722, 75] width 38 height 16
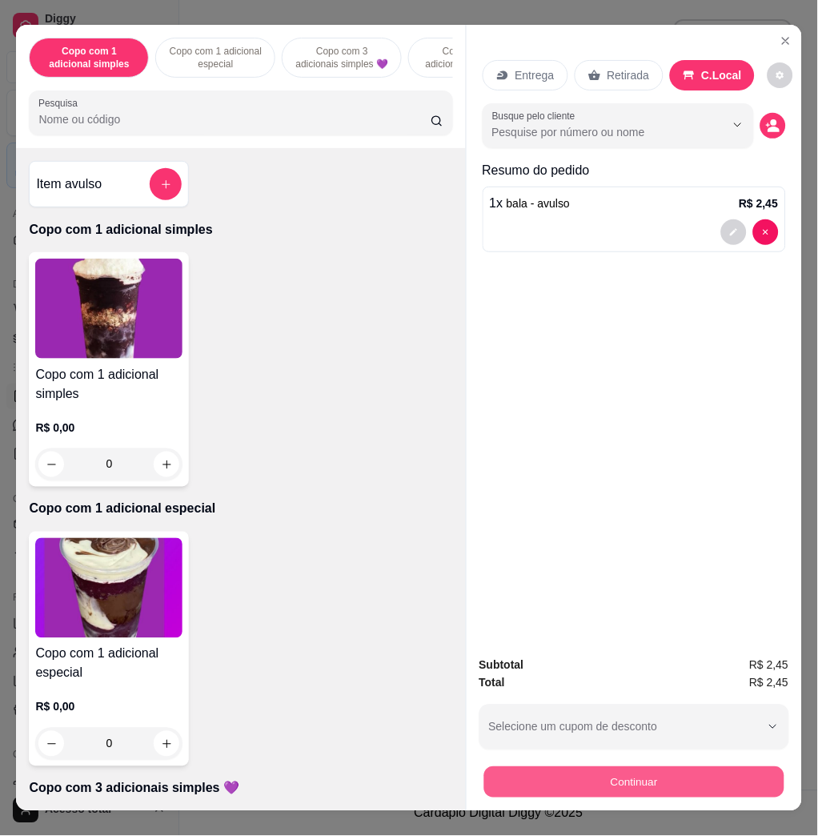
click at [675, 773] on button "Continuar" at bounding box center [634, 781] width 300 height 31
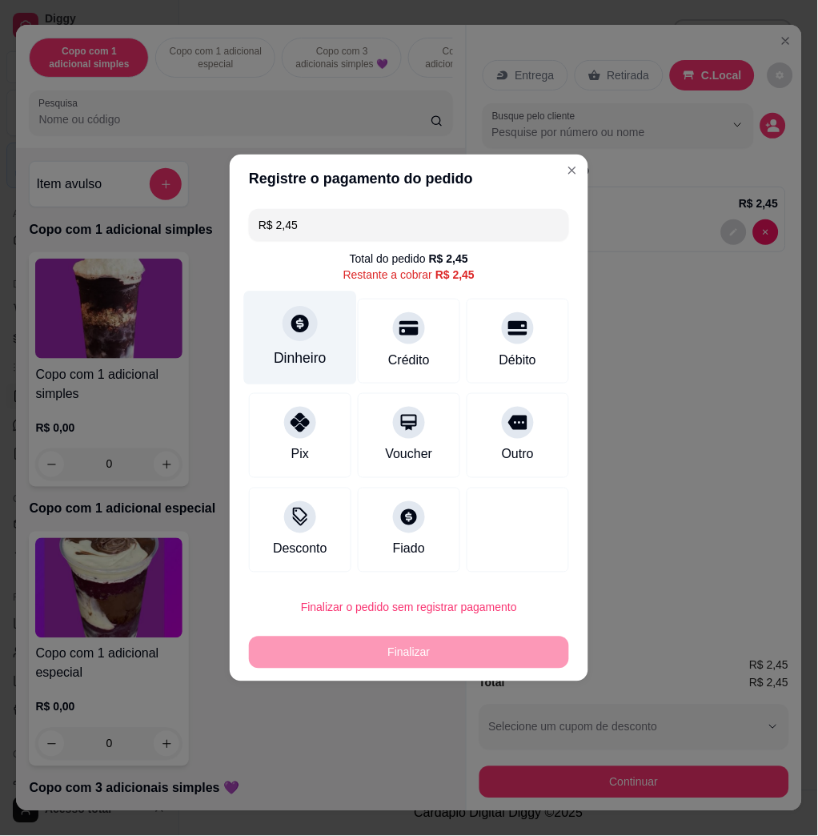
click at [304, 358] on div "Dinheiro" at bounding box center [300, 358] width 53 height 21
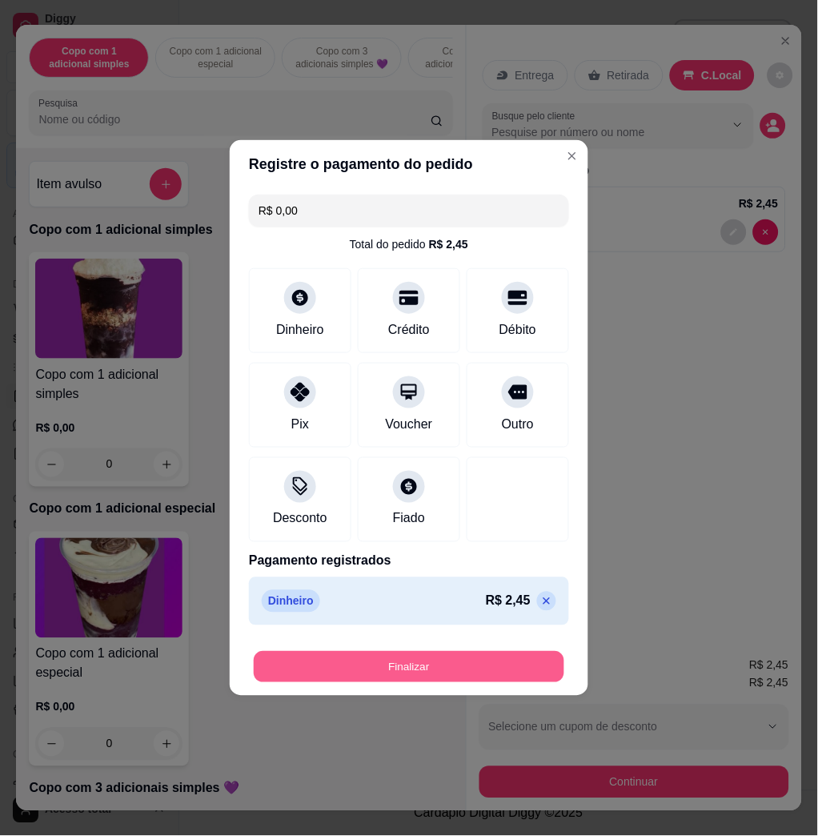
click at [495, 682] on button "Finalizar" at bounding box center [409, 667] width 311 height 31
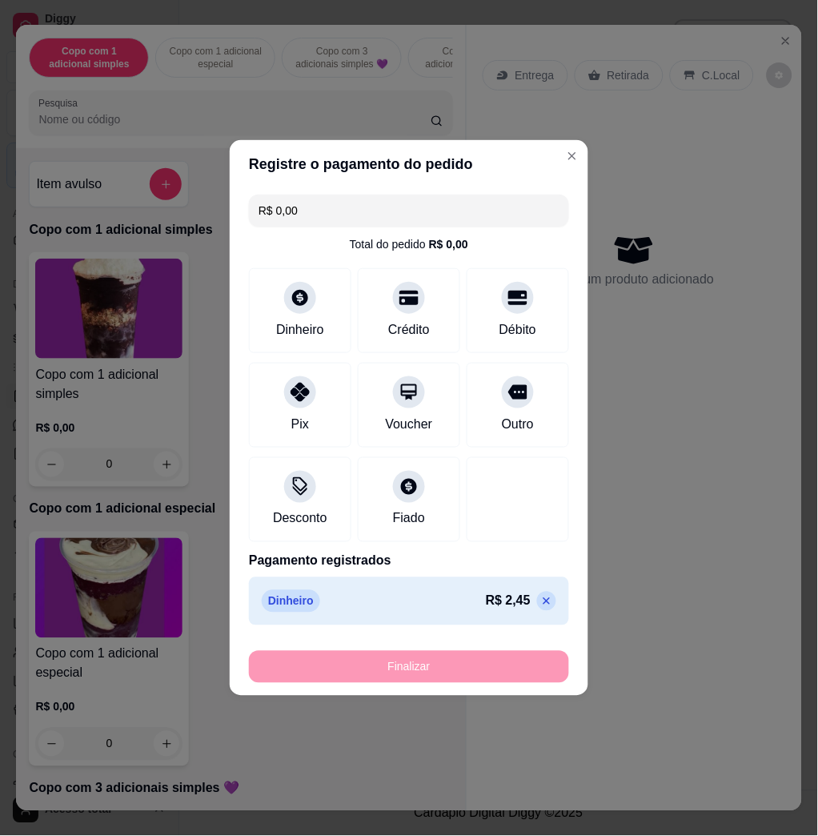
type input "-R$ 2,45"
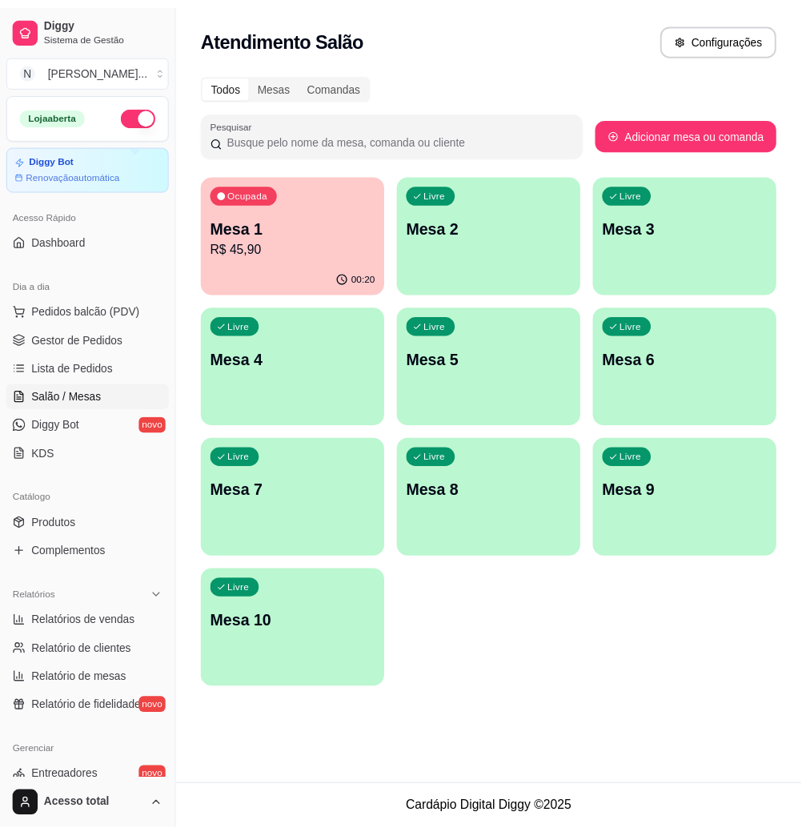
scroll to position [316, 0]
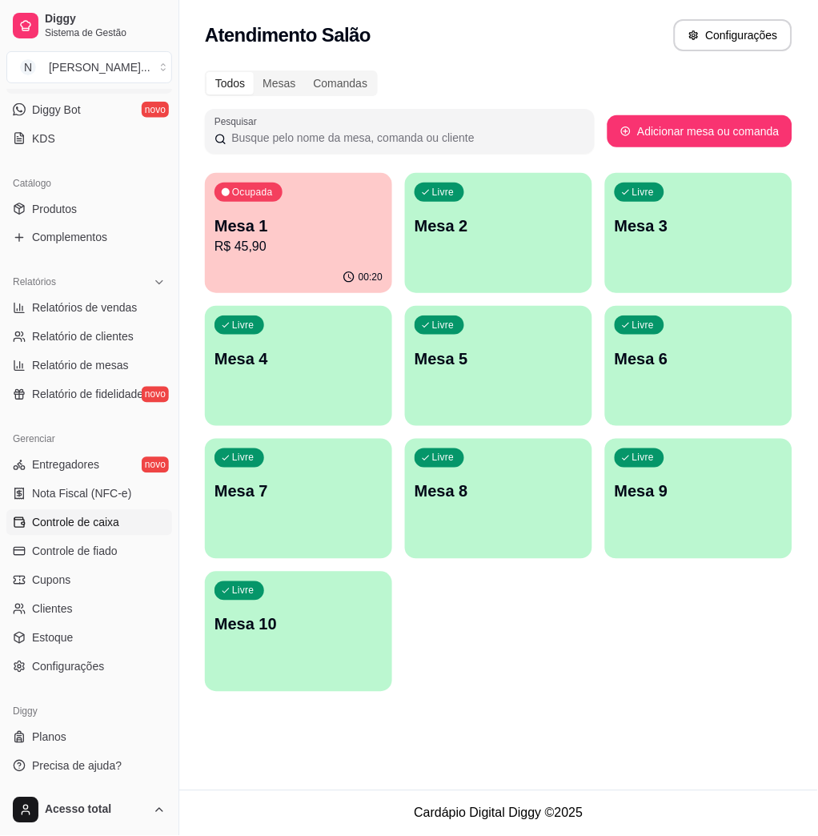
click at [117, 515] on span "Controle de caixa" at bounding box center [75, 523] width 87 height 16
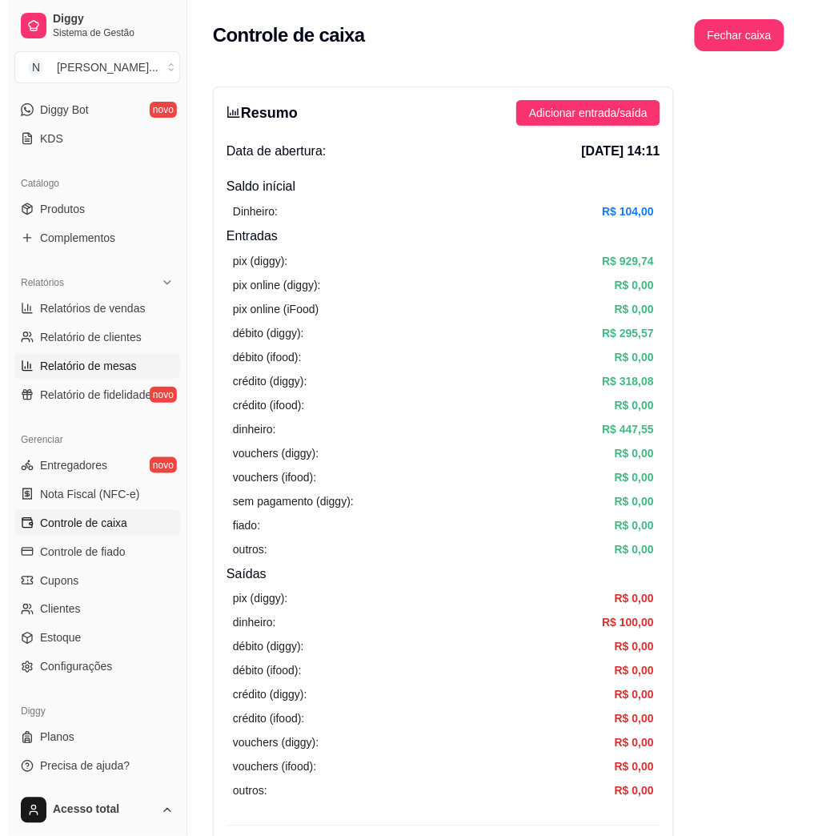
scroll to position [103, 0]
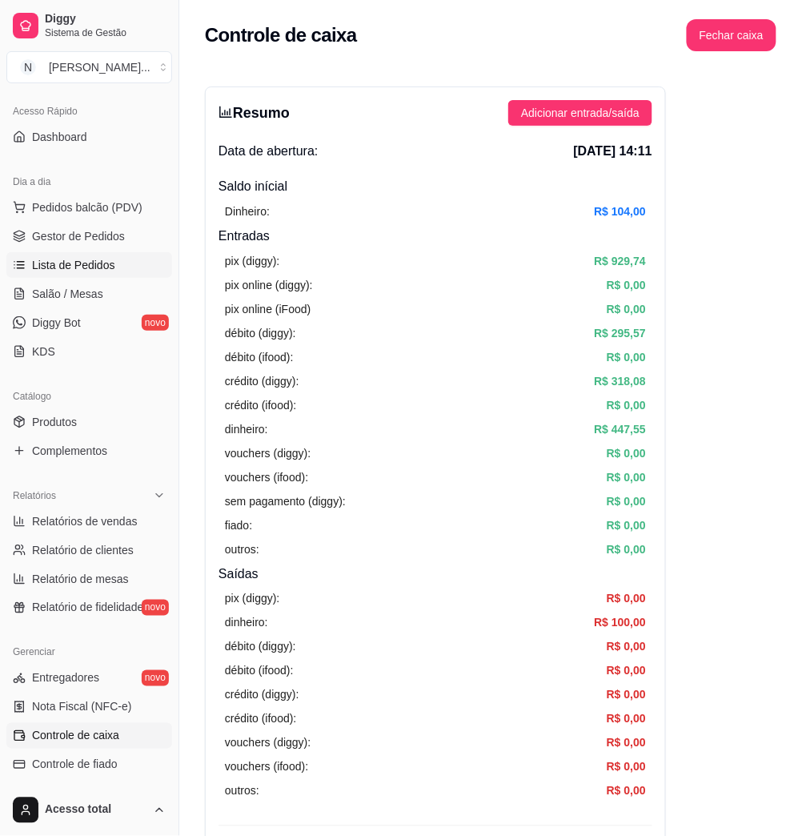
click at [94, 267] on span "Lista de Pedidos" at bounding box center [73, 265] width 83 height 16
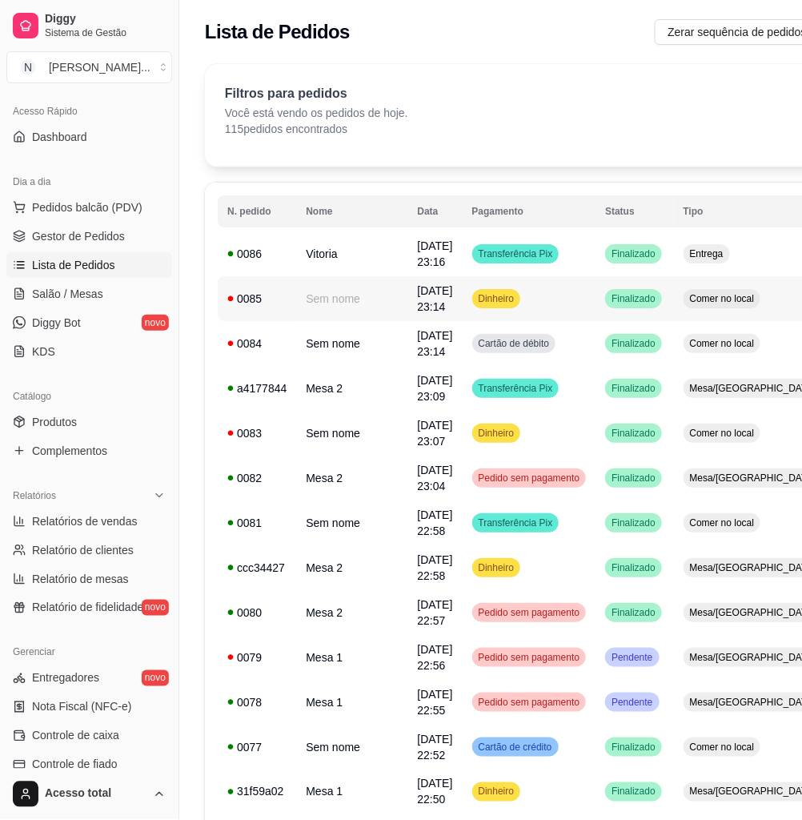
click at [356, 273] on td "Vitoria" at bounding box center [351, 253] width 111 height 45
click at [96, 738] on span "Controle de caixa" at bounding box center [75, 736] width 87 height 16
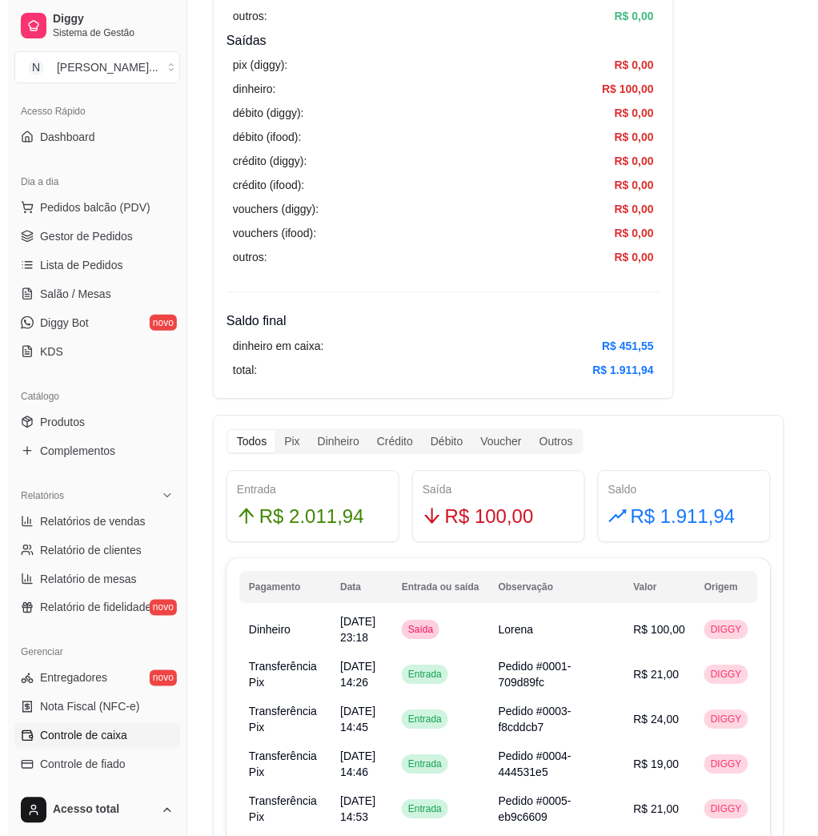
scroll to position [427, 0]
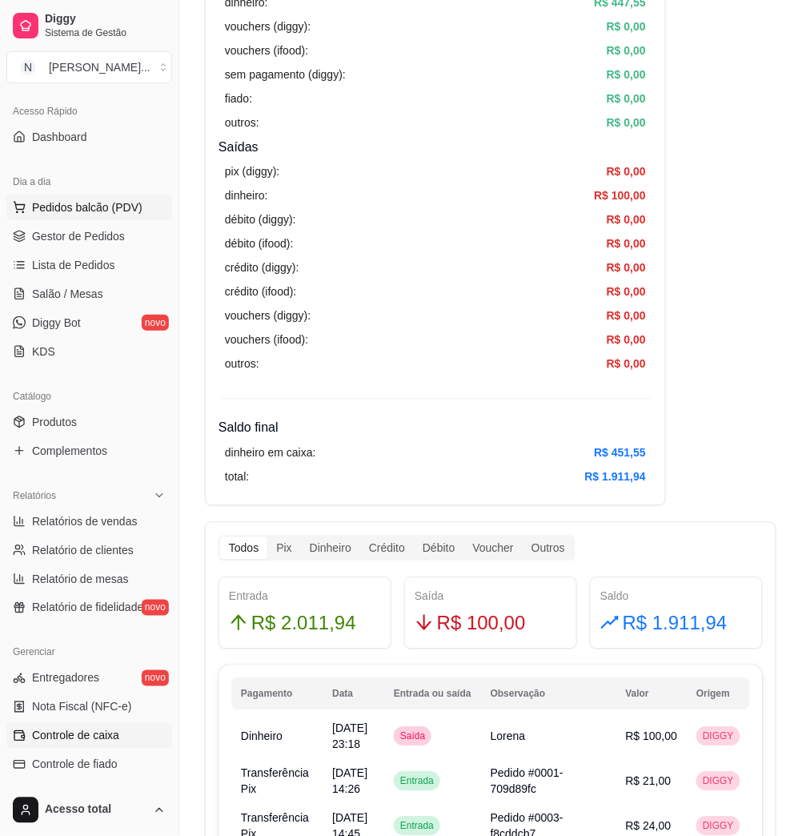
click at [122, 218] on button "Pedidos balcão (PDV)" at bounding box center [89, 208] width 166 height 26
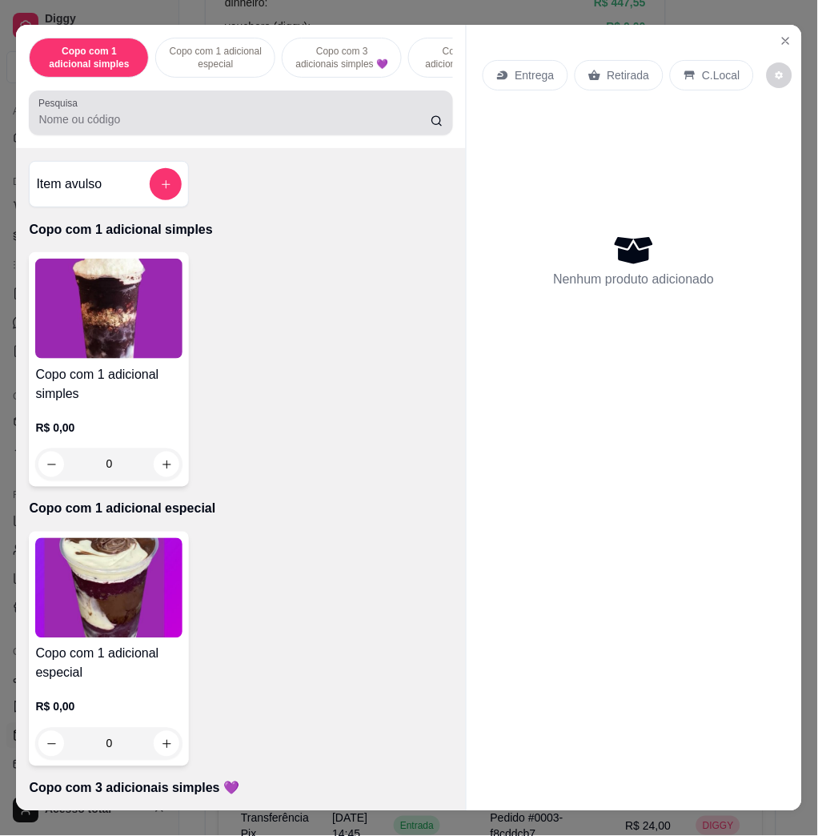
click at [121, 108] on div at bounding box center [240, 113] width 404 height 32
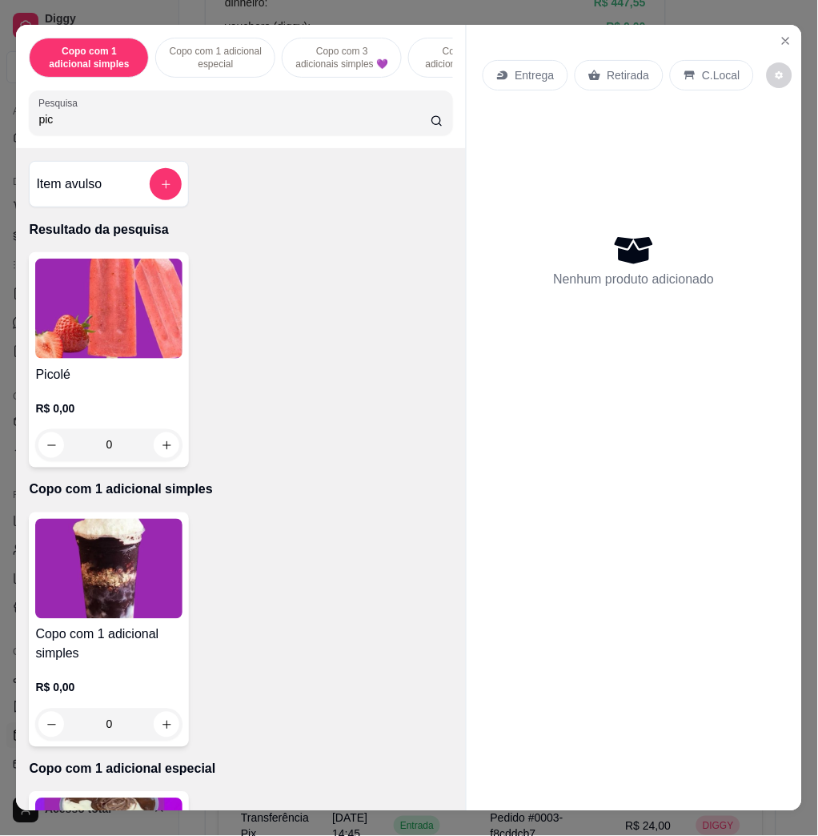
type input "pic"
click at [136, 356] on img at bounding box center [108, 309] width 147 height 100
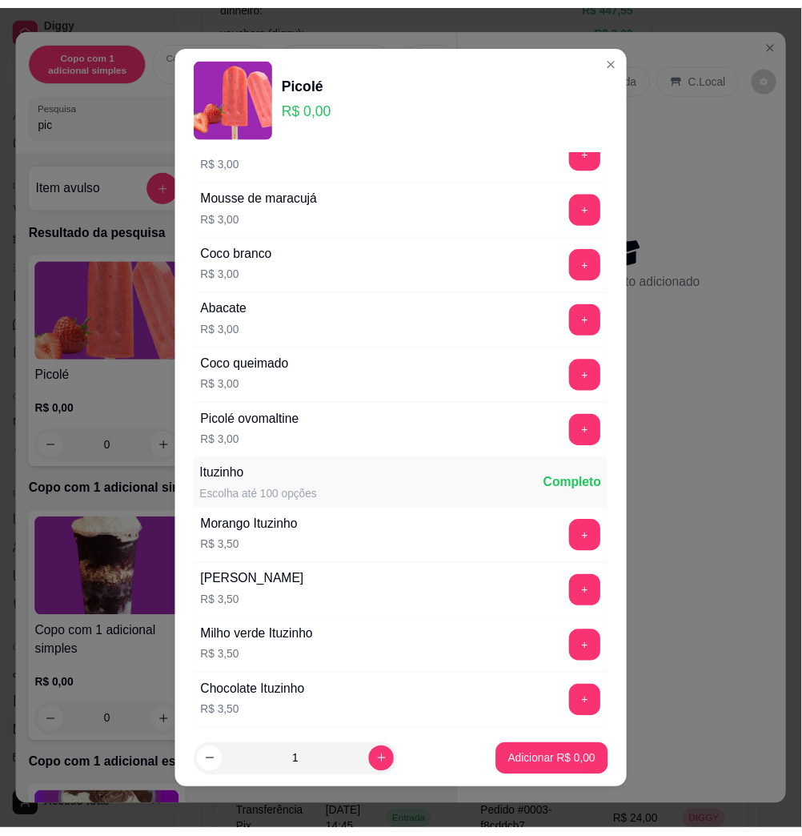
scroll to position [1068, 0]
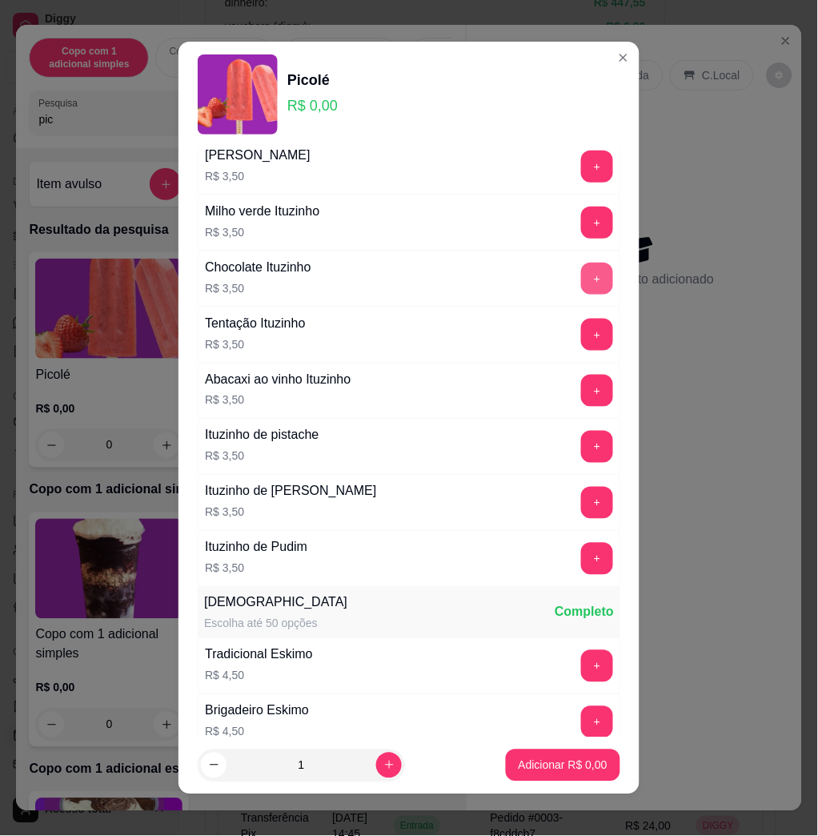
click at [581, 287] on button "+" at bounding box center [597, 279] width 32 height 32
click at [556, 767] on p "Adicionar R$ 3,50" at bounding box center [563, 765] width 86 height 15
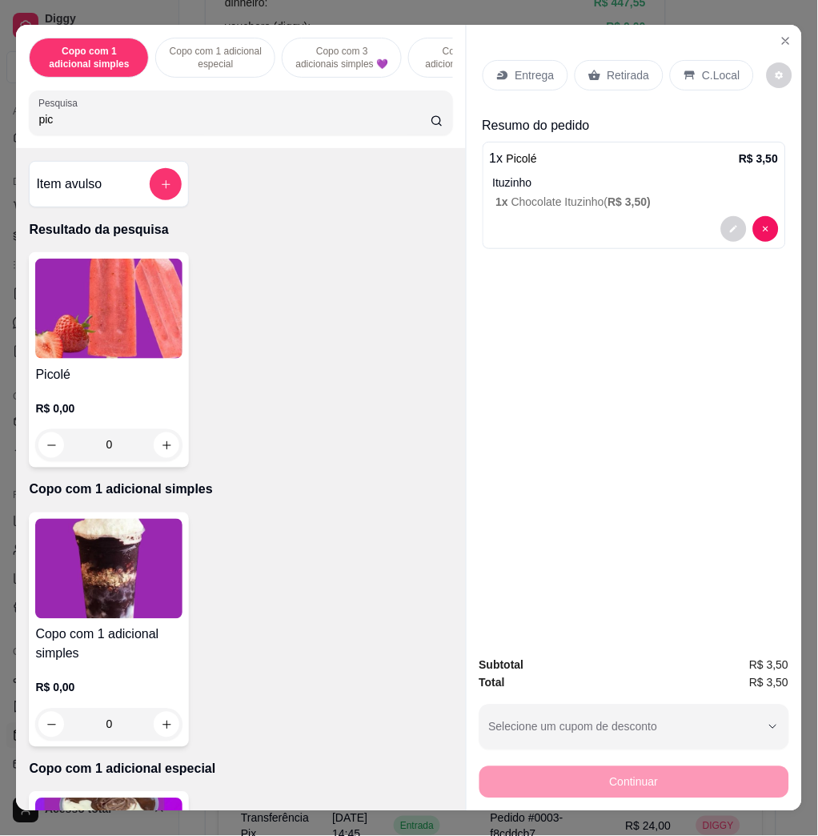
click at [706, 60] on div "C.Local" at bounding box center [712, 75] width 84 height 30
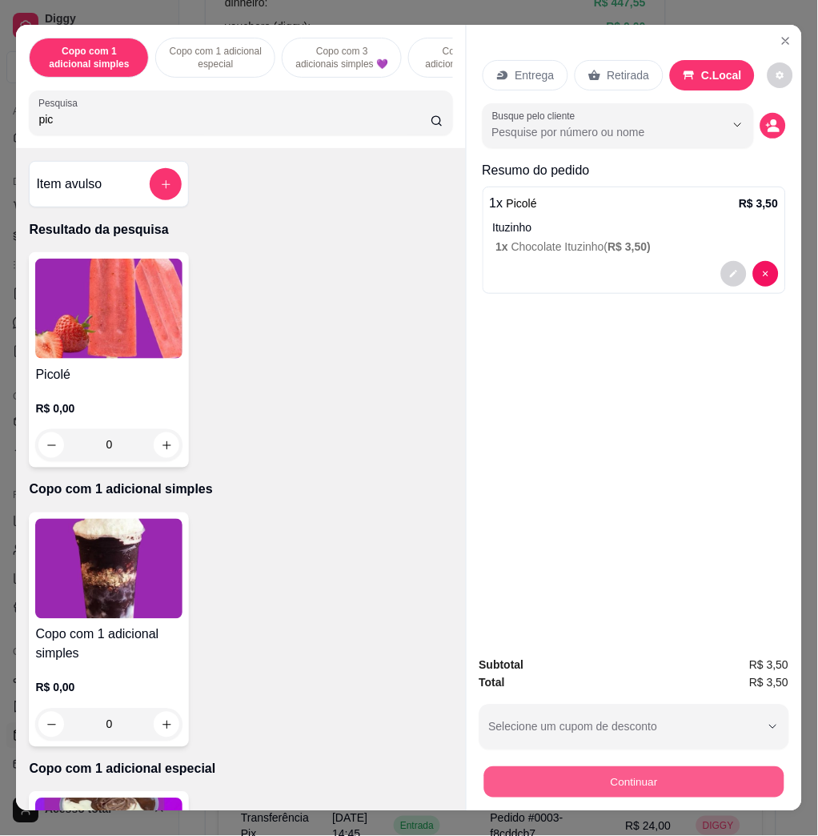
click at [695, 770] on button "Continuar" at bounding box center [634, 781] width 300 height 31
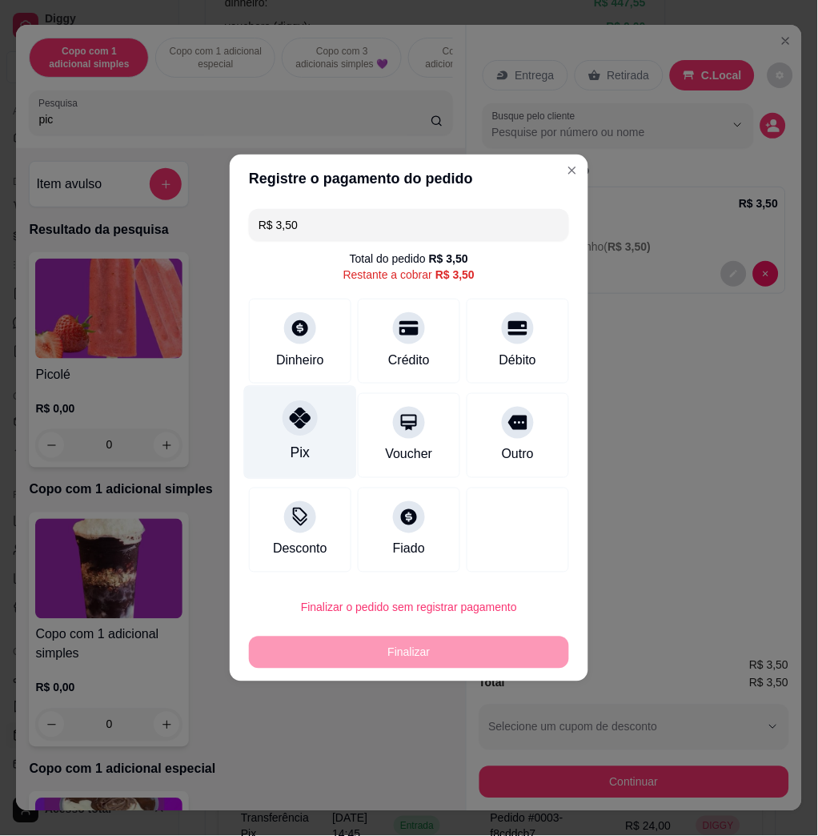
click at [306, 411] on div at bounding box center [300, 417] width 35 height 35
type input "R$ 0,00"
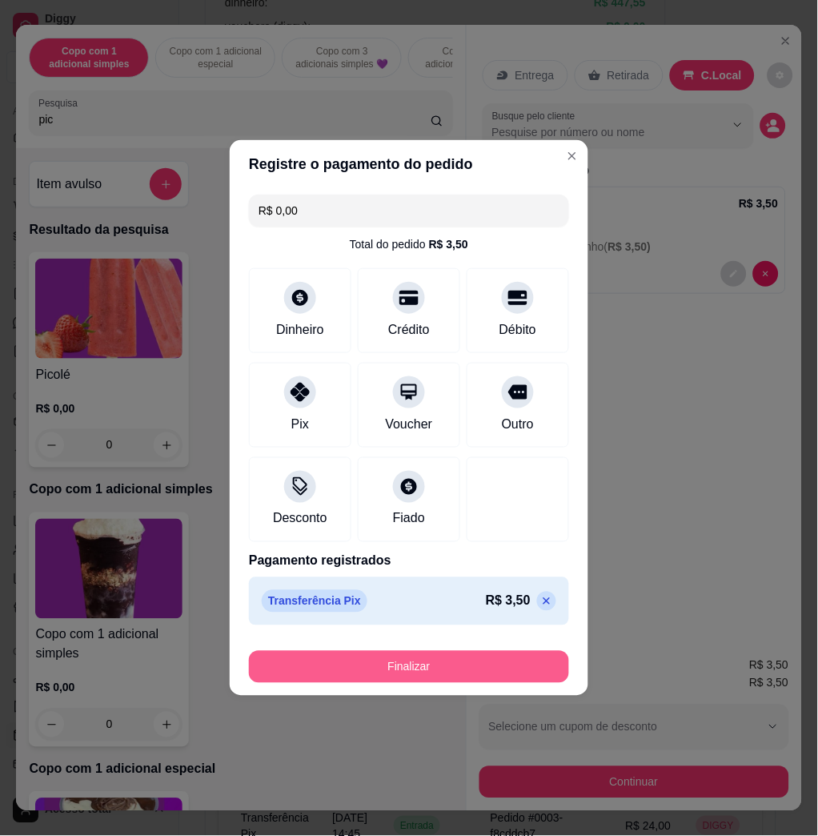
click at [382, 676] on button "Finalizar" at bounding box center [409, 667] width 320 height 32
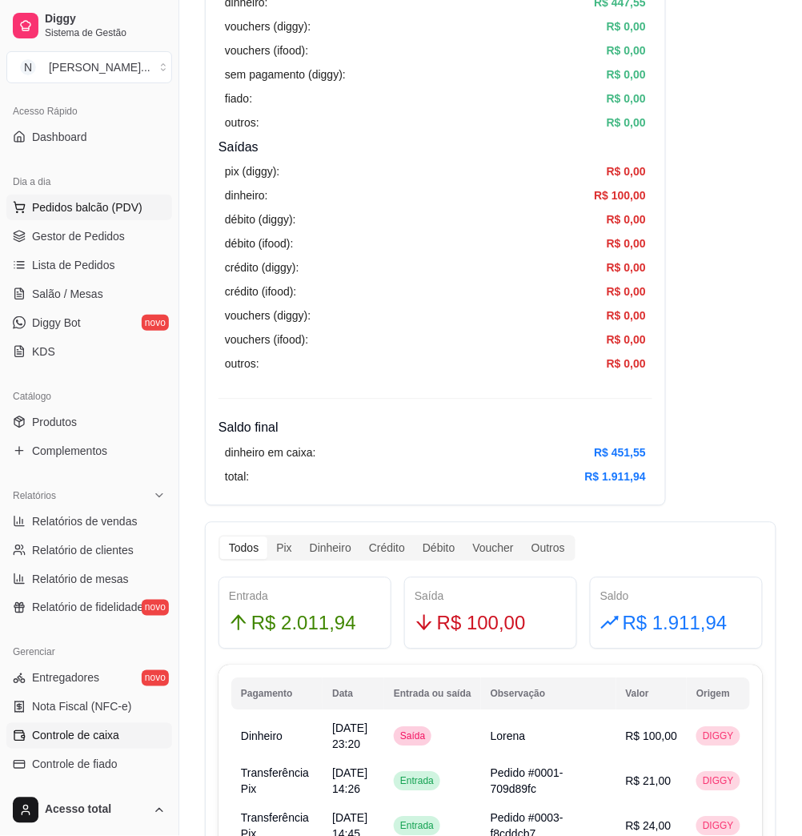
click at [109, 211] on span "Pedidos balcão (PDV)" at bounding box center [87, 207] width 111 height 16
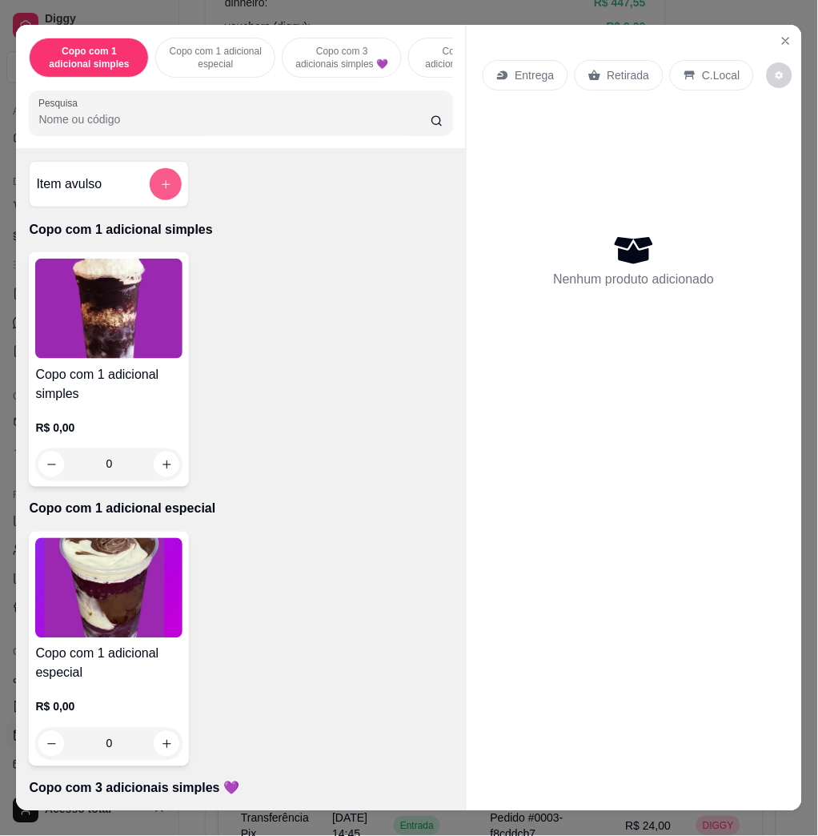
click at [163, 199] on button "add-separate-item" at bounding box center [166, 184] width 32 height 32
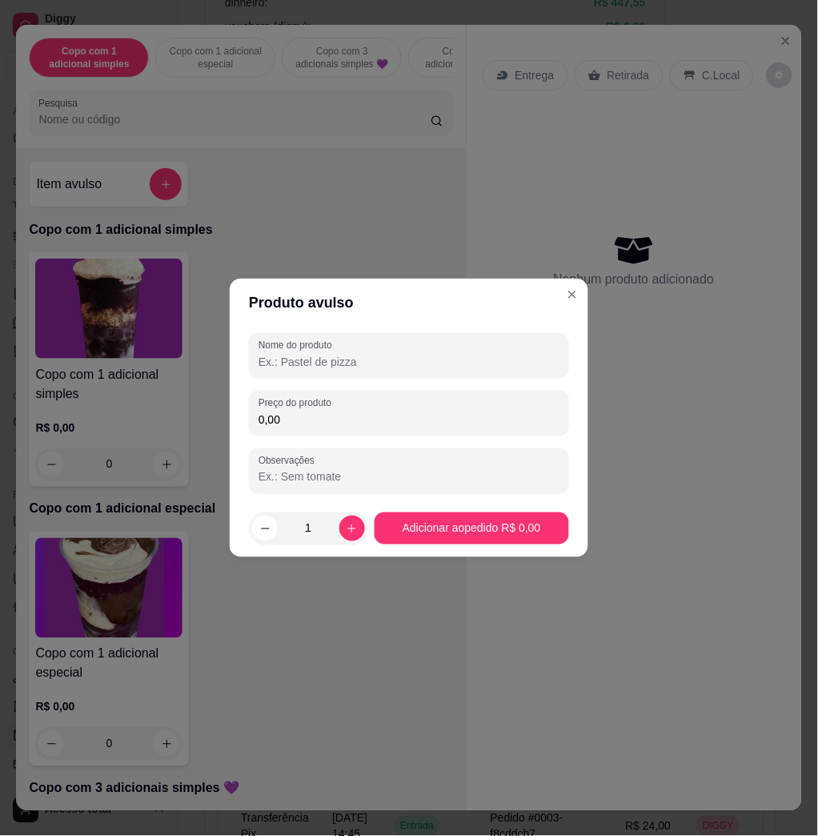
click at [360, 365] on input "Nome do produto" at bounding box center [409, 362] width 301 height 16
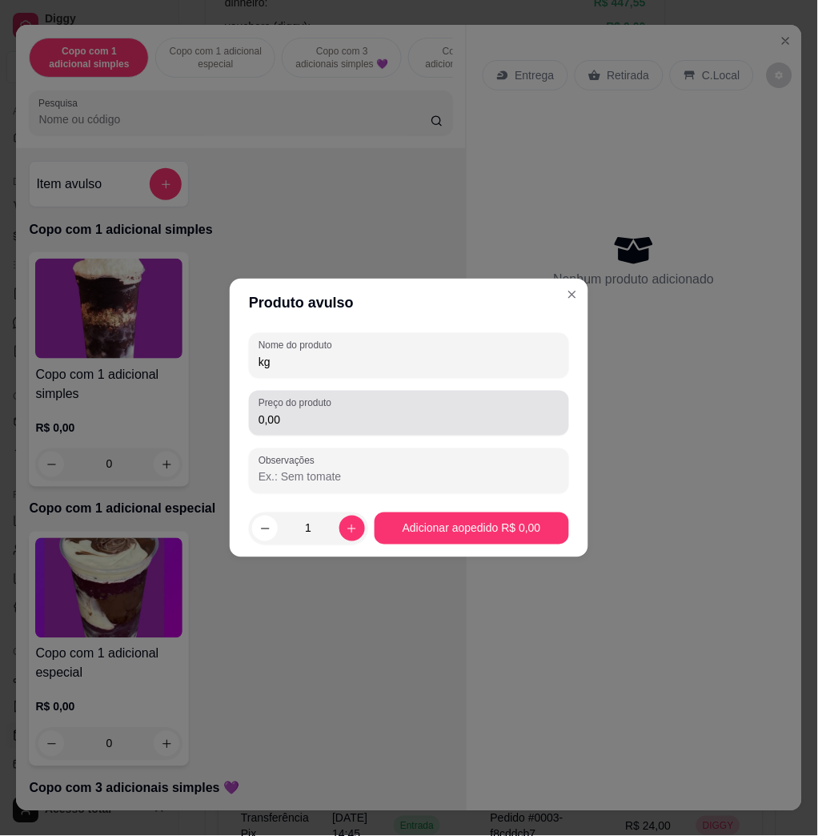
type input "kg"
click at [443, 420] on input "0,00" at bounding box center [409, 420] width 301 height 16
click at [379, 408] on div "0,02" at bounding box center [409, 413] width 301 height 32
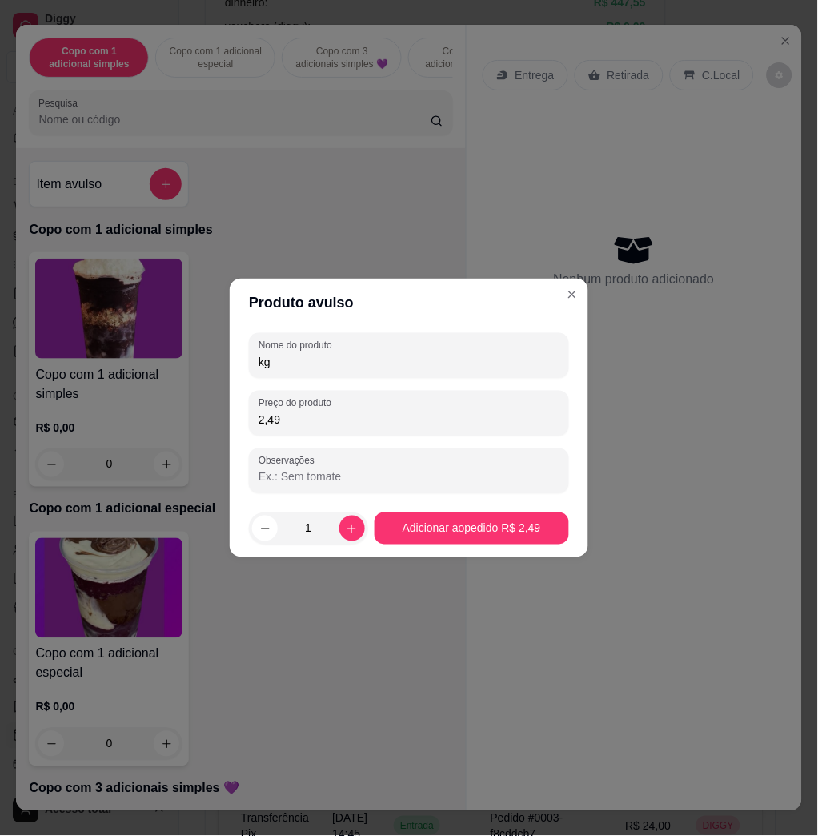
type input "24,96"
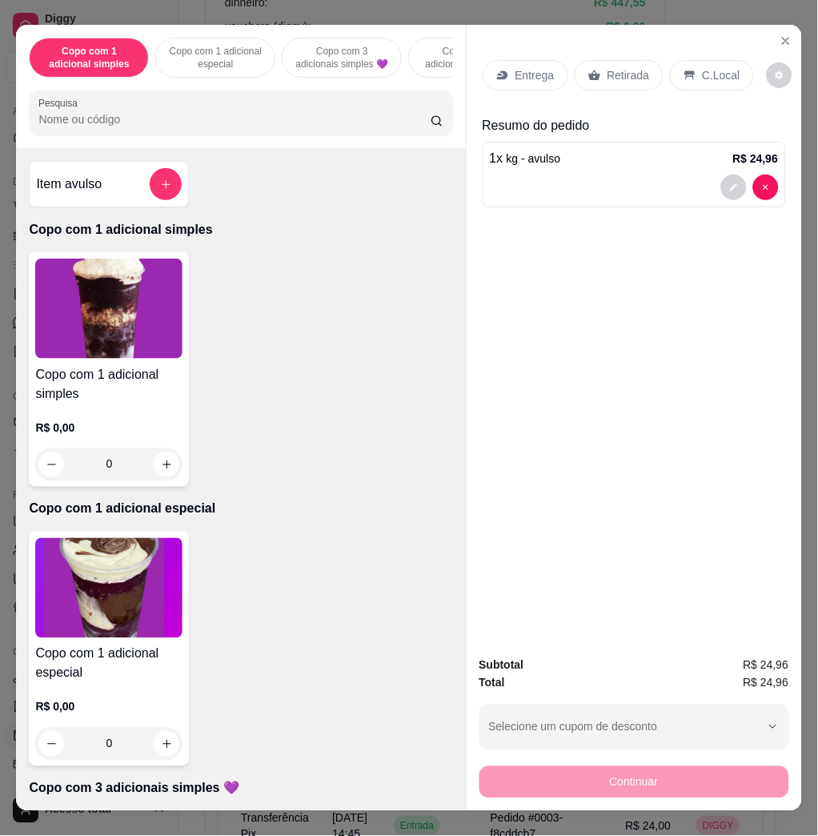
click at [706, 70] on p "C.Local" at bounding box center [722, 75] width 38 height 16
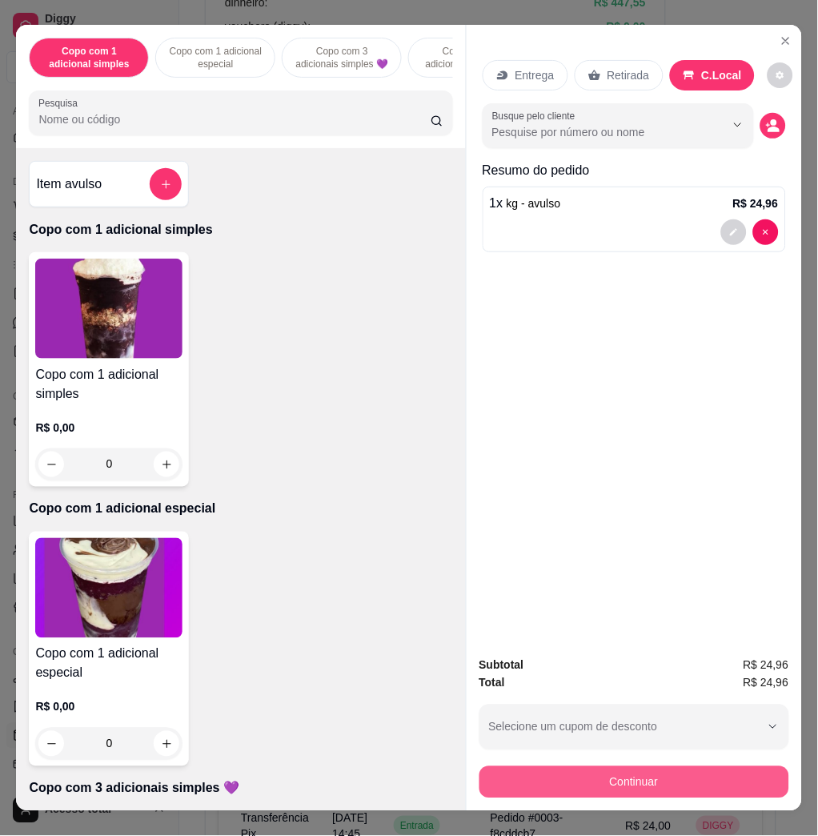
click at [684, 773] on button "Continuar" at bounding box center [635, 782] width 310 height 32
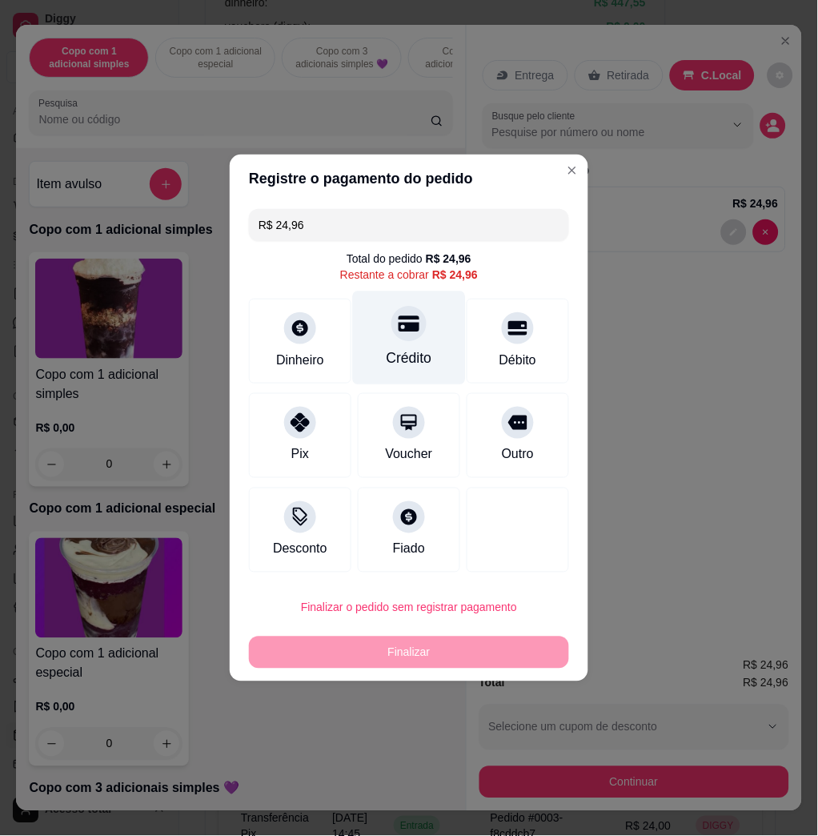
click at [412, 353] on div "Crédito" at bounding box center [410, 358] width 46 height 21
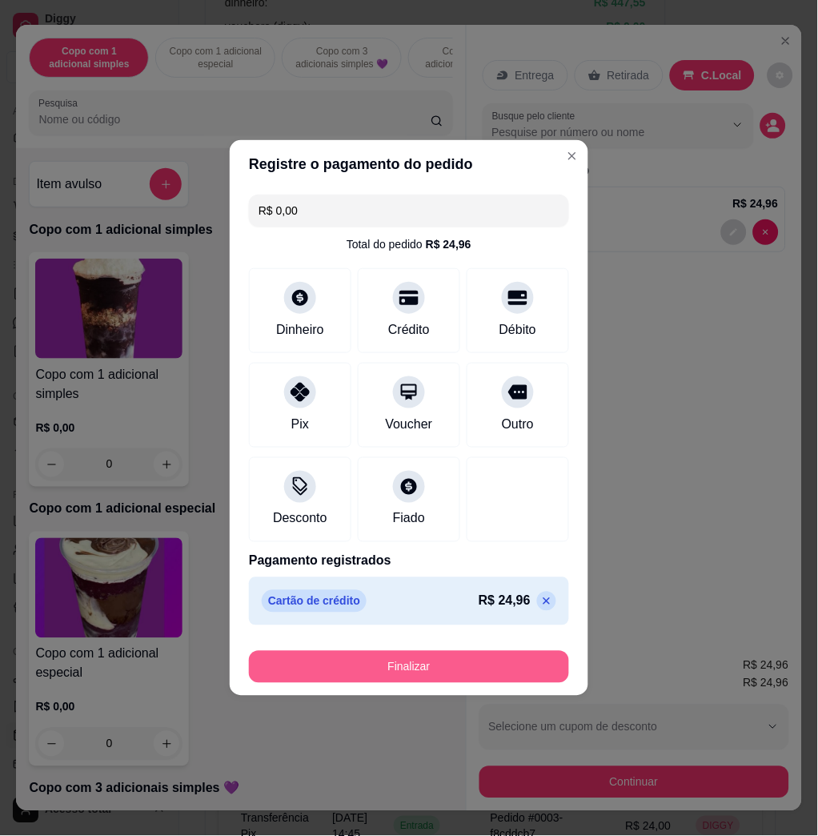
click at [524, 659] on button "Finalizar" at bounding box center [409, 667] width 320 height 32
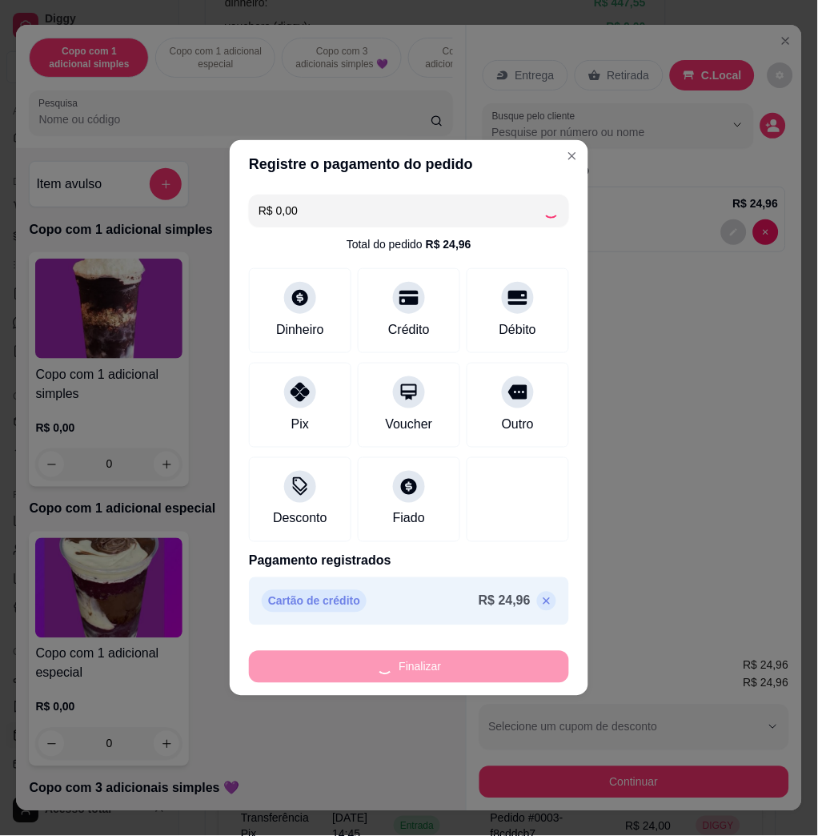
type input "-R$ 24,96"
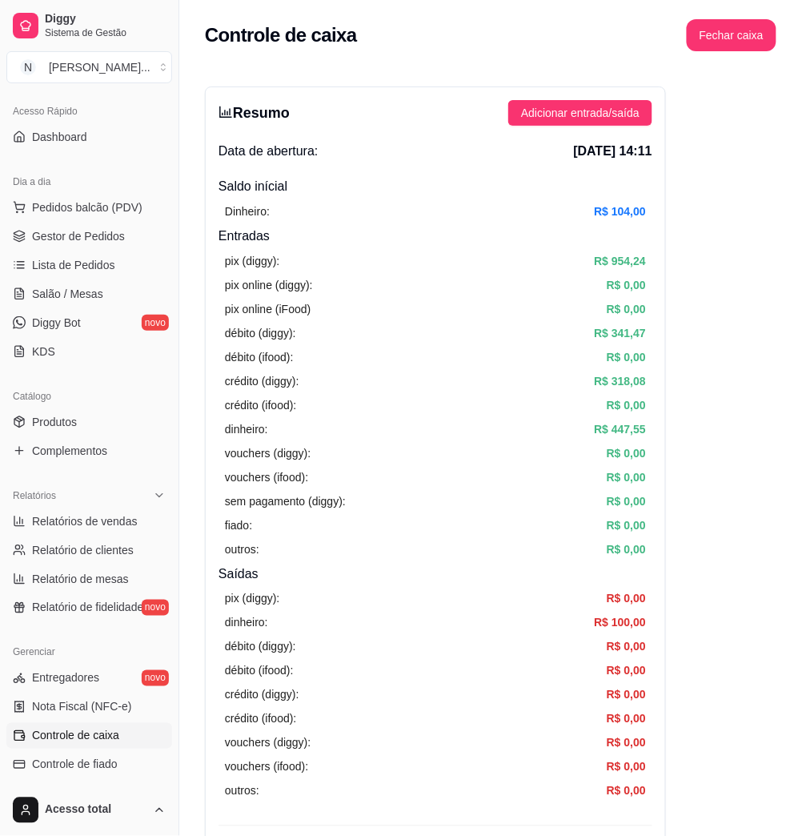
scroll to position [427, 0]
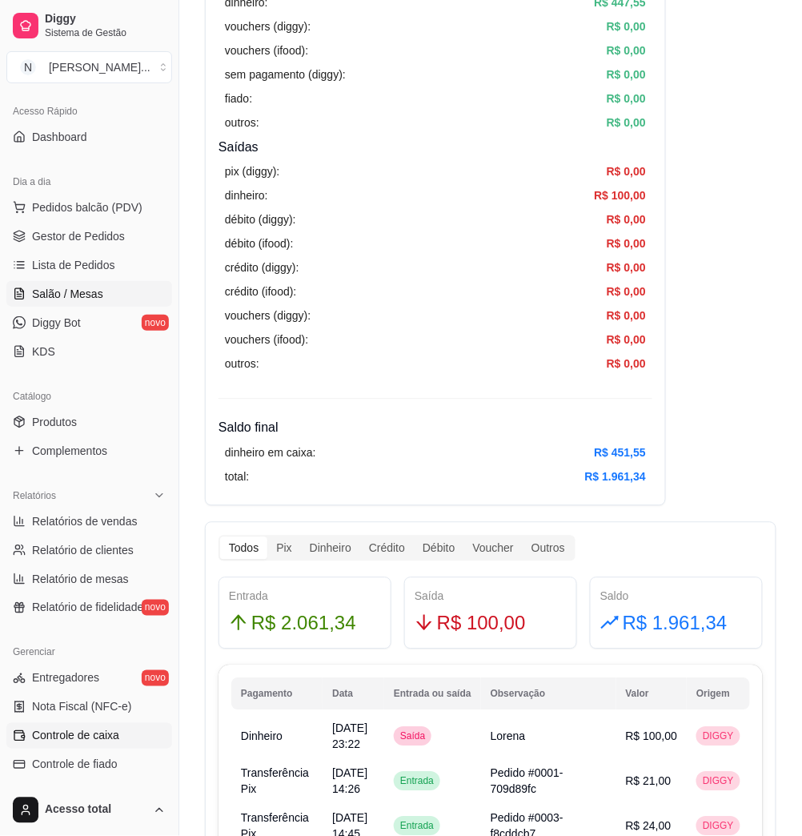
click at [91, 287] on span "Salão / Mesas" at bounding box center [67, 294] width 71 height 16
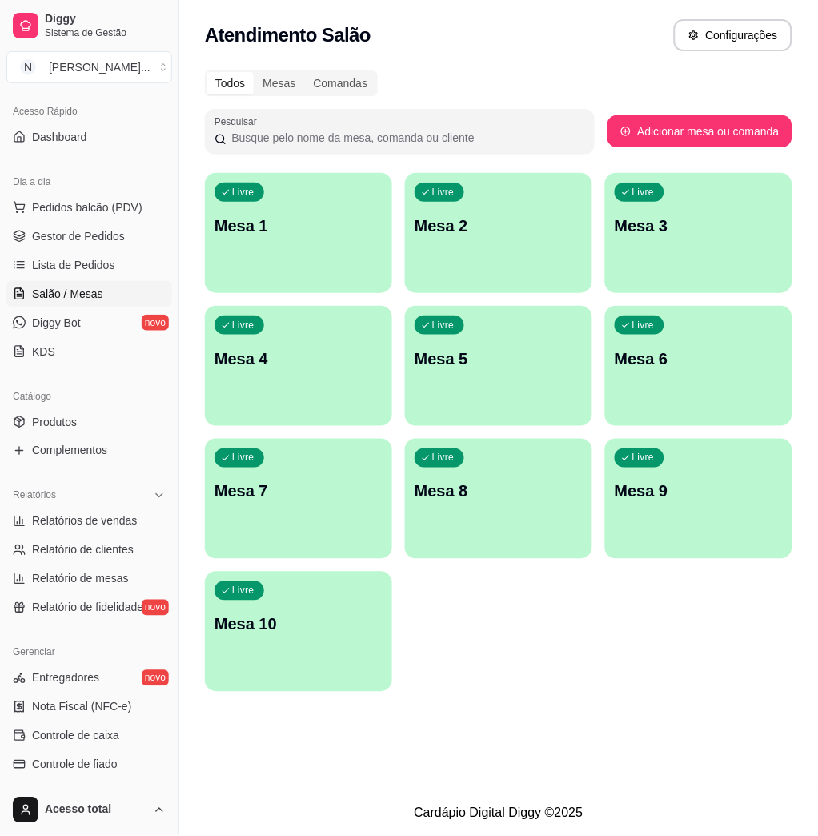
click at [359, 223] on p "Mesa 1" at bounding box center [299, 226] width 168 height 22
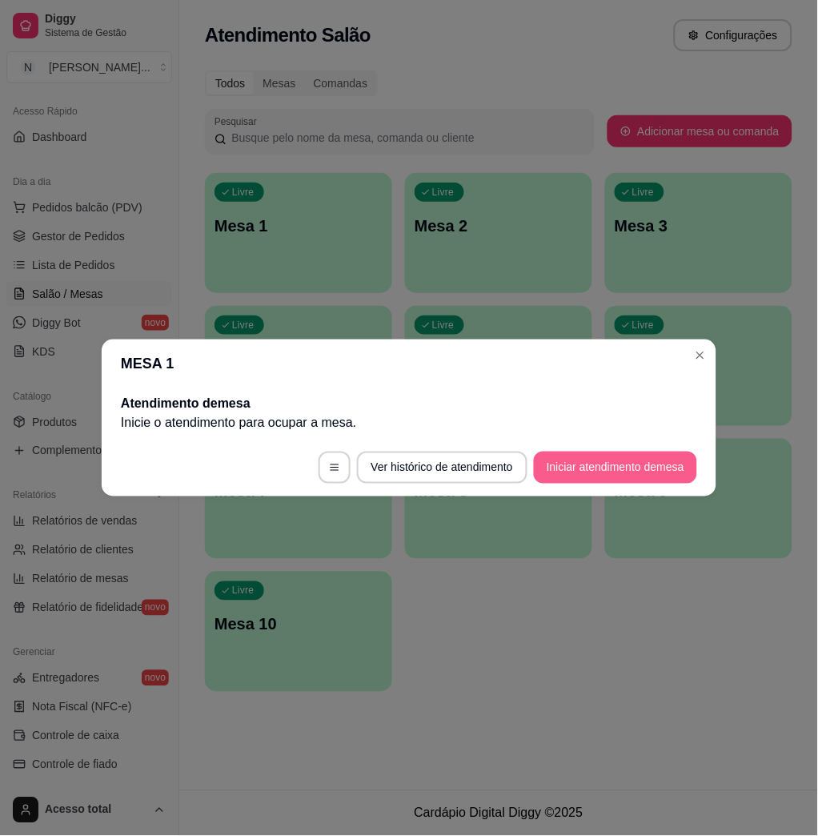
click at [634, 473] on button "Iniciar atendimento de mesa" at bounding box center [615, 468] width 163 height 32
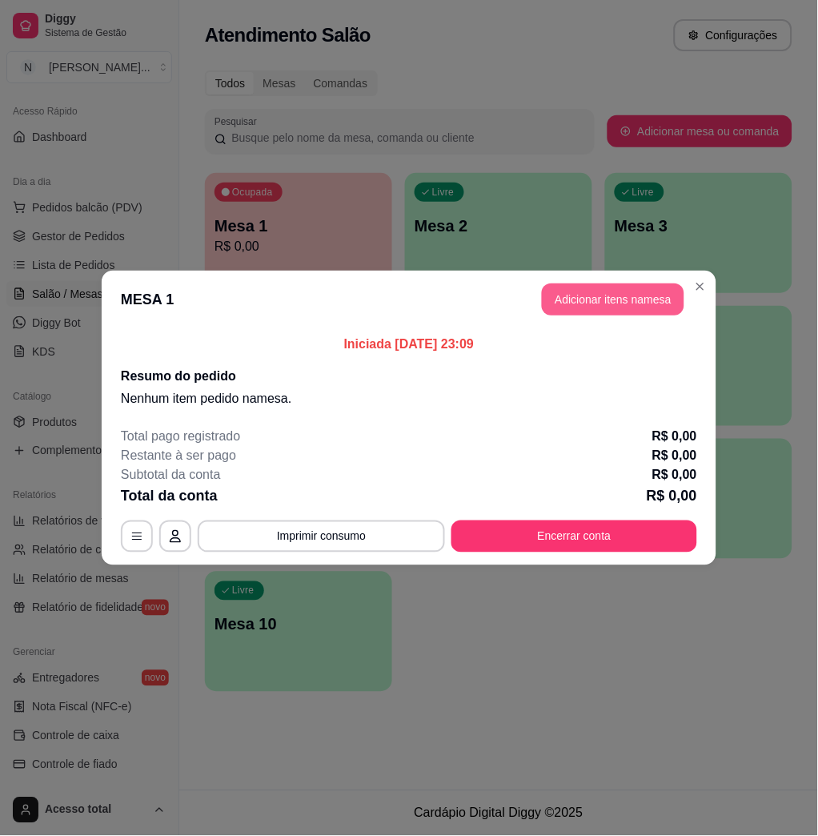
click at [625, 296] on button "Adicionar itens na mesa" at bounding box center [613, 300] width 143 height 32
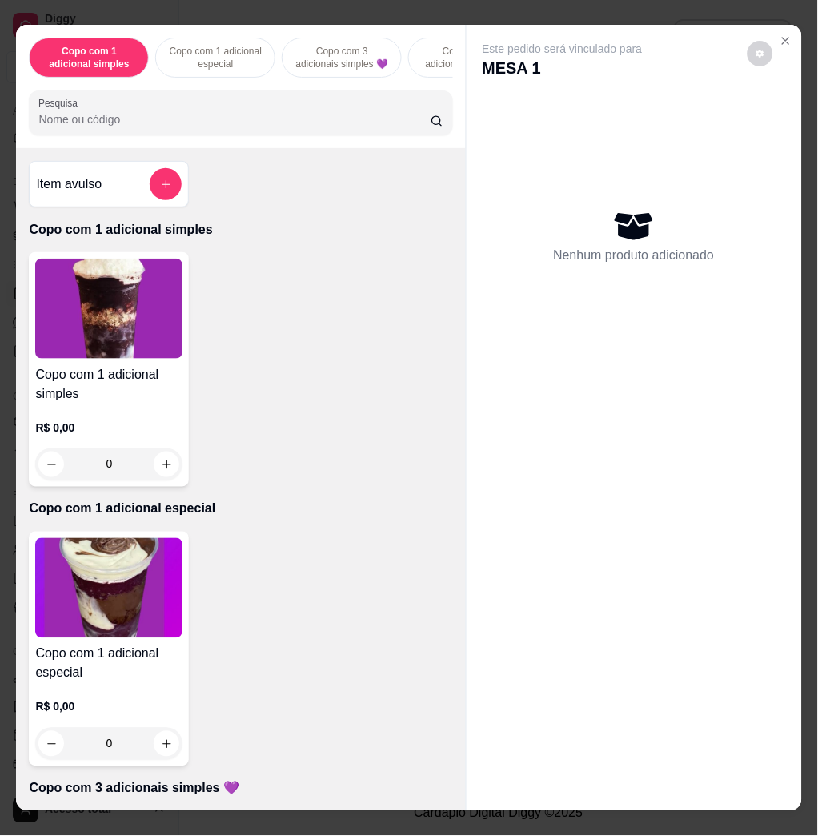
click at [178, 127] on input "Pesquisa" at bounding box center [234, 119] width 392 height 16
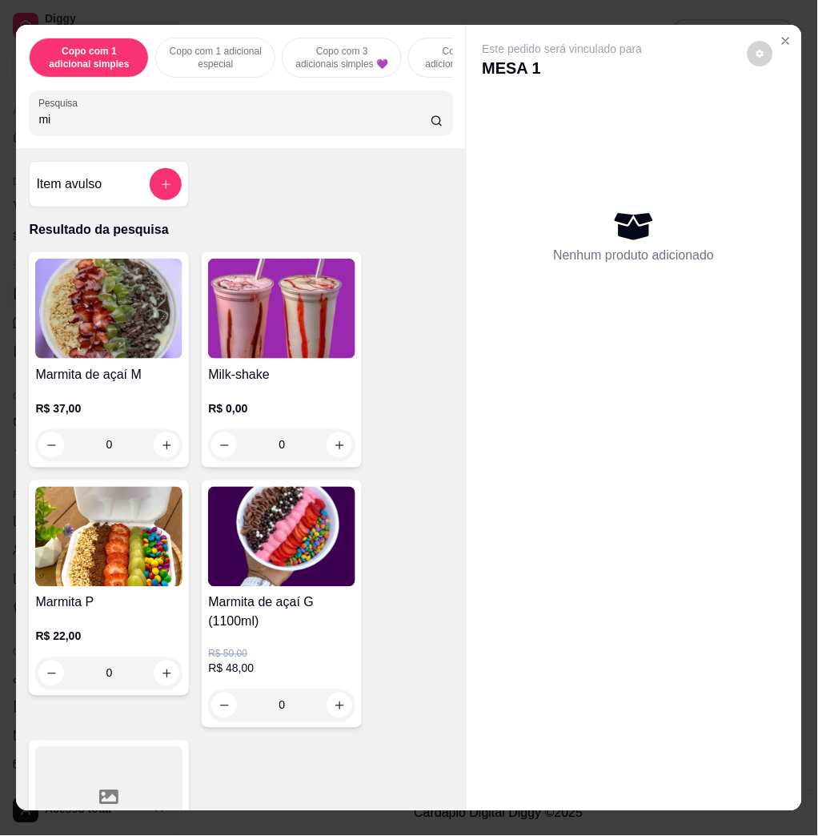
type input "mi"
click at [256, 380] on h4 "Milk-shake" at bounding box center [281, 374] width 147 height 19
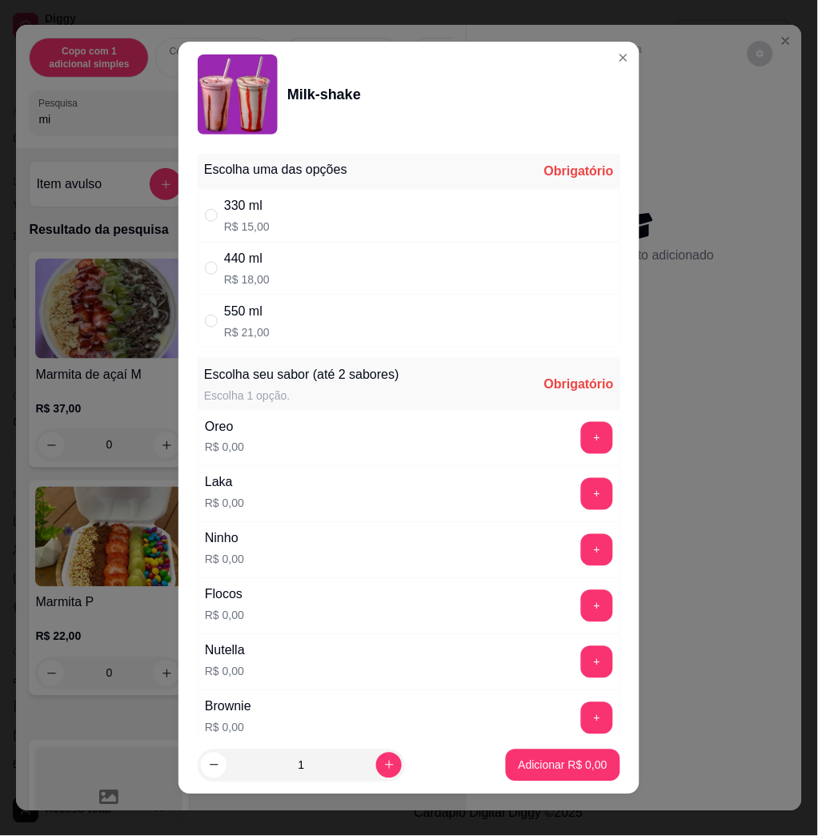
click at [397, 222] on div "330 ml R$ 15,00" at bounding box center [409, 215] width 423 height 53
radio input "true"
click at [581, 497] on button "+" at bounding box center [597, 494] width 32 height 32
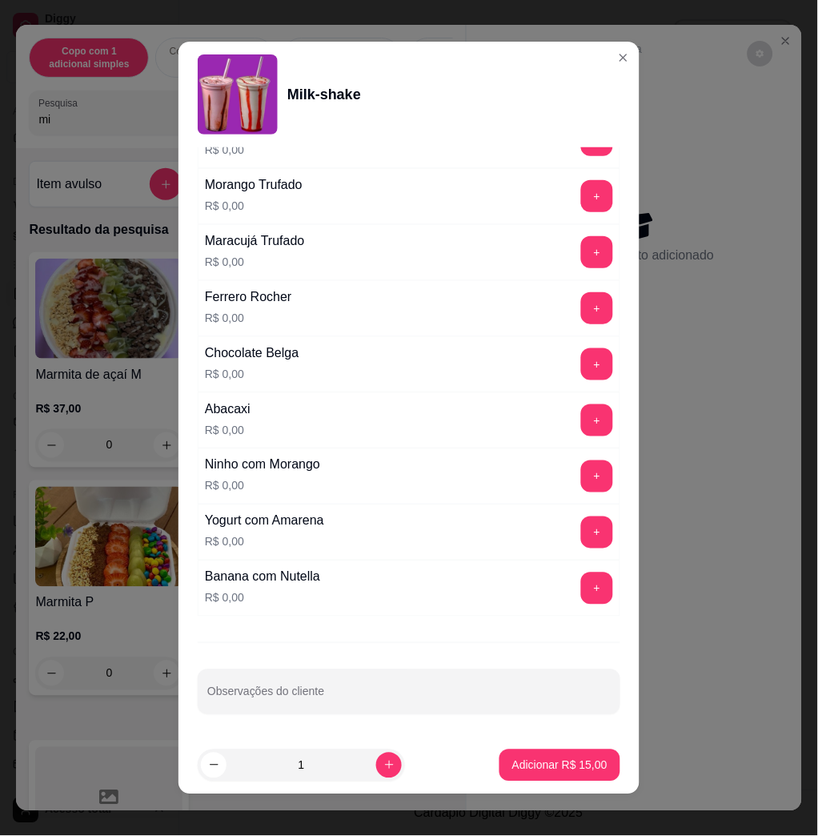
scroll to position [9, 0]
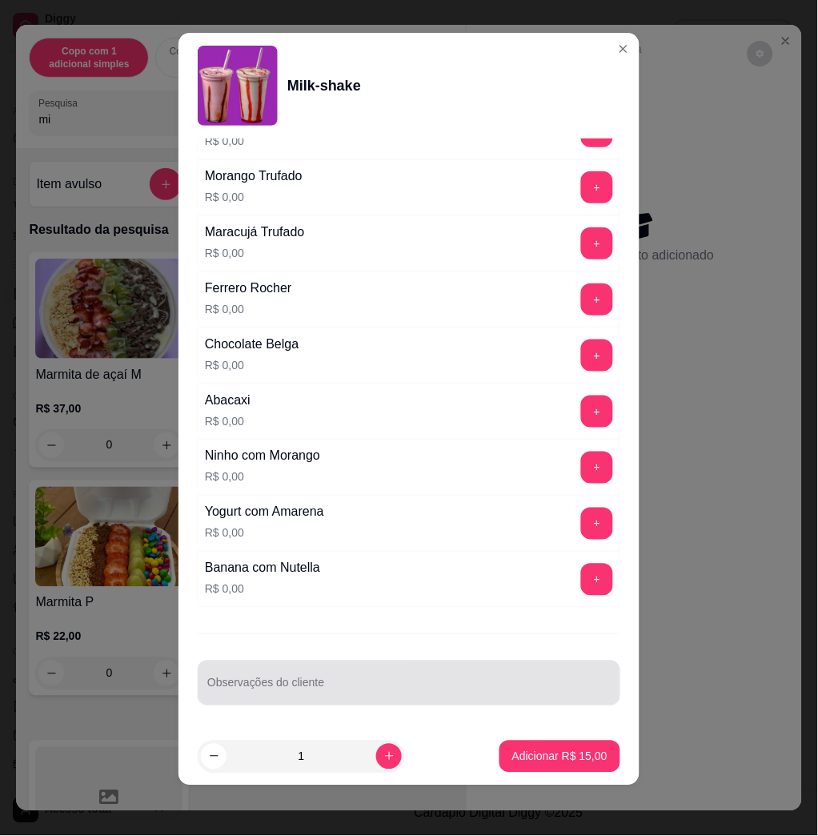
click at [481, 696] on input "Observações do cliente" at bounding box center [409, 690] width 404 height 16
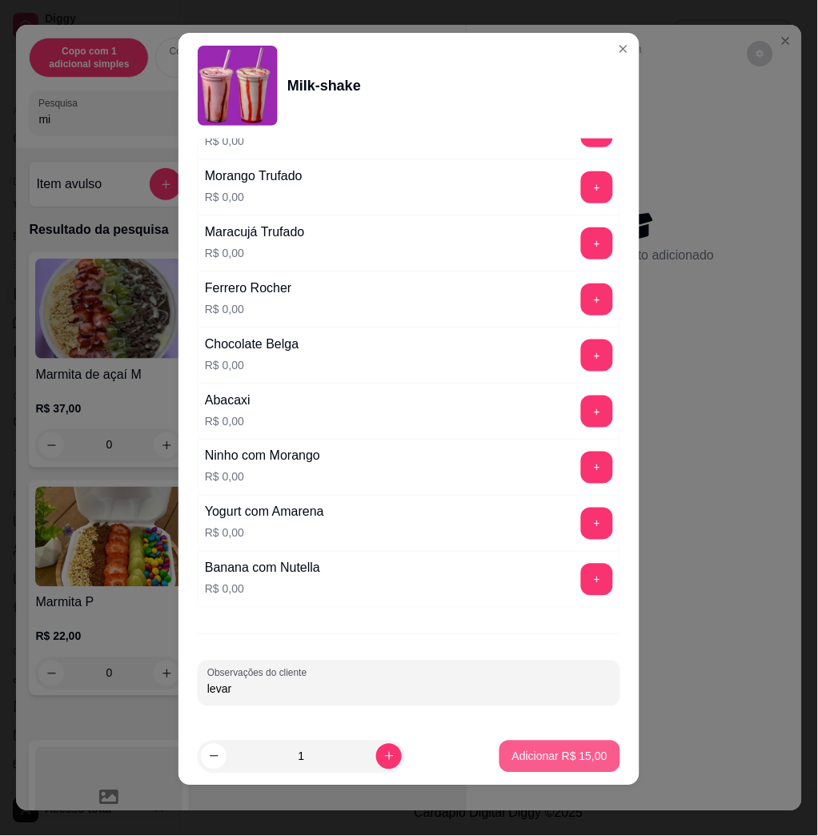
type input "levar"
click at [527, 755] on p "Adicionar R$ 15,00" at bounding box center [560, 757] width 95 height 16
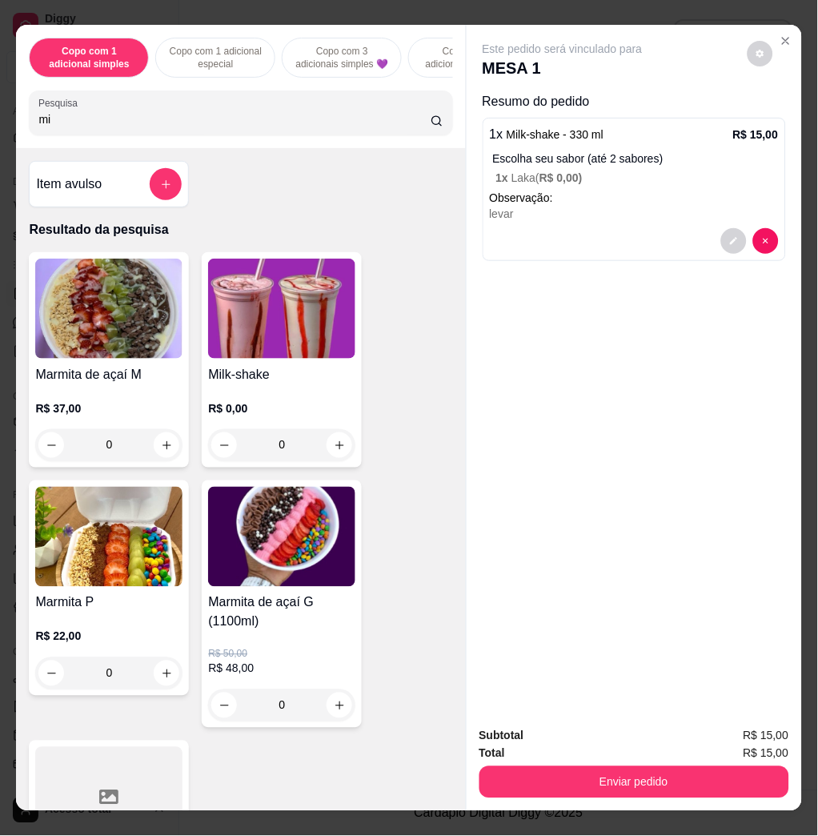
click at [581, 766] on button "Enviar pedido" at bounding box center [635, 782] width 310 height 32
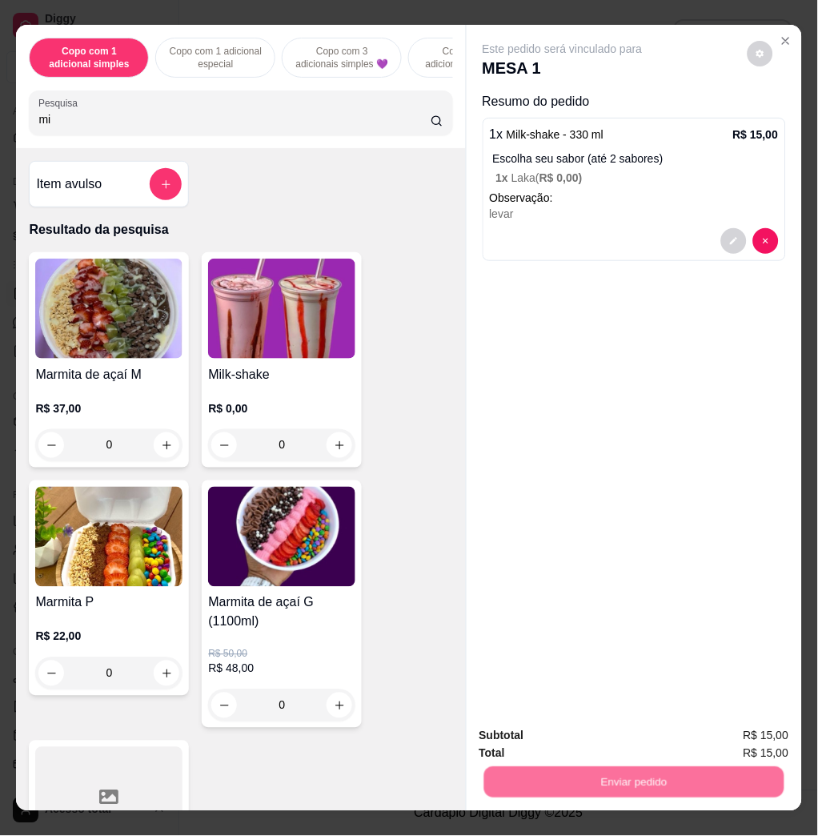
click at [581, 737] on button "Não registrar e enviar pedido" at bounding box center [580, 735] width 167 height 30
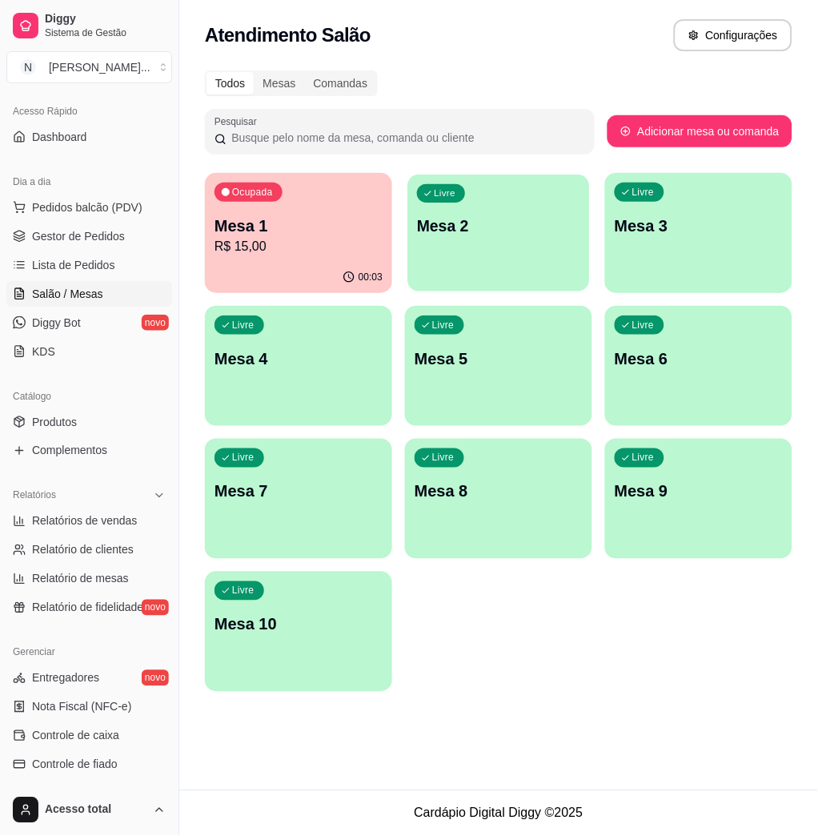
click at [483, 187] on div "Livre Mesa 2" at bounding box center [499, 224] width 182 height 98
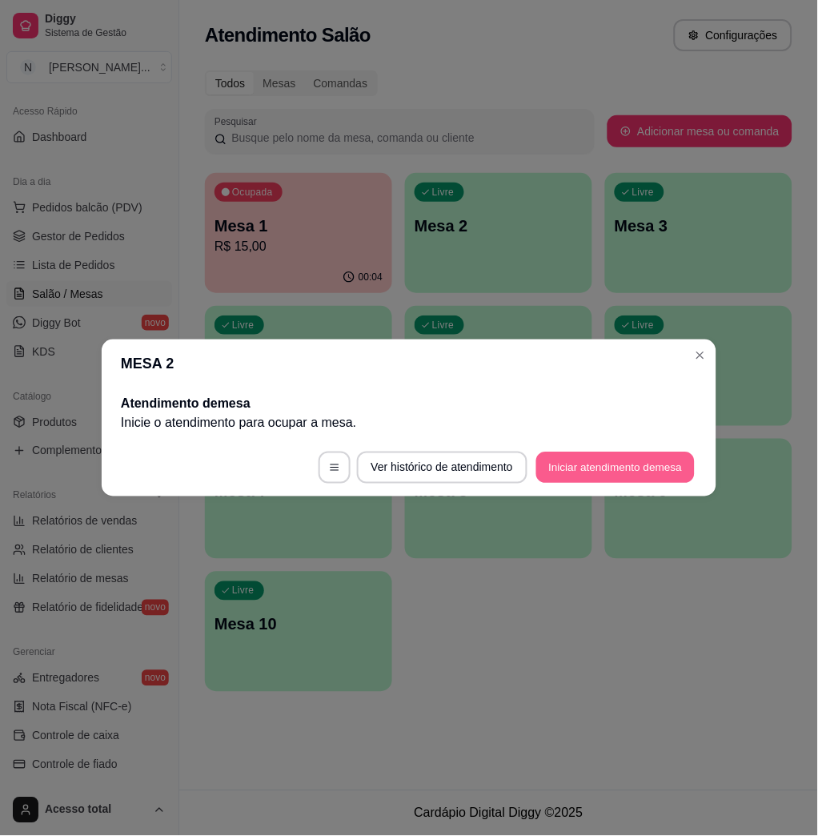
click at [634, 467] on button "Iniciar atendimento de mesa" at bounding box center [616, 467] width 159 height 31
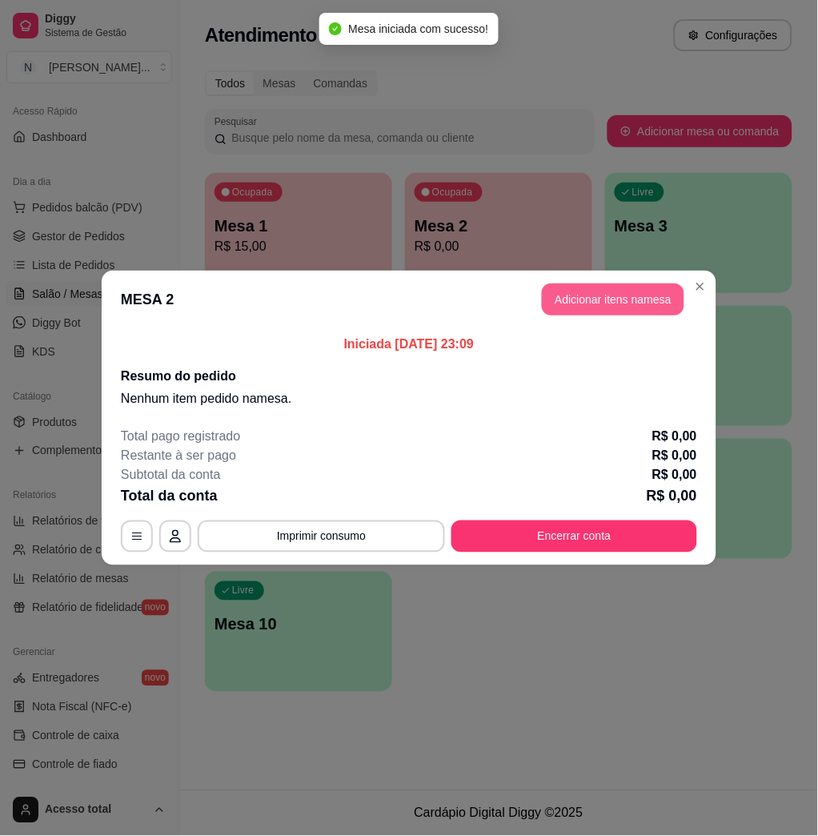
click at [633, 305] on button "Adicionar itens na mesa" at bounding box center [613, 300] width 143 height 32
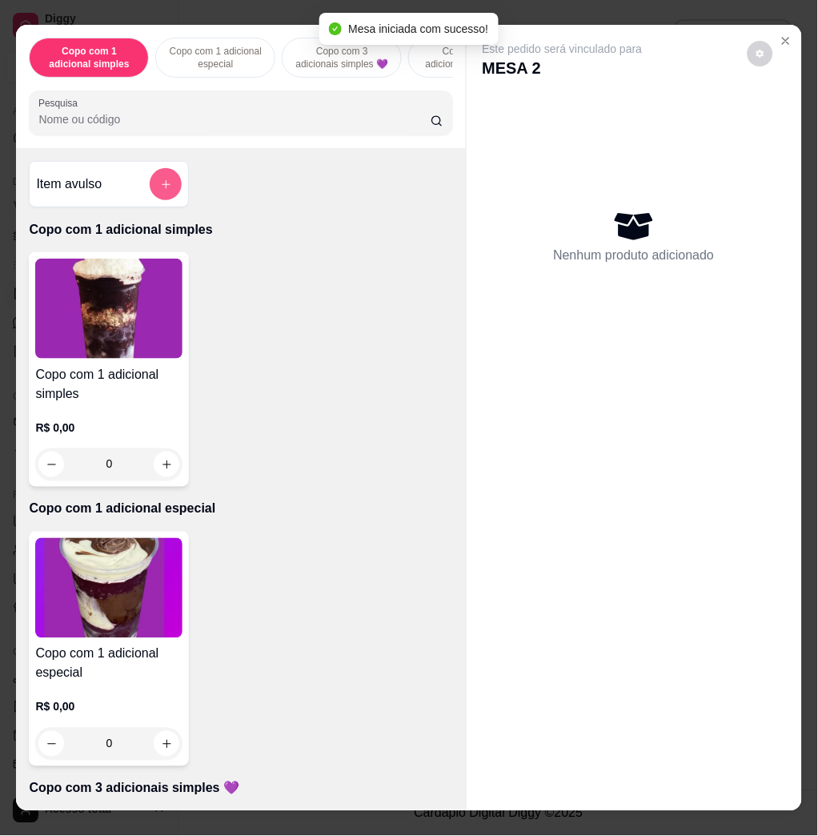
click at [150, 187] on button "add-separate-item" at bounding box center [166, 184] width 32 height 32
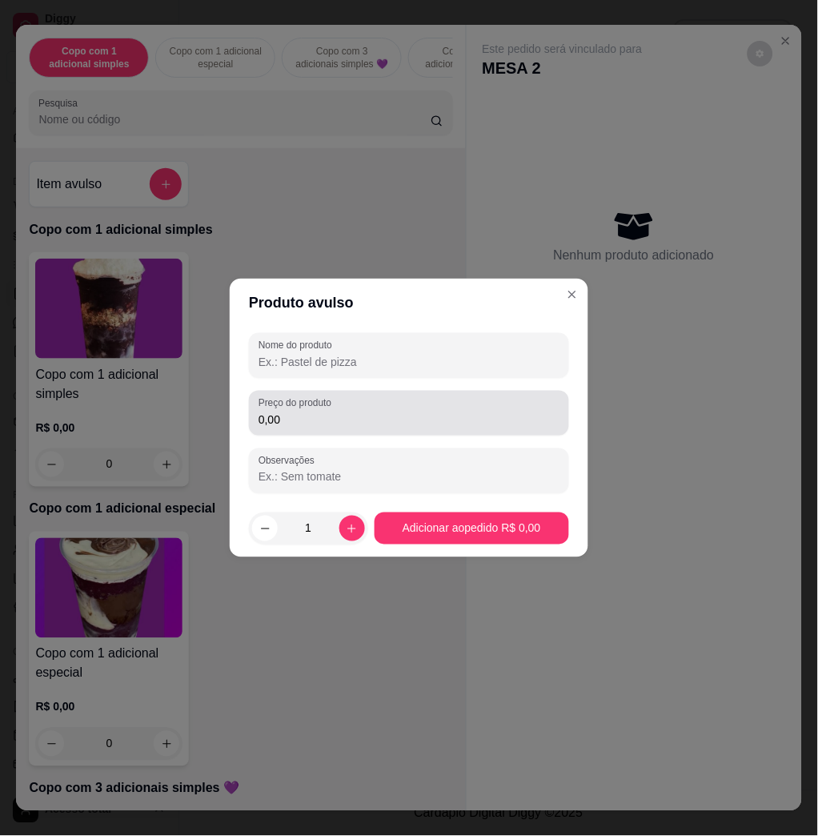
click at [342, 405] on div "0,00" at bounding box center [409, 413] width 301 height 32
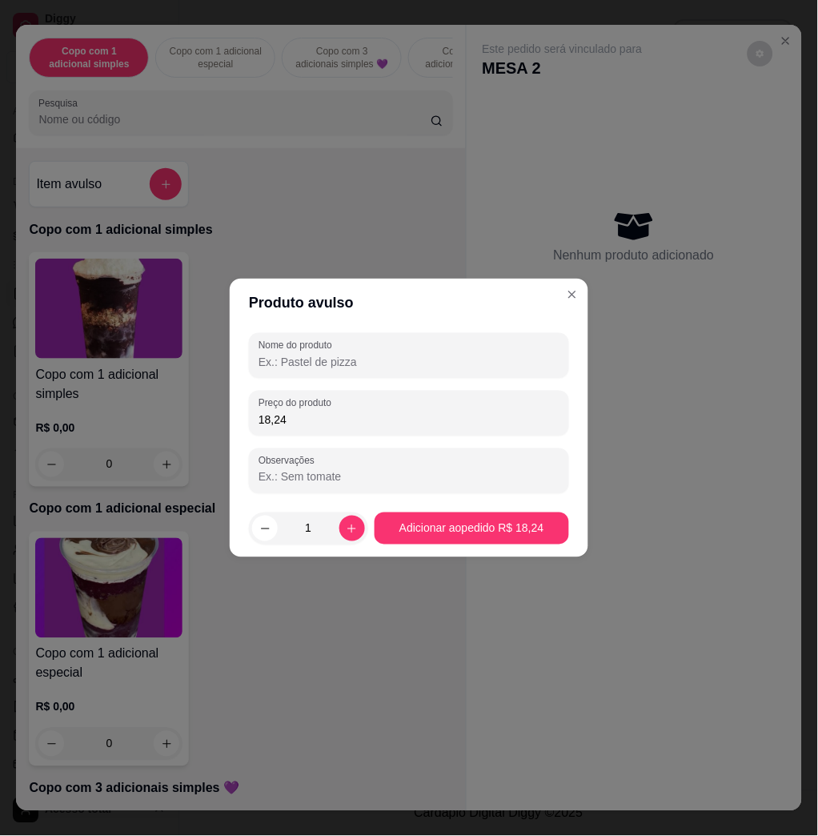
type input "18,24"
click at [377, 364] on input "Nome do produto" at bounding box center [409, 362] width 301 height 16
type input "casal"
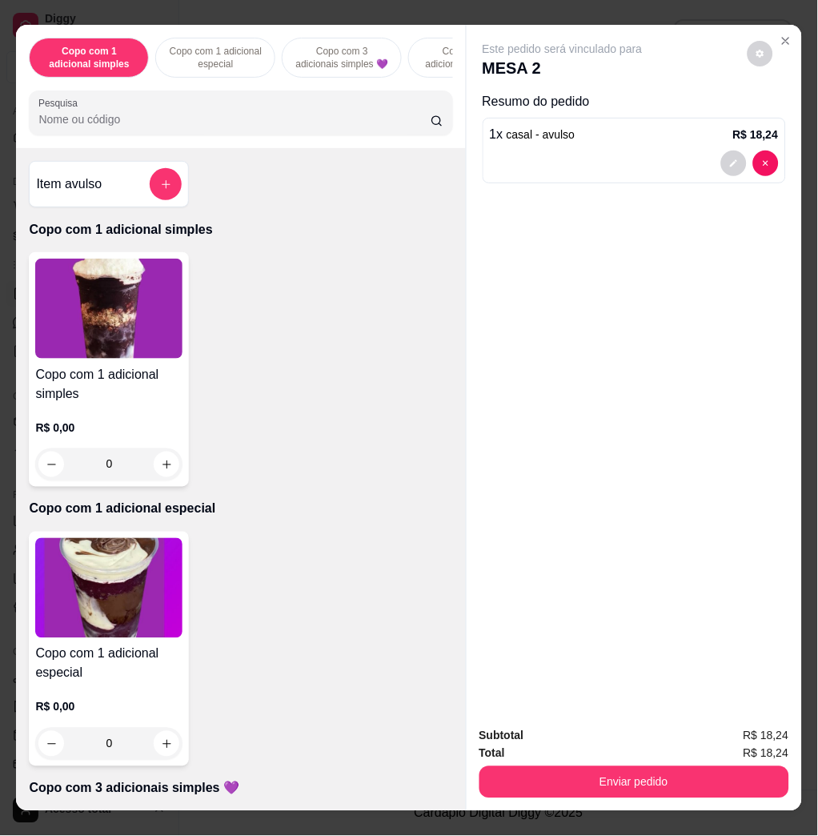
click at [637, 766] on button "Enviar pedido" at bounding box center [635, 782] width 310 height 32
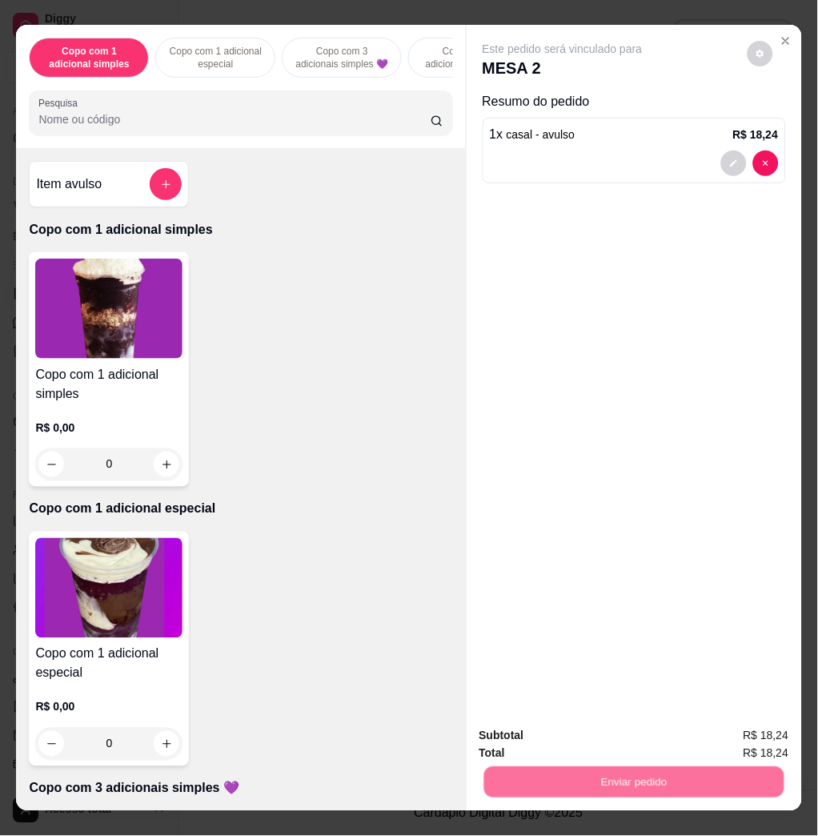
click at [629, 734] on button "Não registrar e enviar pedido" at bounding box center [580, 735] width 167 height 30
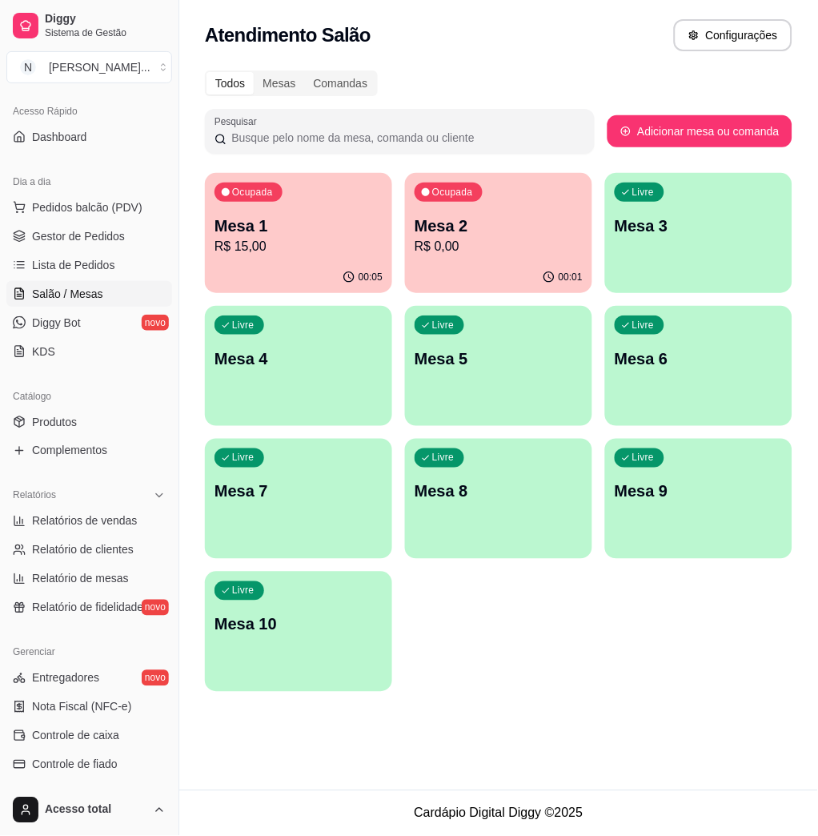
click at [292, 234] on p "Mesa 1" at bounding box center [299, 226] width 168 height 22
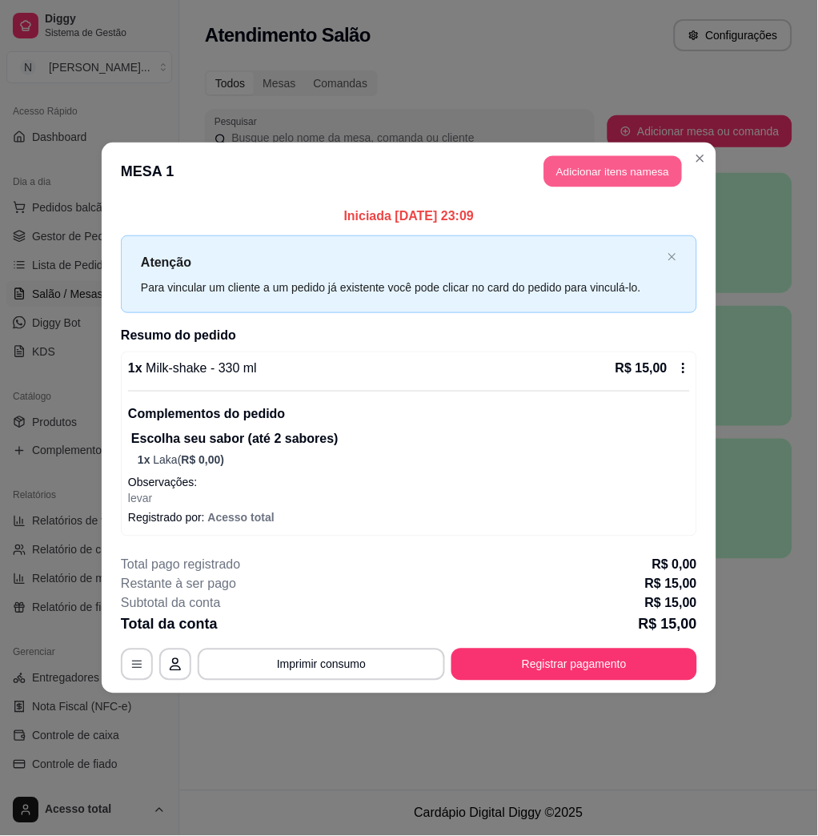
click at [618, 160] on button "Adicionar itens na mesa" at bounding box center [614, 171] width 138 height 31
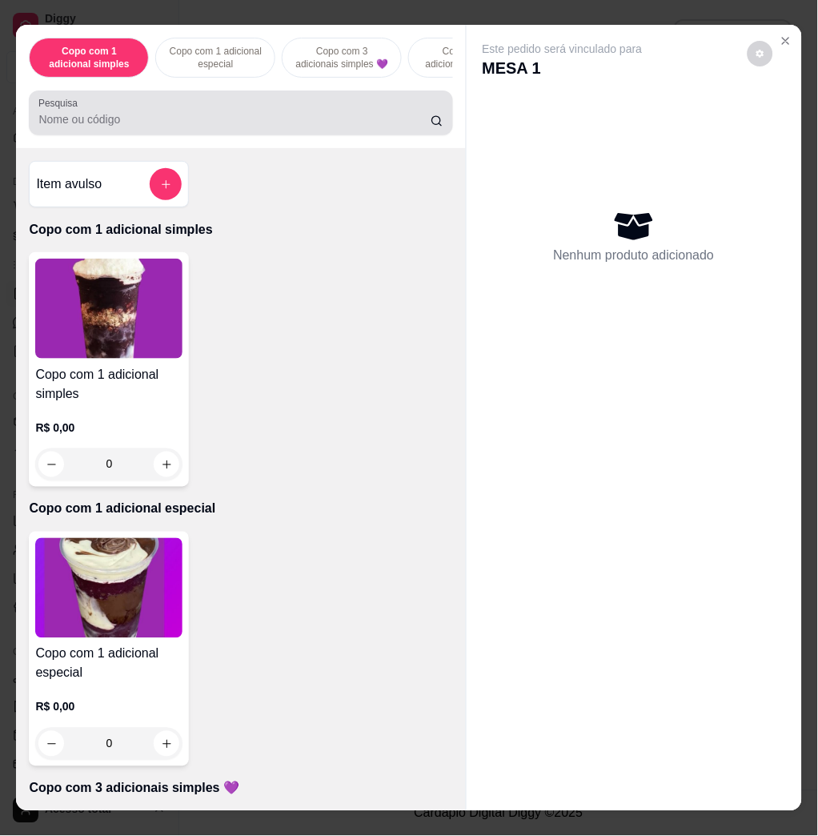
click at [167, 129] on div at bounding box center [240, 113] width 404 height 32
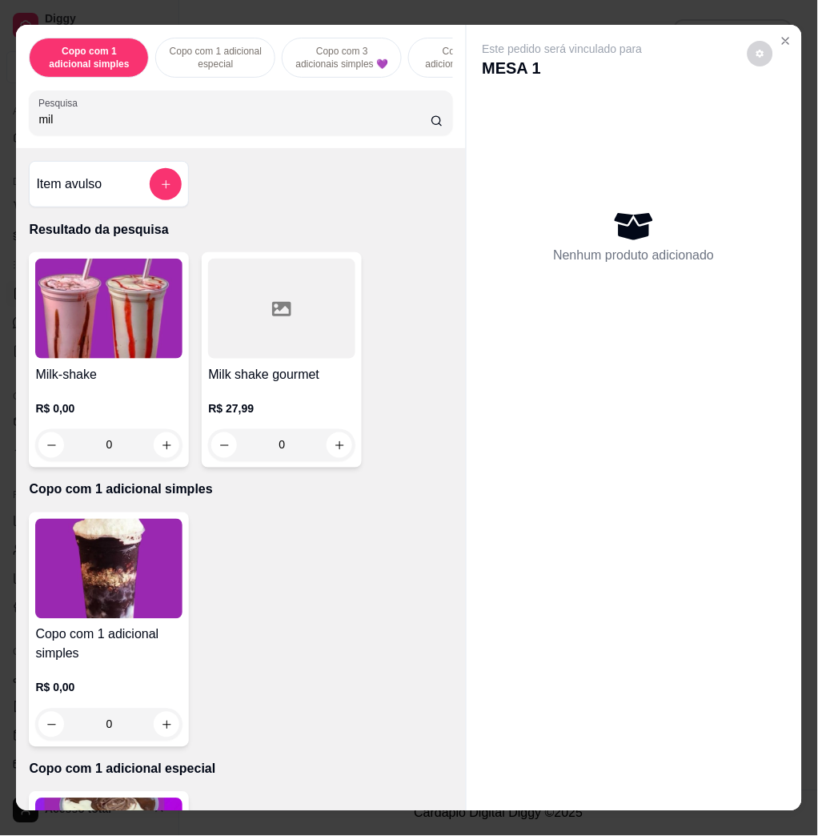
type input "mil"
click at [58, 308] on img at bounding box center [108, 309] width 147 height 100
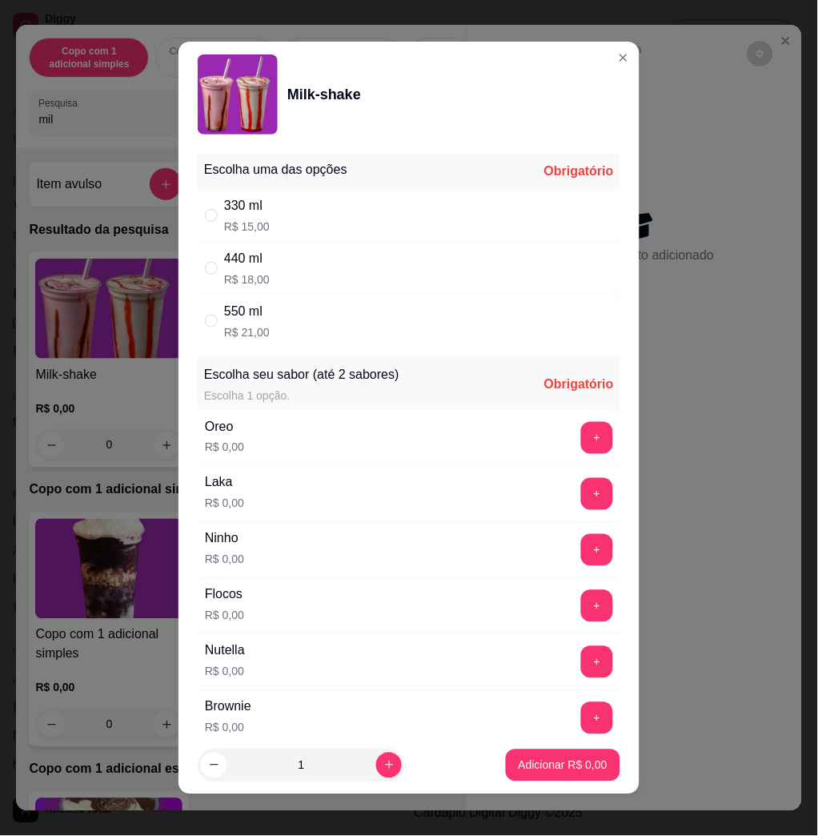
click at [517, 264] on div "440 ml R$ 18,00" at bounding box center [409, 268] width 423 height 53
radio input "true"
click at [581, 661] on button "+" at bounding box center [597, 662] width 32 height 32
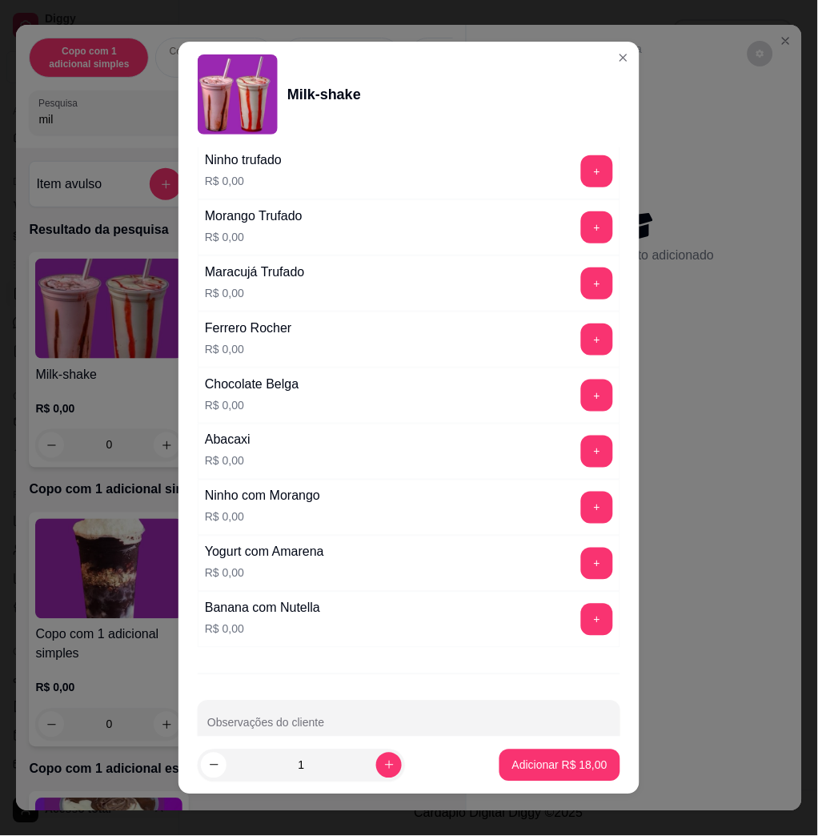
scroll to position [1422, 0]
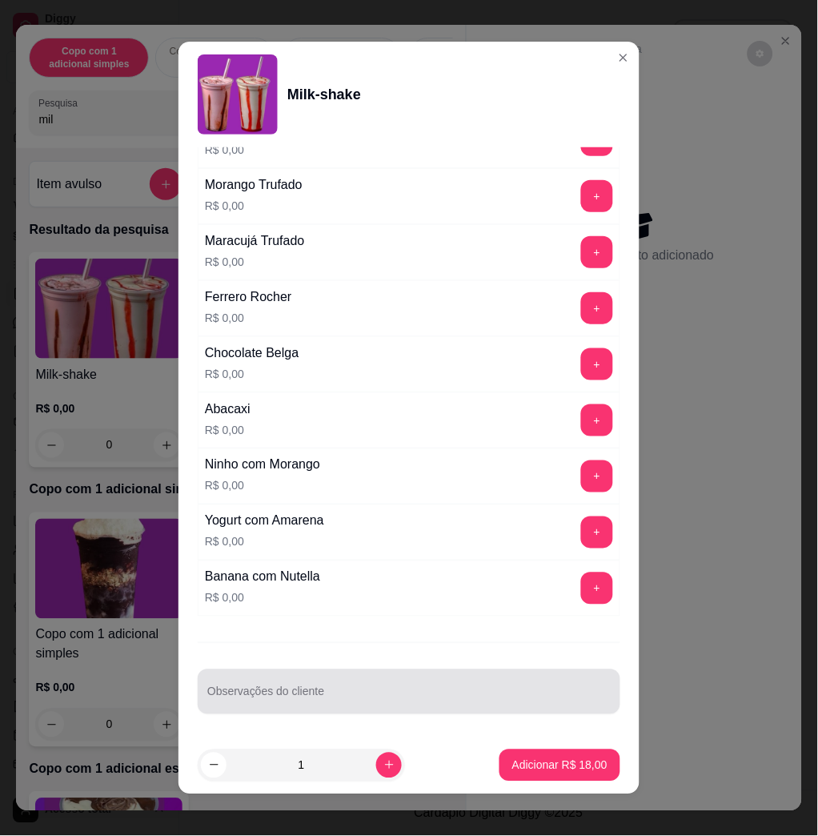
click at [498, 676] on div at bounding box center [409, 692] width 404 height 32
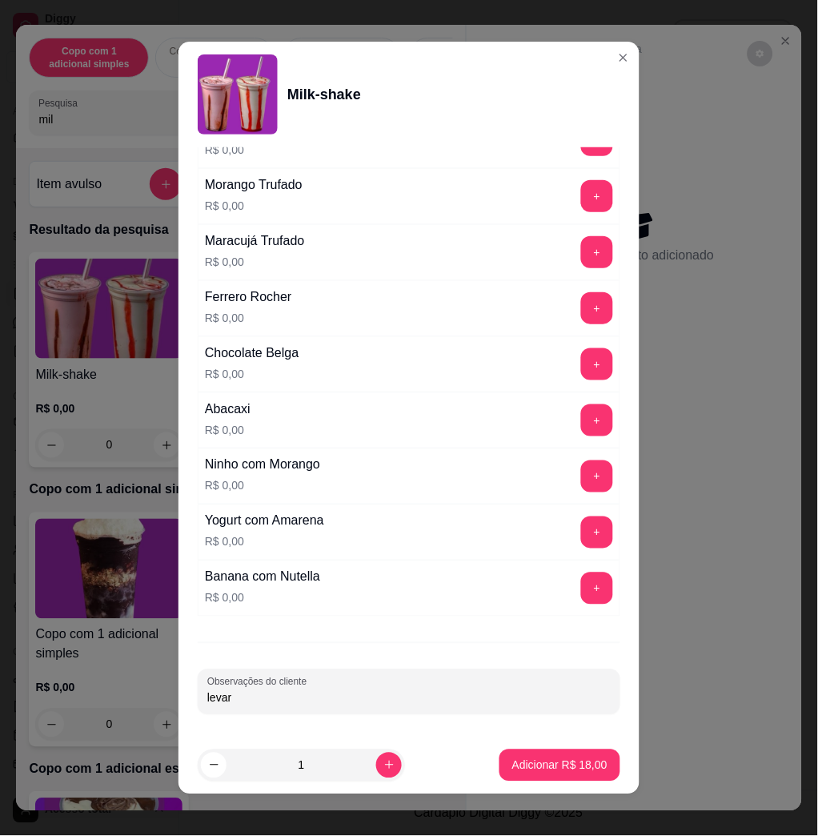
type input "levar"
click at [557, 766] on p "Adicionar R$ 18,00" at bounding box center [560, 766] width 95 height 16
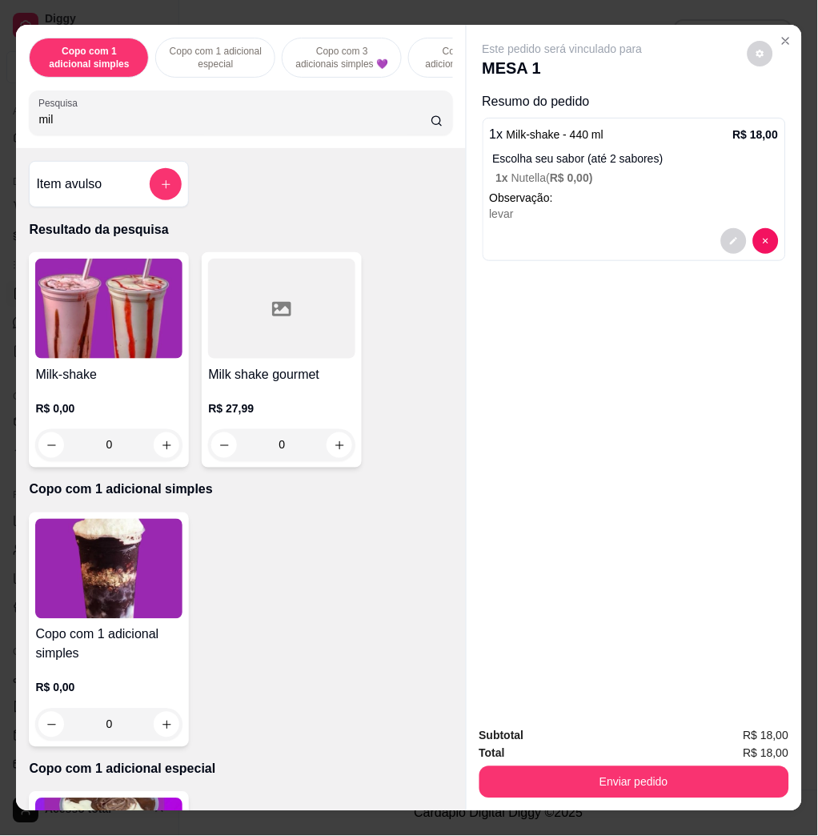
click at [201, 144] on div "Copo com 1 adicional simples Copo com 1 adicional especial Copo com 3 adicionai…" at bounding box center [240, 86] width 449 height 123
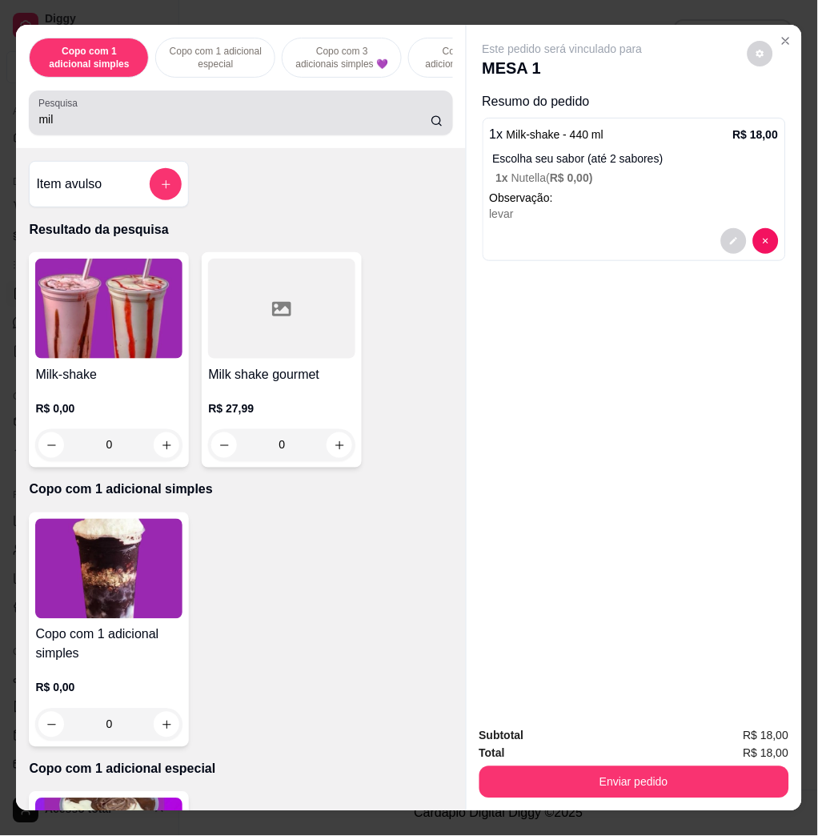
click at [207, 127] on input "mil" at bounding box center [234, 119] width 392 height 16
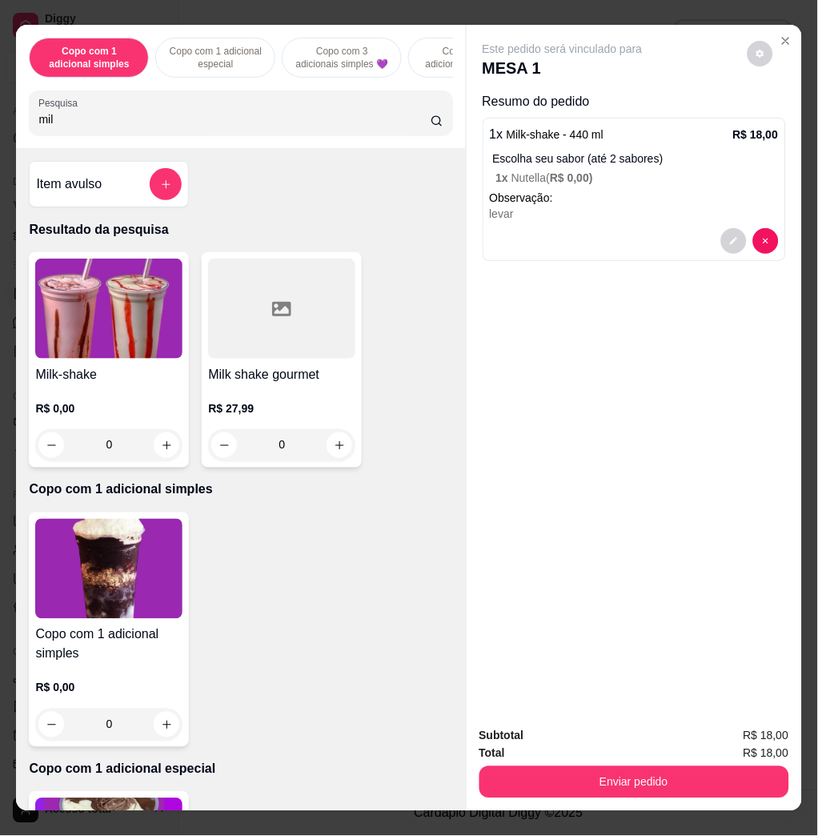
click at [207, 127] on input "mil" at bounding box center [234, 119] width 392 height 16
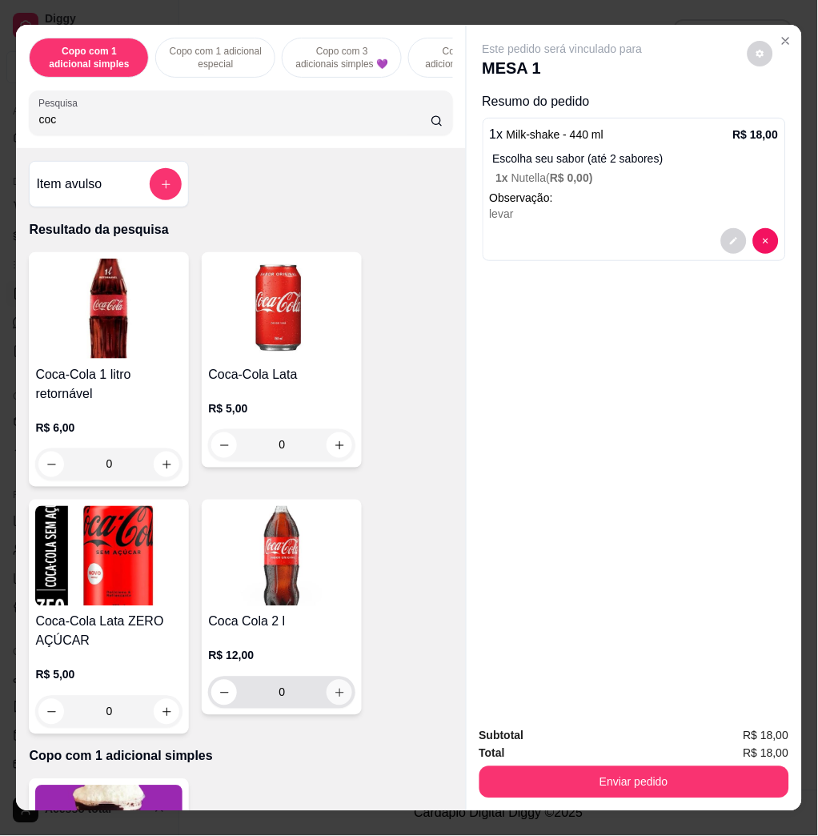
type input "coc"
click at [334, 699] on icon "increase-product-quantity" at bounding box center [340, 693] width 12 height 12
type input "1"
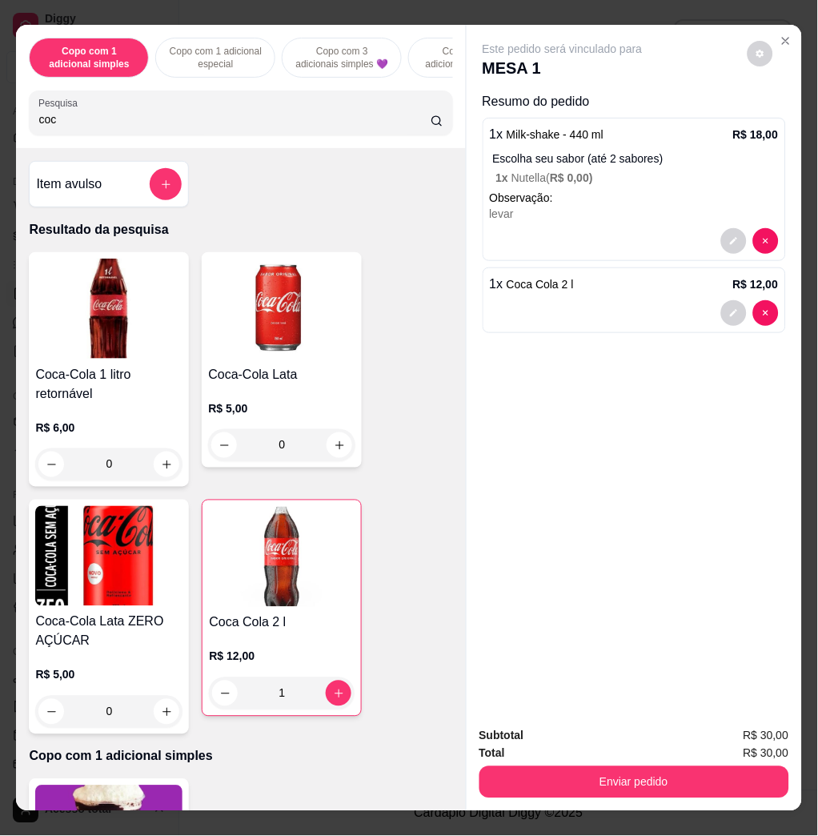
click at [200, 146] on div "Copo com 1 adicional simples Copo com 1 adicional especial Copo com 3 adicionai…" at bounding box center [240, 86] width 449 height 123
click at [203, 127] on input "coc" at bounding box center [234, 119] width 392 height 16
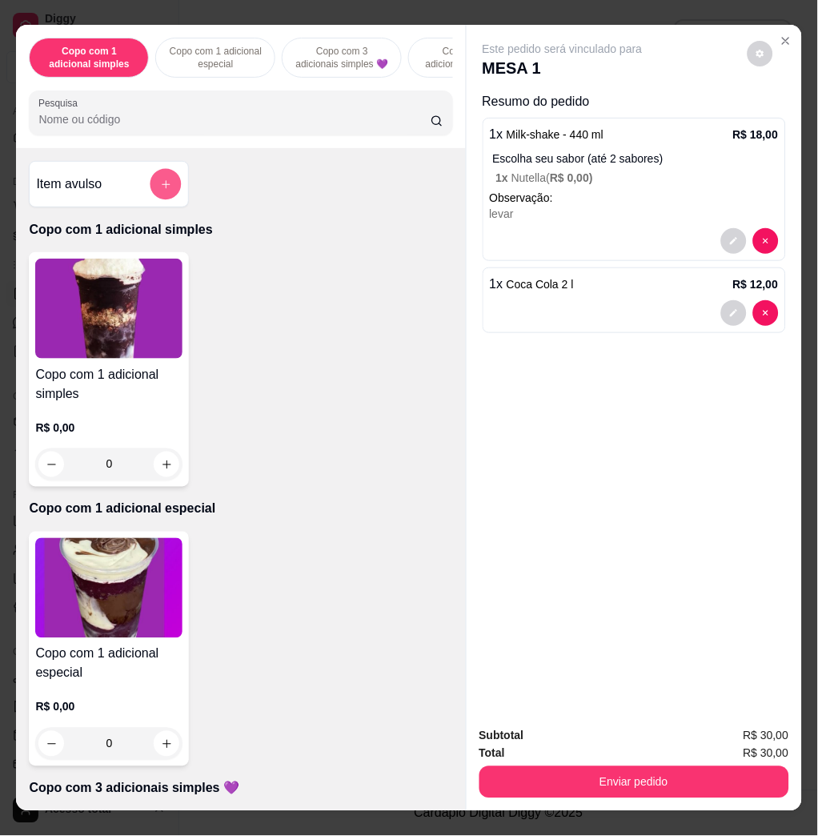
click at [160, 187] on icon "add-separate-item" at bounding box center [166, 185] width 12 height 12
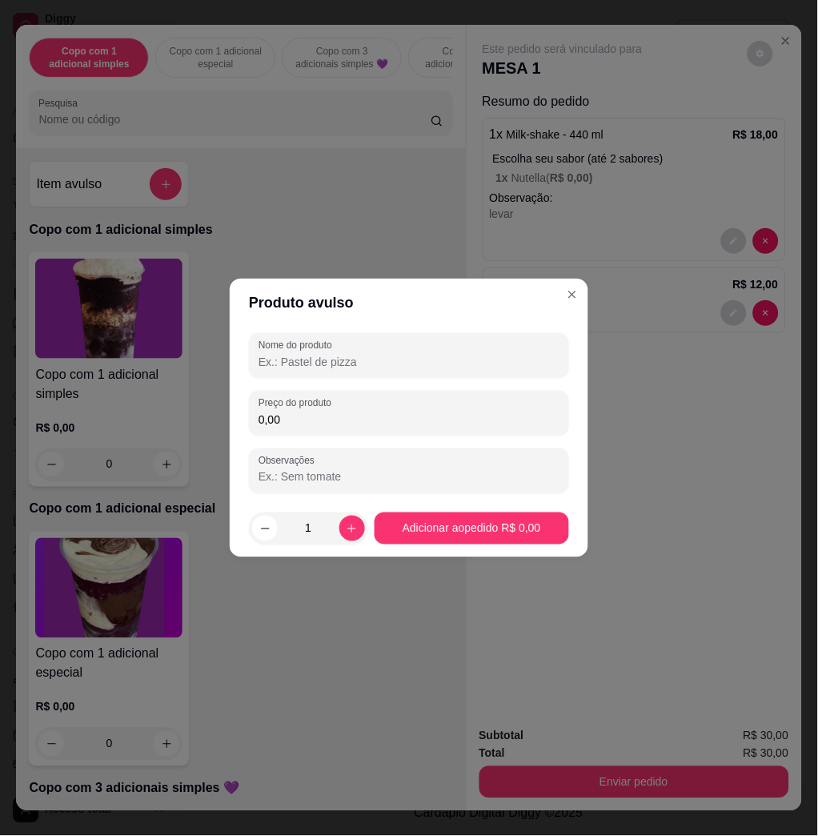
click at [308, 423] on input "0,00" at bounding box center [409, 420] width 301 height 16
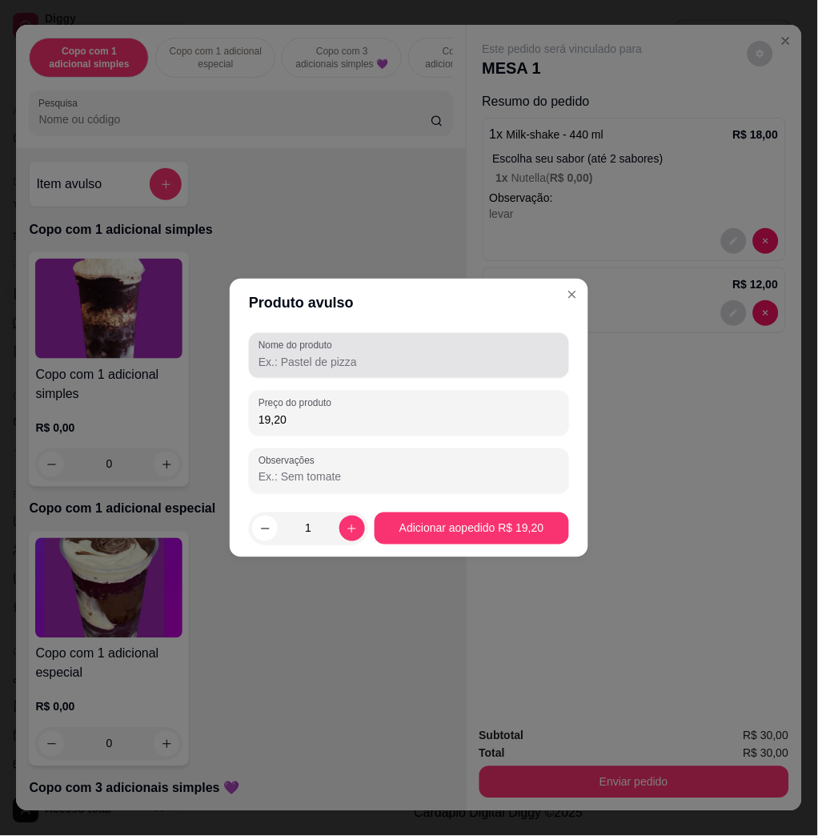
type input "19,20"
click at [360, 349] on div at bounding box center [409, 356] width 301 height 32
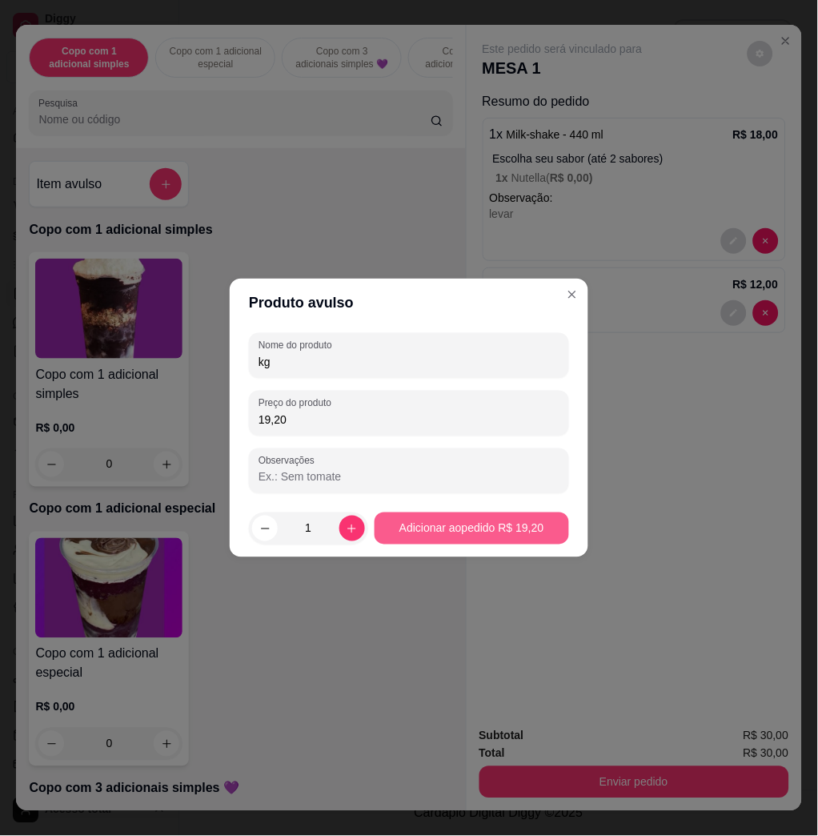
type input "kg"
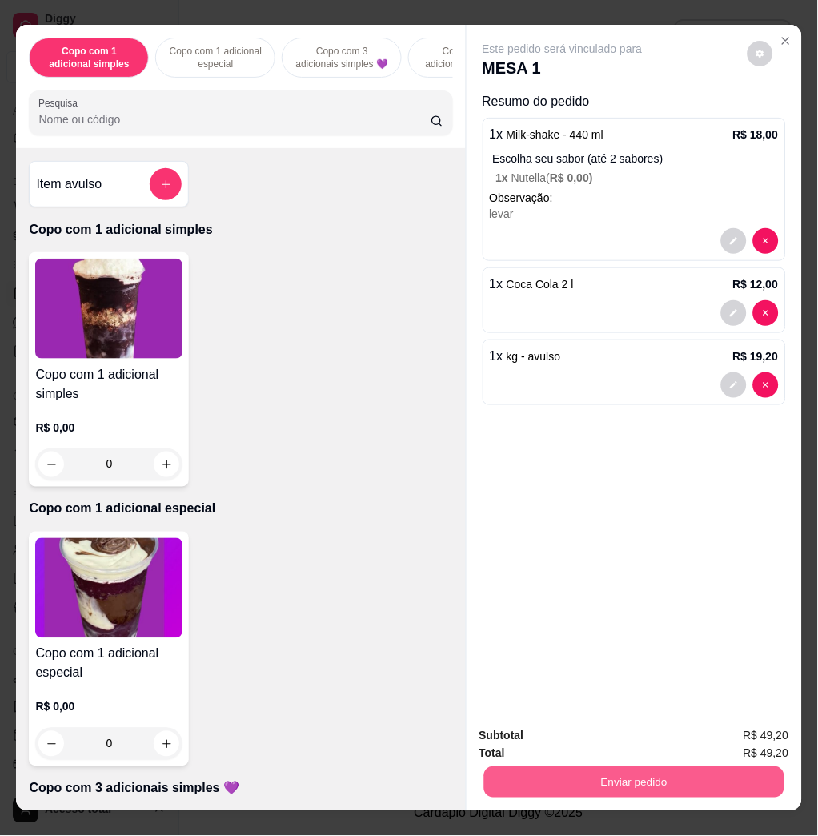
click at [737, 775] on button "Enviar pedido" at bounding box center [634, 781] width 300 height 31
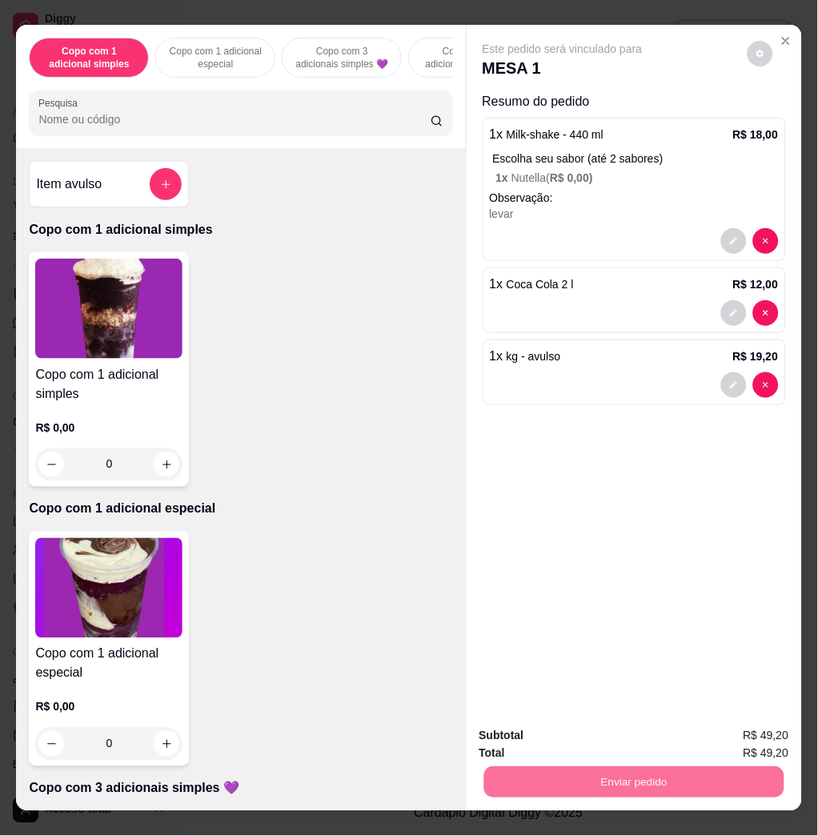
click at [598, 721] on button "Não registrar e enviar pedido" at bounding box center [580, 735] width 162 height 30
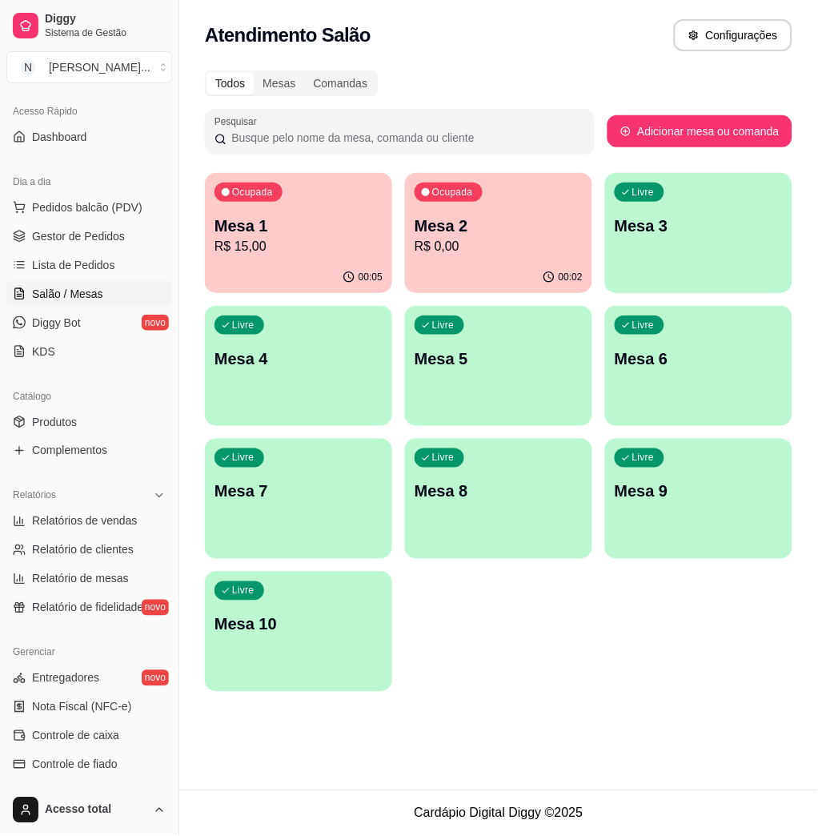
click at [478, 243] on p "R$ 0,00" at bounding box center [499, 246] width 168 height 19
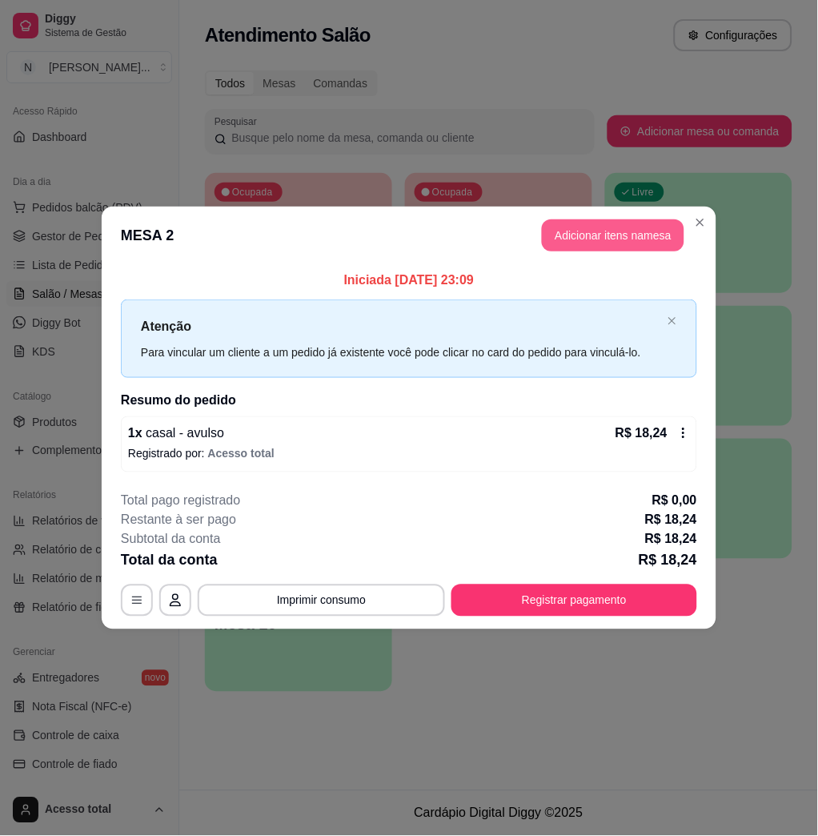
click at [611, 242] on button "Adicionar itens na mesa" at bounding box center [613, 235] width 143 height 32
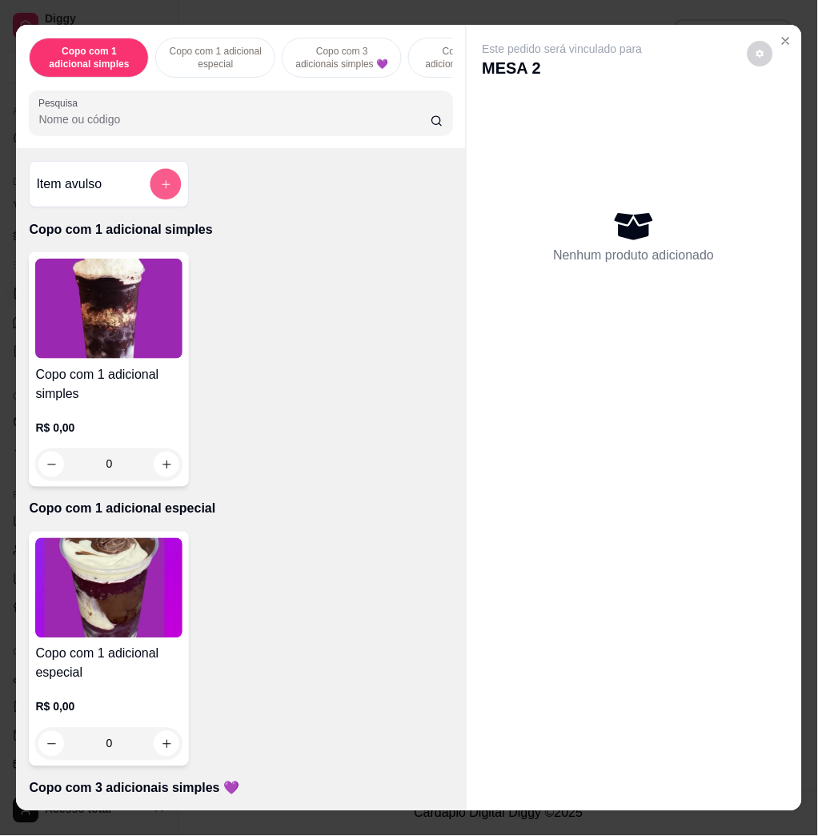
click at [163, 200] on button "add-separate-item" at bounding box center [166, 184] width 31 height 31
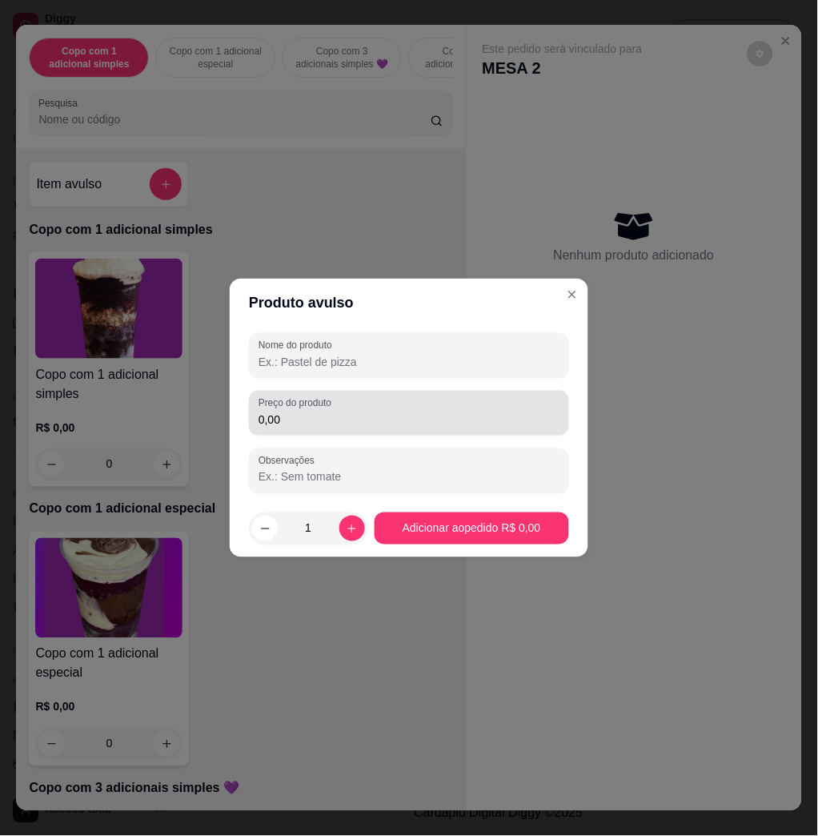
click at [344, 424] on div "0,00" at bounding box center [409, 413] width 301 height 32
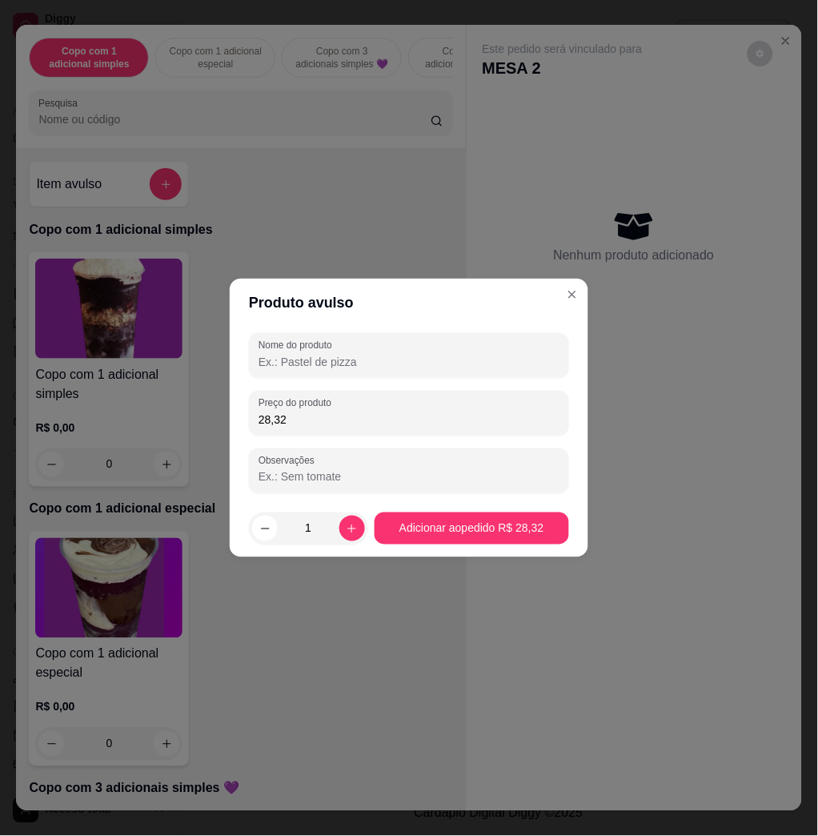
type input "28,32"
click at [436, 358] on input "Nome do produto" at bounding box center [409, 362] width 301 height 16
type input "."
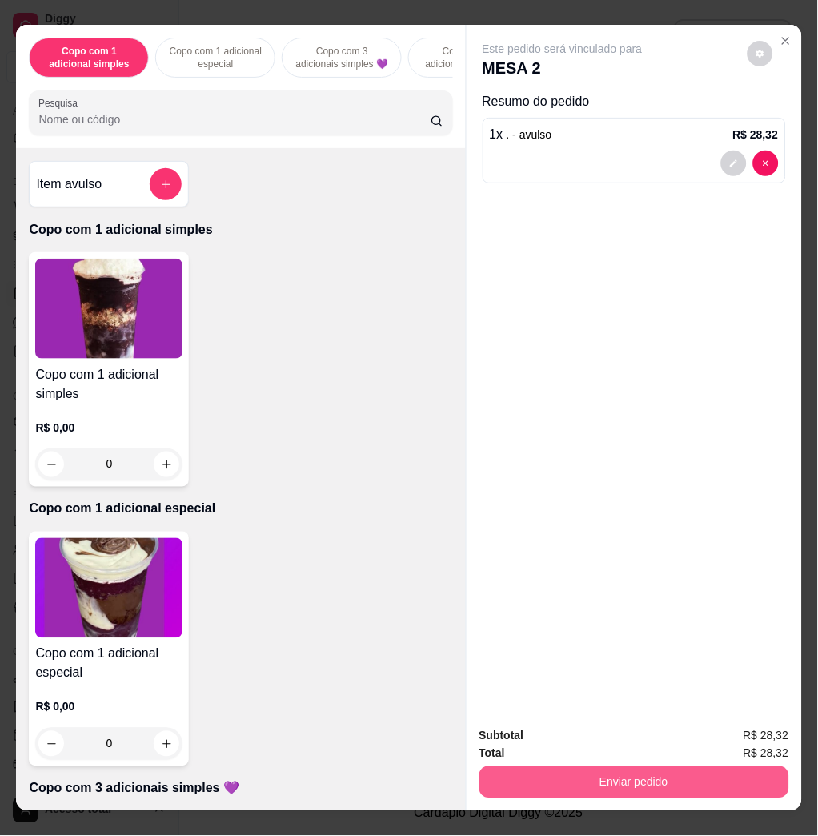
click at [605, 768] on button "Enviar pedido" at bounding box center [635, 782] width 310 height 32
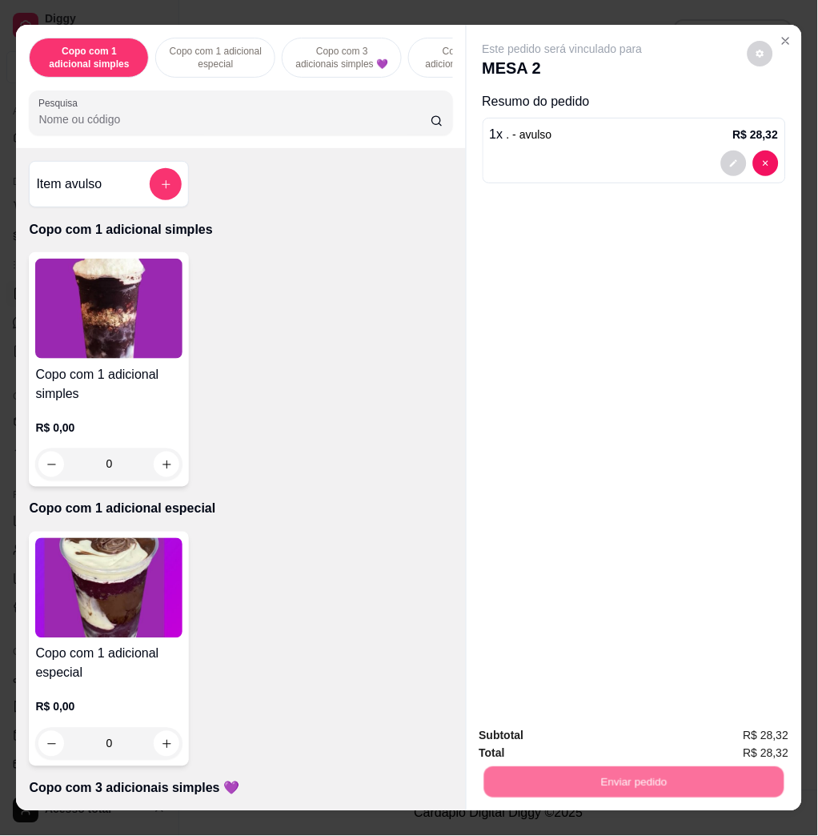
click at [588, 738] on button "Não registrar e enviar pedido" at bounding box center [580, 735] width 162 height 30
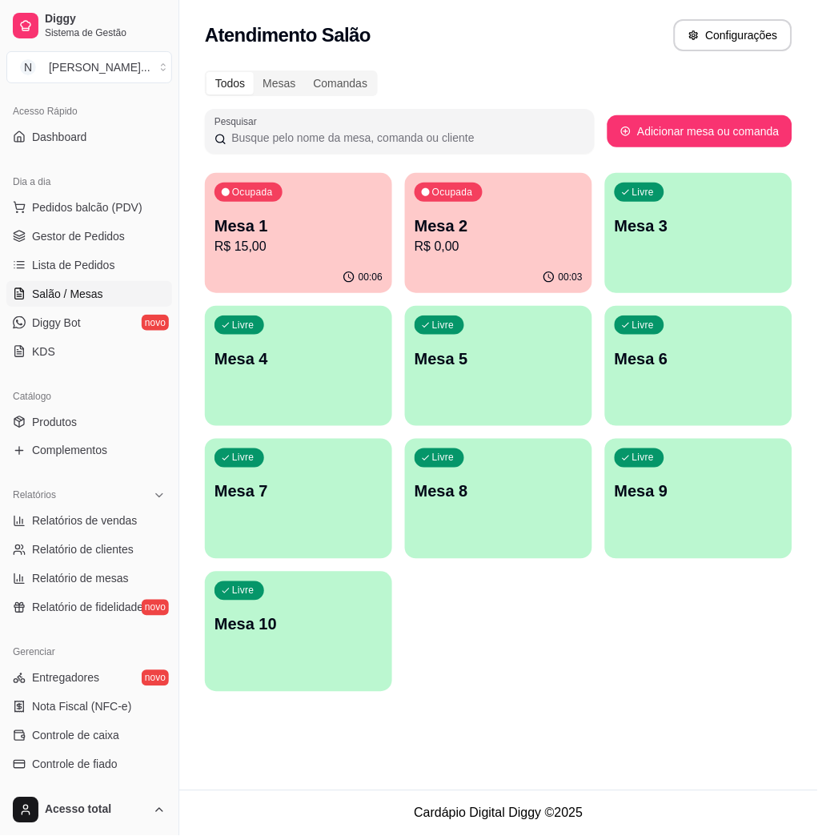
click at [597, 191] on div "Ocupada Mesa 1 R$ 15,00 00:06 Ocupada Mesa 2 R$ 0,00 00:03 Livre Mesa 3 Livre M…" at bounding box center [499, 432] width 588 height 519
click at [507, 226] on p "Mesa 2" at bounding box center [499, 226] width 168 height 22
click at [637, 200] on button "Adicionar itens na mesa" at bounding box center [614, 203] width 143 height 32
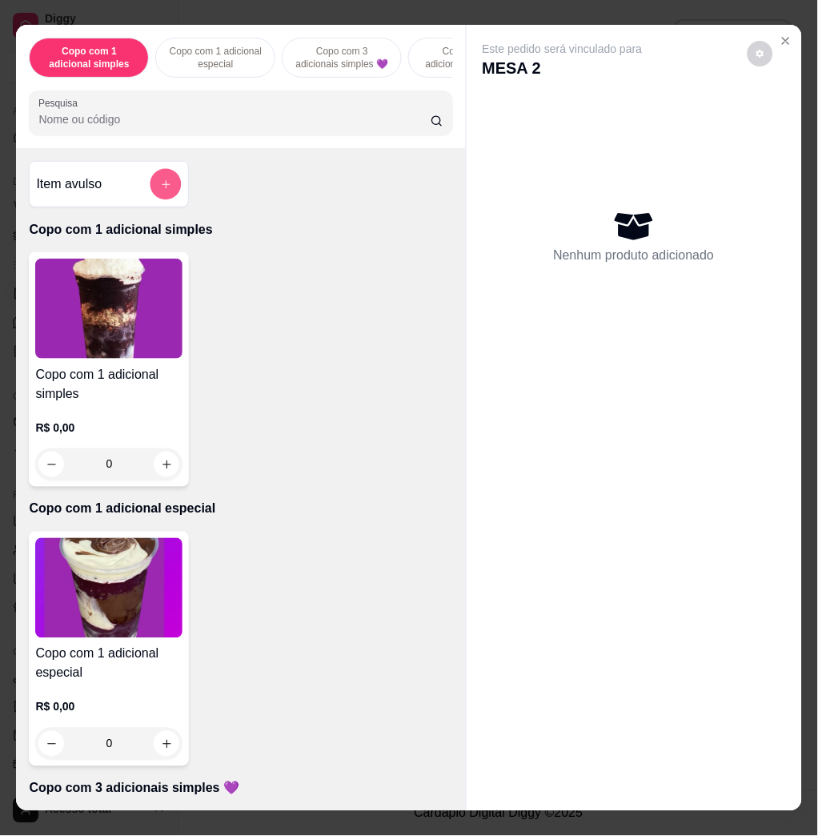
click at [163, 193] on button "add-separate-item" at bounding box center [166, 184] width 31 height 31
click at [337, 413] on input "0,00" at bounding box center [410, 420] width 302 height 16
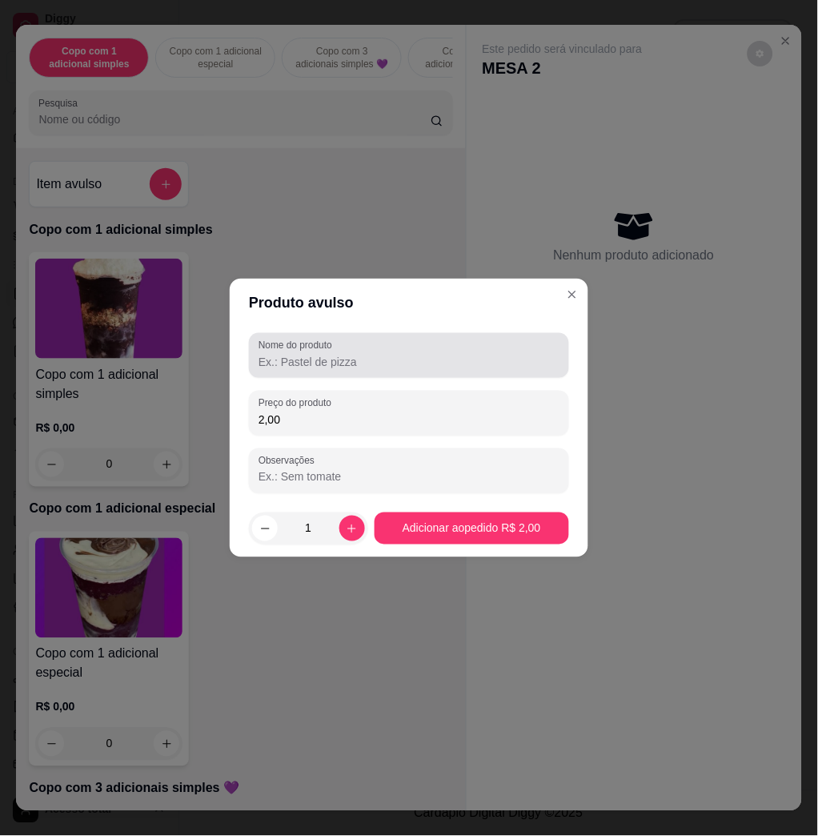
type input "2,00"
click at [450, 351] on div at bounding box center [409, 356] width 301 height 32
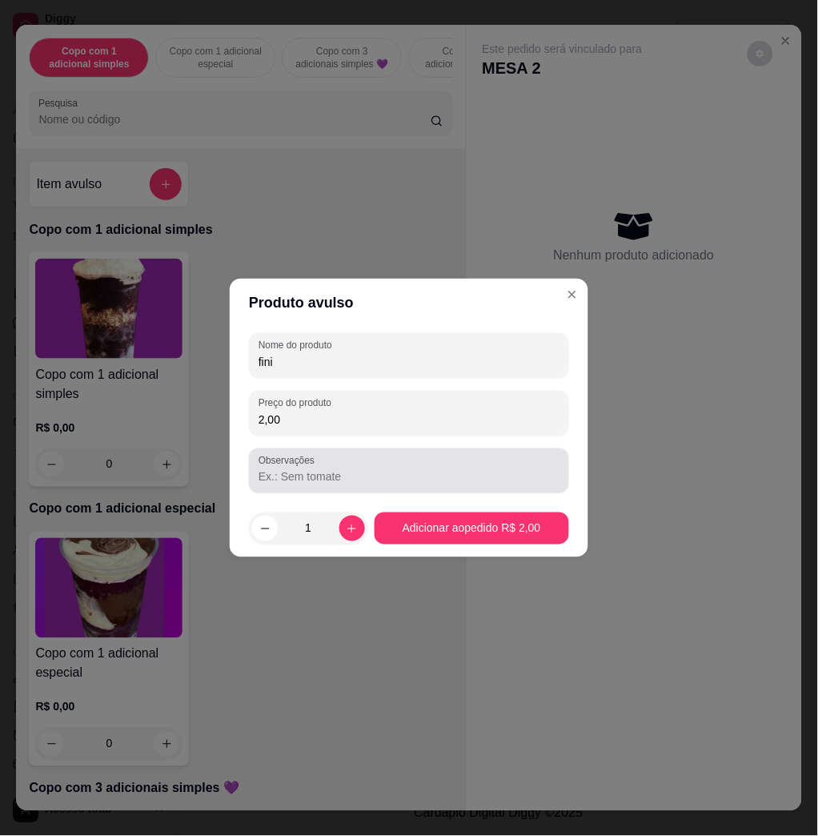
type input "fini"
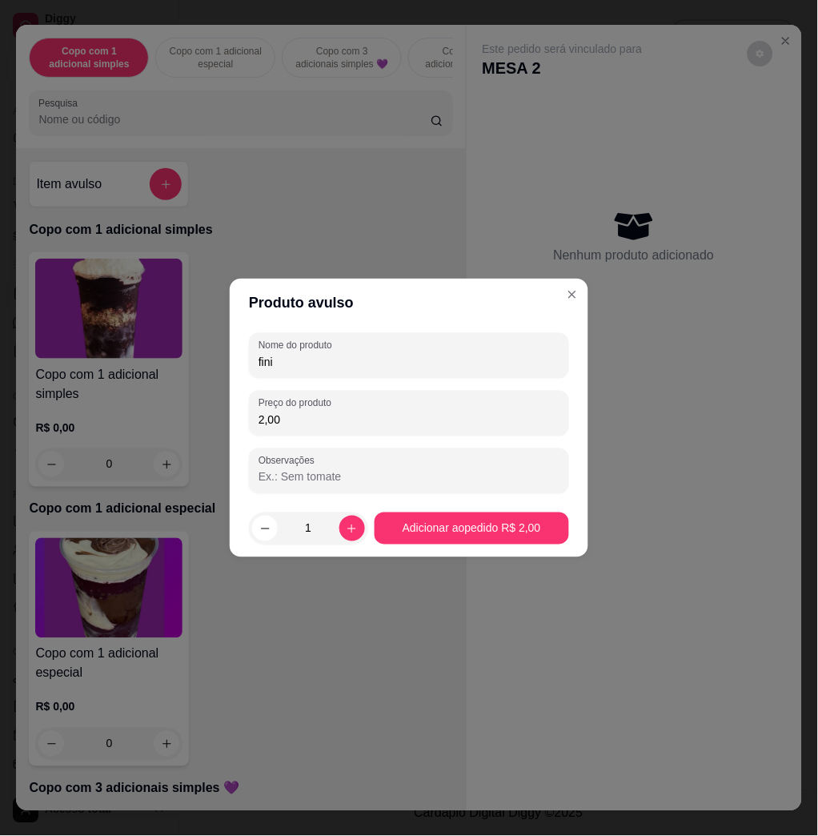
click at [489, 497] on div "Nome do produto fini Preço do produto 2,00 Observações" at bounding box center [409, 413] width 359 height 173
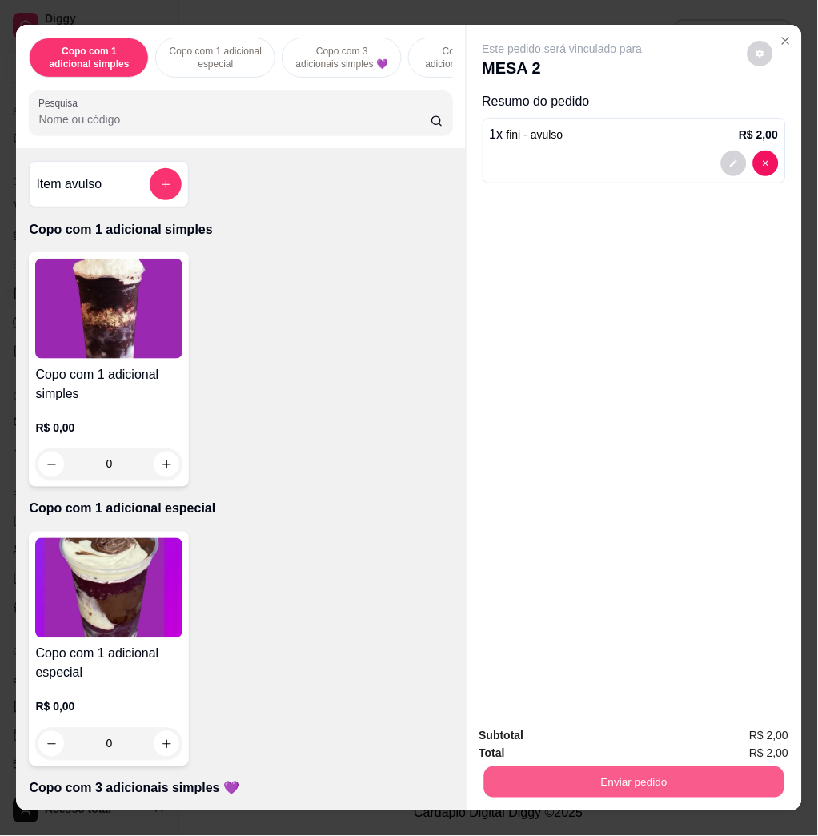
click at [582, 774] on button "Enviar pedido" at bounding box center [634, 781] width 300 height 31
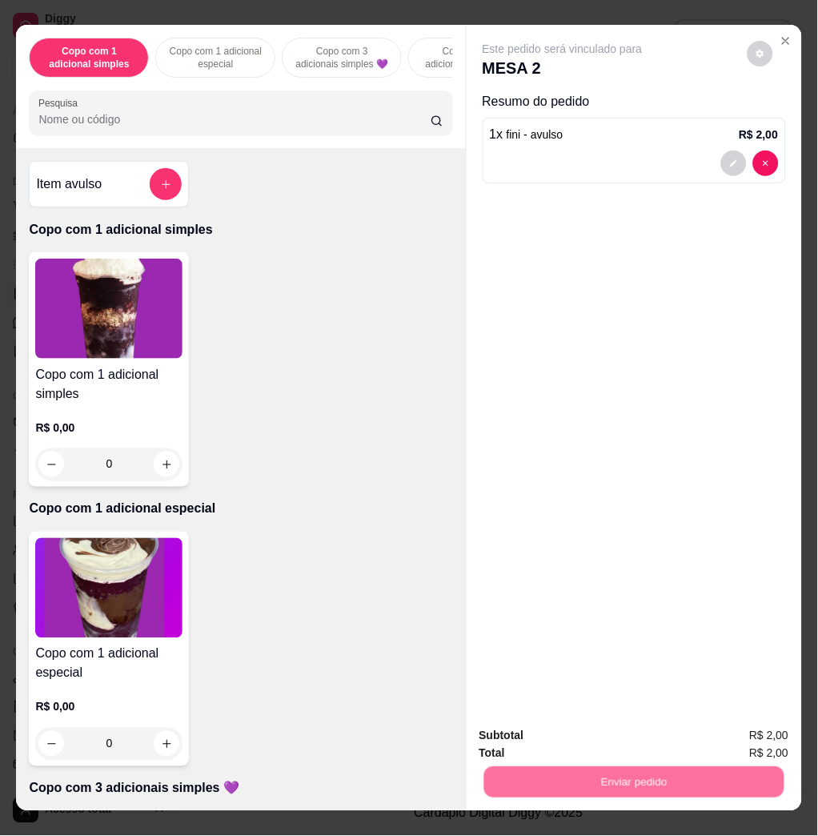
click at [573, 734] on button "Não registrar e enviar pedido" at bounding box center [580, 735] width 167 height 30
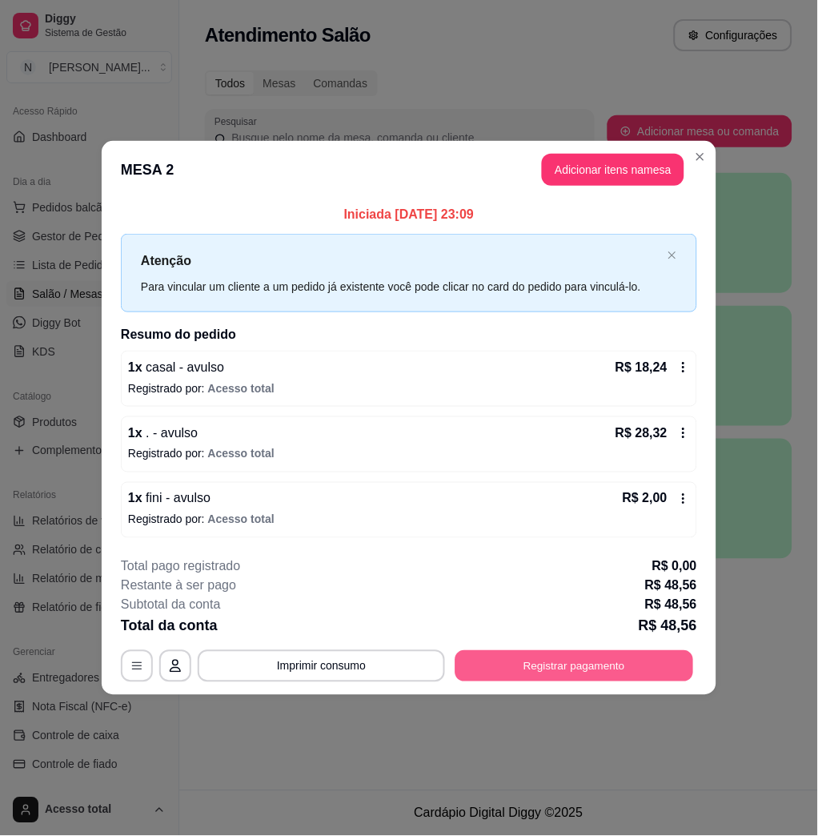
click at [643, 663] on button "Registrar pagamento" at bounding box center [575, 665] width 239 height 31
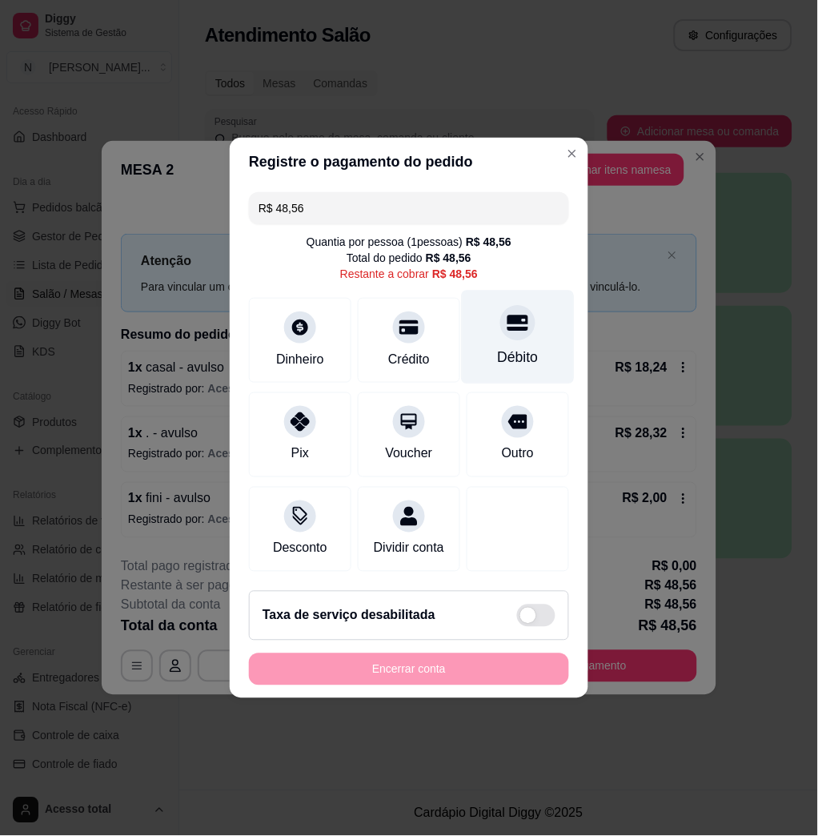
click at [539, 339] on div "Débito" at bounding box center [518, 338] width 113 height 94
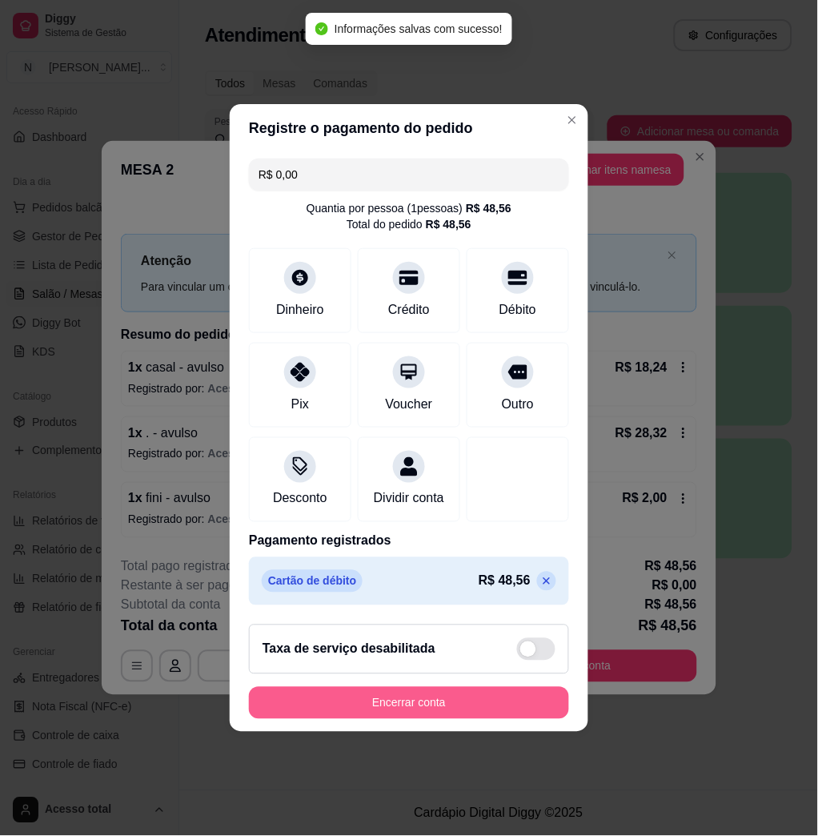
type input "R$ 0,00"
click at [506, 719] on button "Encerrar conta" at bounding box center [409, 703] width 320 height 32
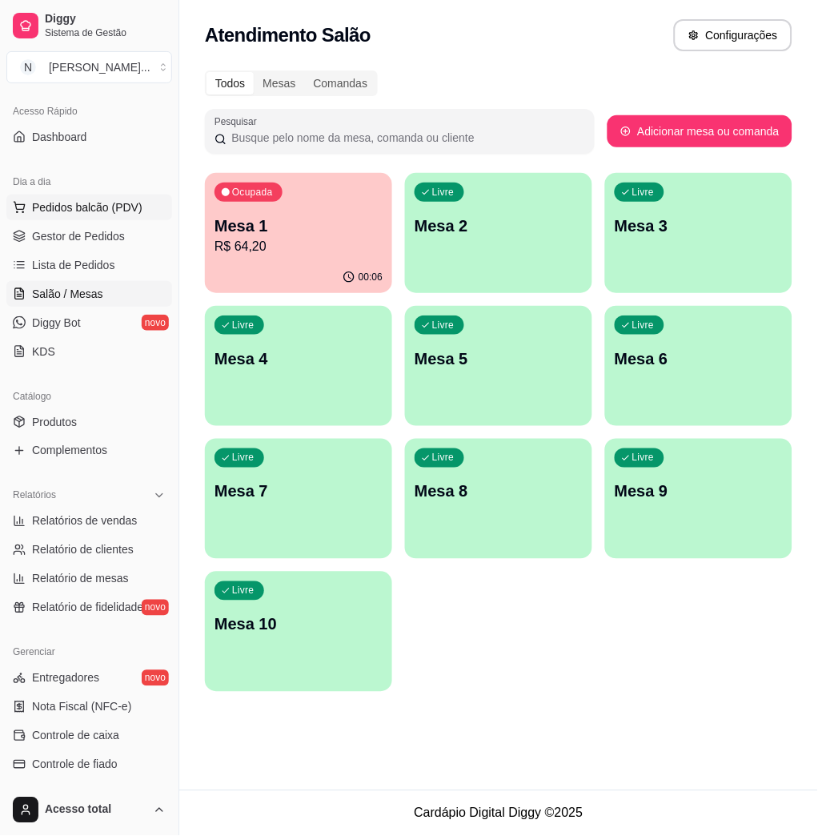
click at [82, 208] on span "Pedidos balcão (PDV)" at bounding box center [87, 207] width 111 height 16
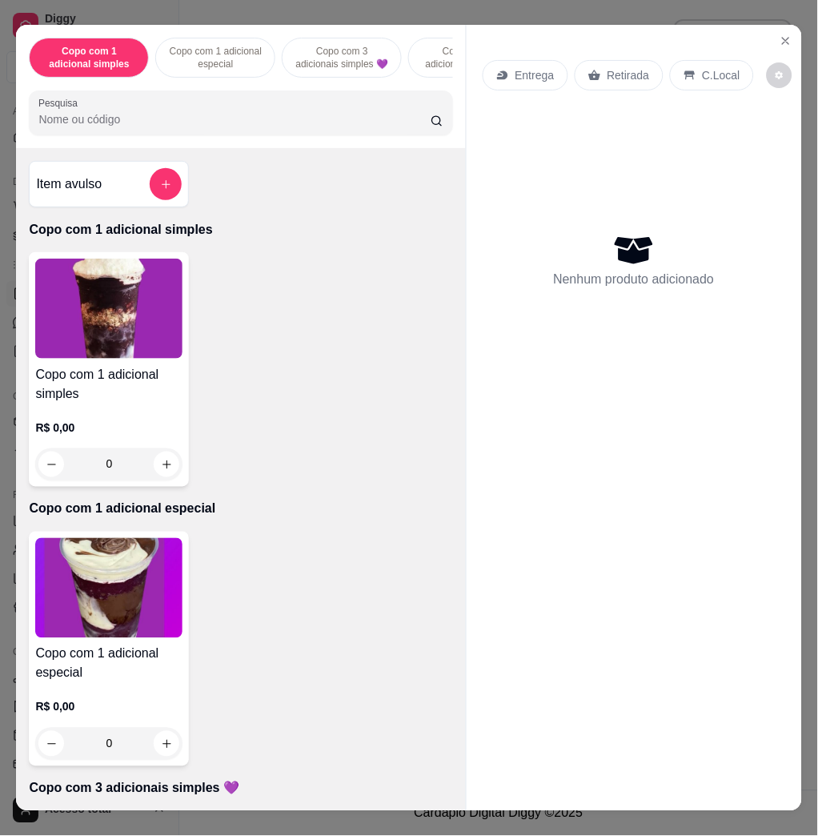
click at [203, 126] on input "Pesquisa" at bounding box center [234, 119] width 392 height 16
click at [160, 121] on input "Pesquisa" at bounding box center [234, 119] width 392 height 16
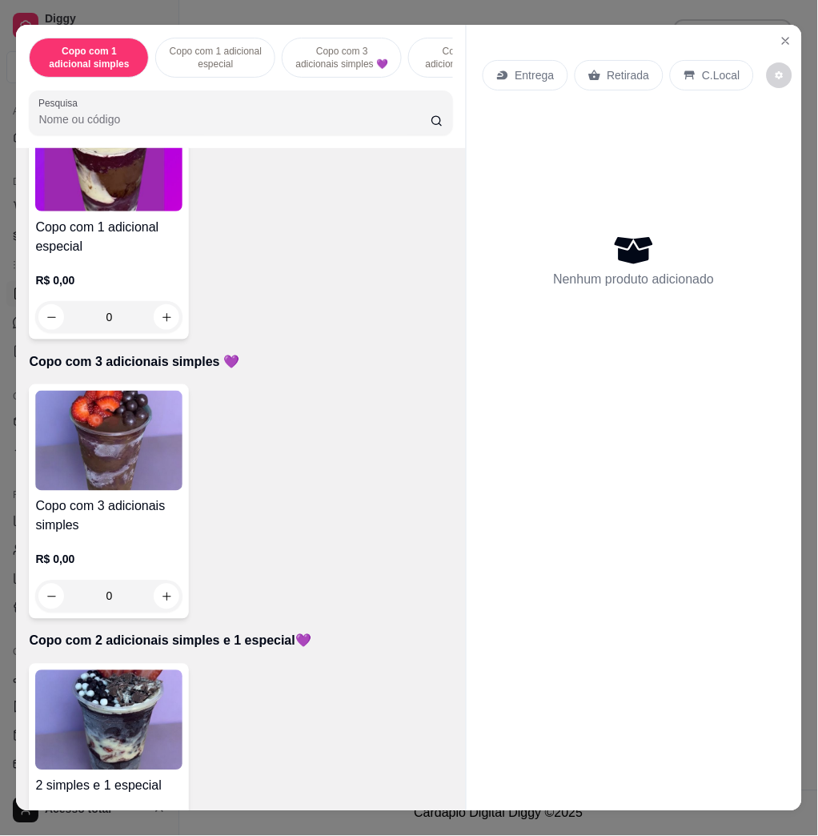
click at [152, 722] on img at bounding box center [108, 720] width 147 height 100
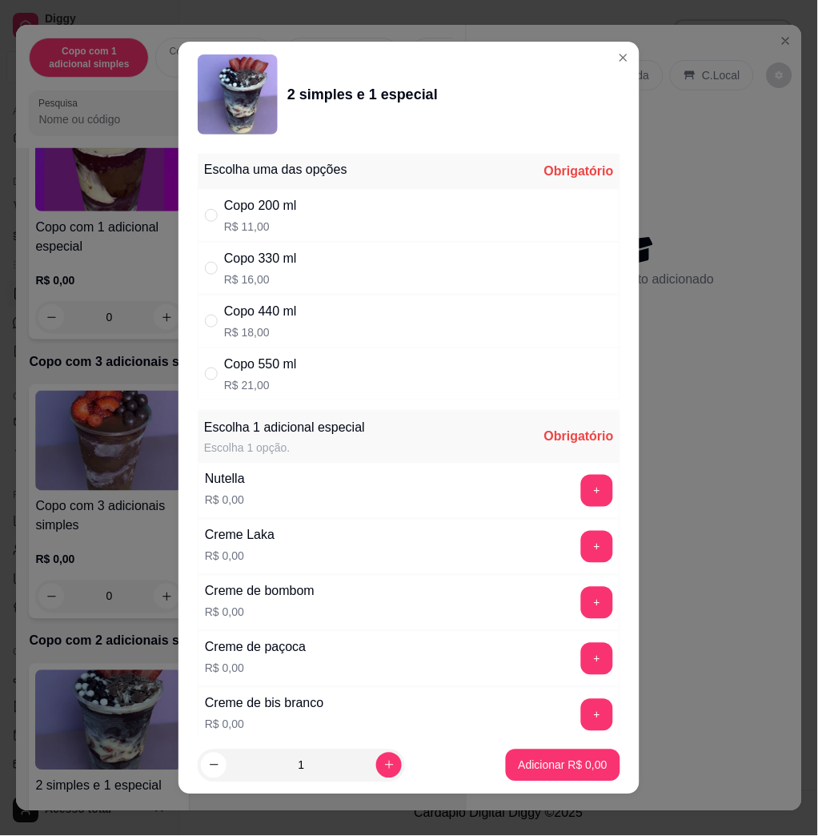
click at [336, 300] on div "Copo 440 ml R$ 18,00" at bounding box center [409, 321] width 423 height 53
radio input "true"
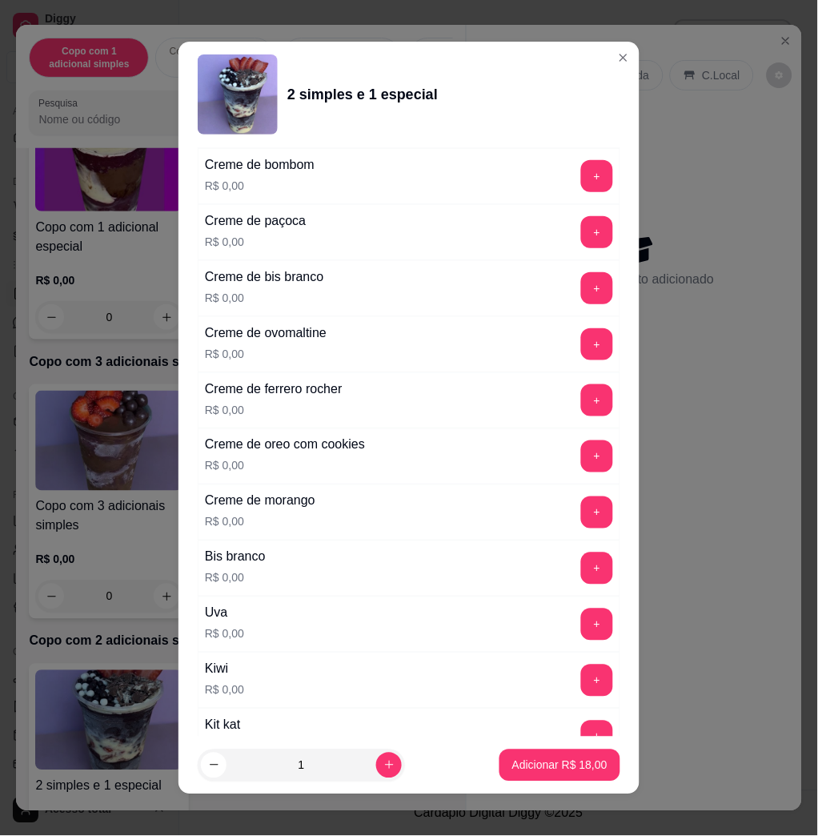
scroll to position [641, 0]
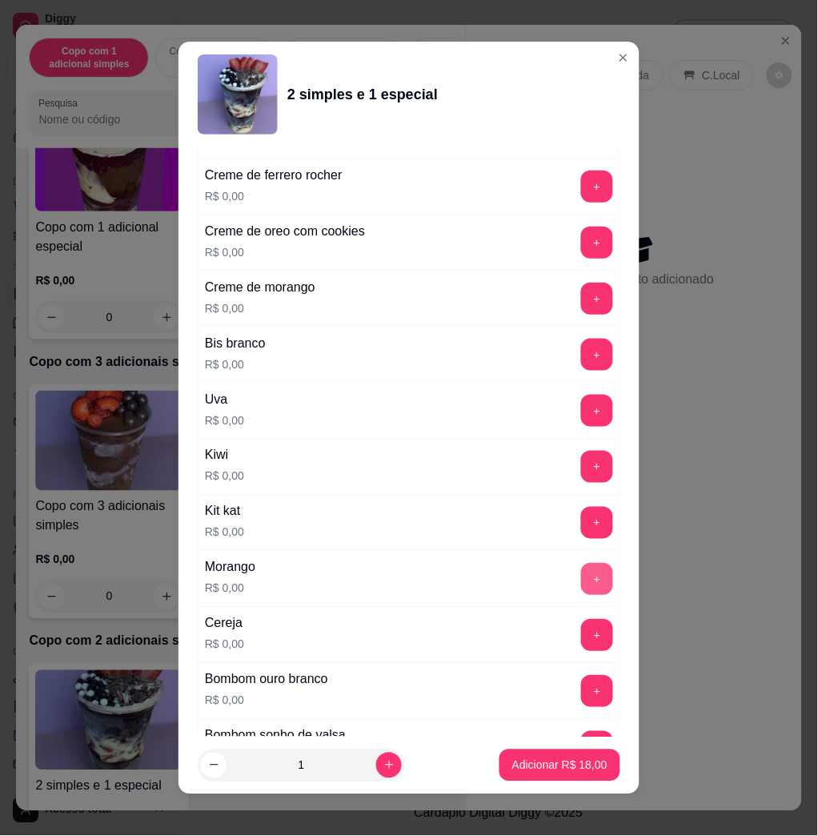
click at [581, 585] on button "+" at bounding box center [597, 579] width 32 height 32
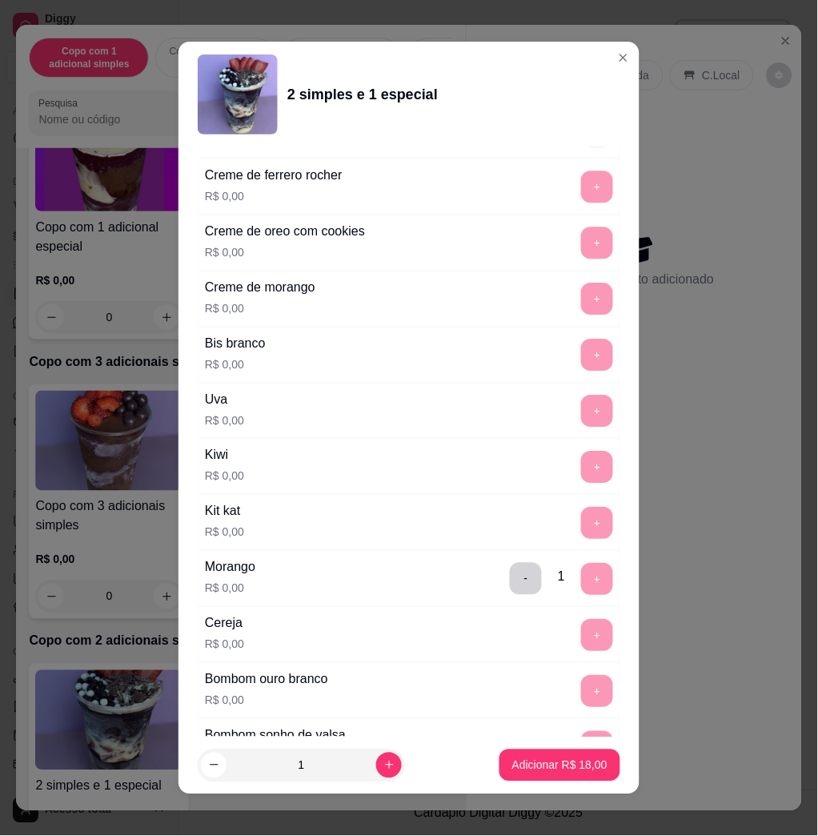
scroll to position [9, 0]
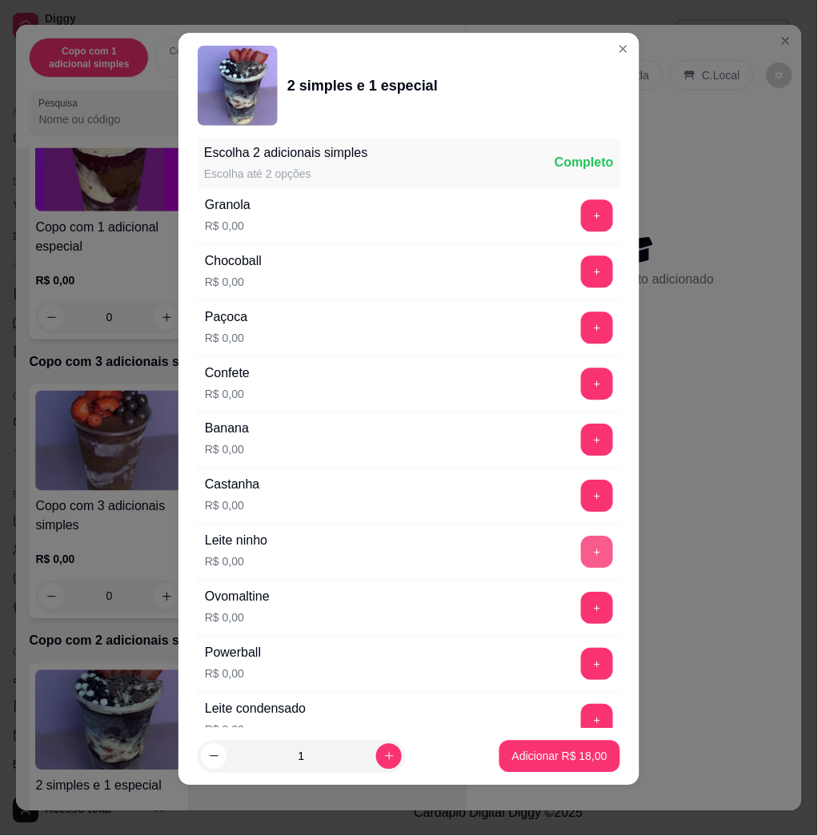
click at [581, 556] on button "+" at bounding box center [597, 553] width 32 height 32
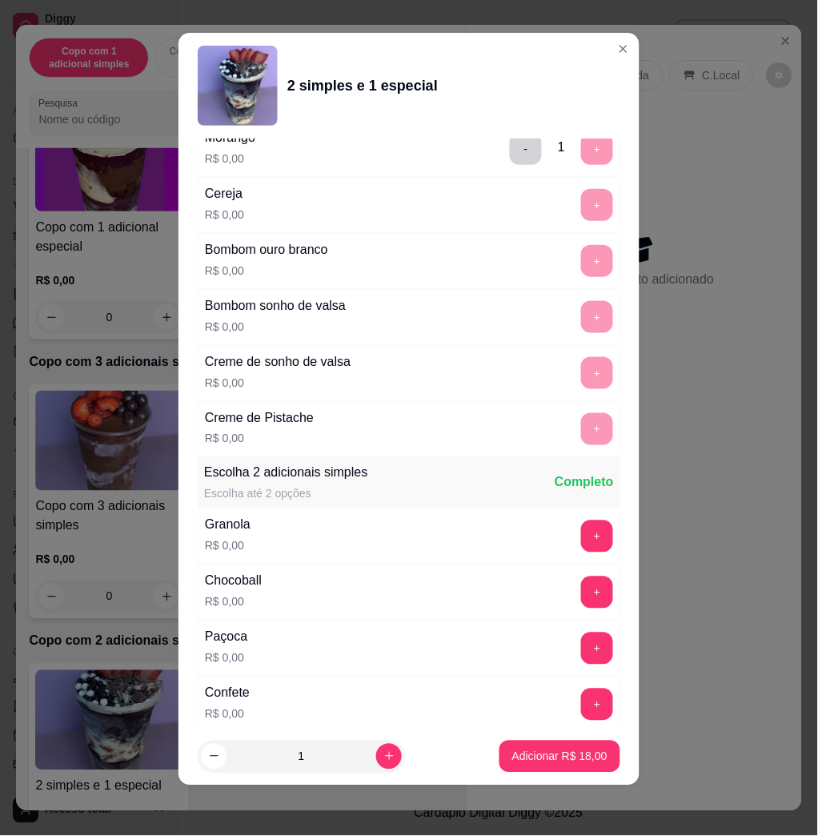
scroll to position [1276, 0]
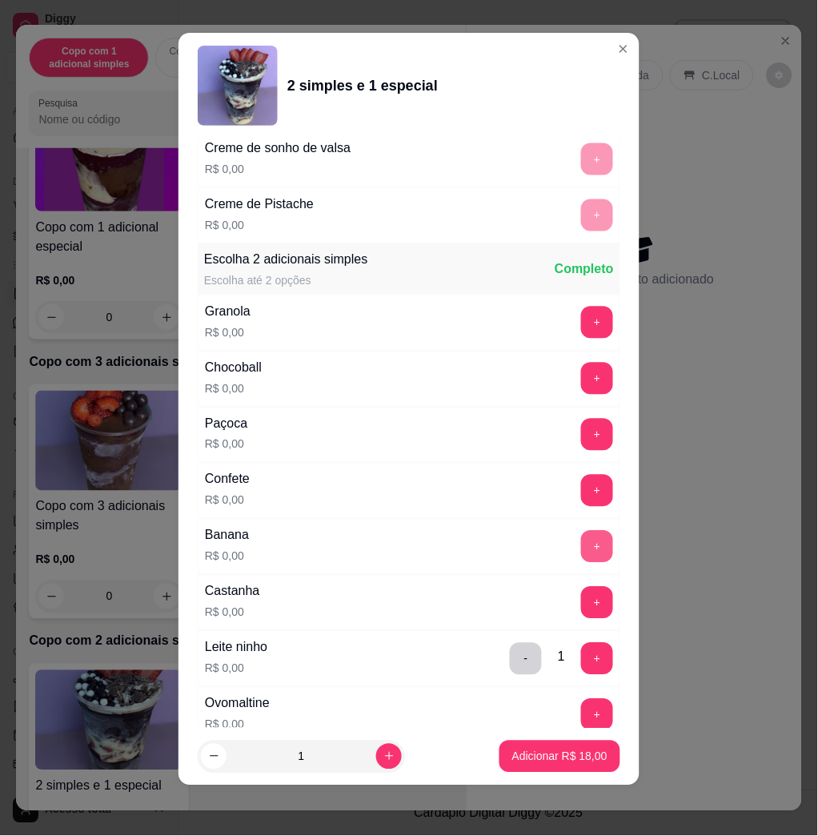
click at [581, 545] on button "+" at bounding box center [597, 547] width 32 height 32
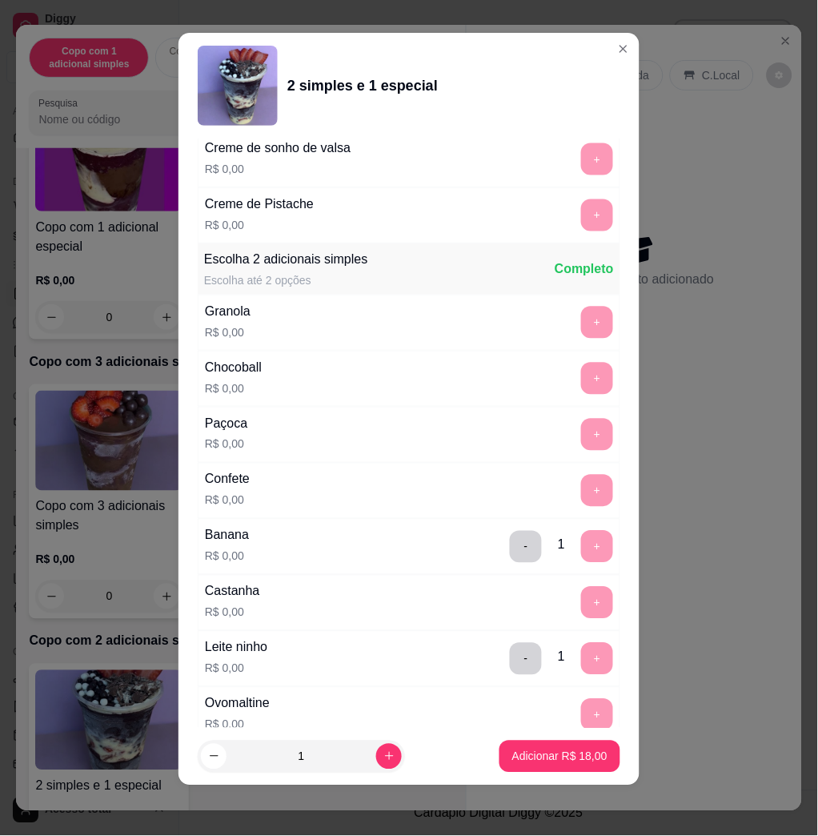
scroll to position [2053, 0]
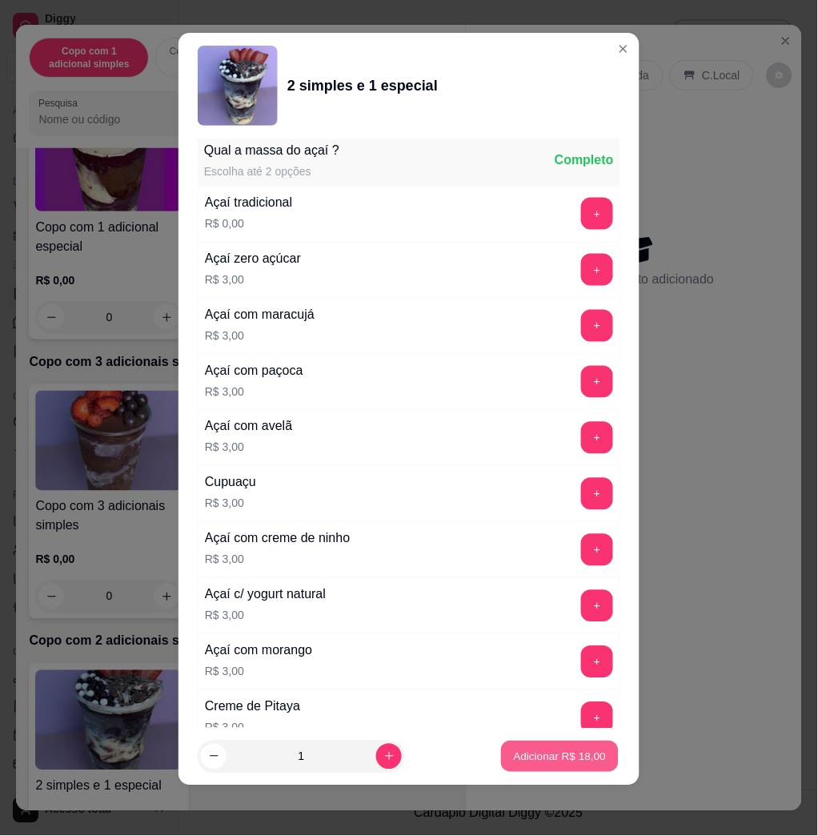
click at [556, 746] on button "Adicionar R$ 18,00" at bounding box center [560, 756] width 118 height 31
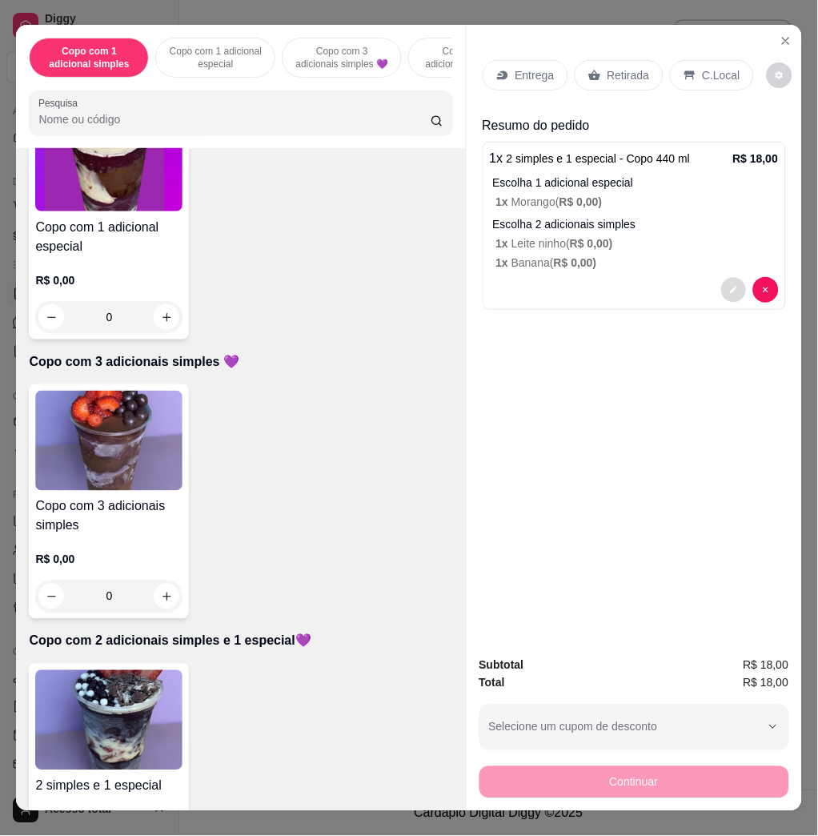
click at [722, 285] on button "decrease-product-quantity" at bounding box center [734, 290] width 25 height 25
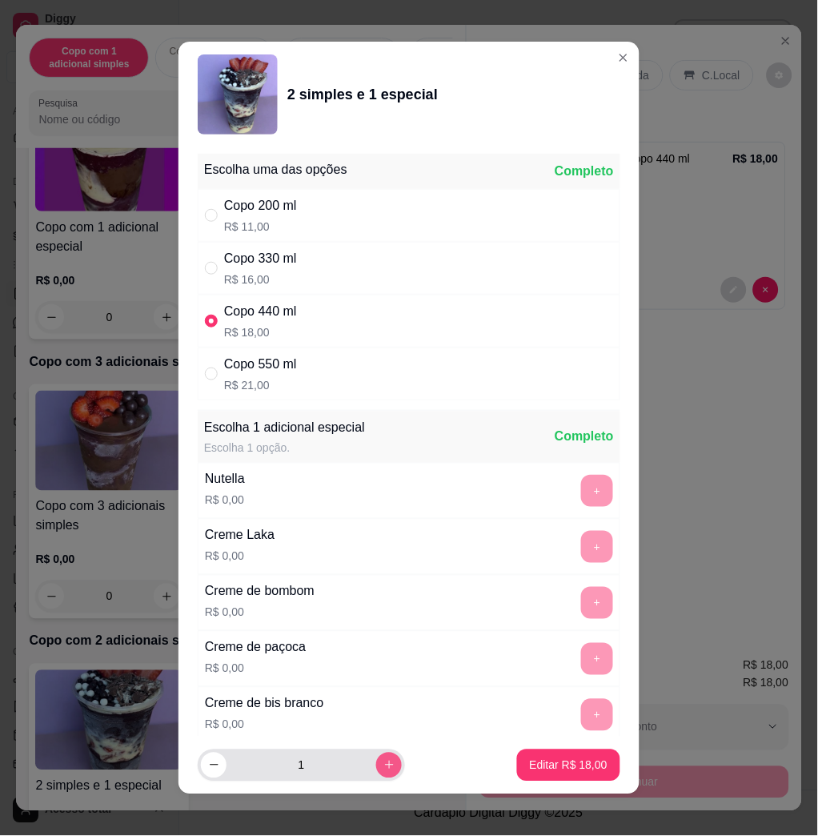
click at [376, 762] on button "increase-product-quantity" at bounding box center [389, 766] width 26 height 26
type input "2"
click at [533, 782] on footer "2 Editar R$ 36,00" at bounding box center [409, 766] width 461 height 58
click at [532, 766] on p "Editar R$ 36,00" at bounding box center [569, 766] width 78 height 16
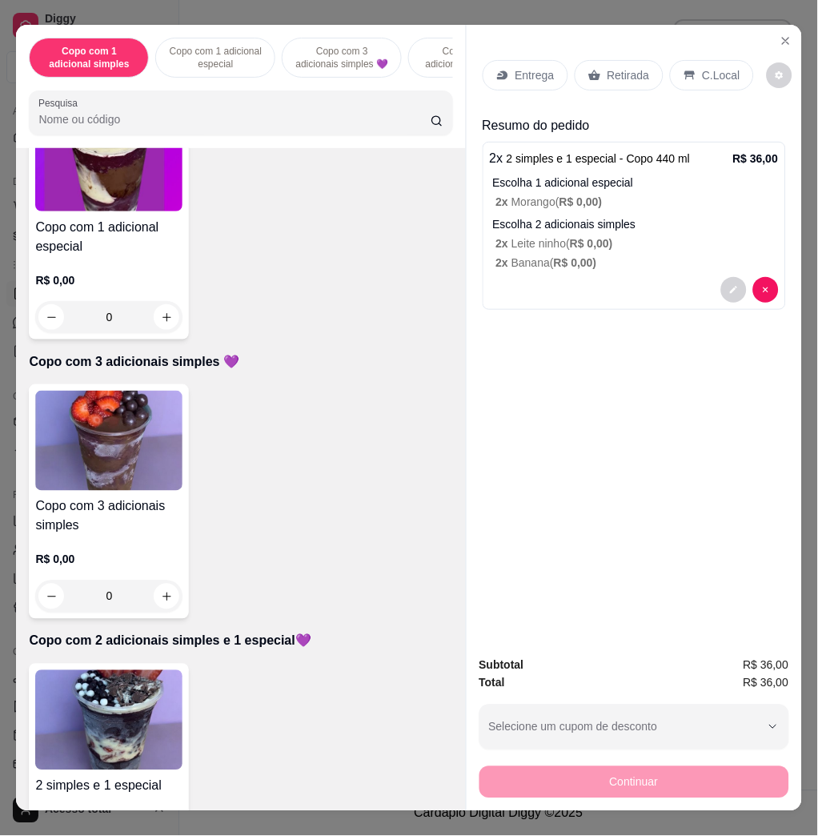
click at [541, 75] on div "Entrega" at bounding box center [526, 75] width 86 height 30
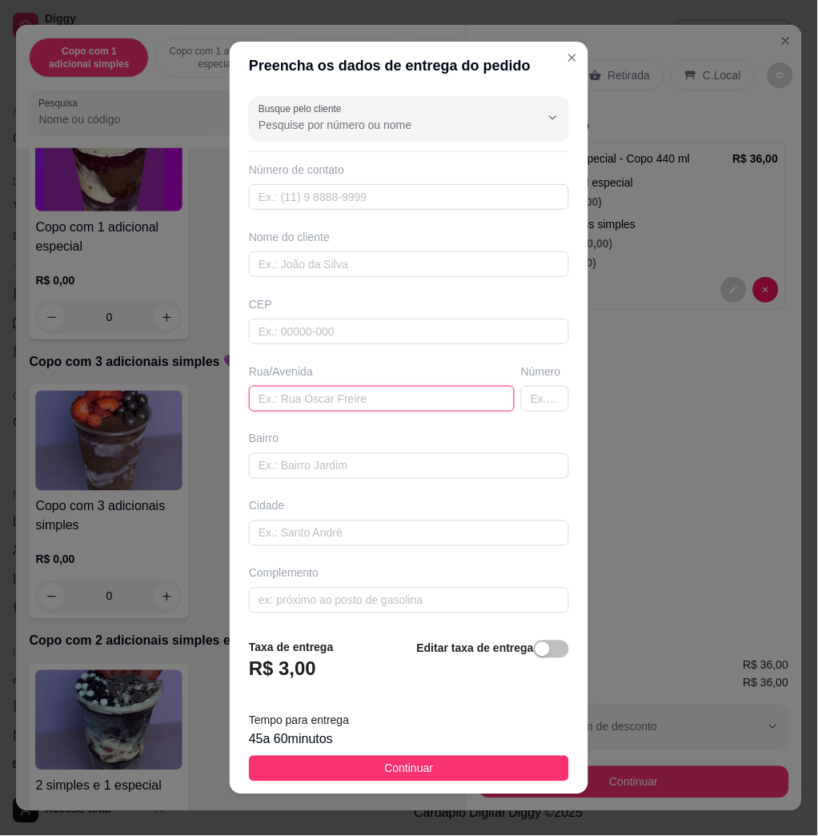
click at [342, 388] on input "text" at bounding box center [382, 399] width 266 height 26
type input "hotel [GEOGRAPHIC_DATA]"
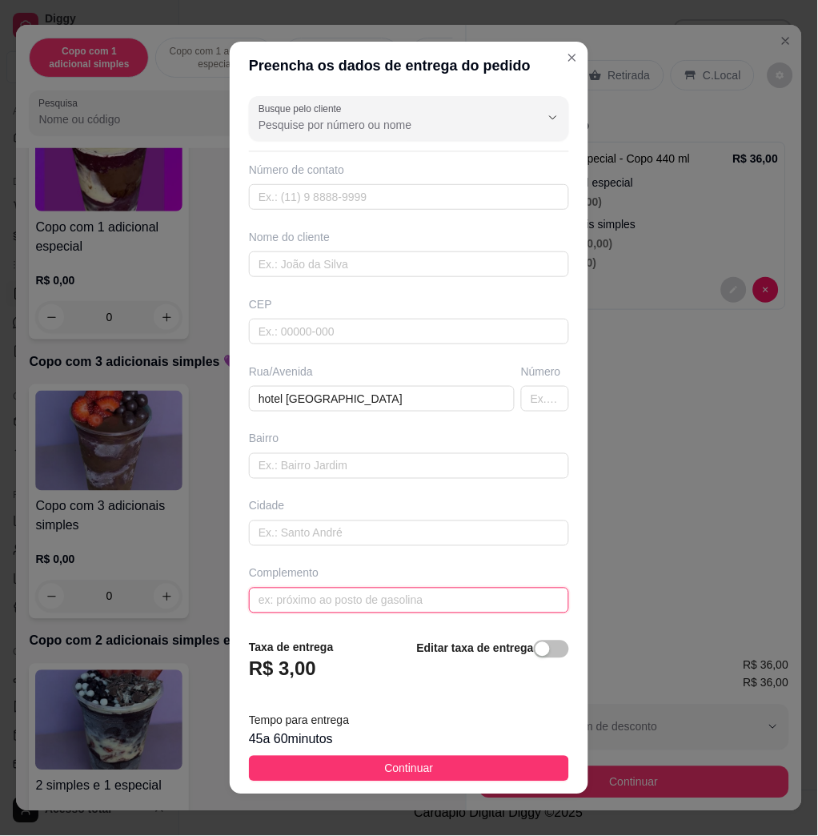
click at [299, 608] on input "text" at bounding box center [409, 601] width 320 height 26
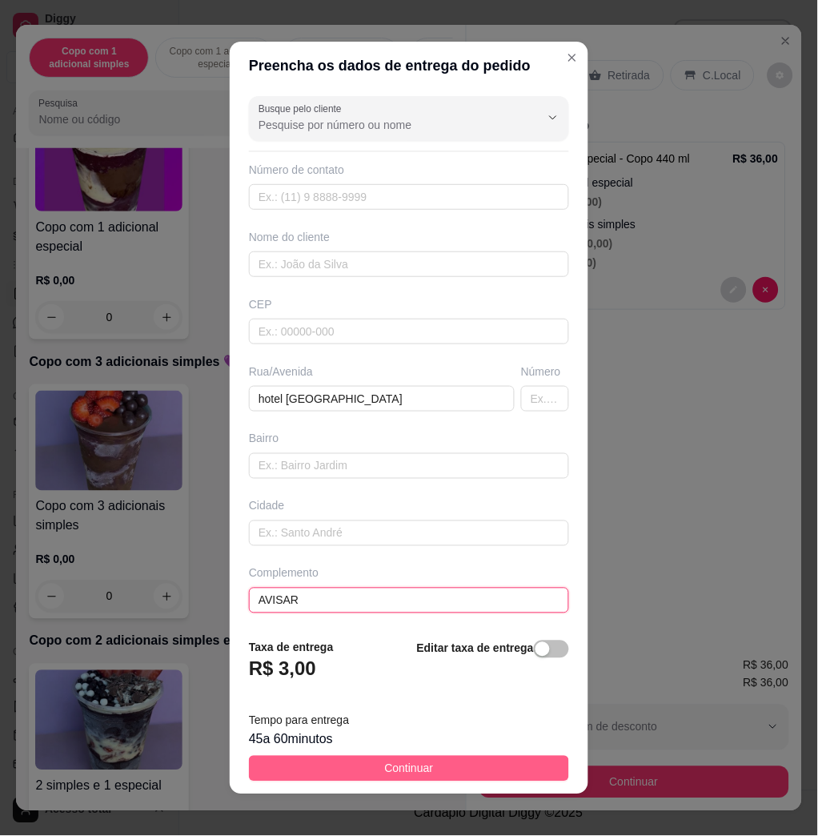
type input "AVISAR"
click at [437, 762] on button "Continuar" at bounding box center [409, 769] width 320 height 26
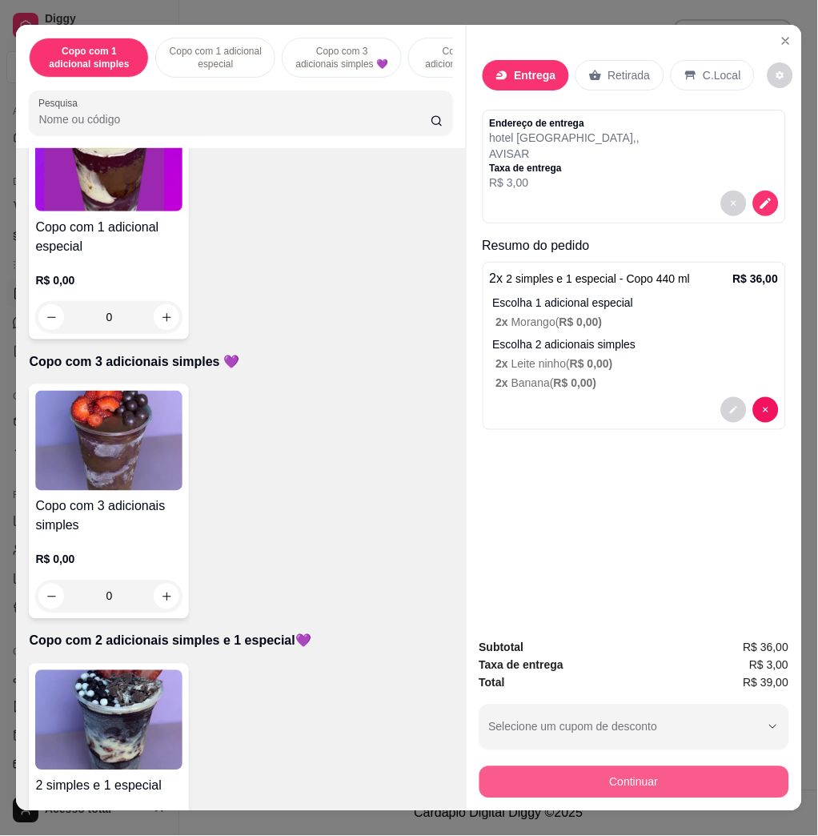
click at [554, 779] on button "Continuar" at bounding box center [635, 782] width 310 height 32
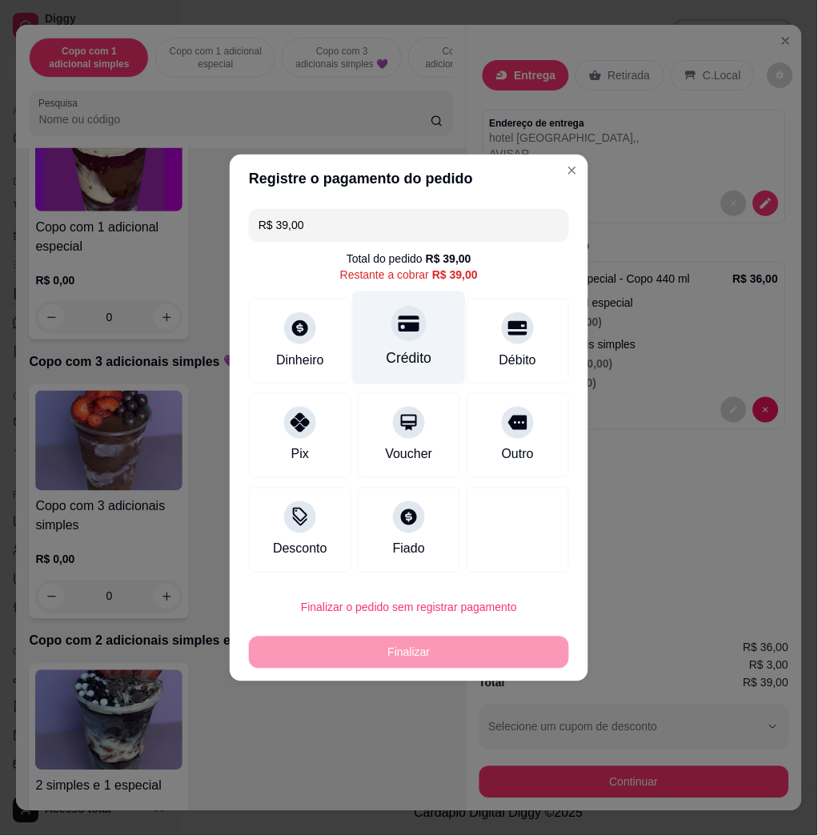
click at [428, 341] on div "Crédito" at bounding box center [409, 339] width 113 height 94
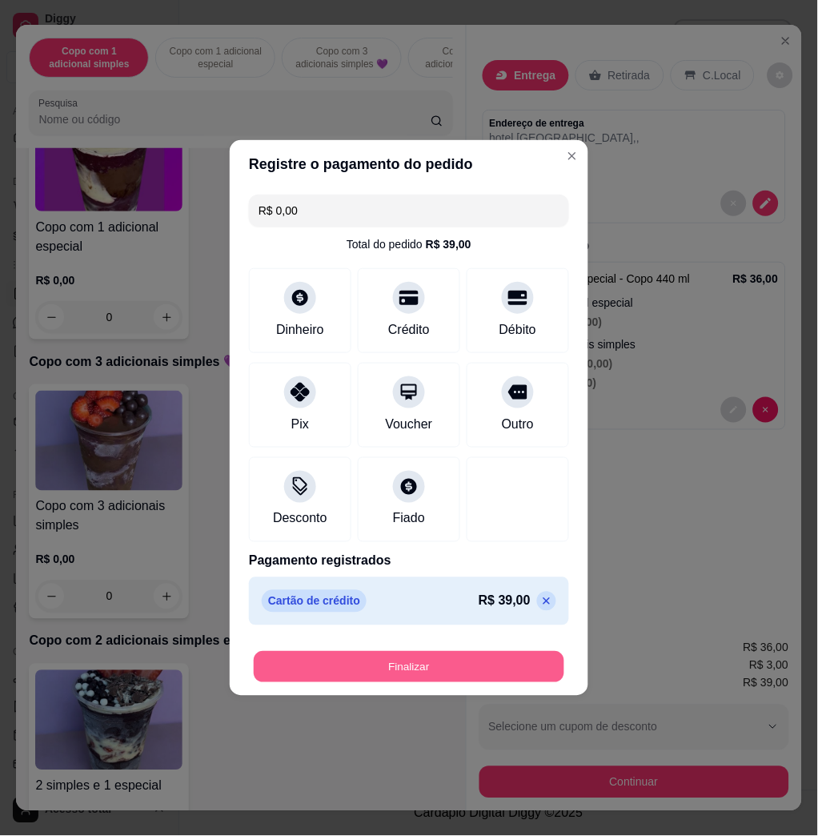
click at [466, 658] on button "Finalizar" at bounding box center [409, 667] width 311 height 31
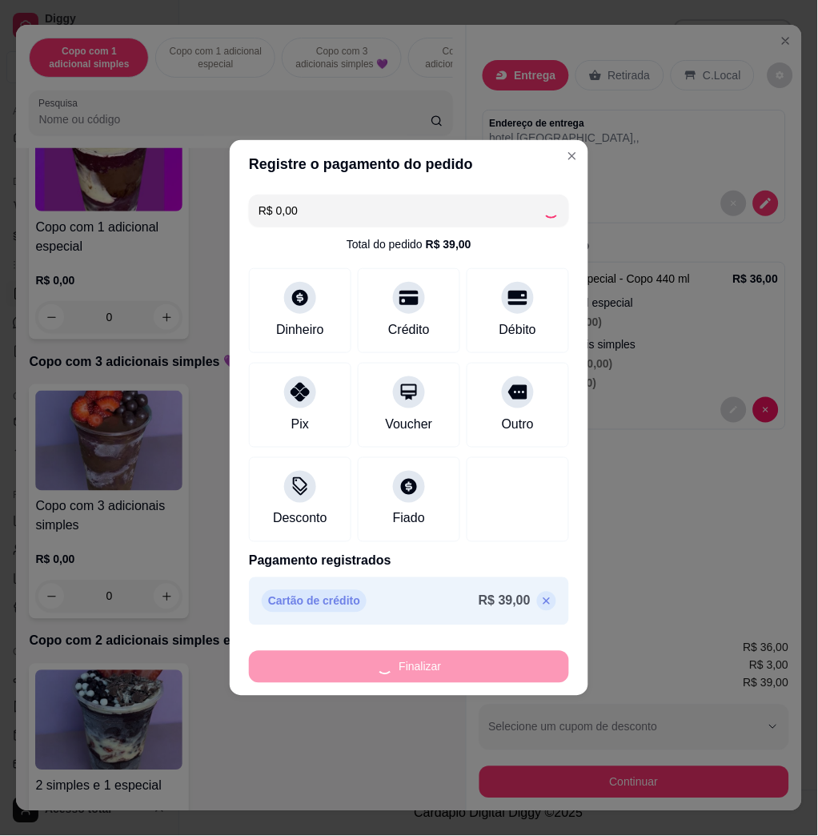
type input "-R$ 39,00"
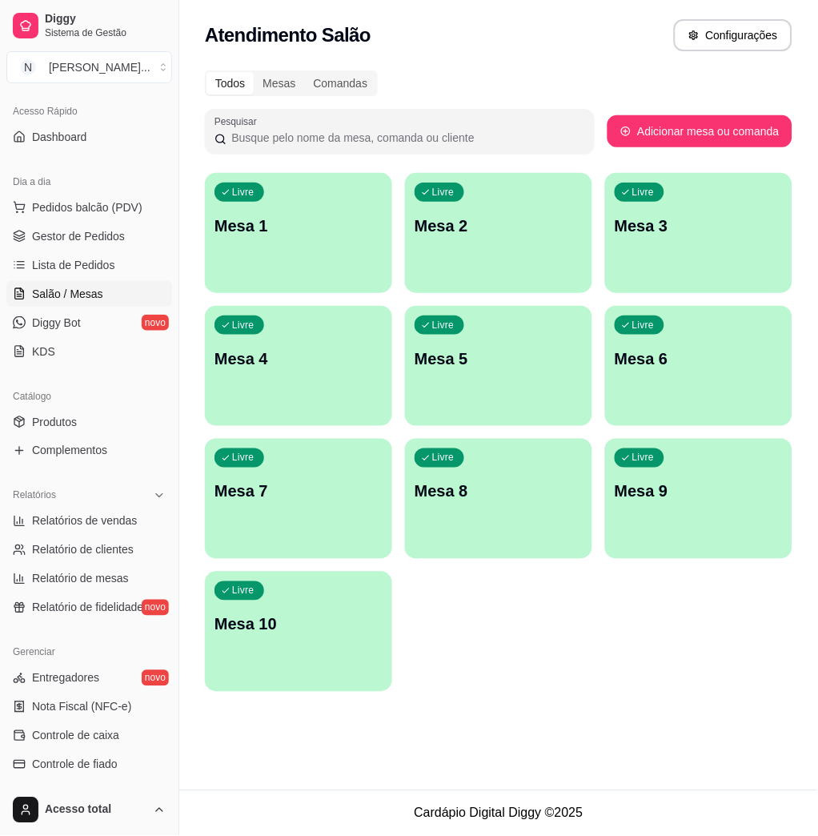
drag, startPoint x: 74, startPoint y: 211, endPoint x: 1, endPoint y: 214, distance: 72.9
click at [74, 211] on span "Pedidos balcão (PDV)" at bounding box center [87, 207] width 111 height 16
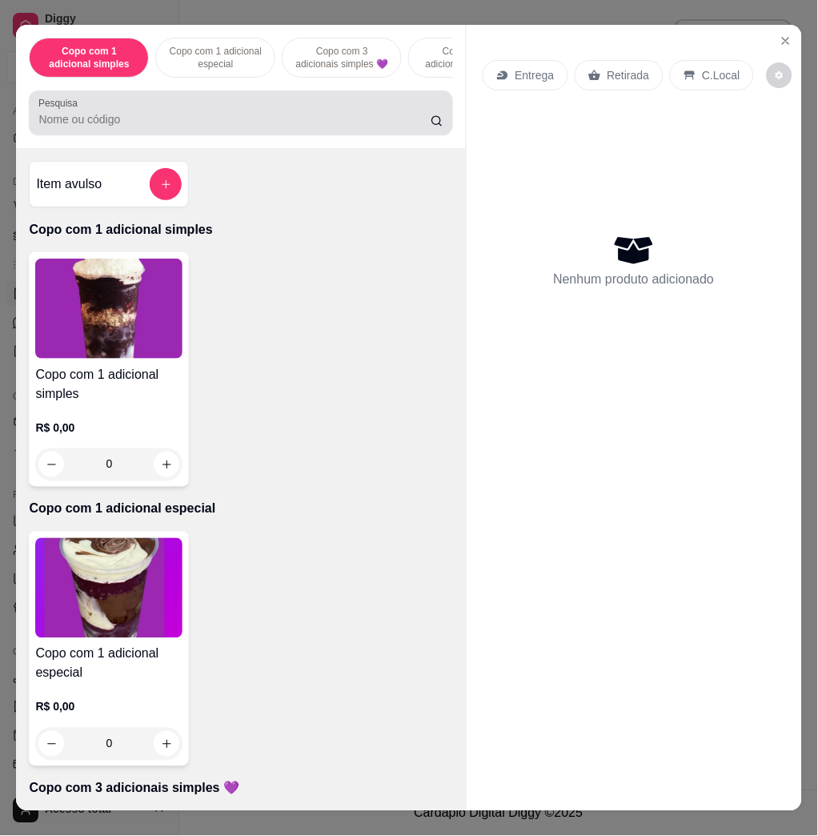
click at [298, 127] on input "Pesquisa" at bounding box center [234, 119] width 392 height 16
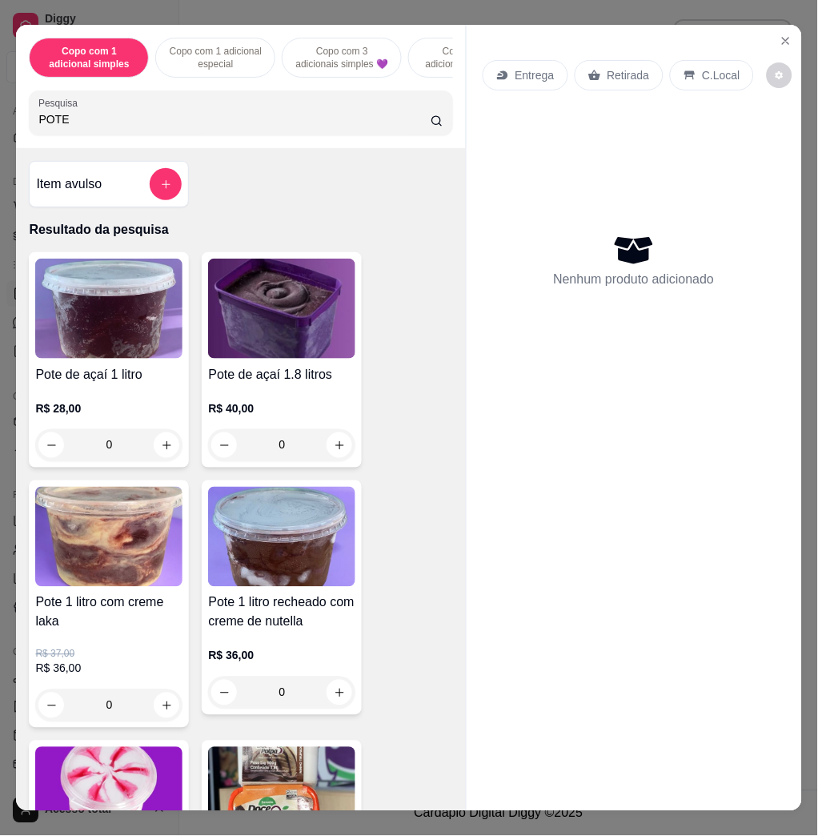
type input "POTE"
click at [275, 342] on img at bounding box center [281, 309] width 147 height 100
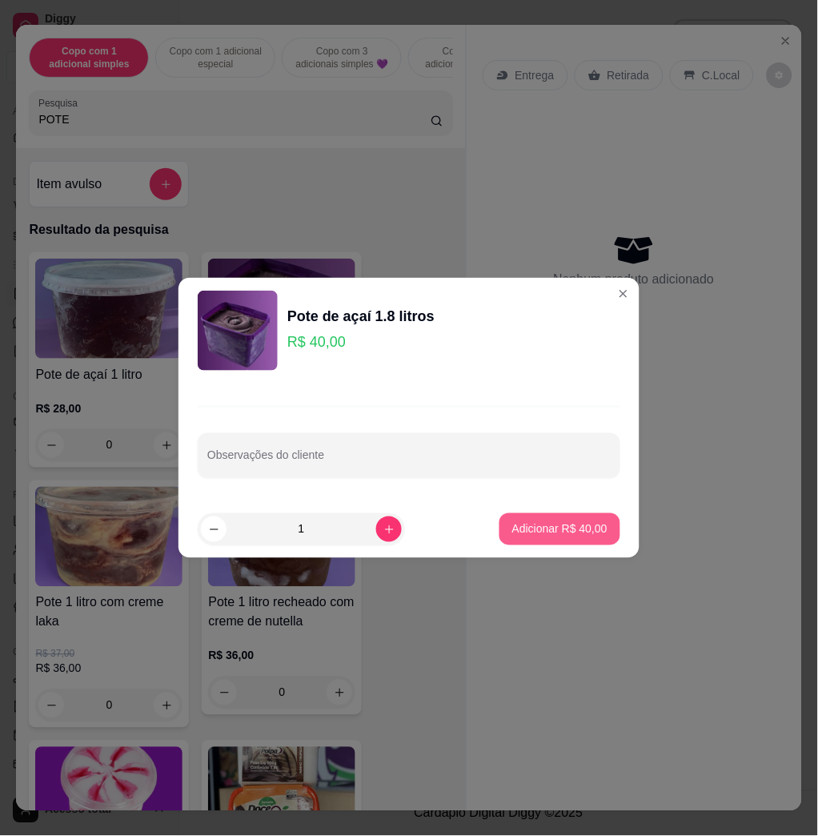
click at [549, 522] on p "Adicionar R$ 40,00" at bounding box center [560, 529] width 95 height 16
type input "1"
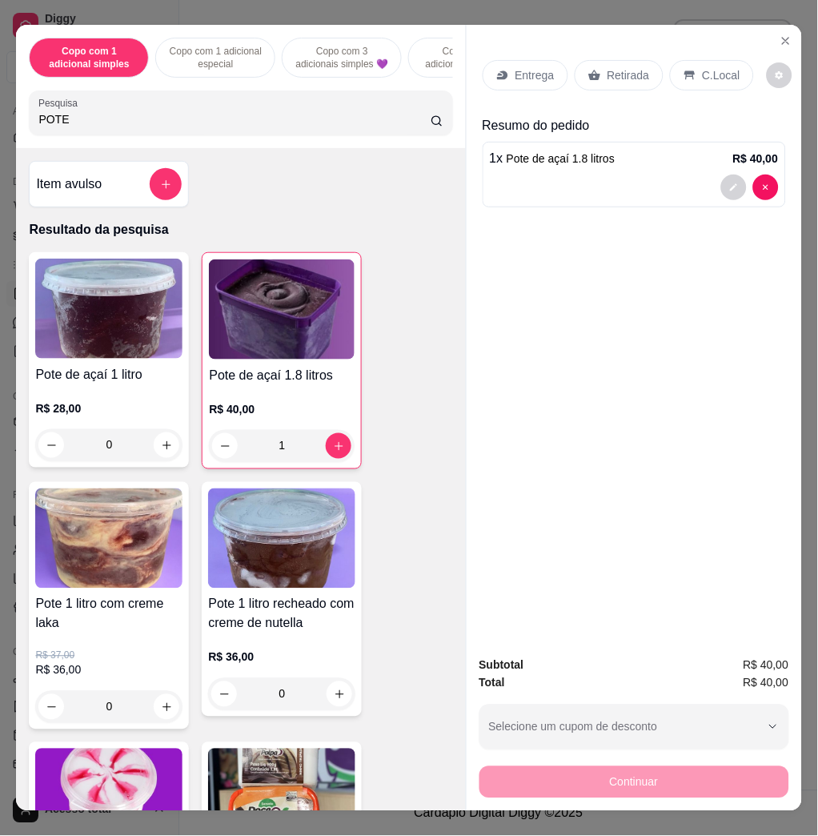
click at [497, 69] on icon at bounding box center [503, 75] width 13 height 13
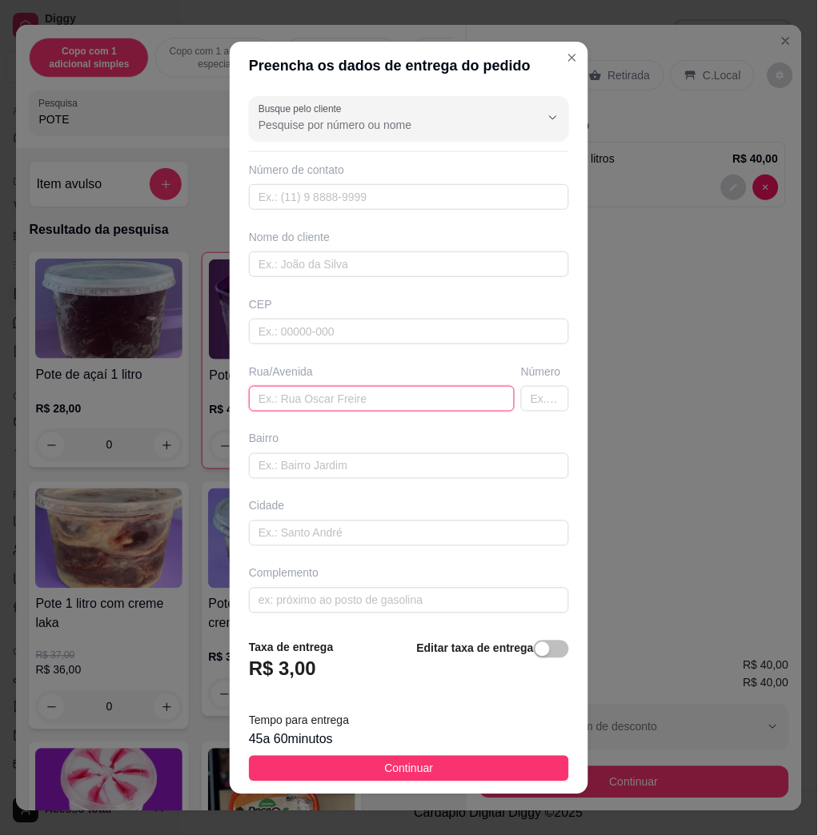
click at [327, 405] on input "text" at bounding box center [382, 399] width 266 height 26
drag, startPoint x: 561, startPoint y: 60, endPoint x: 553, endPoint y: 58, distance: 9.0
click at [553, 58] on section "Preencha os dados de entrega do pedido Busque pelo cliente Número de contato No…" at bounding box center [409, 418] width 359 height 753
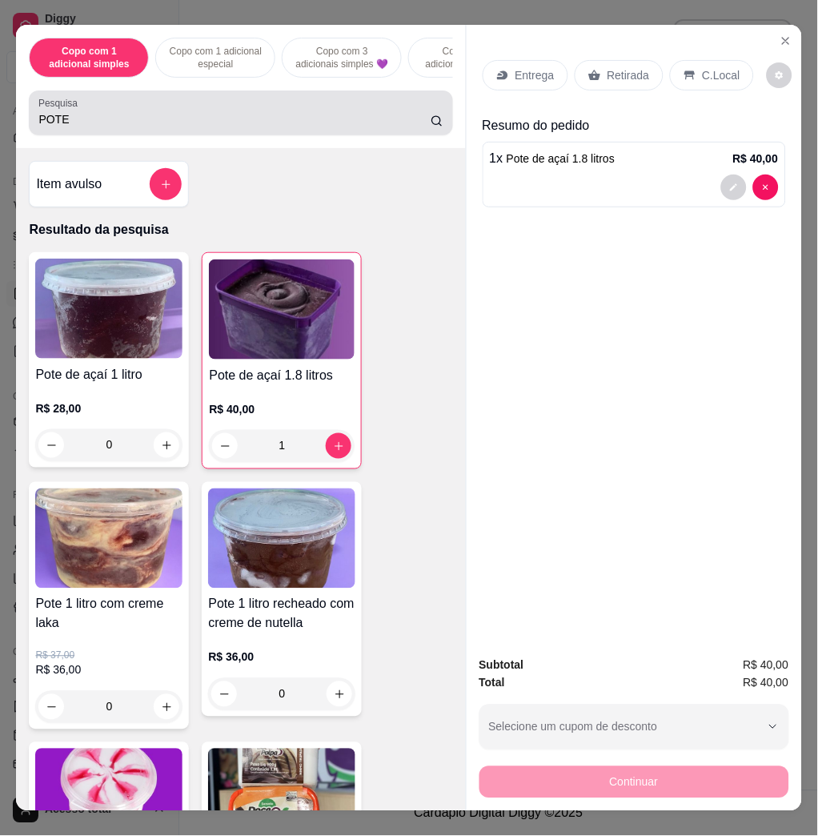
click at [335, 115] on div "POTE" at bounding box center [240, 113] width 404 height 32
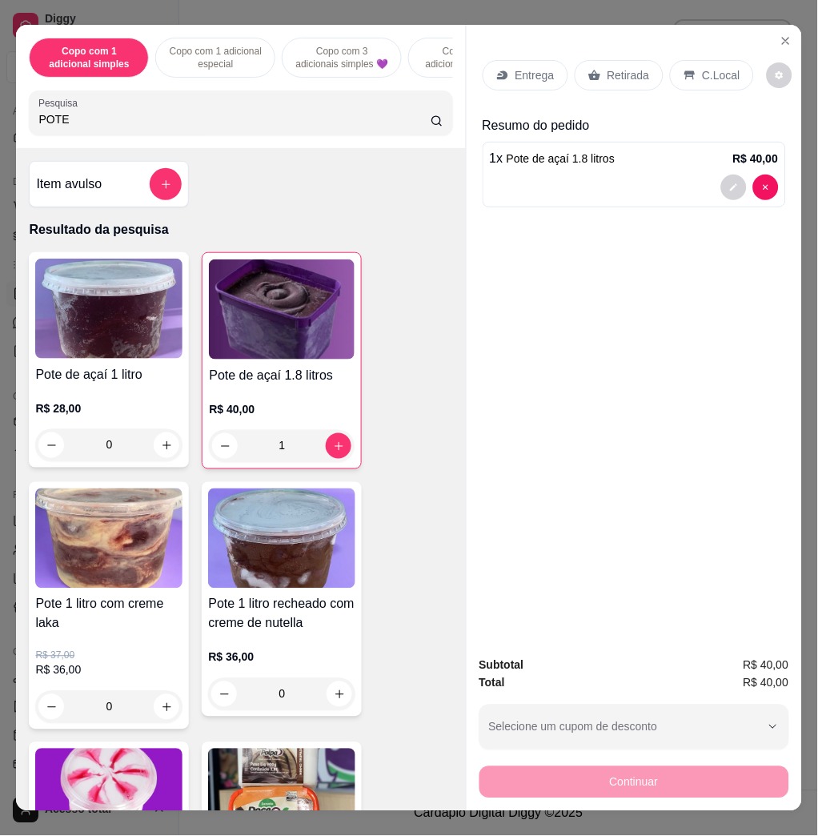
click at [335, 115] on div "POTE" at bounding box center [240, 113] width 404 height 32
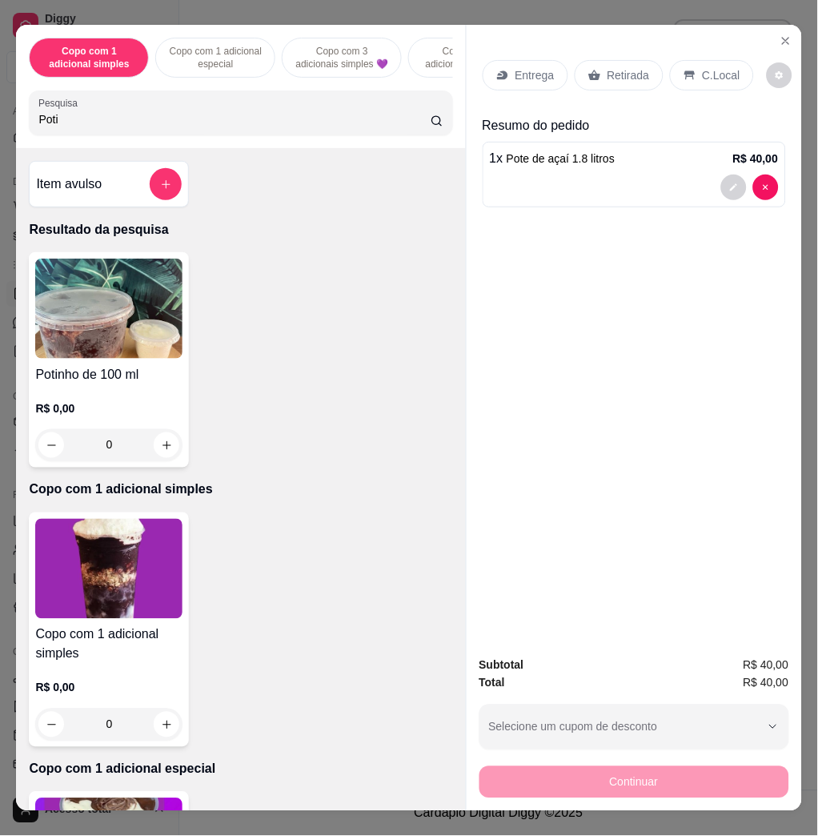
type input "Poti"
click at [151, 313] on img at bounding box center [108, 309] width 147 height 100
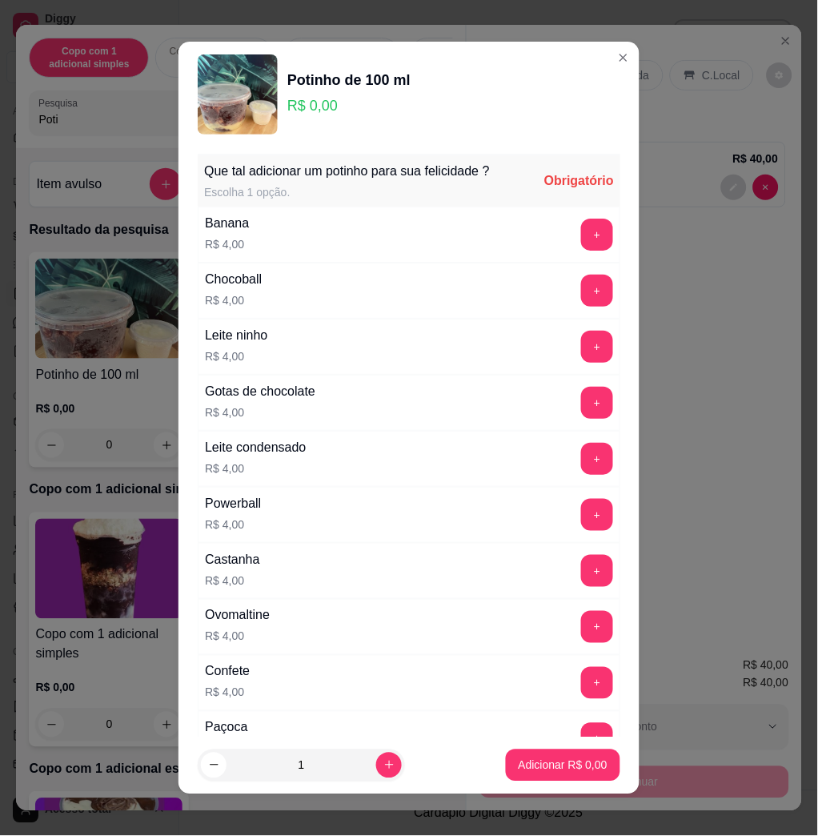
scroll to position [533, 0]
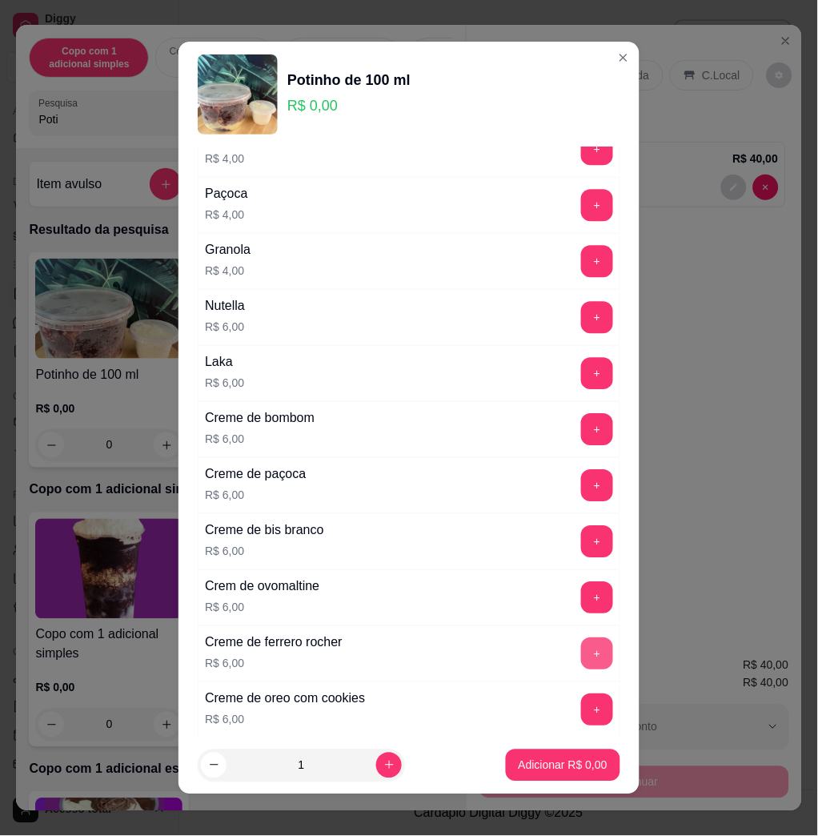
click at [581, 657] on button "+" at bounding box center [597, 654] width 32 height 32
click at [581, 709] on button "+" at bounding box center [597, 710] width 32 height 32
click at [571, 756] on button "Adicionar R$ 12,00" at bounding box center [560, 766] width 121 height 32
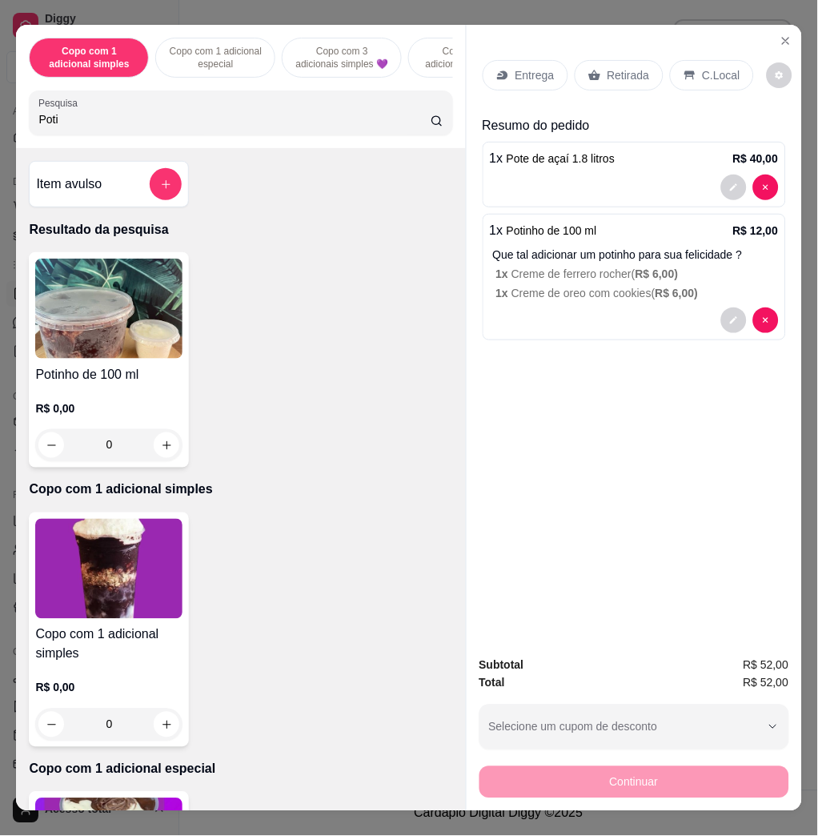
click at [517, 74] on p "Entrega" at bounding box center [535, 75] width 39 height 16
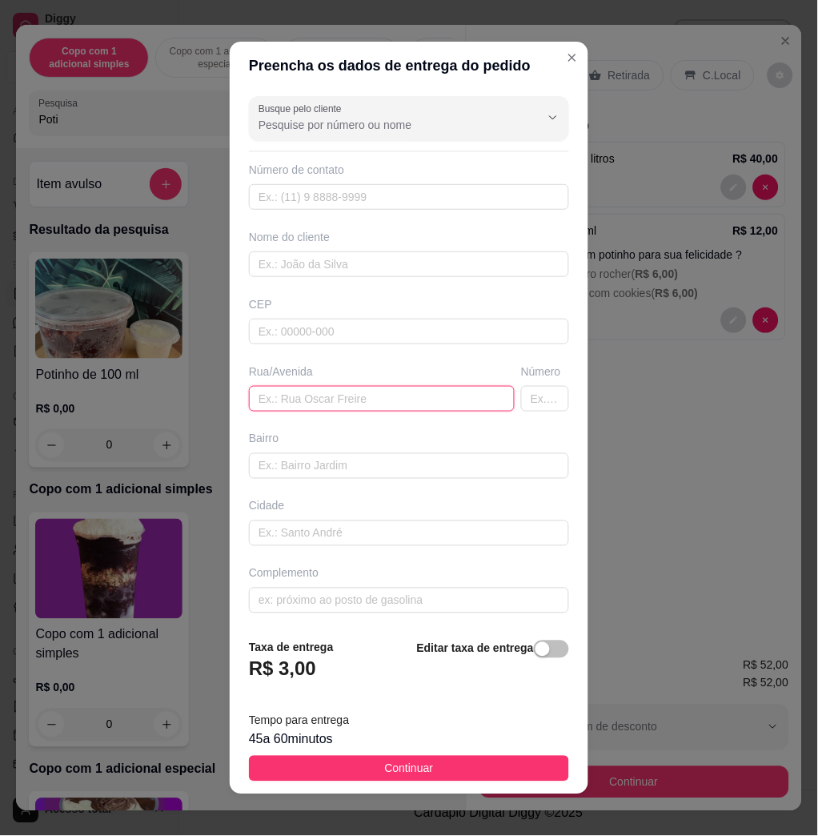
click at [309, 404] on input "text" at bounding box center [382, 399] width 266 height 26
click at [399, 404] on input "text" at bounding box center [382, 399] width 266 height 26
type input "j"
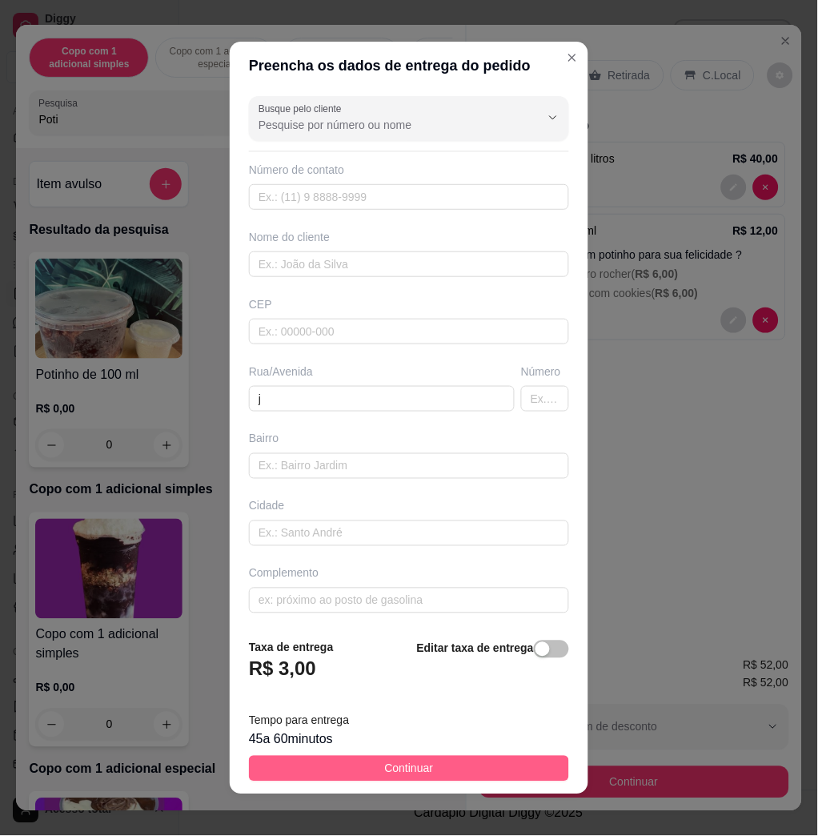
click at [452, 764] on button "Continuar" at bounding box center [409, 769] width 320 height 26
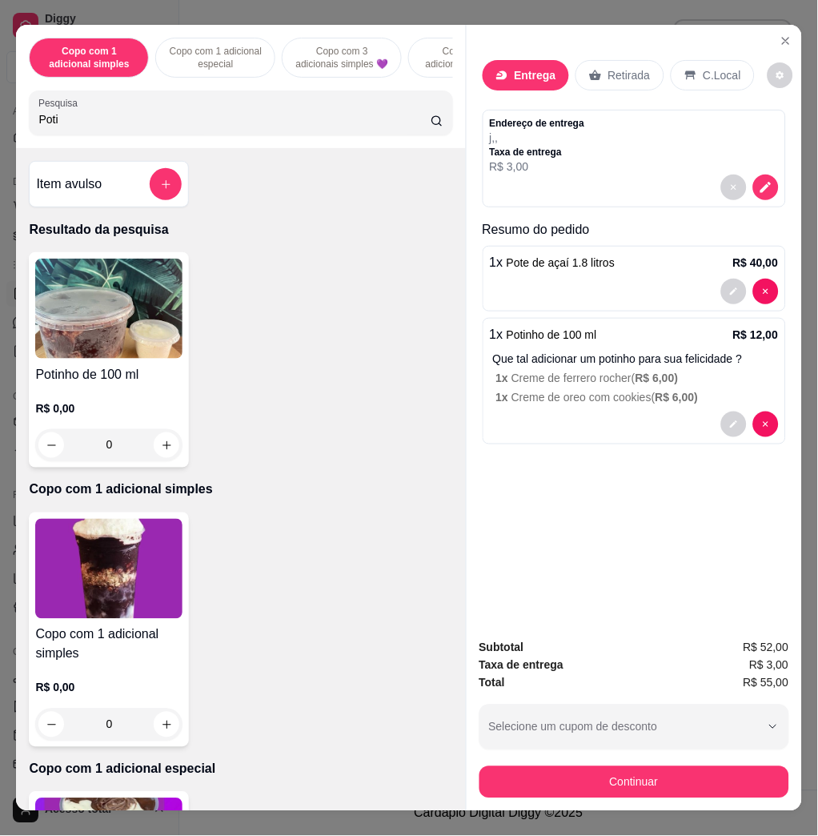
click at [671, 219] on div "Entrega Retirada C.Local Endereço de entrega j , , Taxa de entrega R$ 3,00 Resu…" at bounding box center [634, 418] width 336 height 786
click at [766, 180] on button "decrease-product-quantity" at bounding box center [767, 188] width 26 height 26
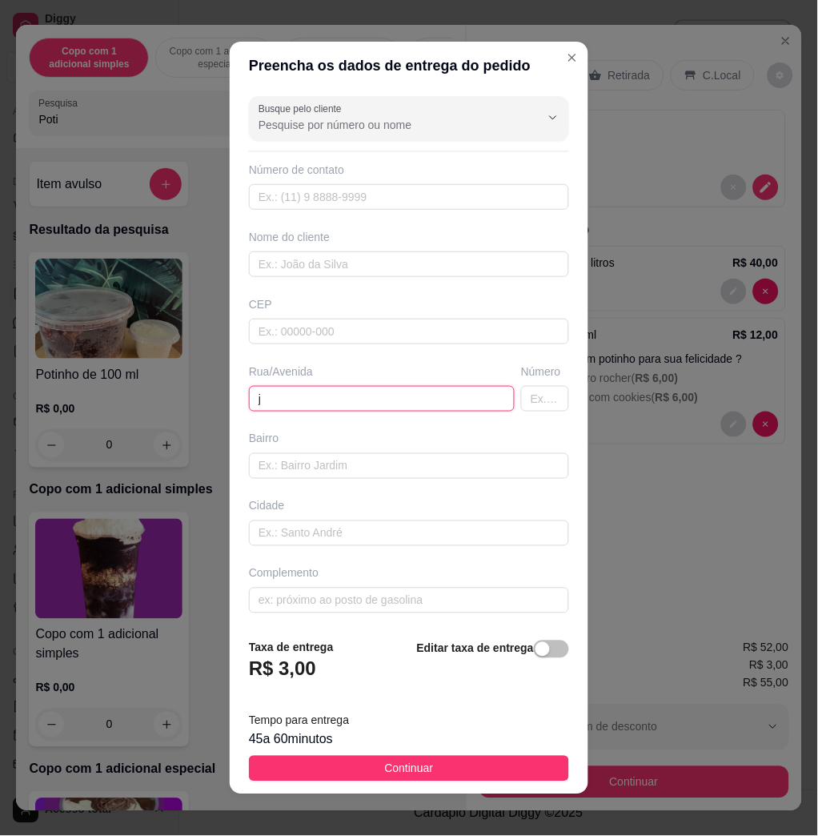
click at [326, 405] on input "j" at bounding box center [382, 399] width 266 height 26
click at [288, 404] on input "urano ,n547" at bounding box center [382, 399] width 266 height 26
type input "urano , n547, ultima casa"
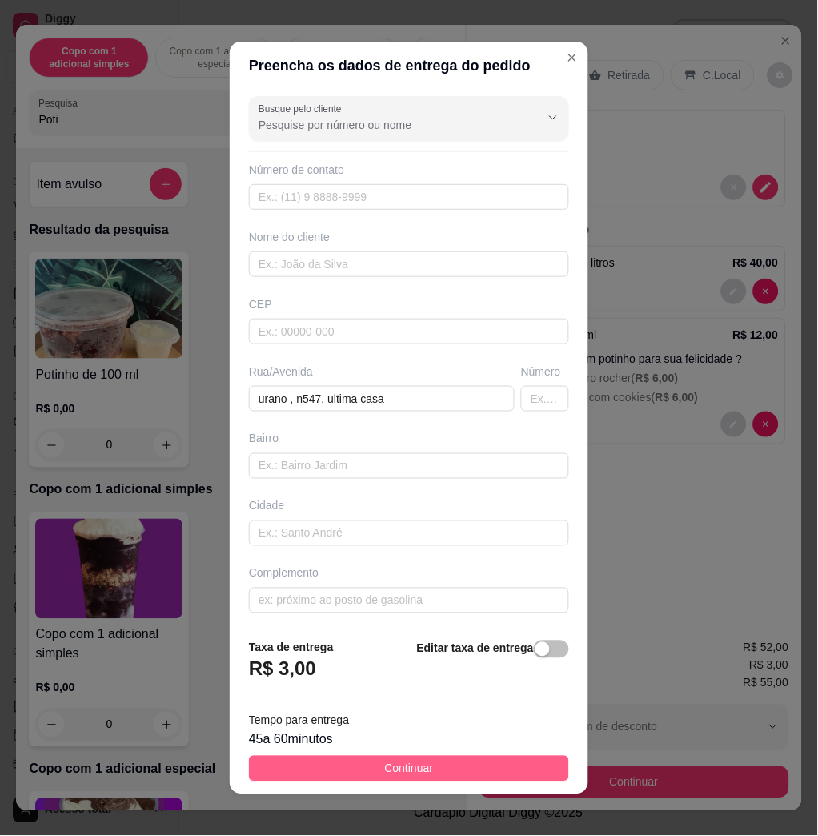
click at [385, 774] on span "Continuar" at bounding box center [409, 769] width 49 height 18
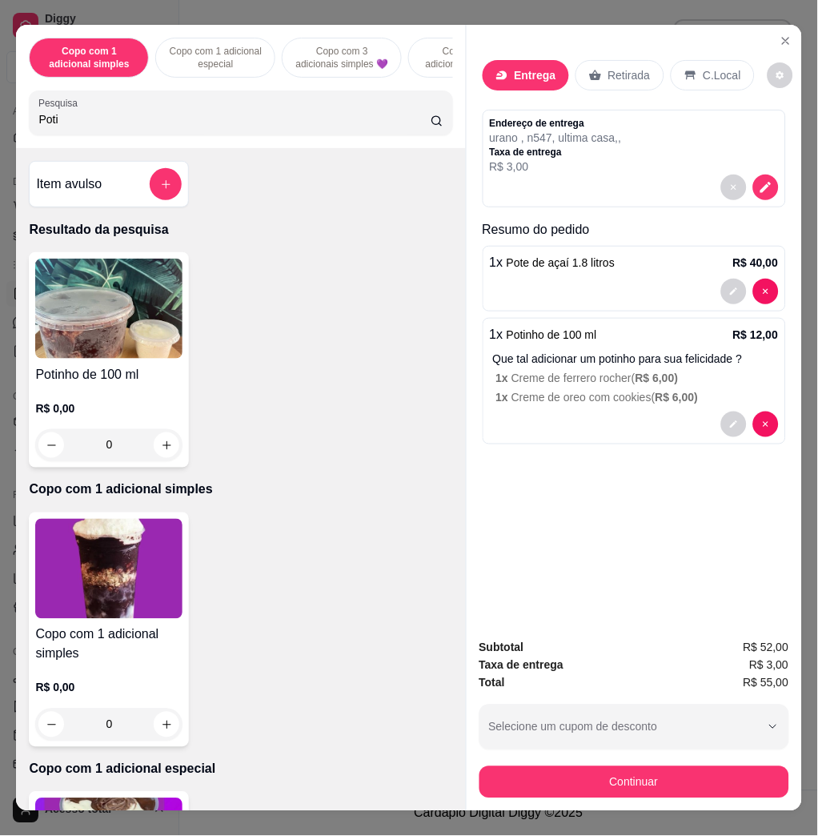
drag, startPoint x: 331, startPoint y: 473, endPoint x: 372, endPoint y: 498, distance: 47.8
click at [329, 468] on div "Potinho de 100 ml R$ 0,00 0" at bounding box center [241, 359] width 424 height 215
click at [772, 714] on button "Selecione um cupom de desconto" at bounding box center [635, 727] width 310 height 45
click at [743, 770] on div "COMBO 1 disponíveis R$ 2,00 de desconto" at bounding box center [619, 770] width 258 height 30
type input "675deaf23c04ce50fe80dd97"
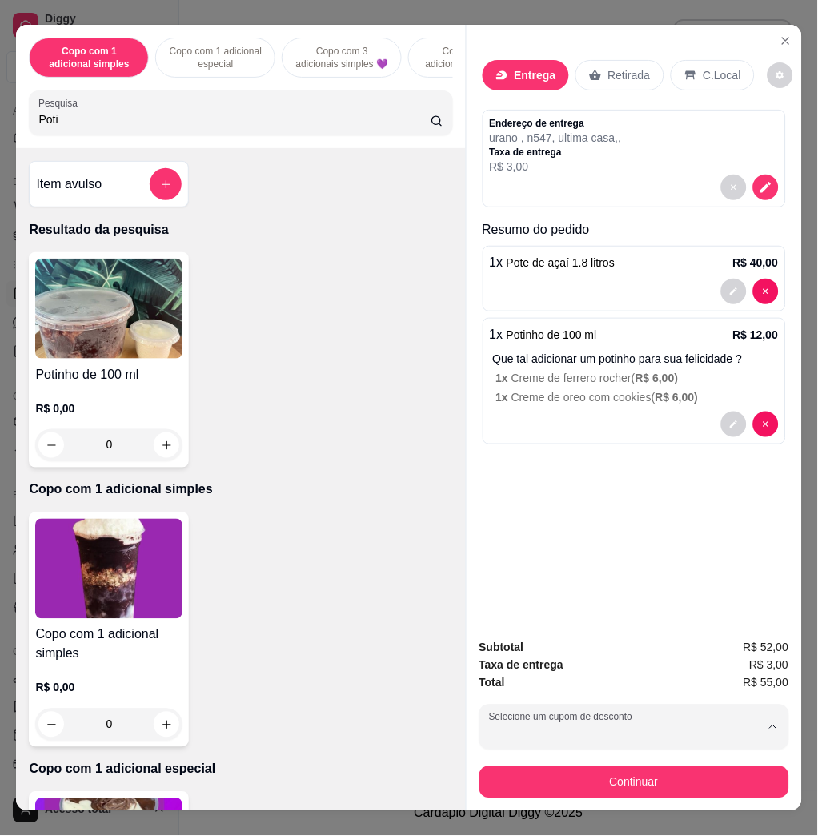
select select "675deaf23c04ce50fe80dd97"
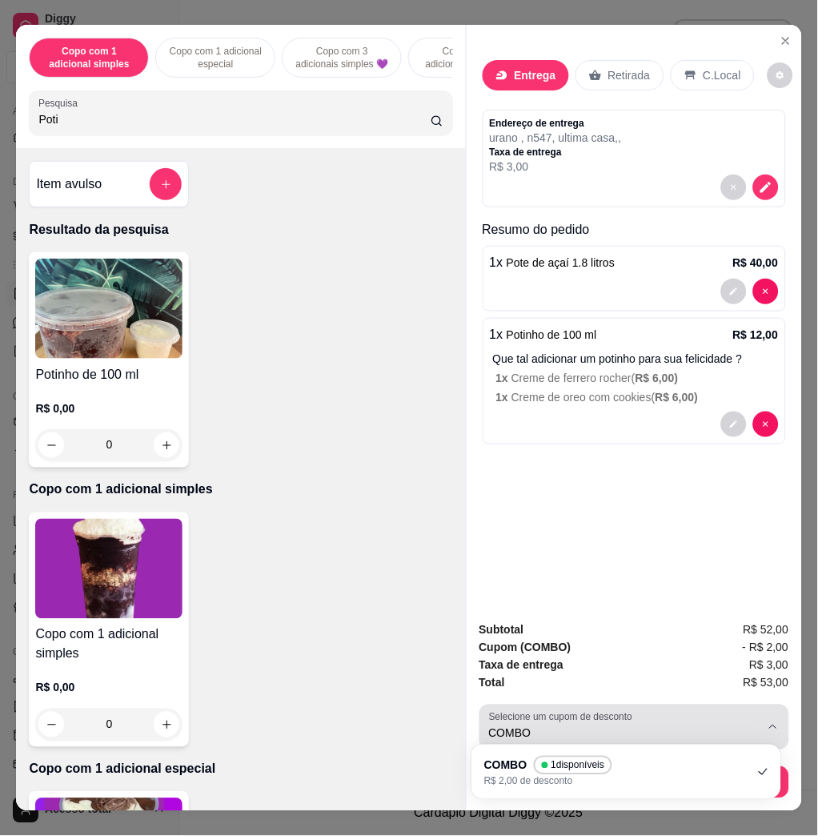
click at [767, 725] on icon "button" at bounding box center [773, 727] width 13 height 13
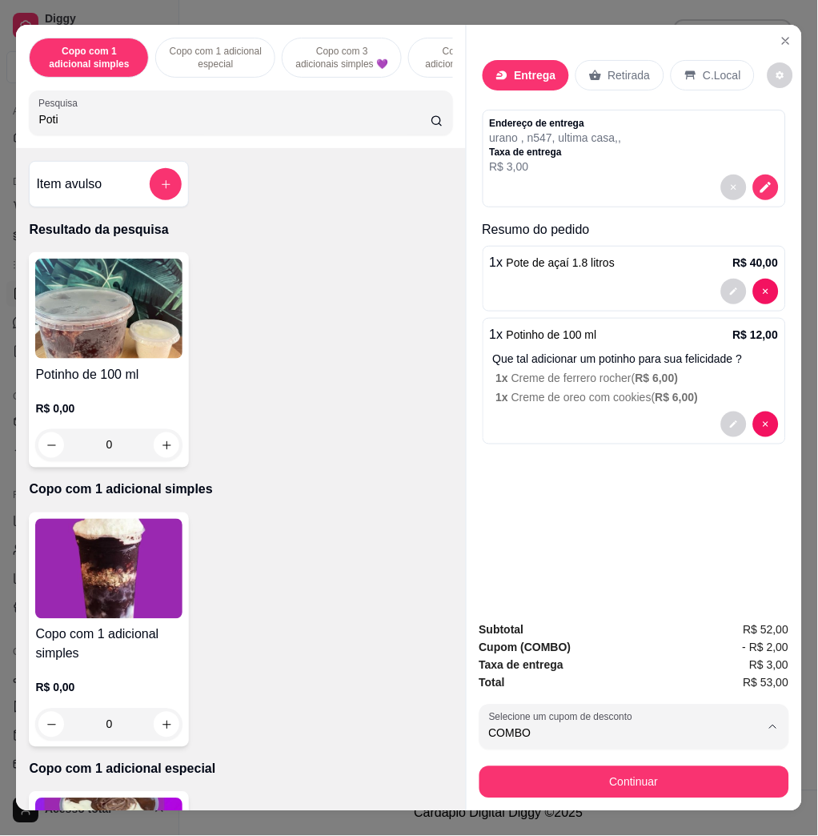
click at [724, 777] on div "COMBO 1 disponíveis R$ 2,00 de desconto" at bounding box center [619, 770] width 258 height 30
select select
click at [743, 641] on span "- R$ 2,00" at bounding box center [766, 648] width 46 height 18
click at [629, 565] on div "Entrega Retirada C.Local Endereço de entrega urano , n547, ultima casa , , Taxa…" at bounding box center [635, 316] width 336 height 583
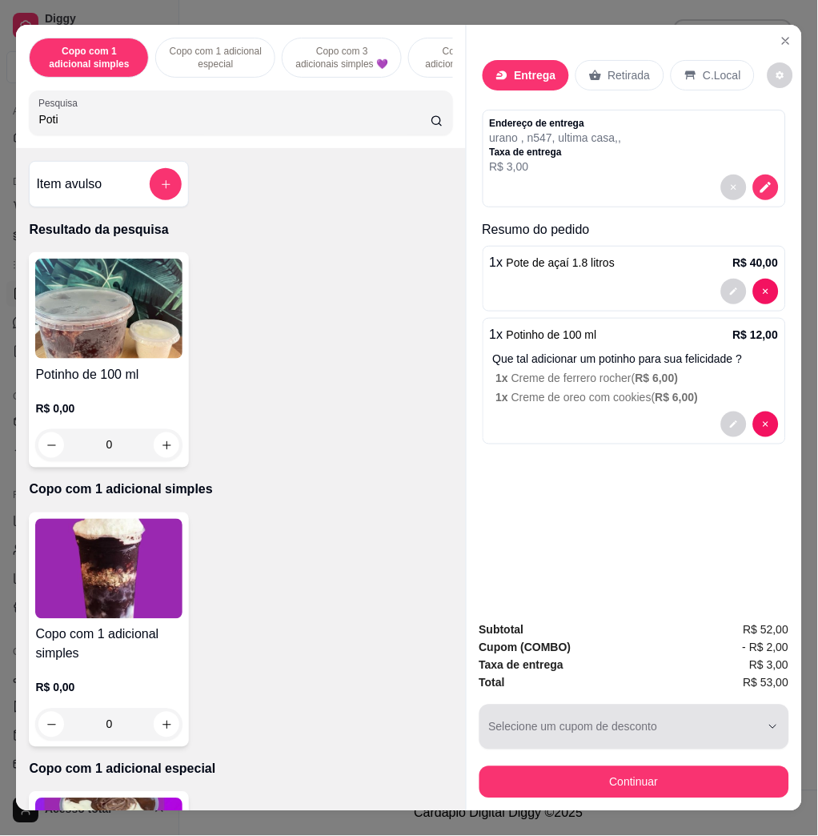
click at [767, 721] on icon "button" at bounding box center [773, 727] width 13 height 13
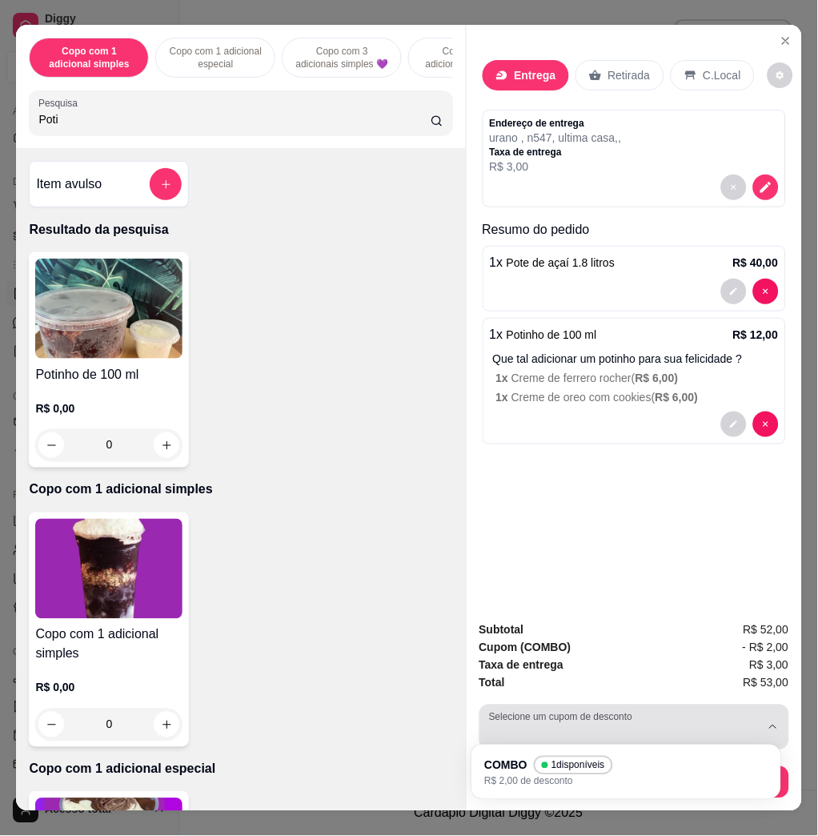
click at [580, 710] on label "Selecione um cupom de desconto" at bounding box center [563, 717] width 149 height 14
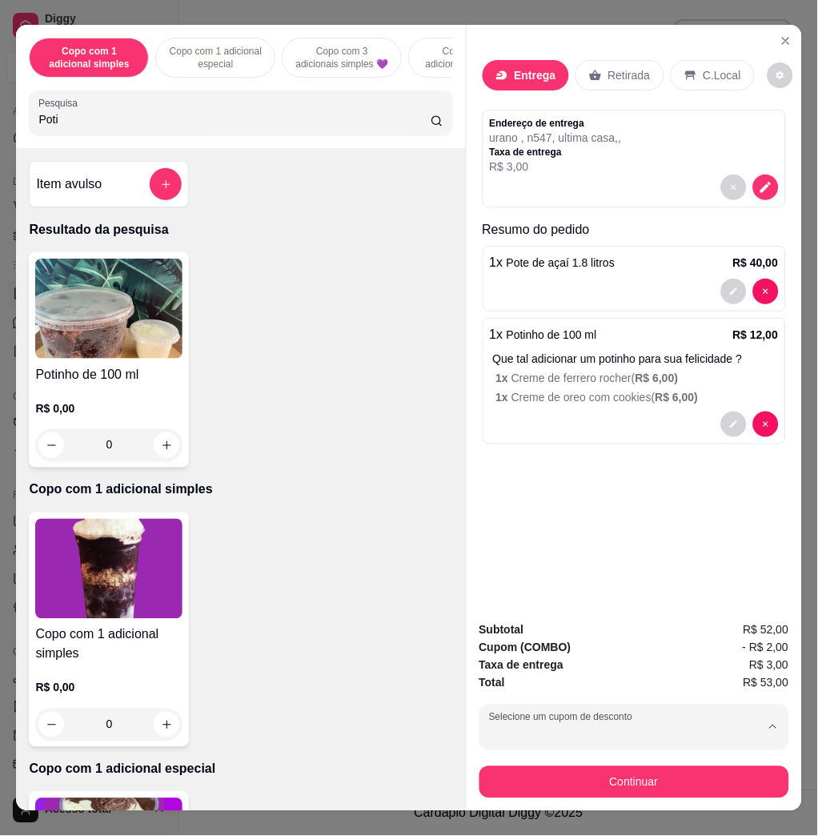
click at [633, 779] on div "COMBO 1 disponíveis R$ 2,00 de desconto" at bounding box center [619, 770] width 258 height 30
type input "675deaf23c04ce50fe80dd97"
select select "675deaf23c04ce50fe80dd97"
click at [772, 657] on span "R$ 3,00" at bounding box center [769, 666] width 39 height 18
click at [759, 180] on icon "decrease-product-quantity" at bounding box center [766, 187] width 14 height 14
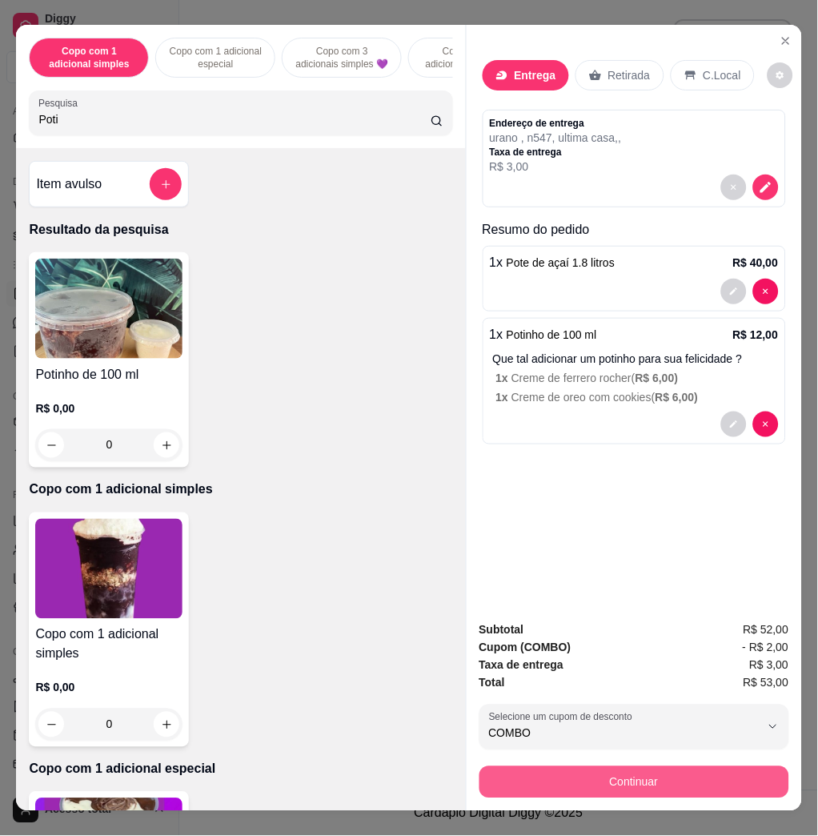
click at [663, 777] on button "Continuar" at bounding box center [635, 782] width 310 height 32
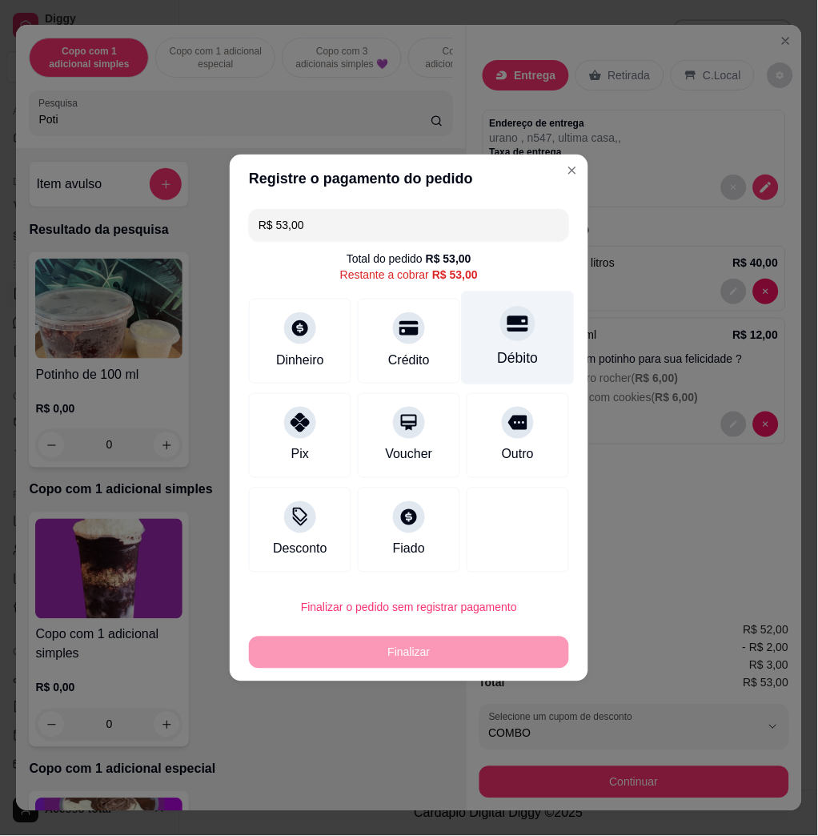
click at [477, 275] on div "Total do pedido R$ 53,00 Restante a cobrar R$ 53,00" at bounding box center [409, 267] width 320 height 32
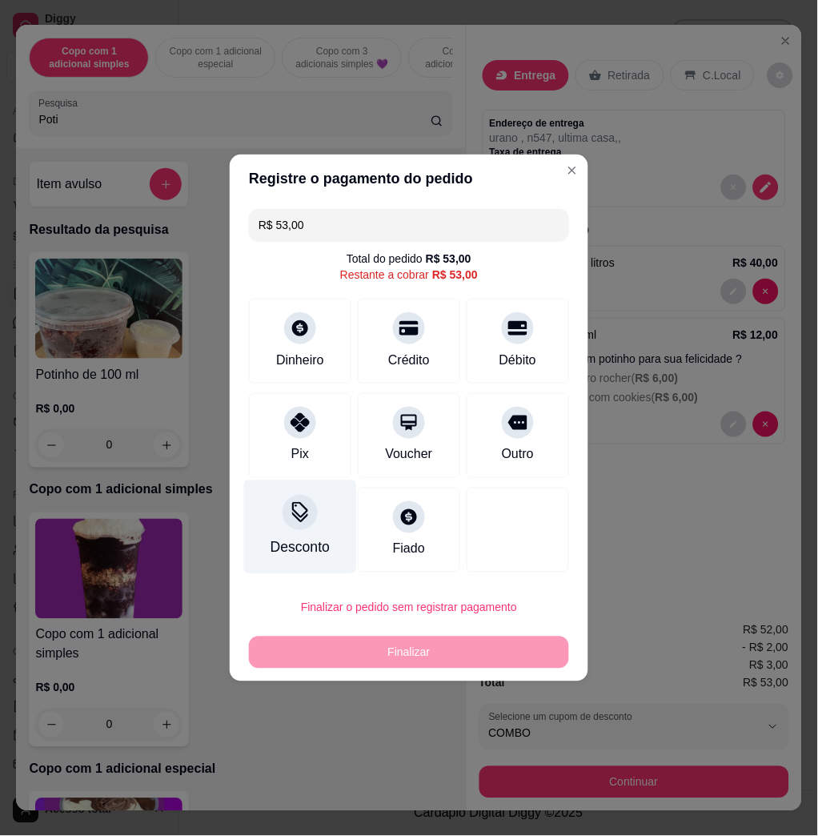
click at [290, 523] on icon at bounding box center [300, 512] width 21 height 21
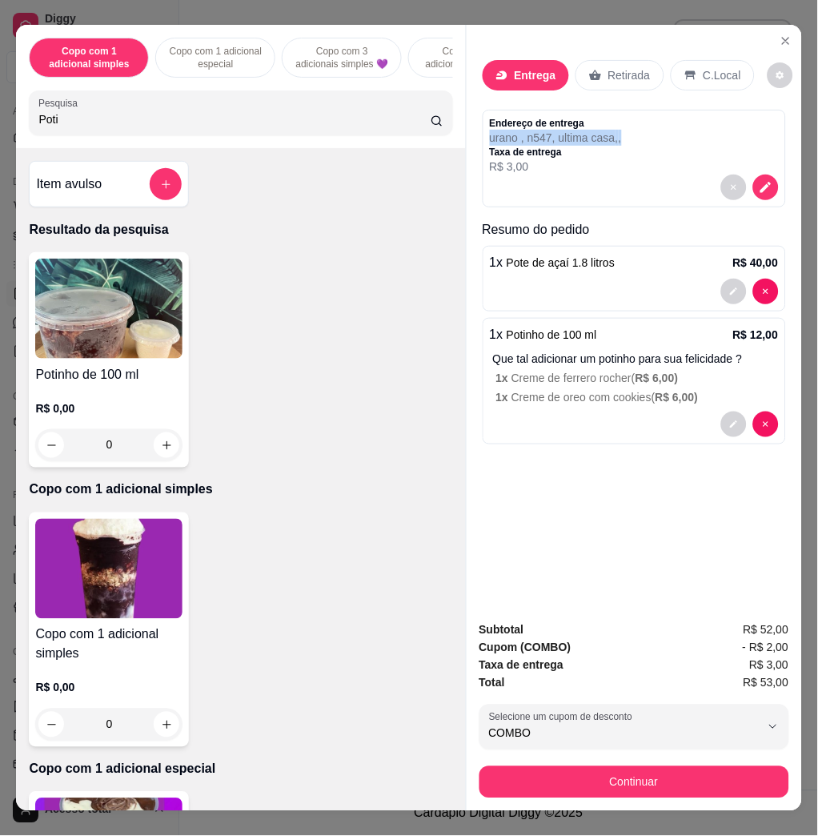
drag, startPoint x: 637, startPoint y: 130, endPoint x: 459, endPoint y: 126, distance: 178.6
click at [467, 126] on div "Entrega Retirada C.Local Endereço de entrega urano , n547, ultima casa , , Taxa…" at bounding box center [635, 316] width 336 height 583
copy p "urano , n547, ultima casa , ,"
click at [779, 28] on button "Close" at bounding box center [787, 41] width 26 height 26
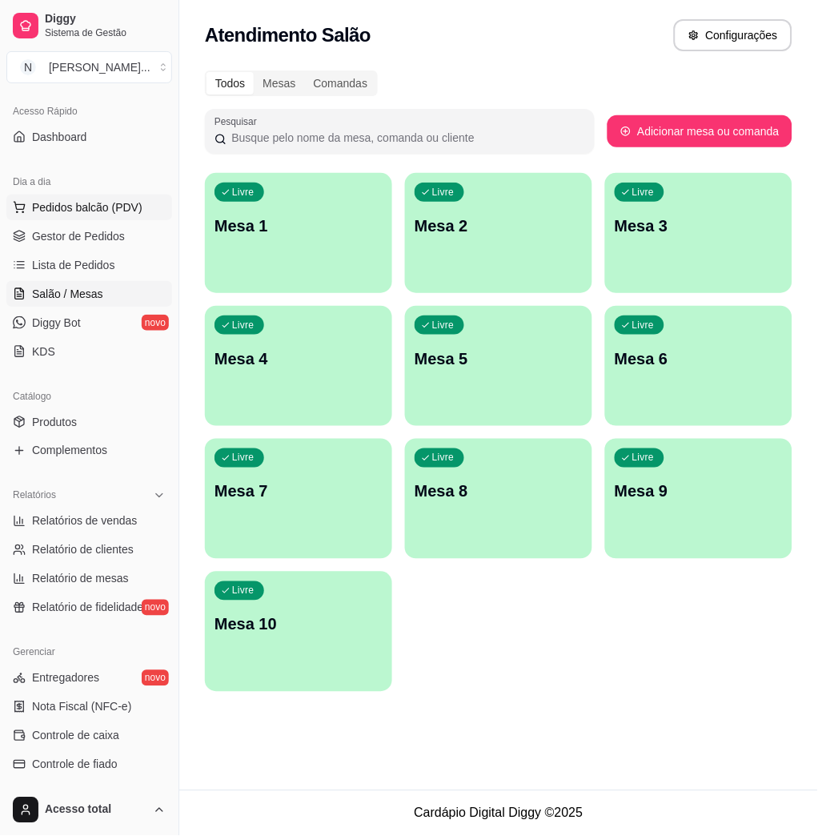
click at [68, 197] on button "Pedidos balcão (PDV)" at bounding box center [89, 208] width 166 height 26
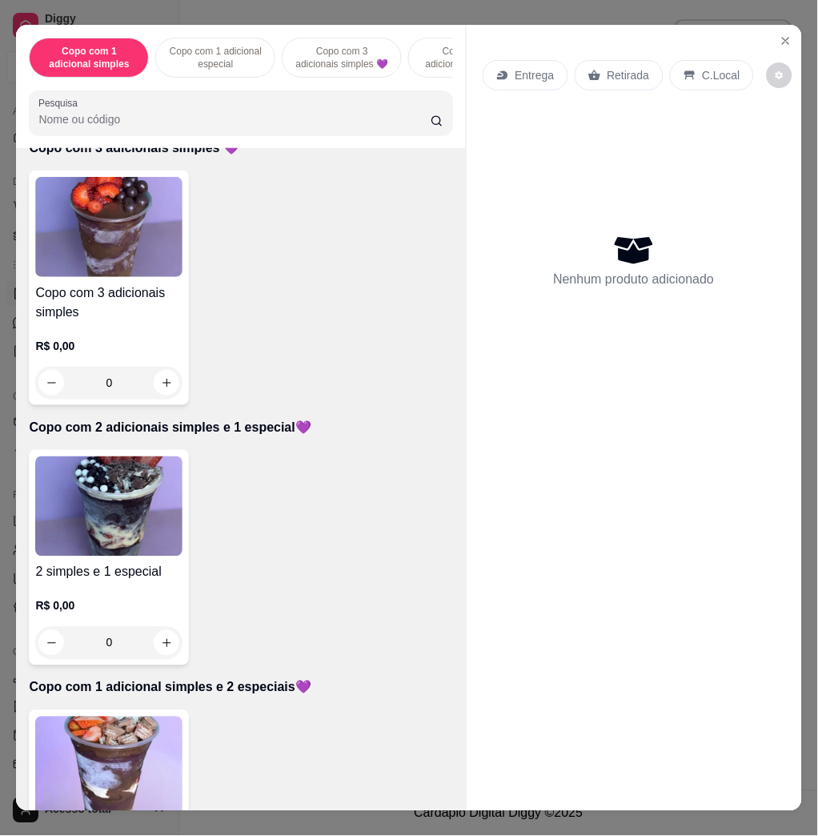
scroll to position [747, 0]
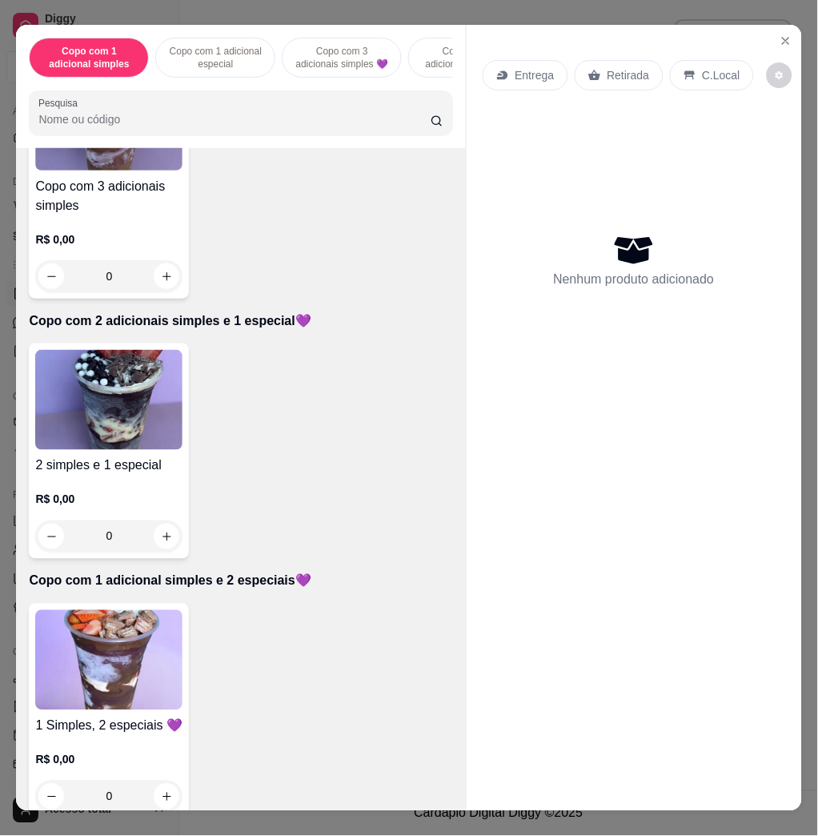
click at [147, 634] on img at bounding box center [108, 660] width 147 height 100
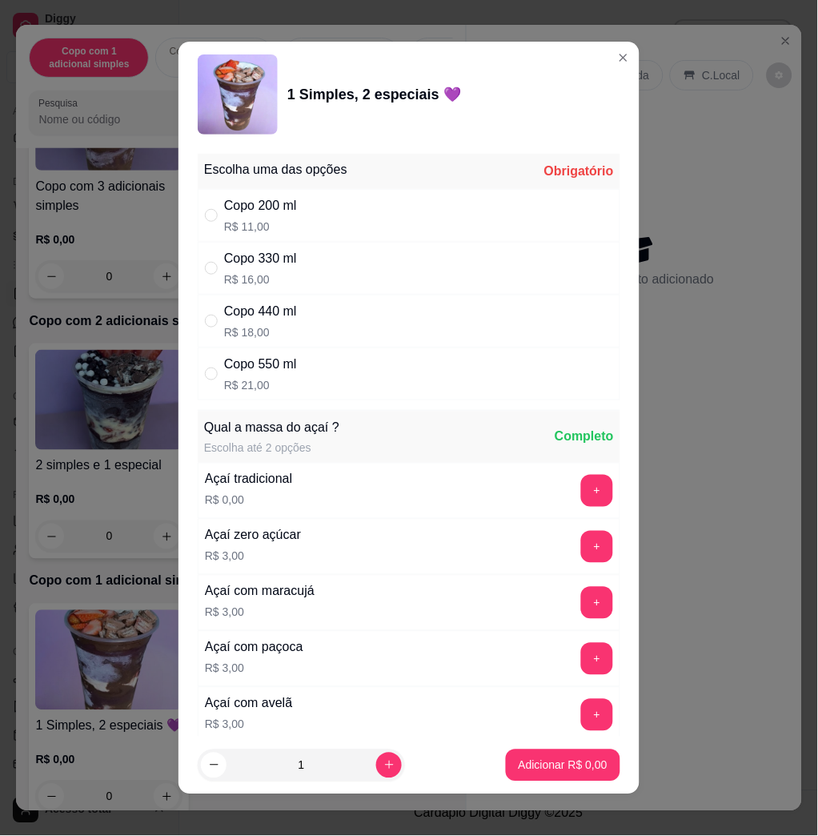
click at [279, 313] on div "Copo 440 ml" at bounding box center [260, 311] width 73 height 19
radio input "true"
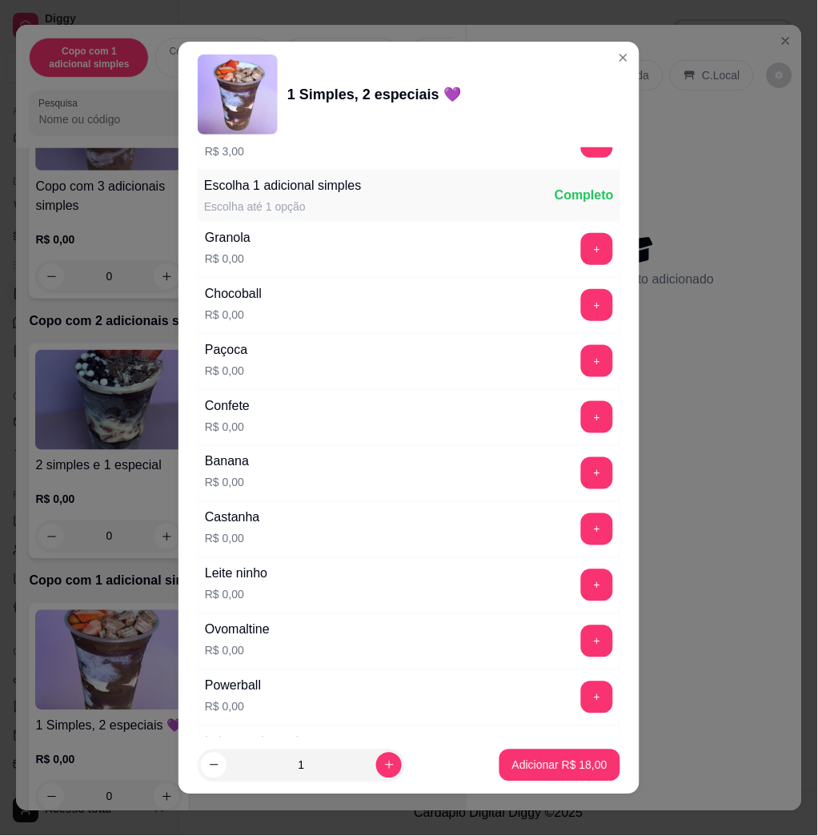
scroll to position [961, 0]
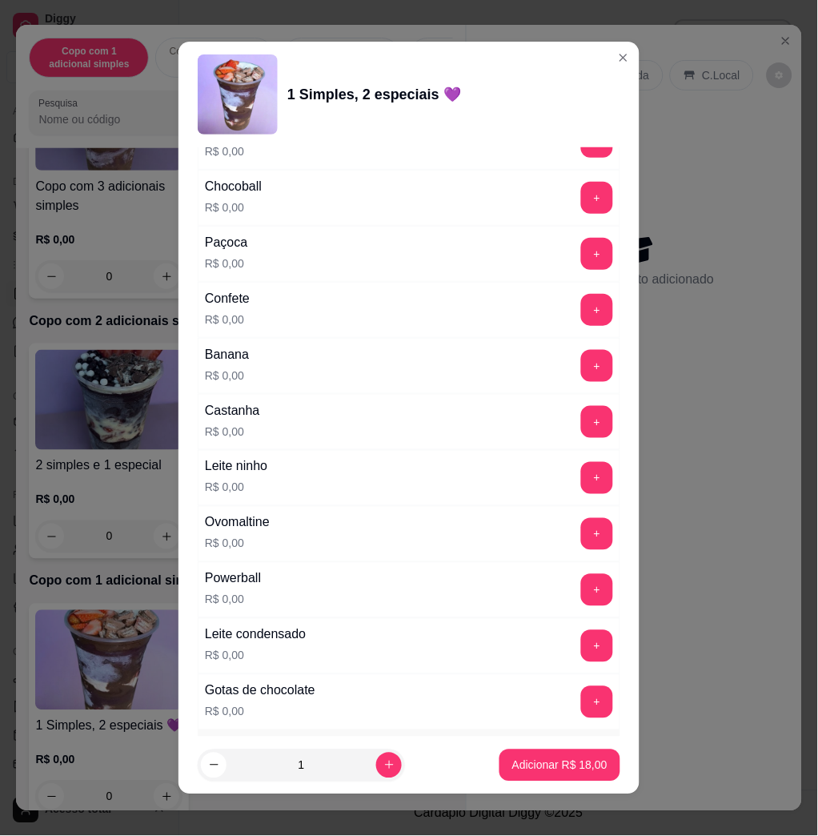
click at [581, 645] on button "+" at bounding box center [597, 646] width 32 height 32
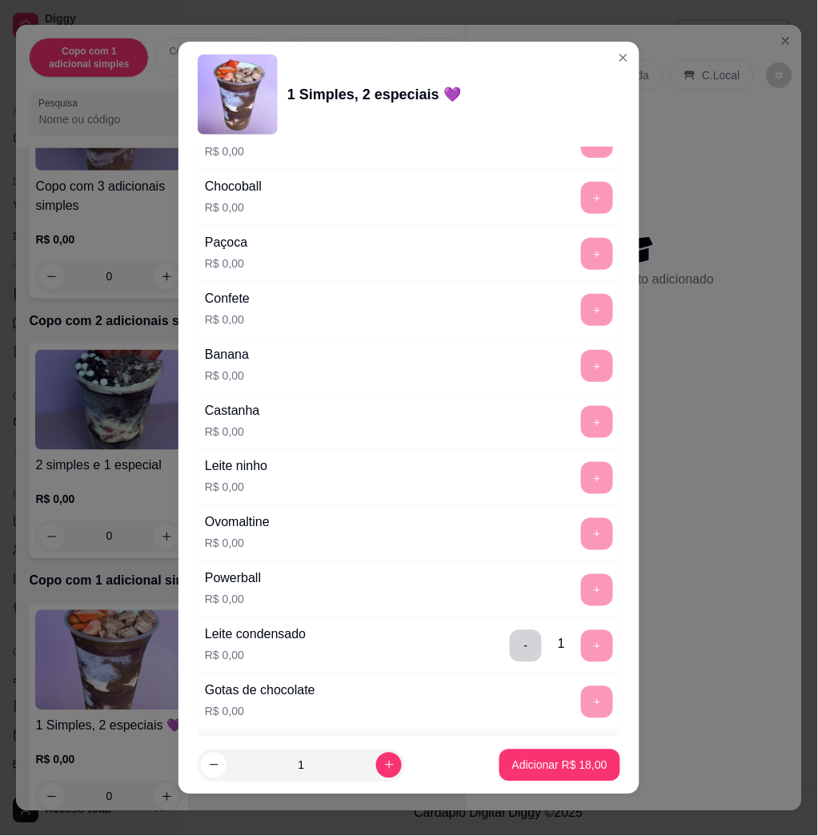
scroll to position [1388, 0]
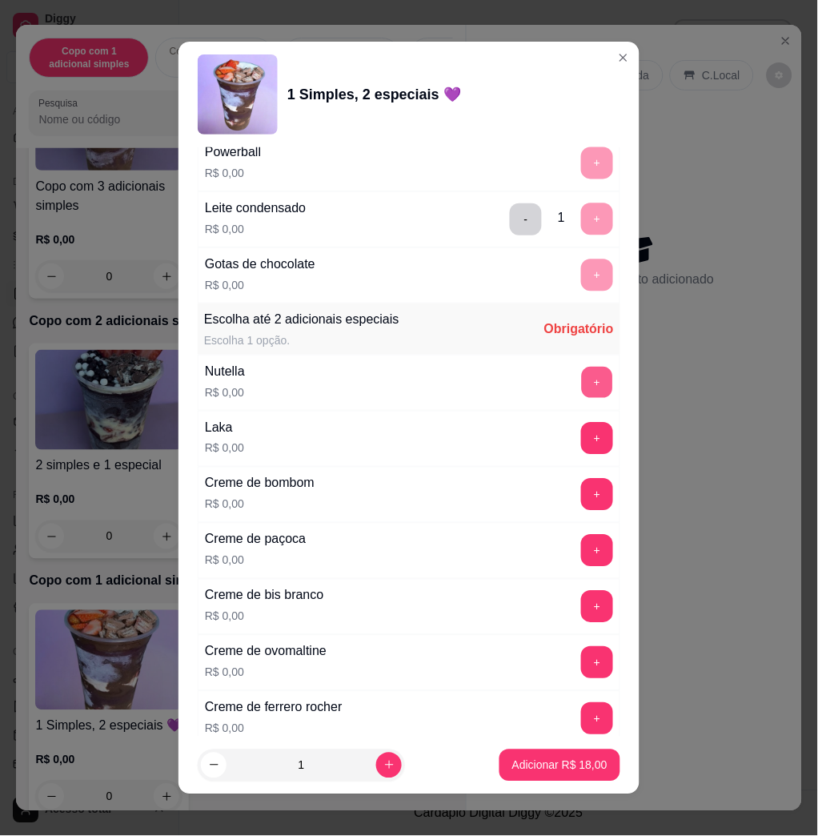
click at [582, 378] on button "+" at bounding box center [597, 383] width 31 height 31
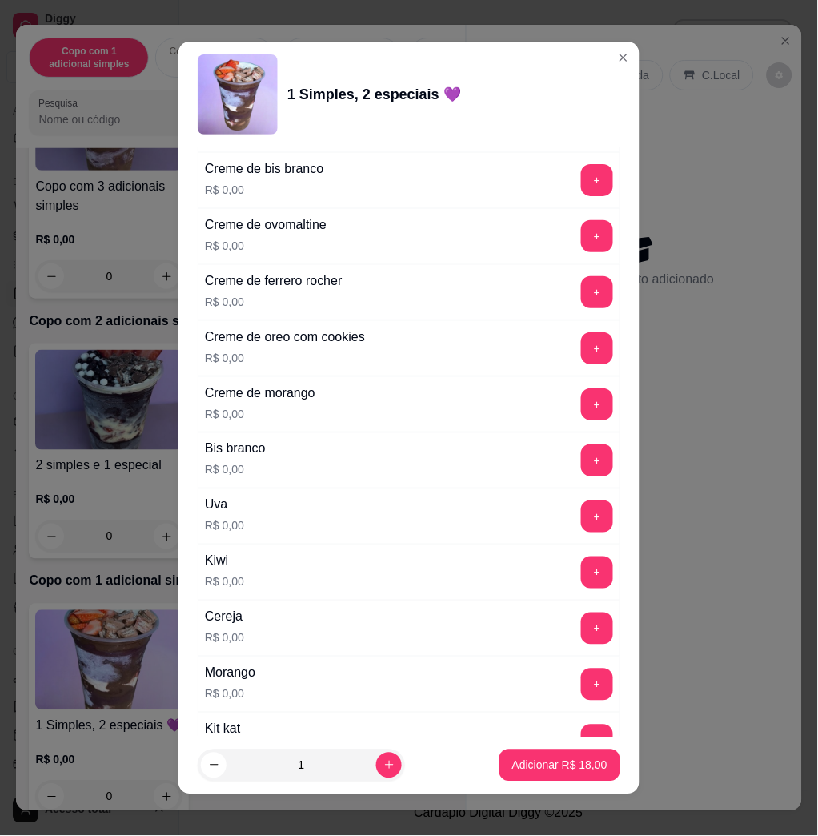
click at [581, 632] on button "+" at bounding box center [597, 629] width 32 height 32
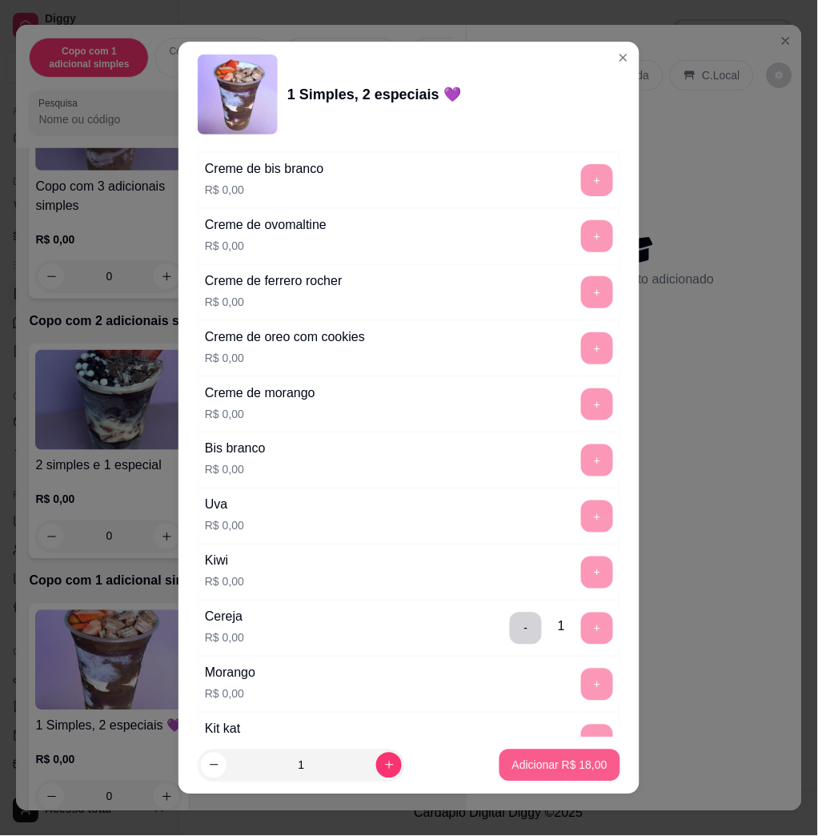
click at [532, 774] on button "Adicionar R$ 18,00" at bounding box center [560, 766] width 121 height 32
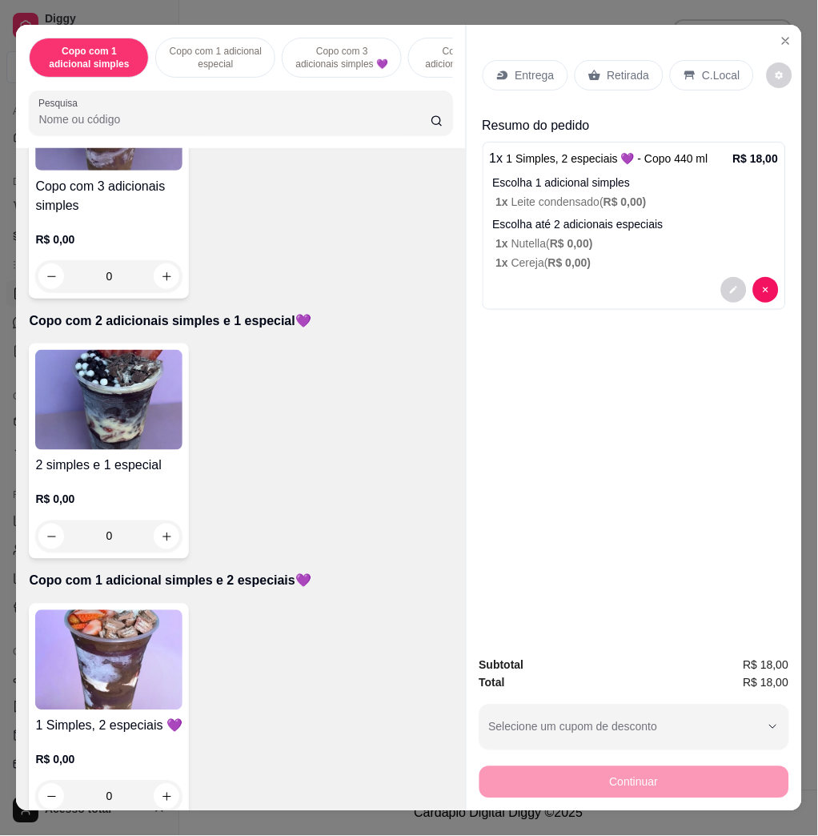
click at [124, 409] on img at bounding box center [108, 400] width 147 height 100
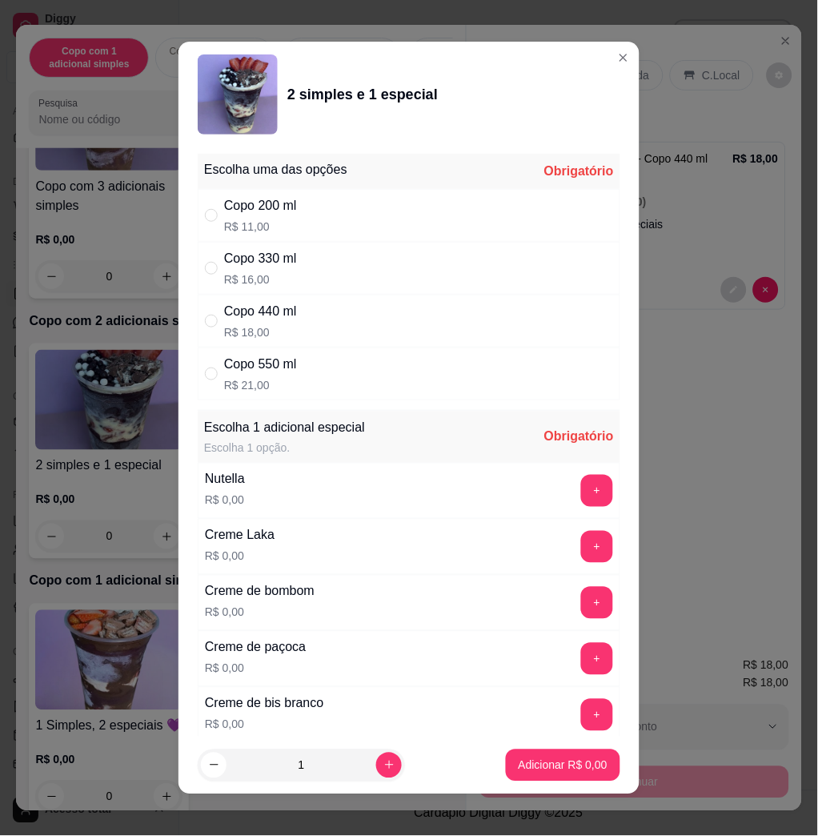
click at [333, 325] on div "Copo 440 ml R$ 18,00" at bounding box center [409, 321] width 423 height 53
radio input "true"
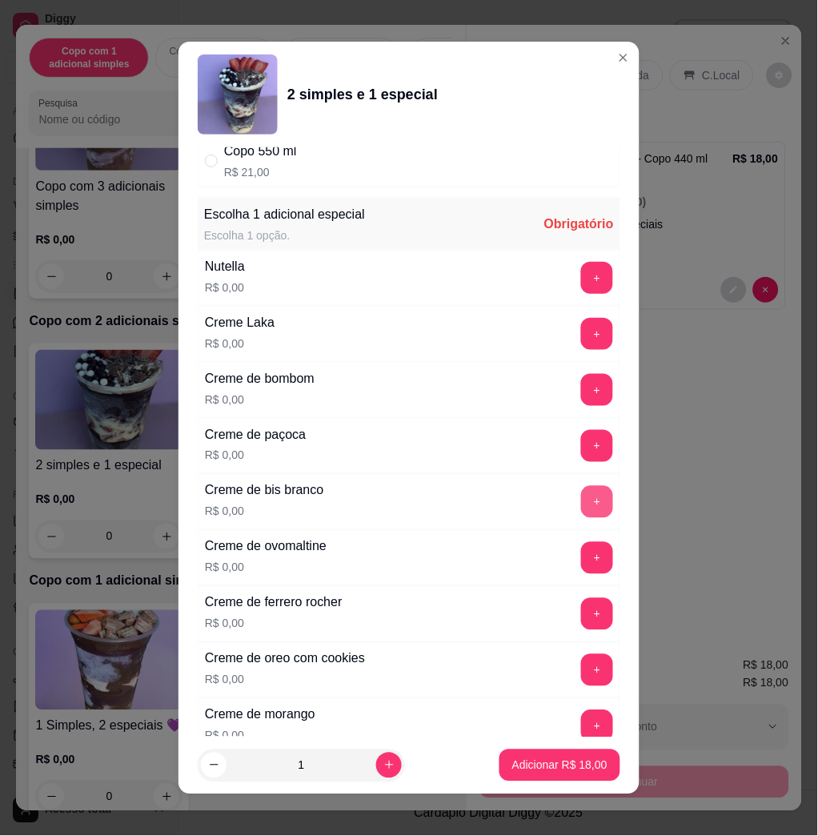
click at [581, 486] on button "+" at bounding box center [597, 502] width 32 height 32
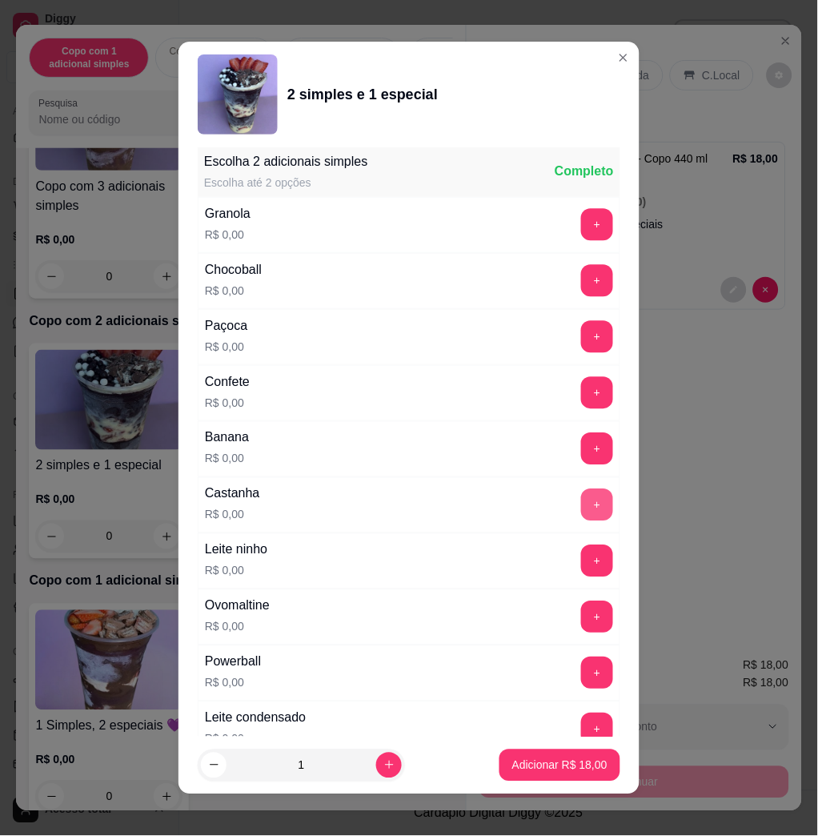
scroll to position [9, 0]
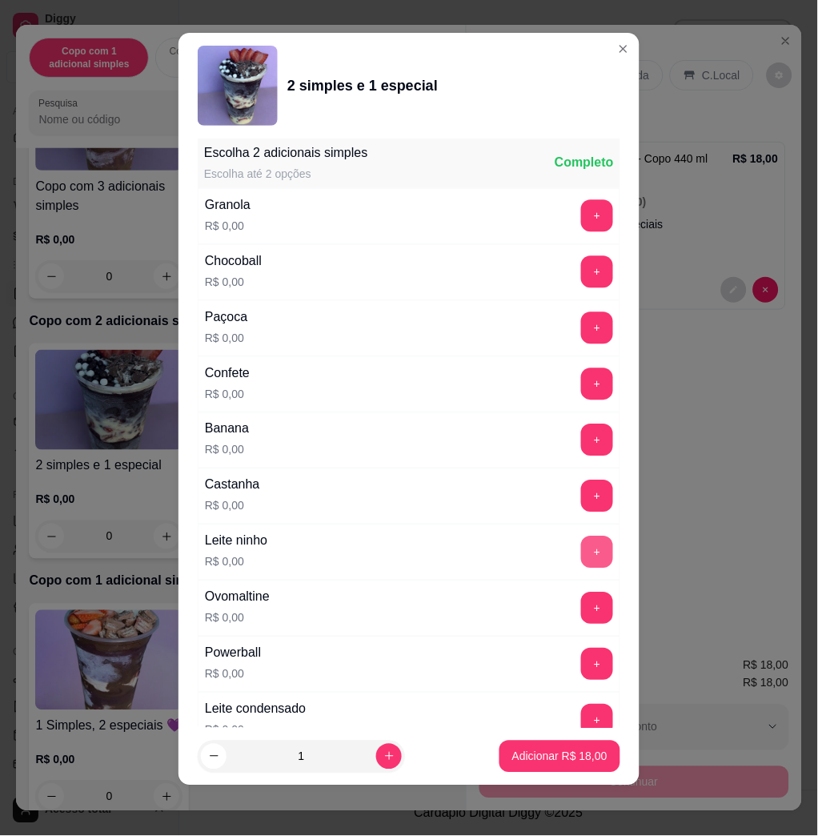
click at [581, 550] on button "+" at bounding box center [597, 553] width 32 height 32
click at [582, 711] on button "+" at bounding box center [597, 721] width 31 height 31
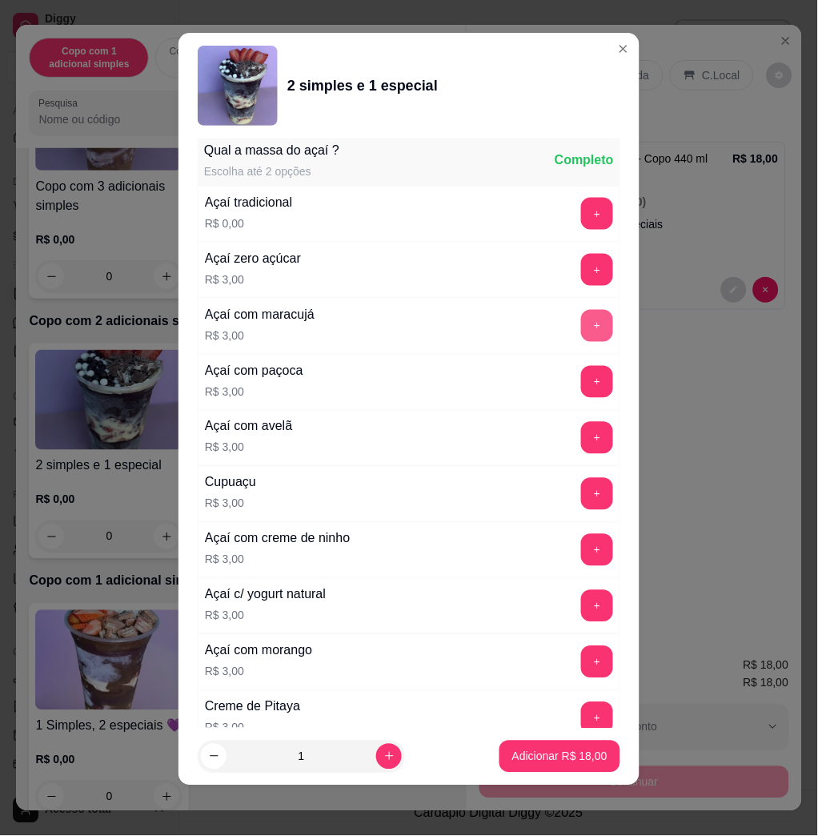
click at [581, 326] on button "+" at bounding box center [597, 326] width 32 height 32
click at [538, 746] on button "Adicionar R$ 21,00" at bounding box center [560, 757] width 121 height 32
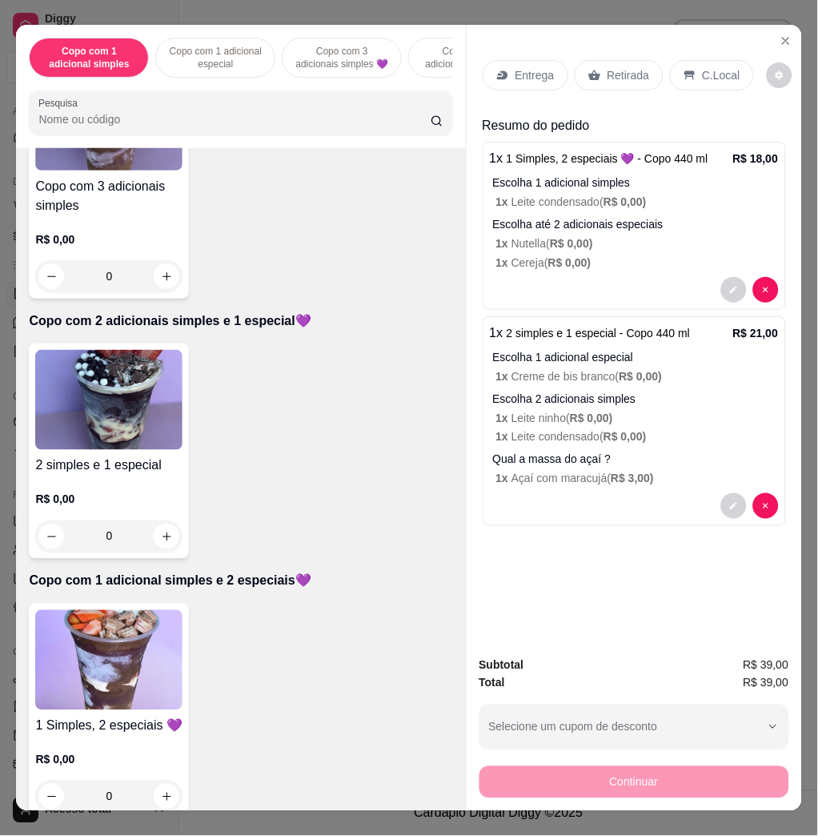
click at [517, 60] on div "Entrega" at bounding box center [526, 75] width 86 height 30
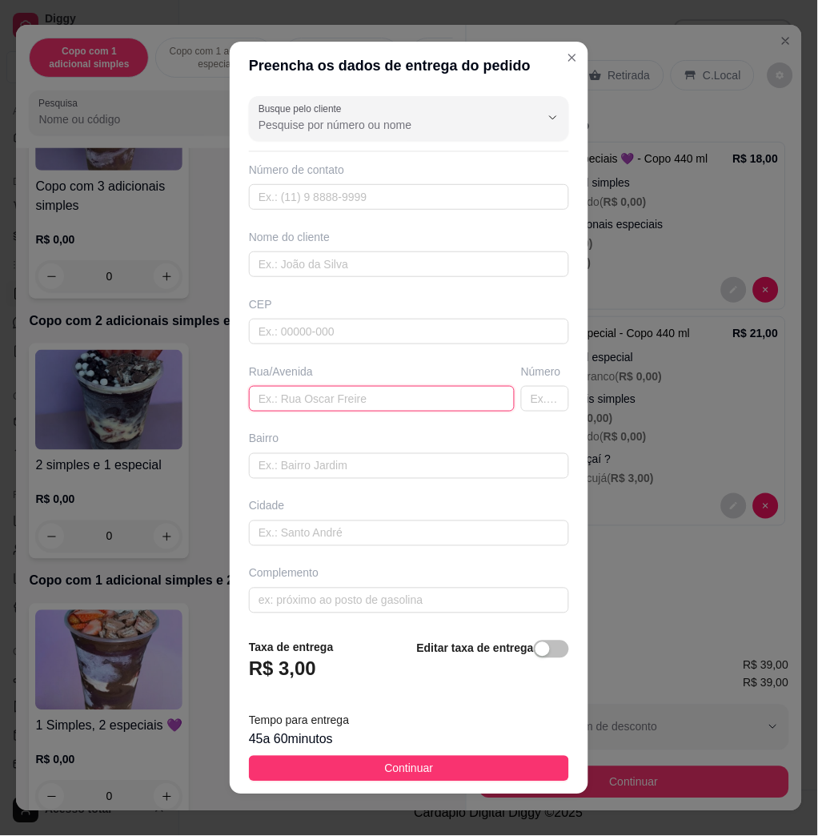
click at [365, 397] on input "text" at bounding box center [382, 399] width 266 height 26
click at [369, 393] on input "belarmino da [PERSON_NAME], n935" at bounding box center [382, 399] width 266 height 26
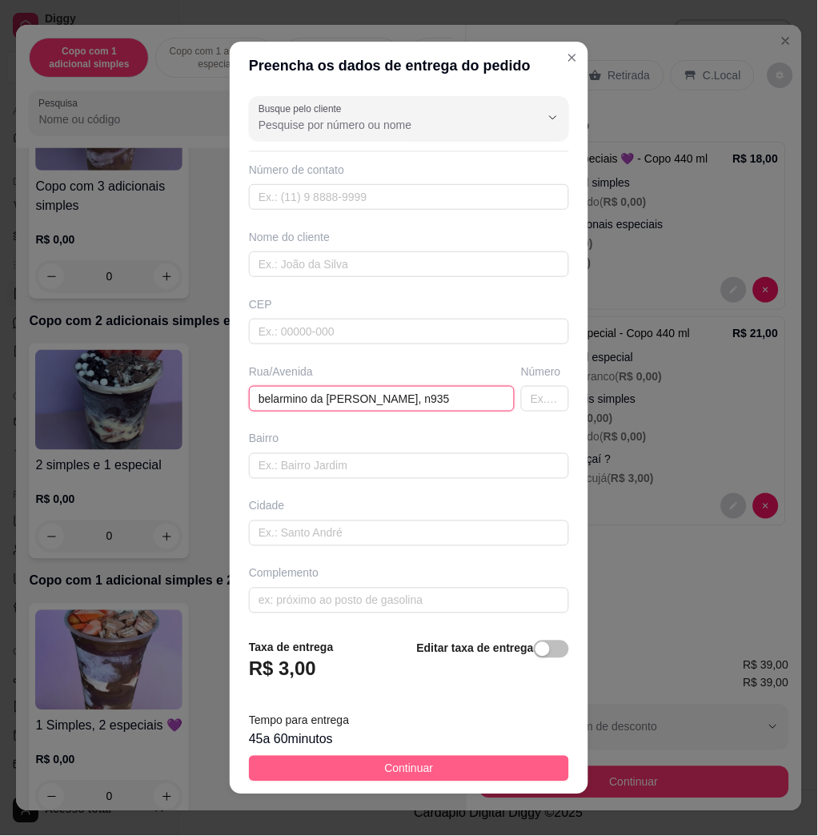
type input "belarmino da [PERSON_NAME], n935"
click at [459, 775] on button "Continuar" at bounding box center [409, 769] width 320 height 26
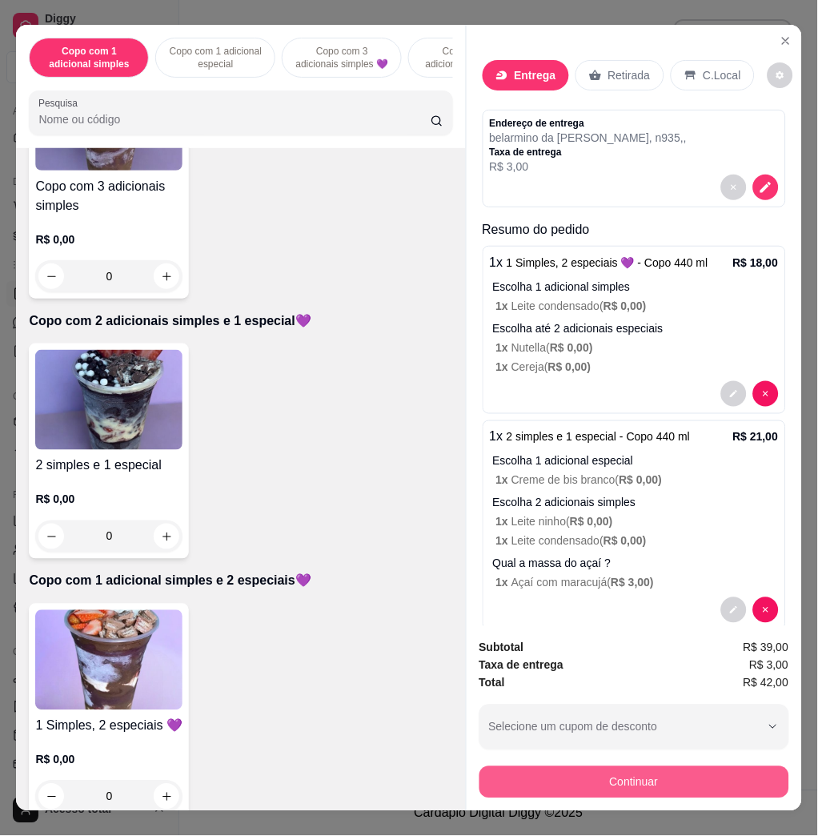
click at [589, 792] on div "Subtotal R$ 39,00 Taxa de entrega R$ 3,00 Total R$ 42,00 Selecione um cupom de …" at bounding box center [635, 718] width 336 height 185
click at [575, 772] on button "Continuar" at bounding box center [634, 781] width 300 height 31
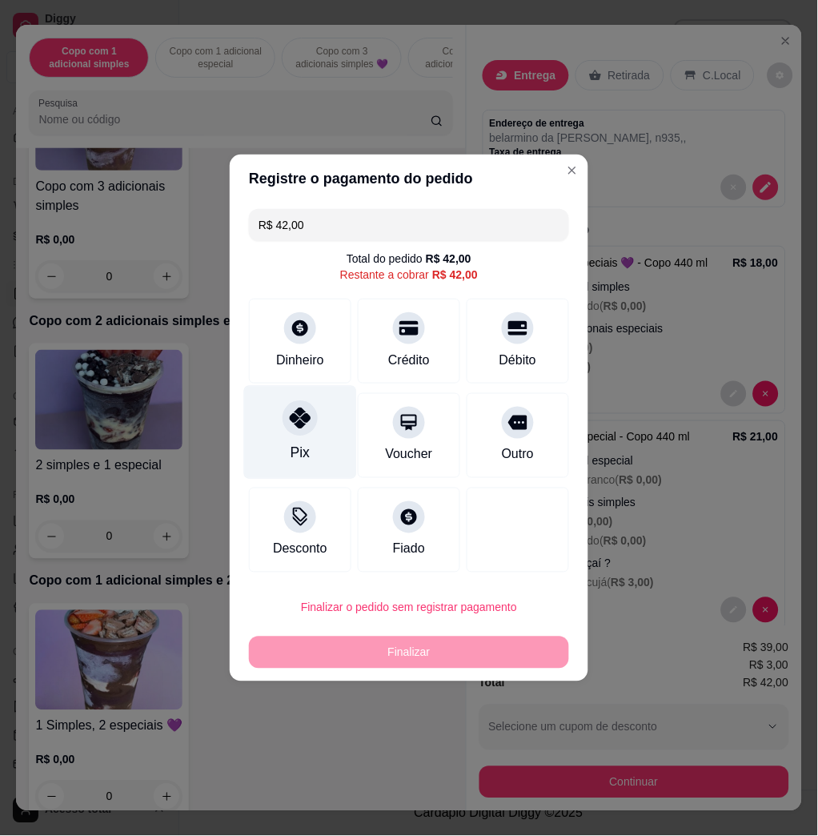
click at [323, 418] on div "Pix" at bounding box center [300, 433] width 113 height 94
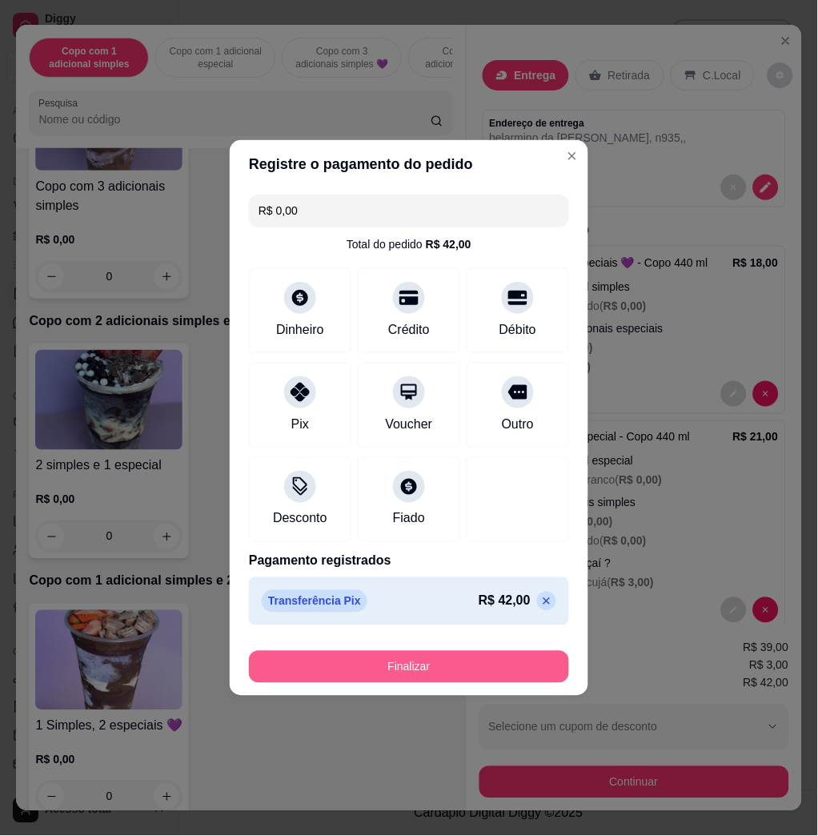
click at [405, 660] on button "Finalizar" at bounding box center [409, 667] width 320 height 32
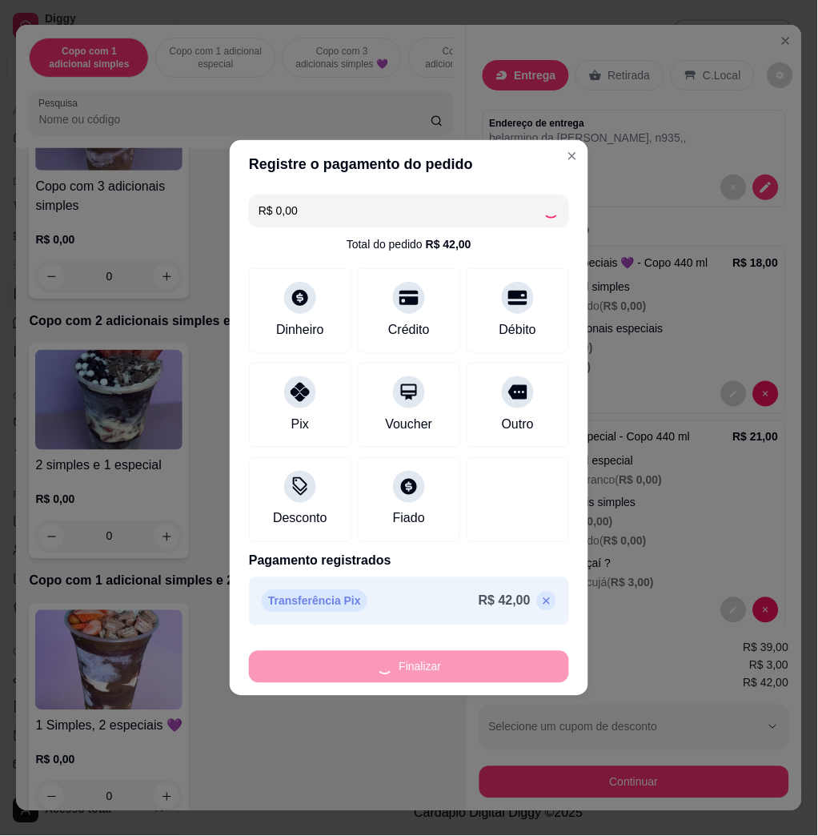
type input "-R$ 42,00"
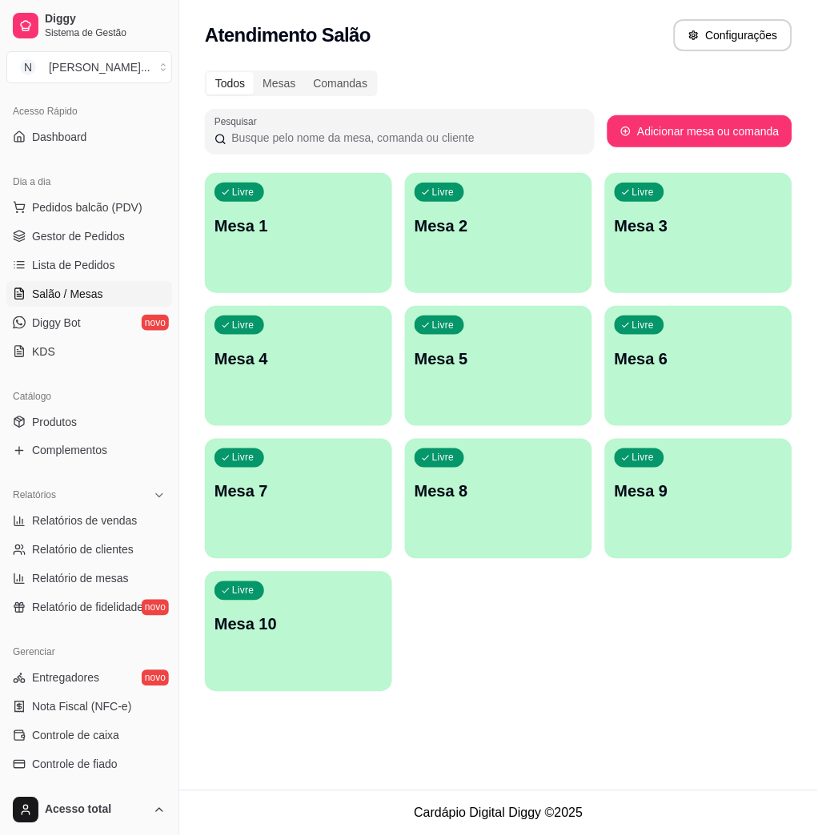
click at [416, 662] on div "Livre Mesa 1 Livre Mesa 2 Livre Mesa 3 Livre Mesa 4 Livre Mesa 5 Livre Mesa 6 L…" at bounding box center [499, 432] width 588 height 519
click at [54, 216] on button "Pedidos balcão (PDV)" at bounding box center [89, 208] width 166 height 26
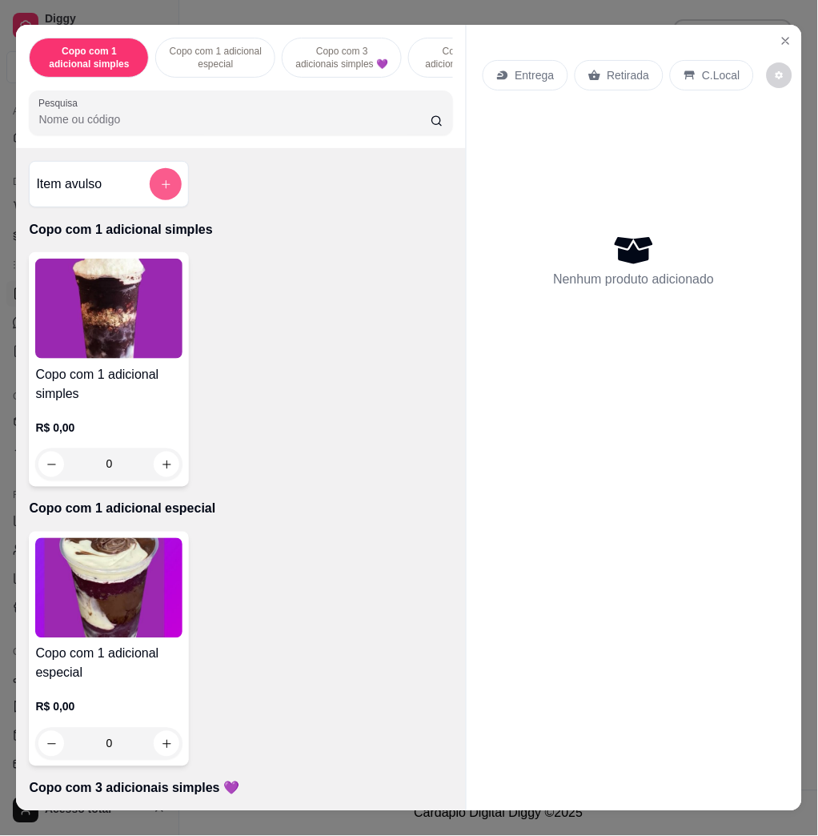
click at [167, 200] on button "add-separate-item" at bounding box center [166, 184] width 32 height 32
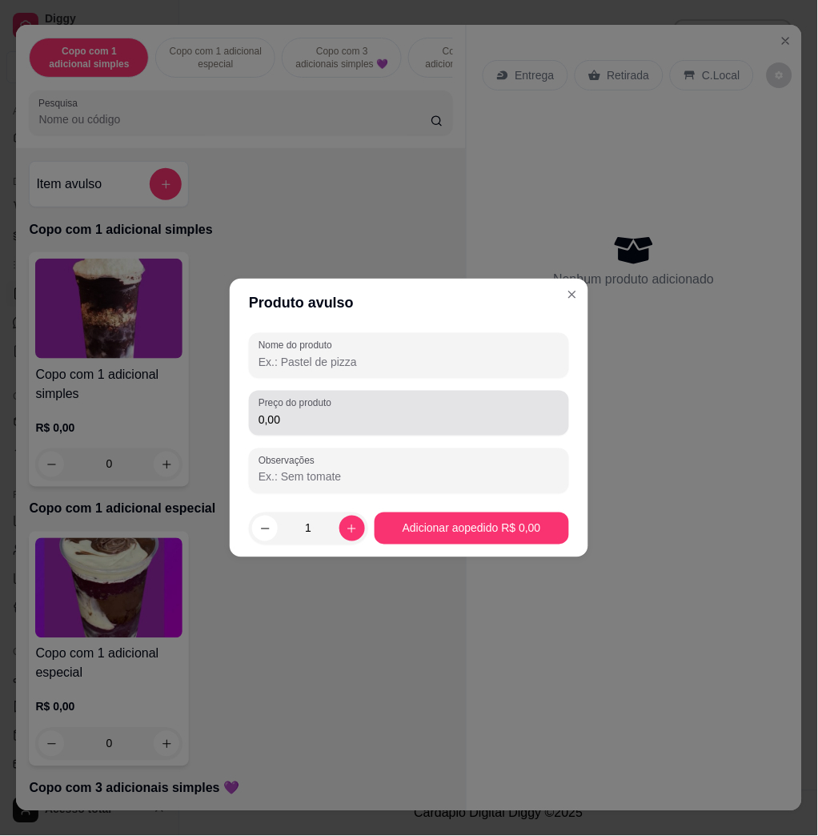
click at [318, 422] on input "0,00" at bounding box center [409, 420] width 301 height 16
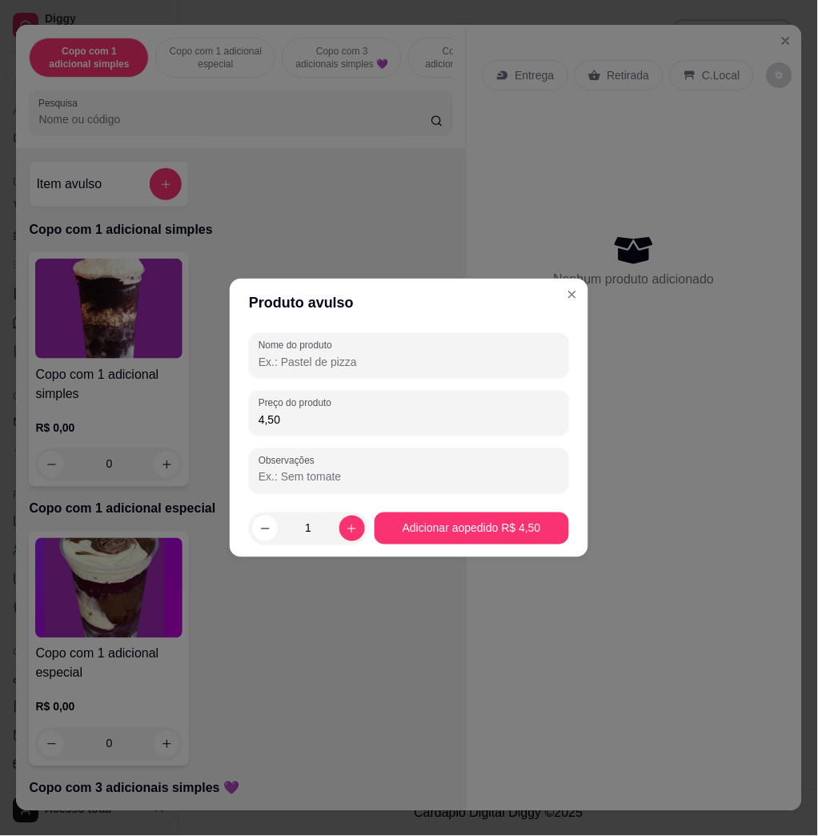
type input "4,50"
click at [426, 364] on input "Nome do produto" at bounding box center [409, 362] width 301 height 16
type input "h"
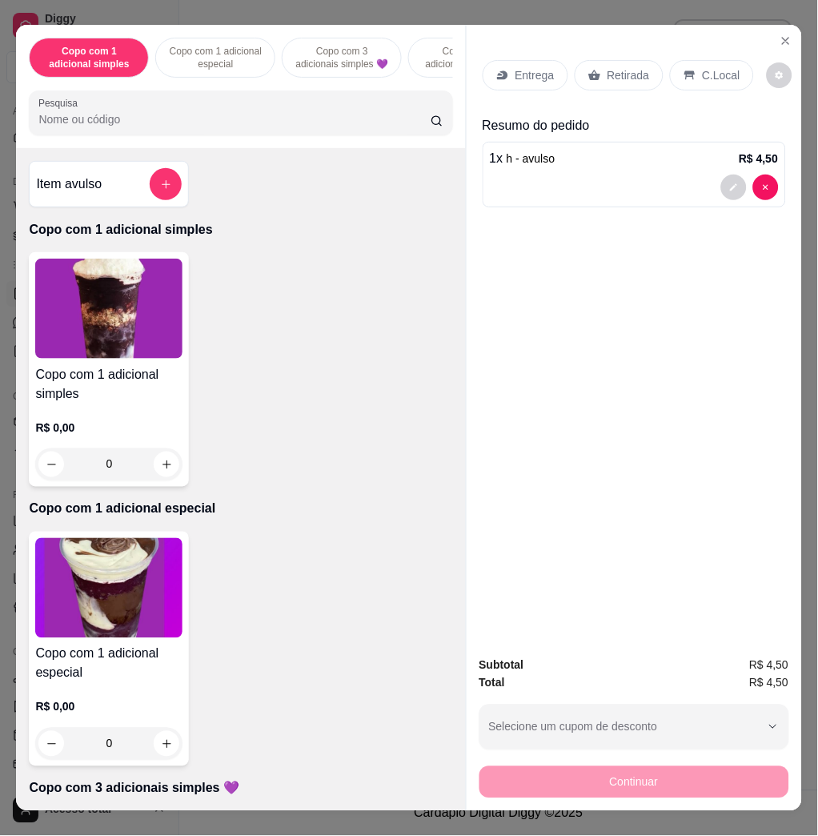
click at [703, 72] on p "C.Local" at bounding box center [722, 75] width 38 height 16
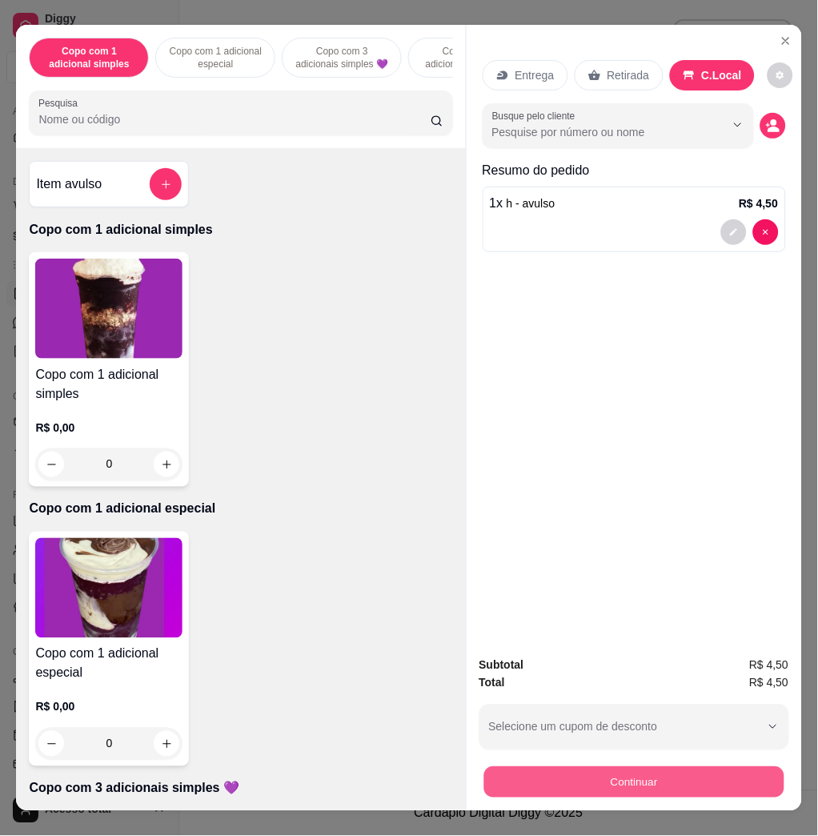
click at [626, 777] on button "Continuar" at bounding box center [634, 781] width 300 height 31
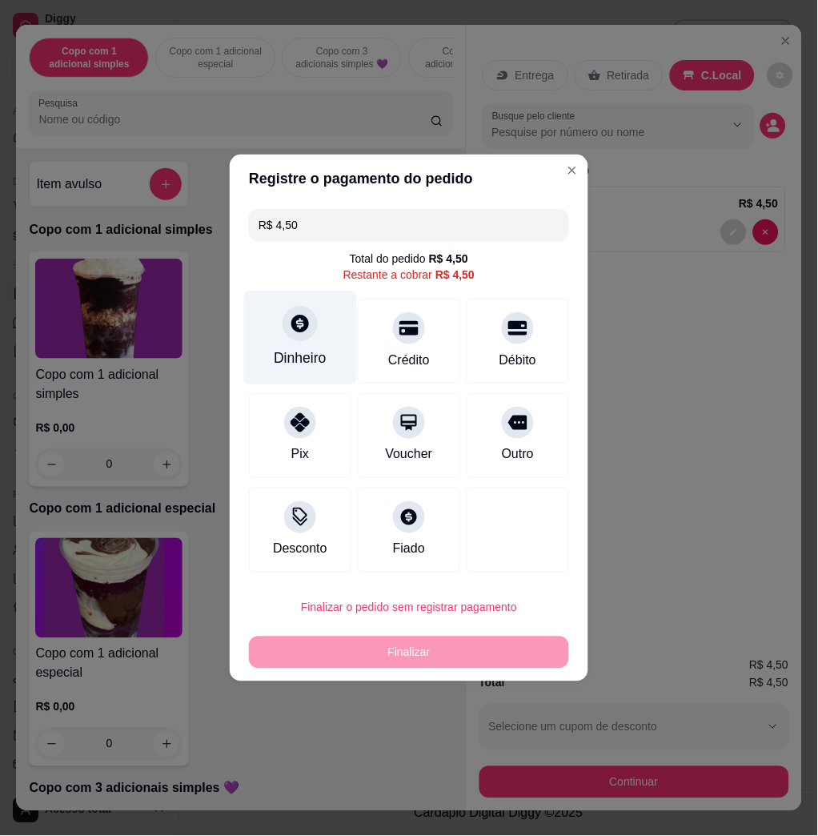
click at [306, 360] on div "Dinheiro" at bounding box center [300, 358] width 53 height 21
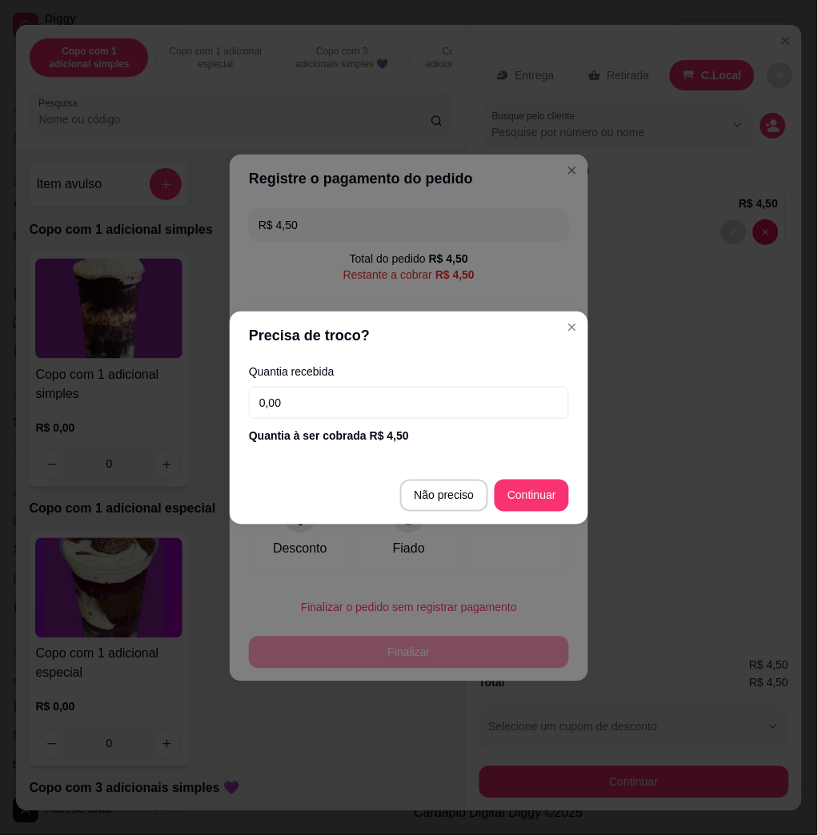
click at [387, 407] on input "0,00" at bounding box center [409, 403] width 320 height 32
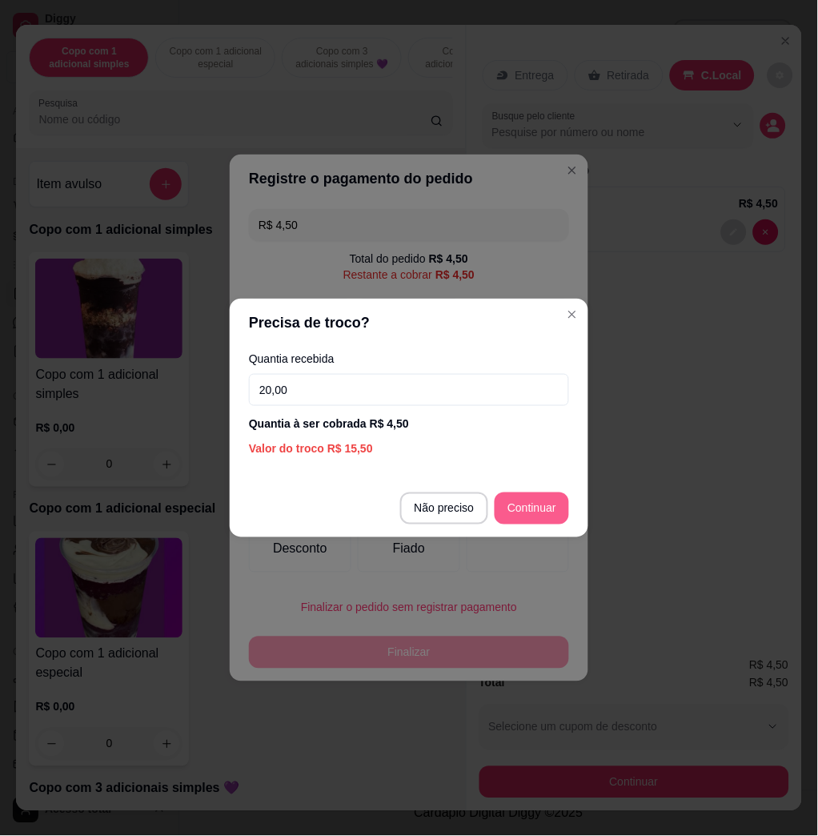
type input "20,00"
type input "R$ 0,00"
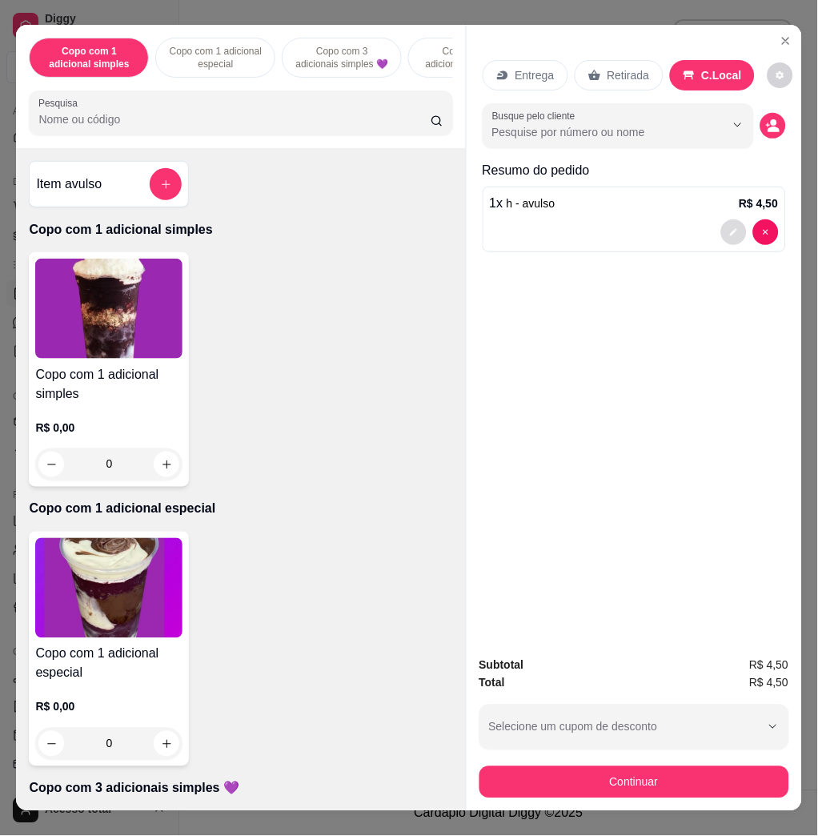
click at [730, 229] on icon "decrease-product-quantity" at bounding box center [733, 232] width 7 height 7
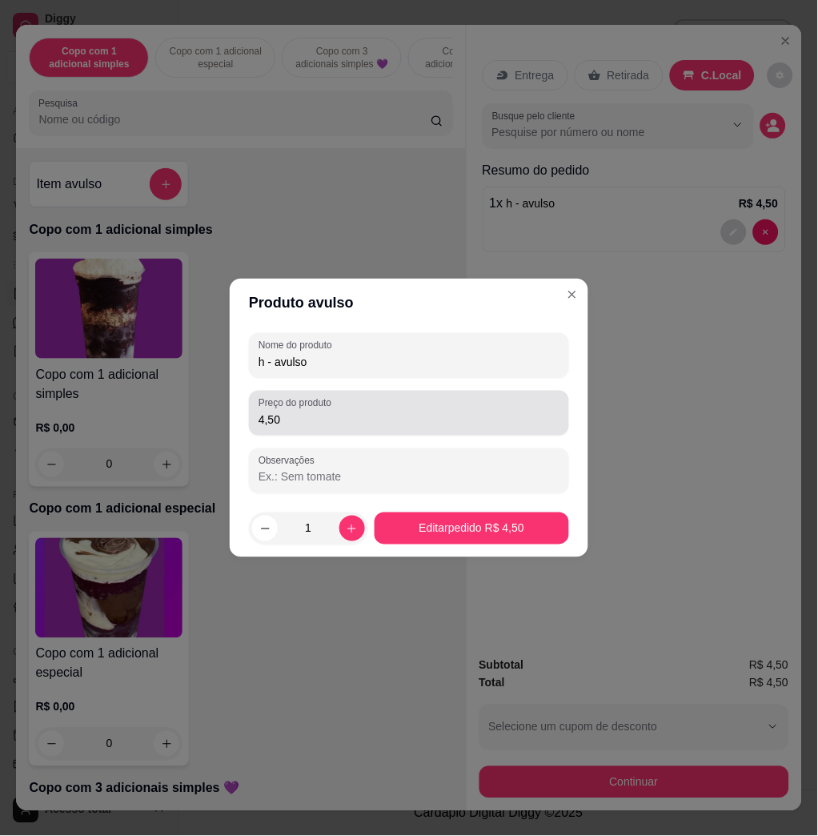
click at [424, 412] on input "4,50" at bounding box center [409, 420] width 301 height 16
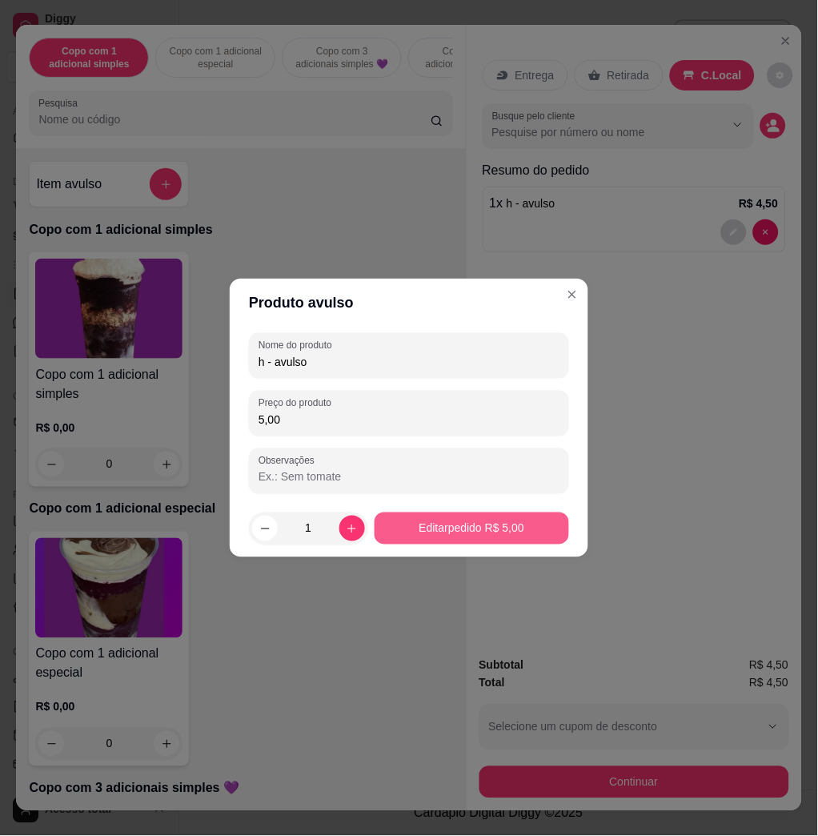
type input "5,00"
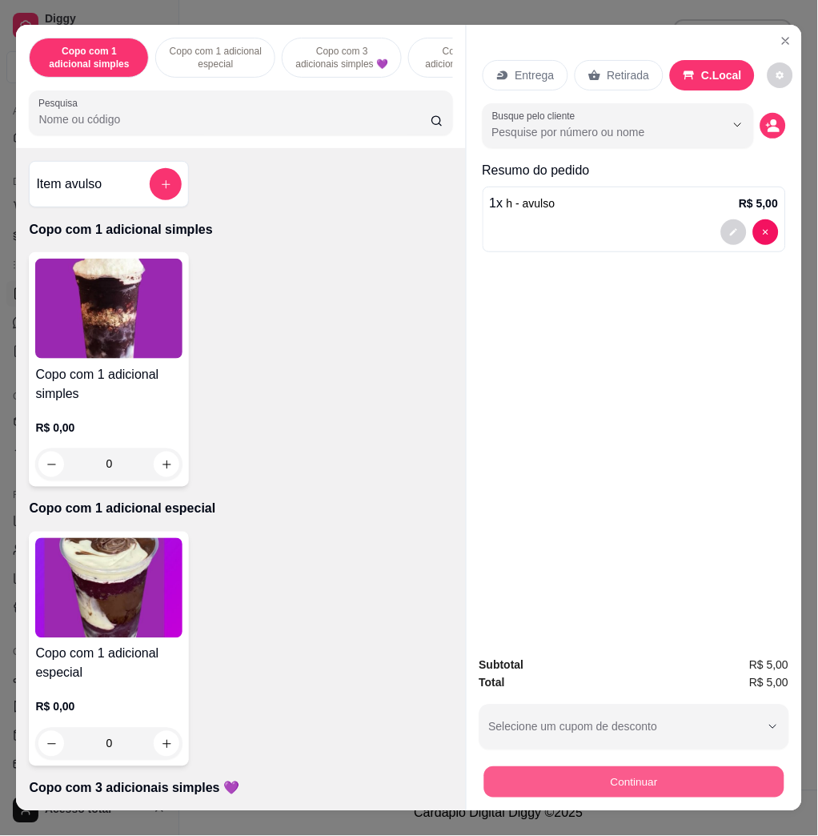
click at [637, 773] on button "Continuar" at bounding box center [634, 781] width 300 height 31
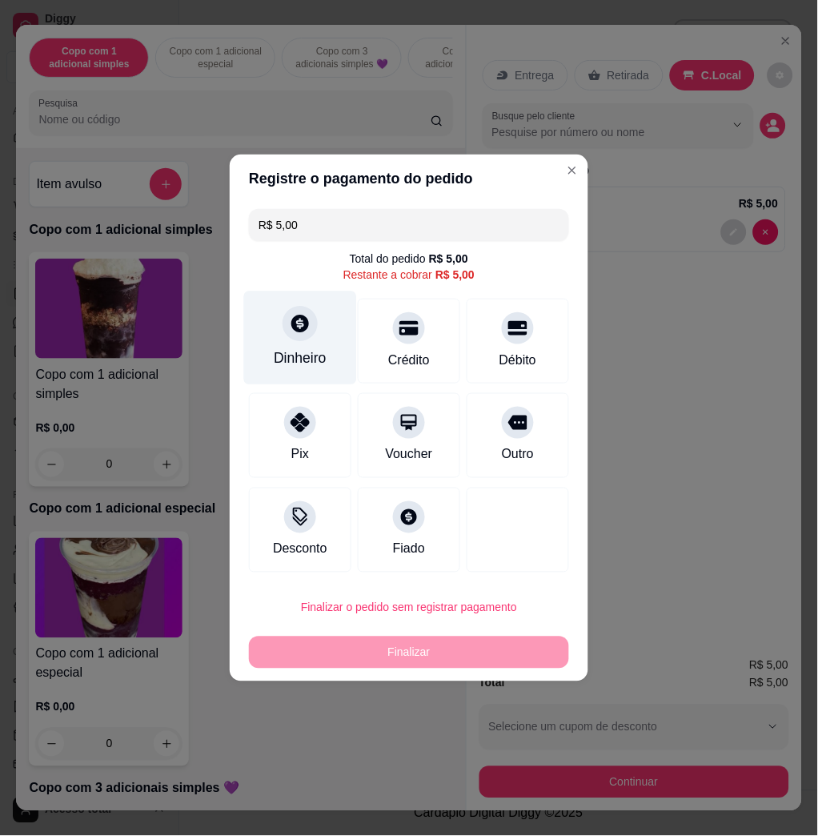
click at [304, 328] on icon at bounding box center [301, 324] width 18 height 18
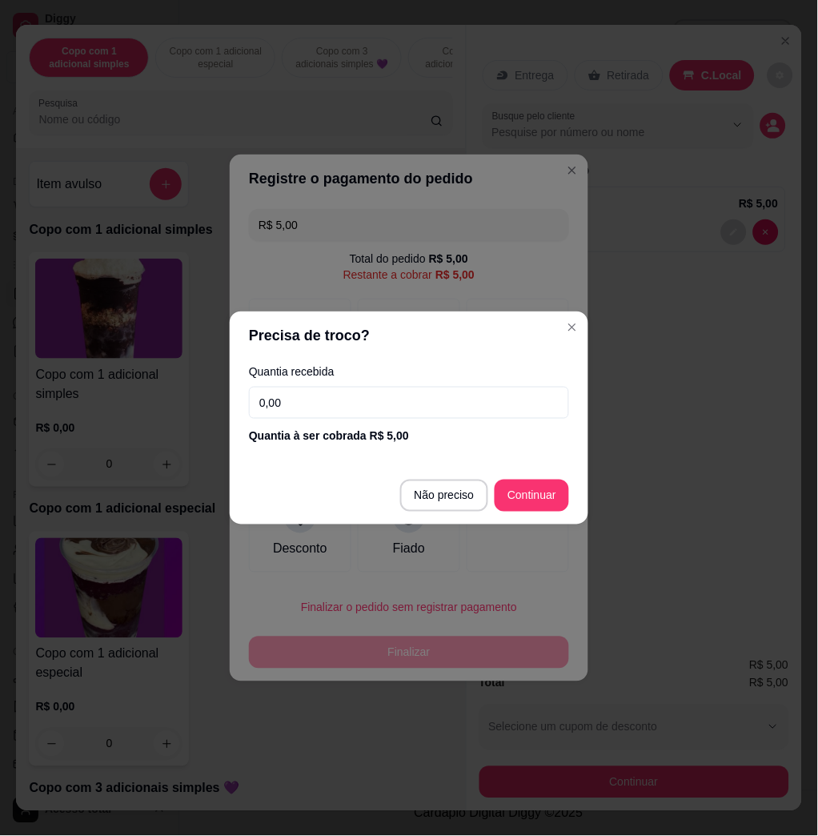
click at [438, 405] on section "Precisa de troco? Quantia recebida 0,00 Quantia à ser cobrada R$ 5,00 Não preci…" at bounding box center [409, 418] width 359 height 213
click at [440, 414] on input "0,00" at bounding box center [409, 403] width 320 height 32
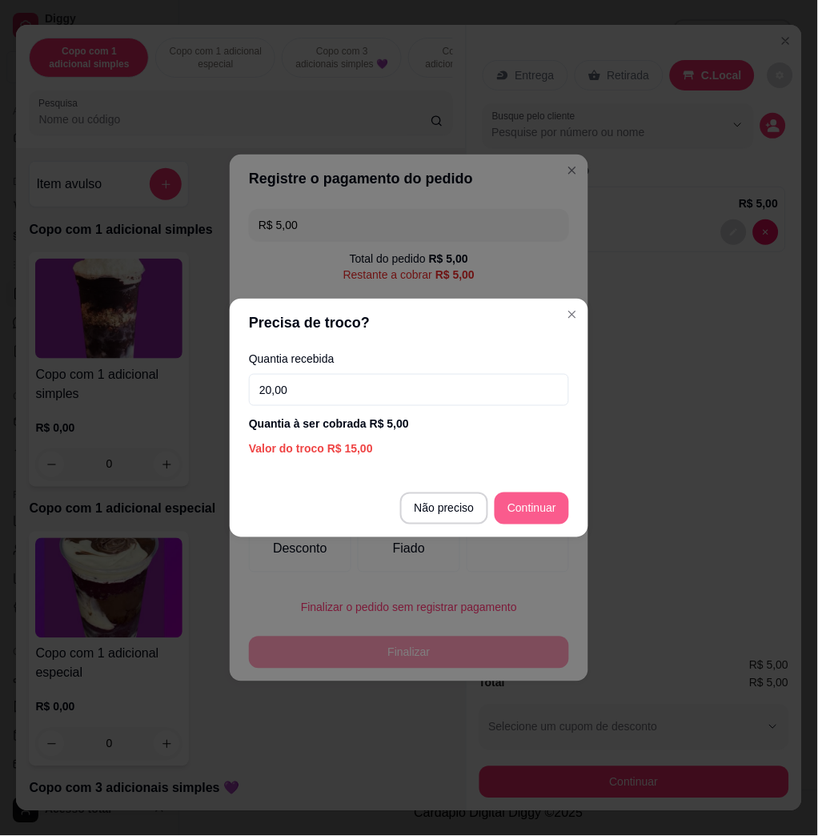
type input "20,00"
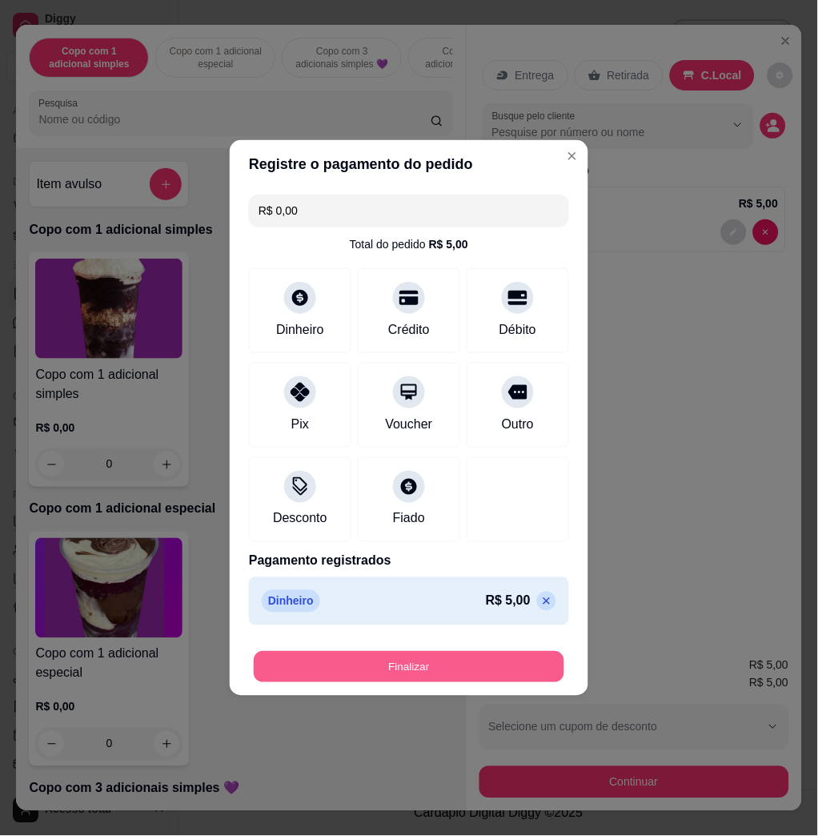
click at [517, 654] on button "Finalizar" at bounding box center [409, 667] width 311 height 31
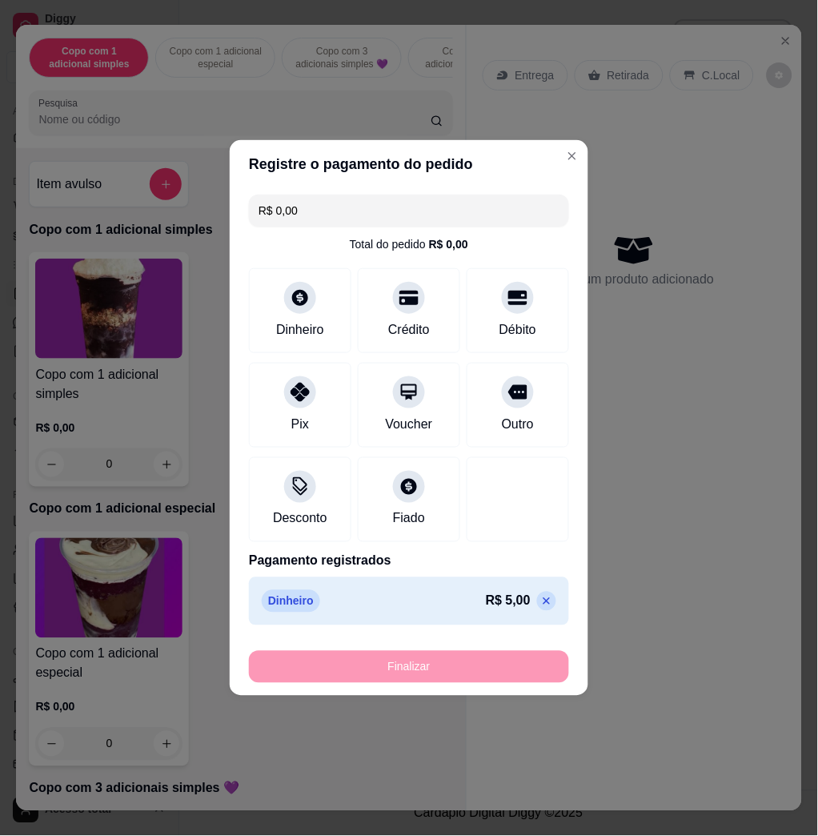
type input "-R$ 5,00"
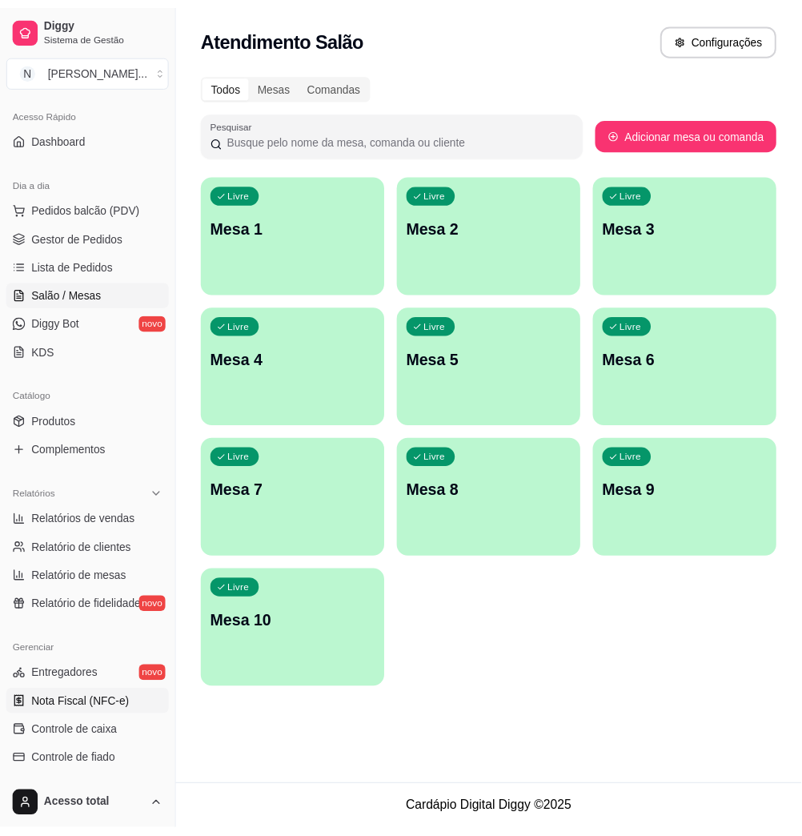
scroll to position [209, 0]
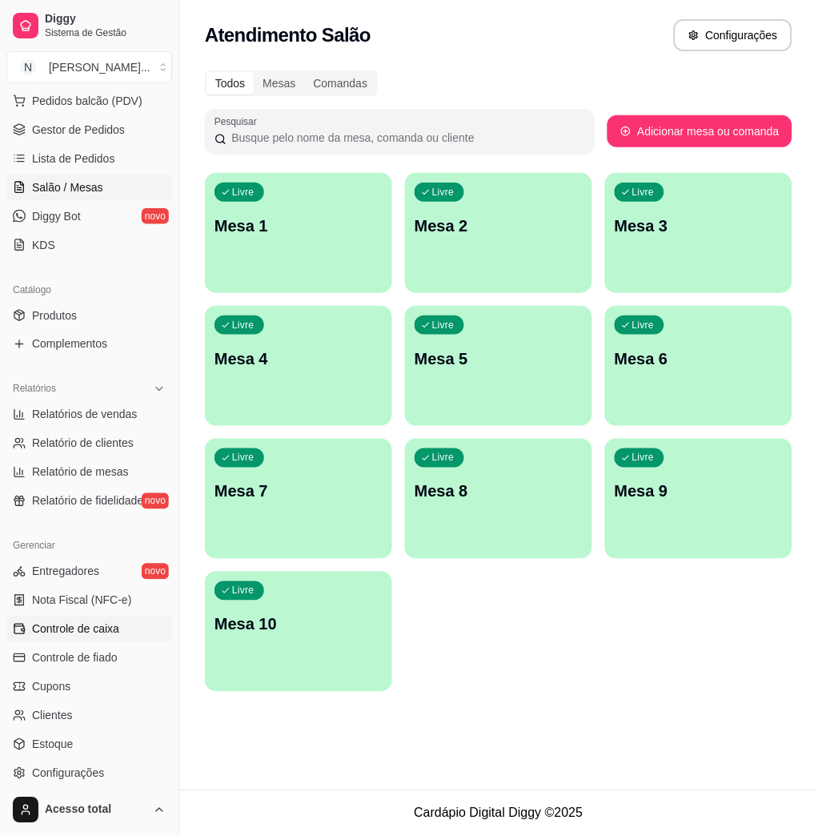
click at [109, 628] on span "Controle de caixa" at bounding box center [75, 629] width 87 height 16
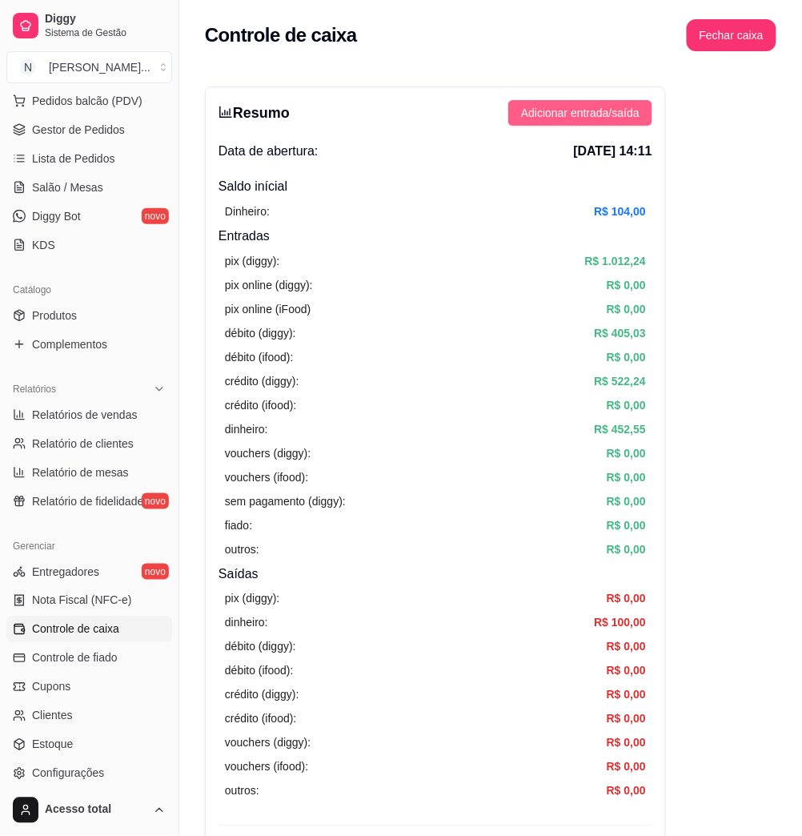
click at [577, 108] on span "Adicionar entrada/saída" at bounding box center [580, 113] width 119 height 18
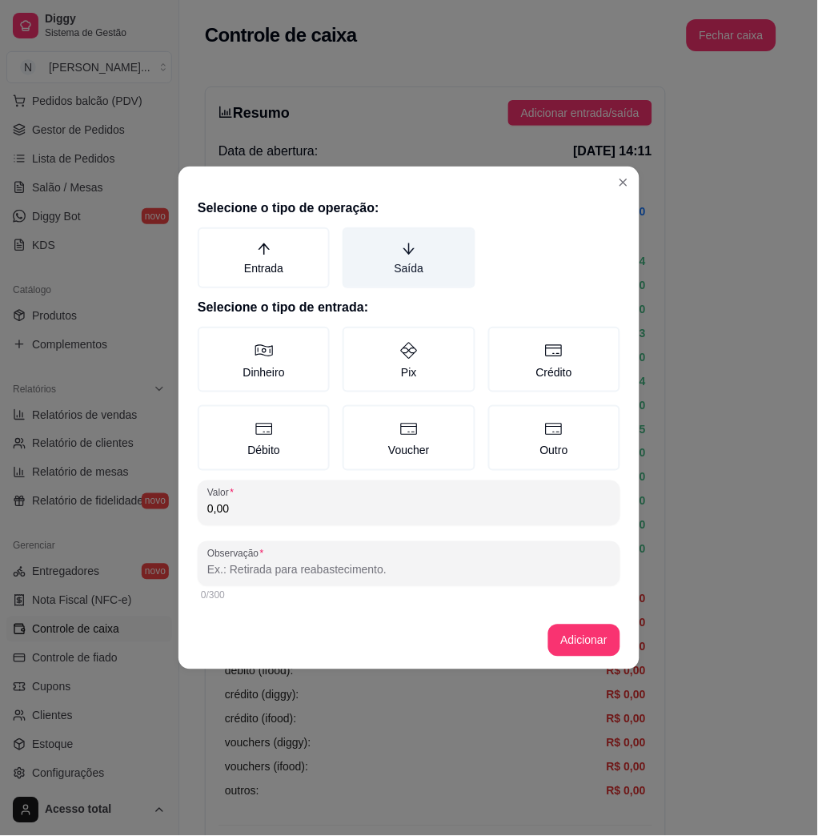
click at [397, 230] on label "Saída" at bounding box center [409, 257] width 132 height 61
click at [355, 230] on button "Saída" at bounding box center [348, 233] width 13 height 13
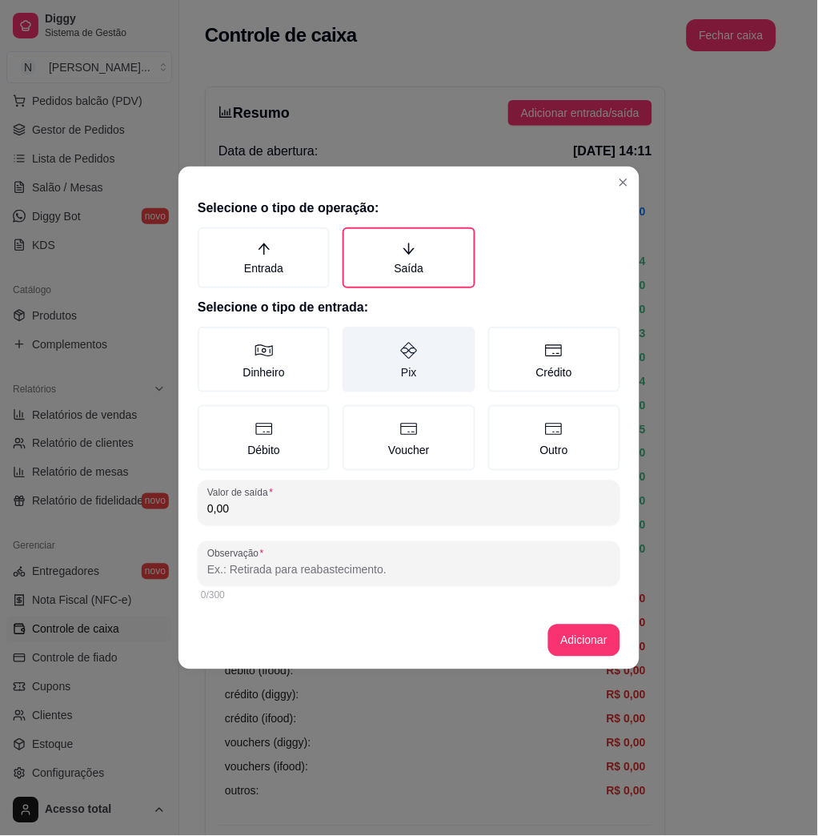
click at [291, 350] on label "Dinheiro" at bounding box center [264, 360] width 132 height 66
click at [210, 339] on button "Dinheiro" at bounding box center [203, 332] width 13 height 13
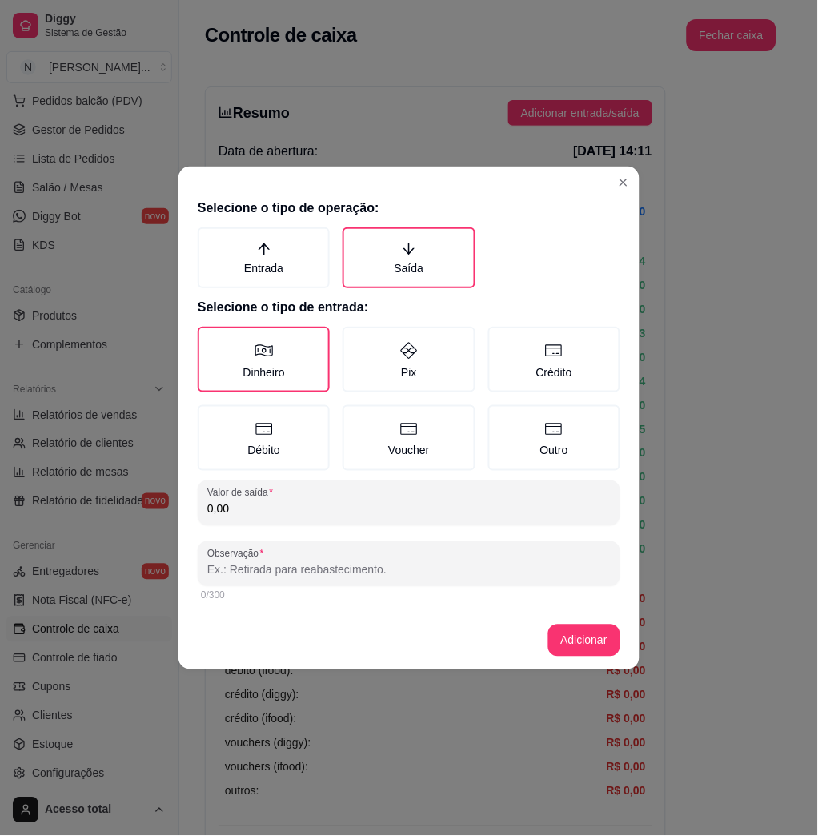
click at [391, 504] on input "0,00" at bounding box center [409, 509] width 404 height 16
type input "100,00"
click at [449, 586] on div "0/300" at bounding box center [409, 595] width 423 height 19
click at [444, 573] on input "Observação" at bounding box center [409, 570] width 404 height 16
type input "S"
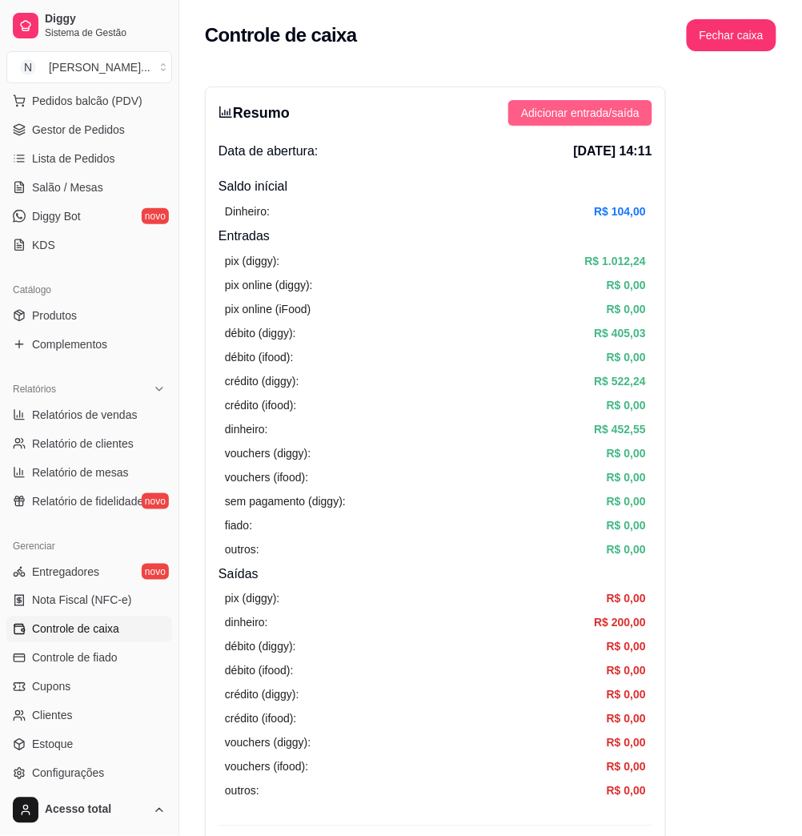
click at [648, 107] on button "Adicionar entrada/saída" at bounding box center [581, 113] width 144 height 26
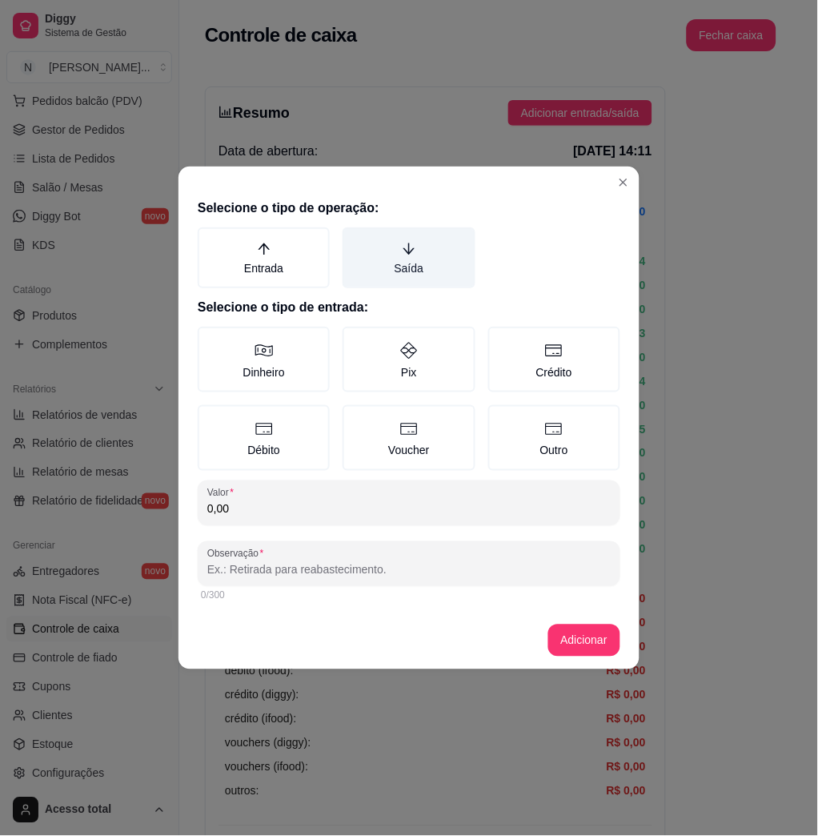
click at [372, 252] on label "Saída" at bounding box center [409, 257] width 132 height 61
click at [355, 239] on button "Saída" at bounding box center [348, 233] width 13 height 13
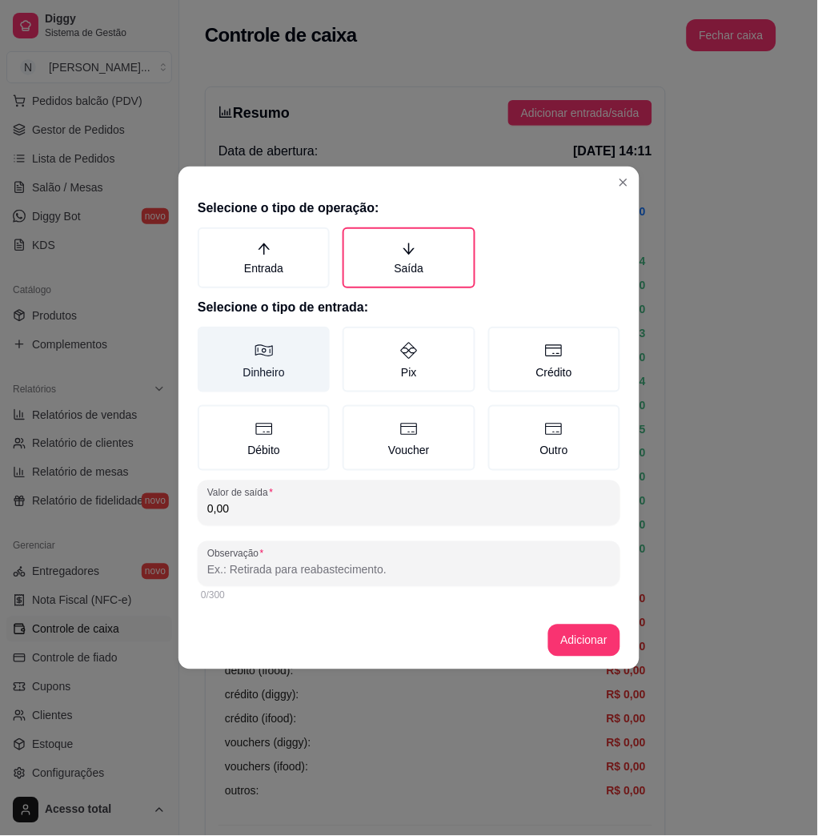
click at [284, 352] on label "Dinheiro" at bounding box center [264, 360] width 132 height 66
click at [210, 339] on button "Dinheiro" at bounding box center [203, 332] width 13 height 13
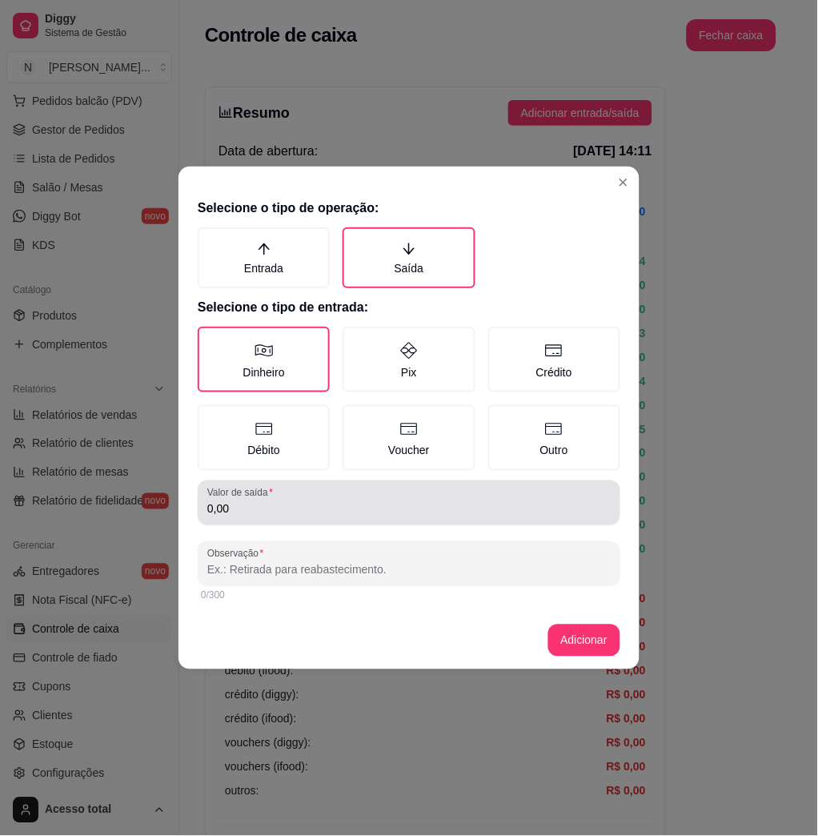
click at [299, 501] on input "0,00" at bounding box center [409, 509] width 404 height 16
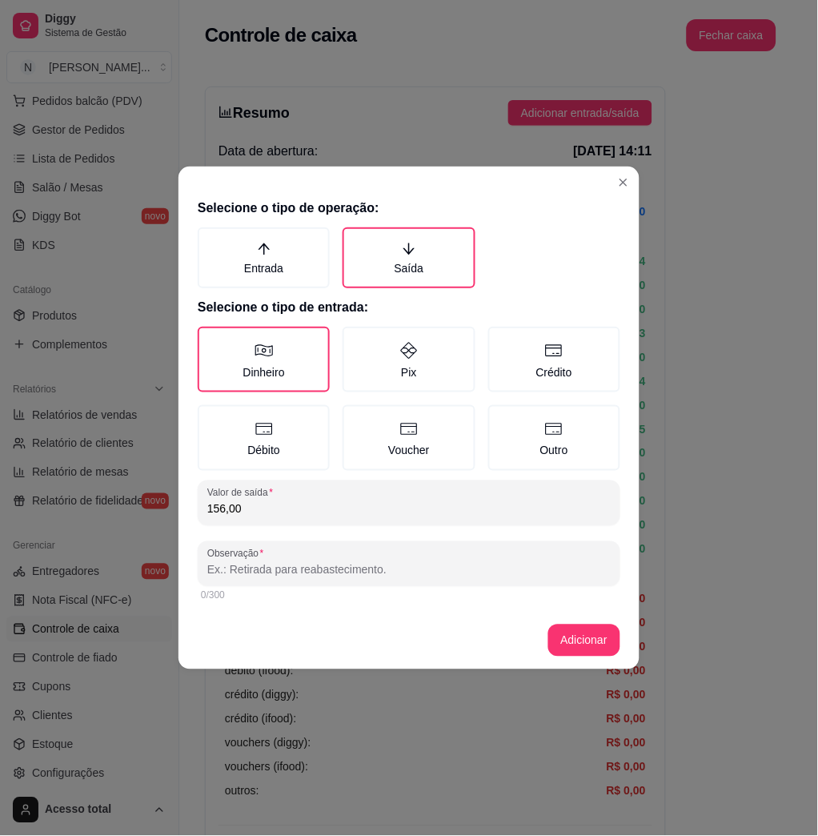
type input "156,00"
click at [428, 565] on input "Observação" at bounding box center [409, 570] width 404 height 16
type input "[PERSON_NAME]"
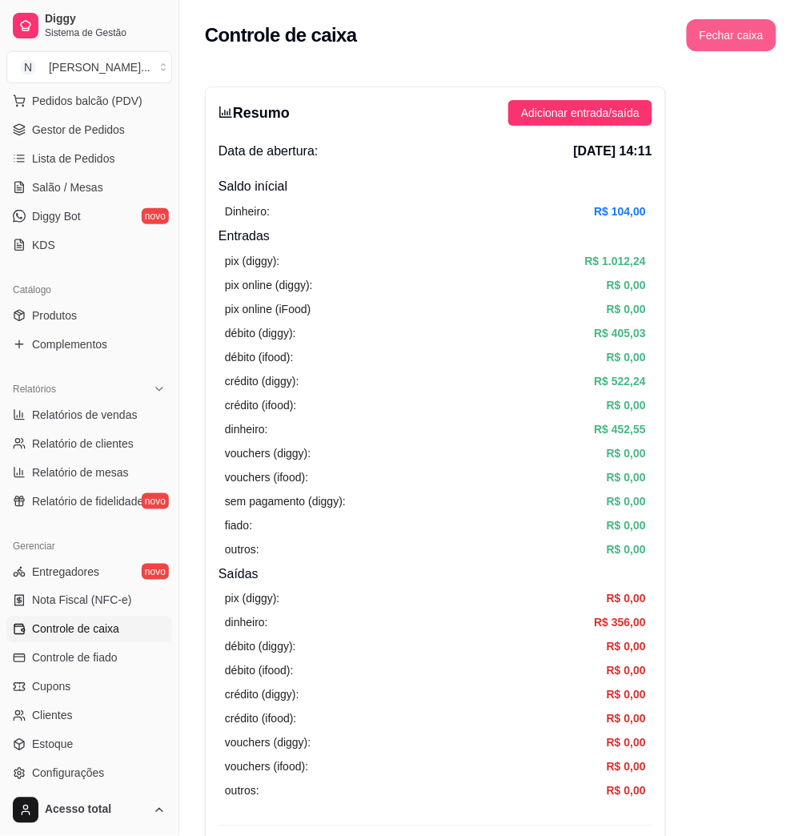
click at [724, 20] on button "Fechar caixa" at bounding box center [732, 35] width 90 height 32
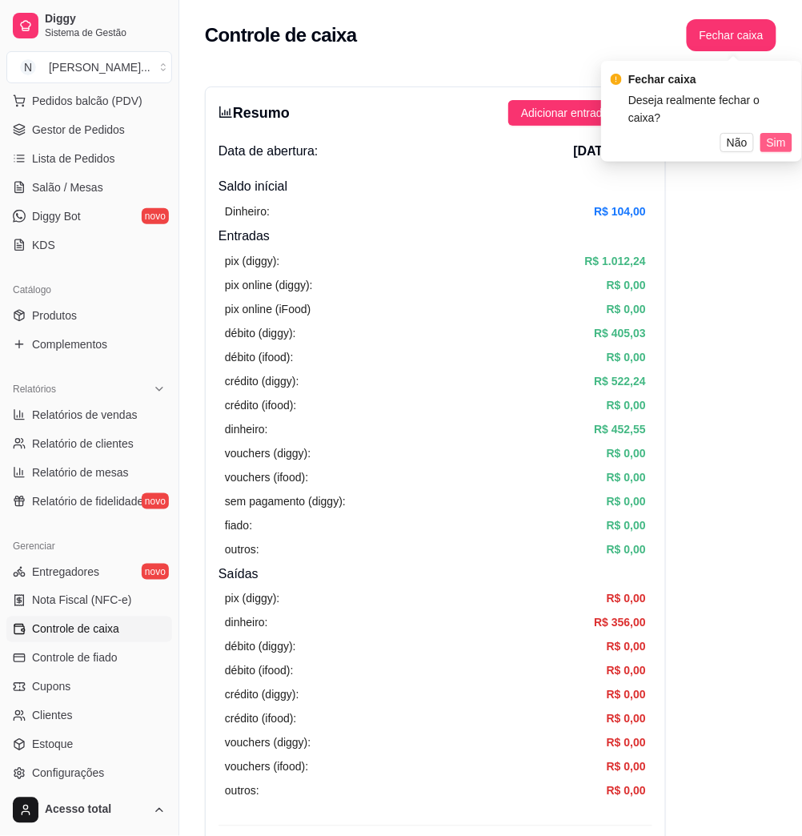
click at [785, 134] on span "Sim" at bounding box center [776, 143] width 19 height 18
